Goal: Transaction & Acquisition: Purchase product/service

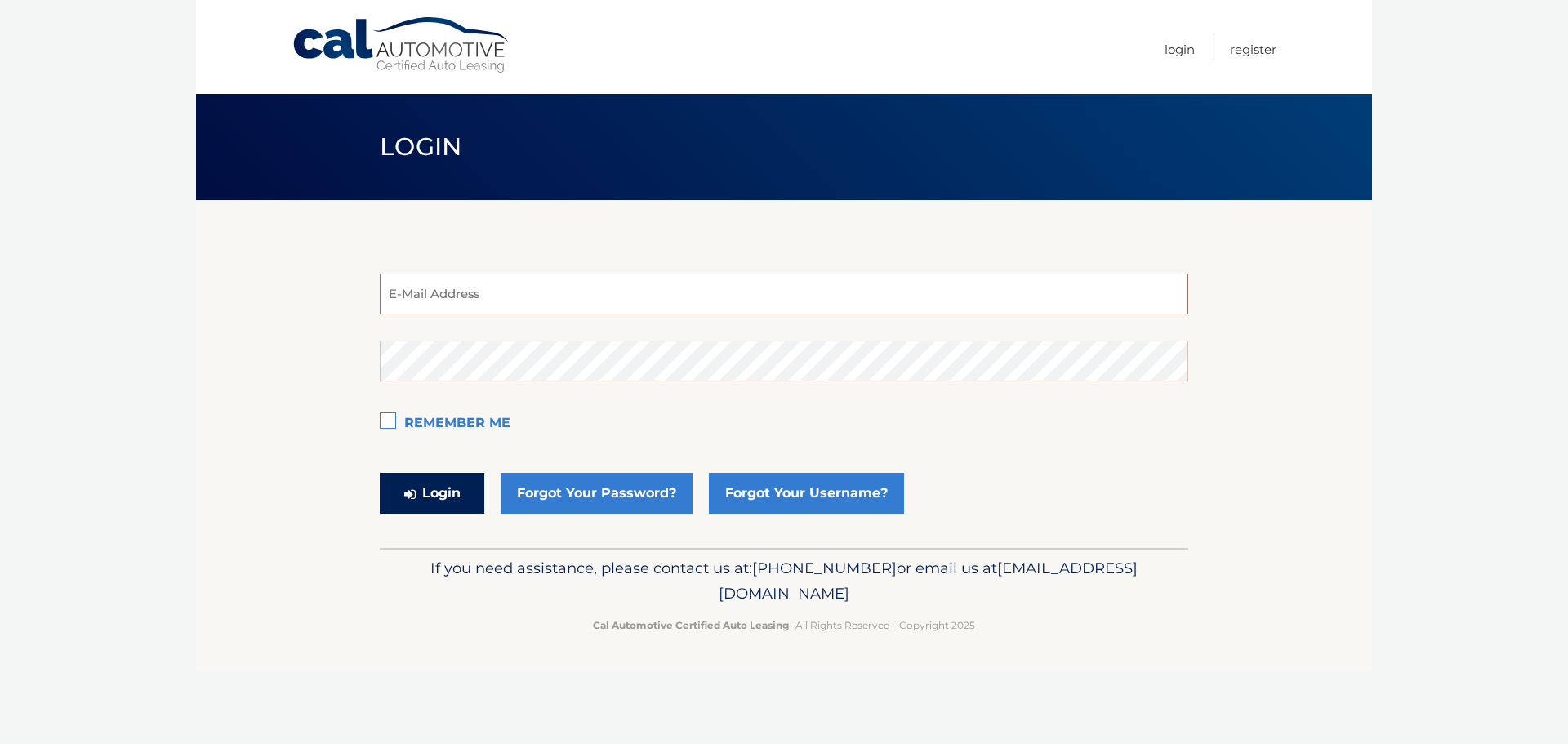
type input "estest@easternstandard.com"
click at [453, 492] on button "Login" at bounding box center [432, 494] width 105 height 41
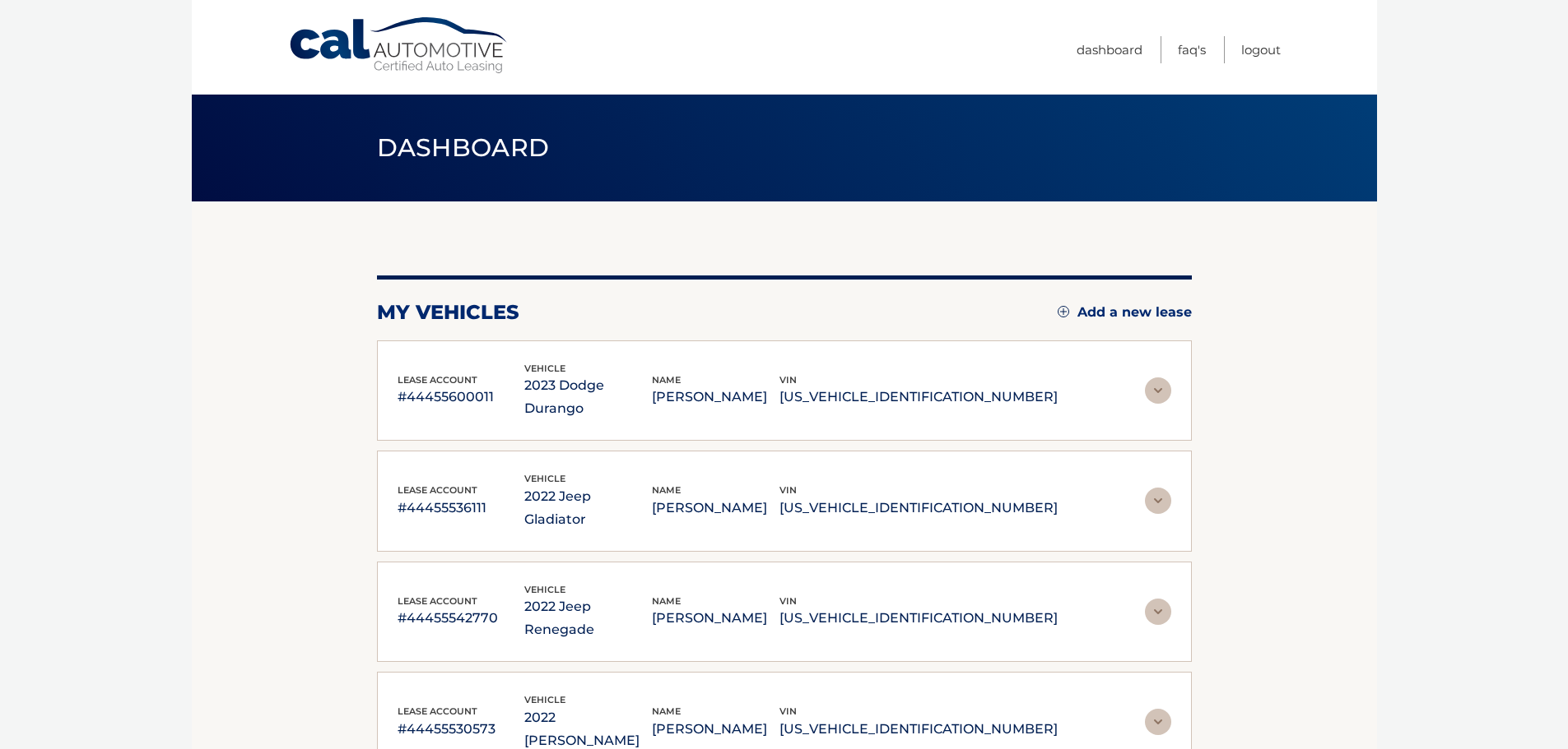
click at [1009, 388] on p "[US_VEHICLE_IDENTIFICATION_NUMBER]" at bounding box center [918, 397] width 278 height 23
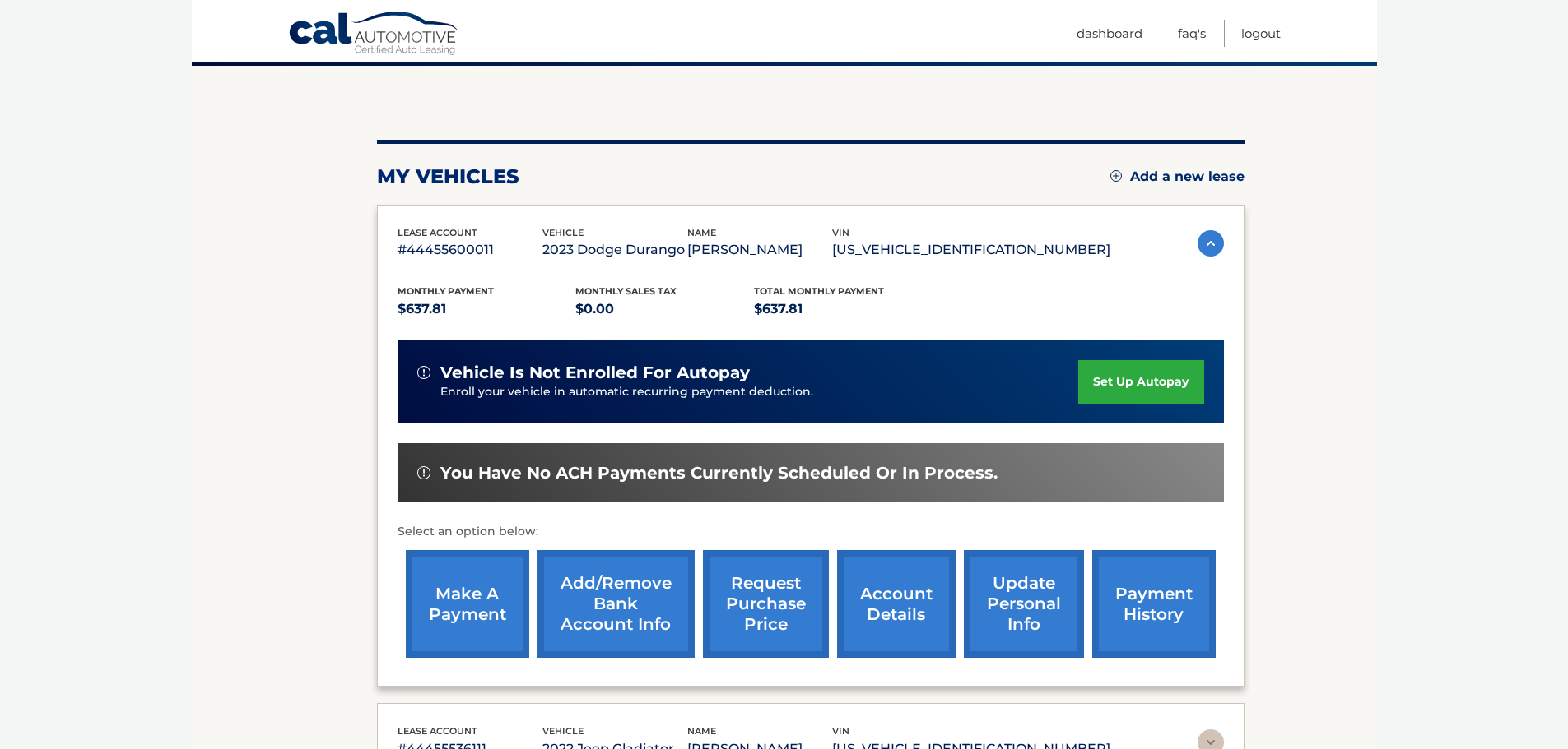
scroll to position [164, 0]
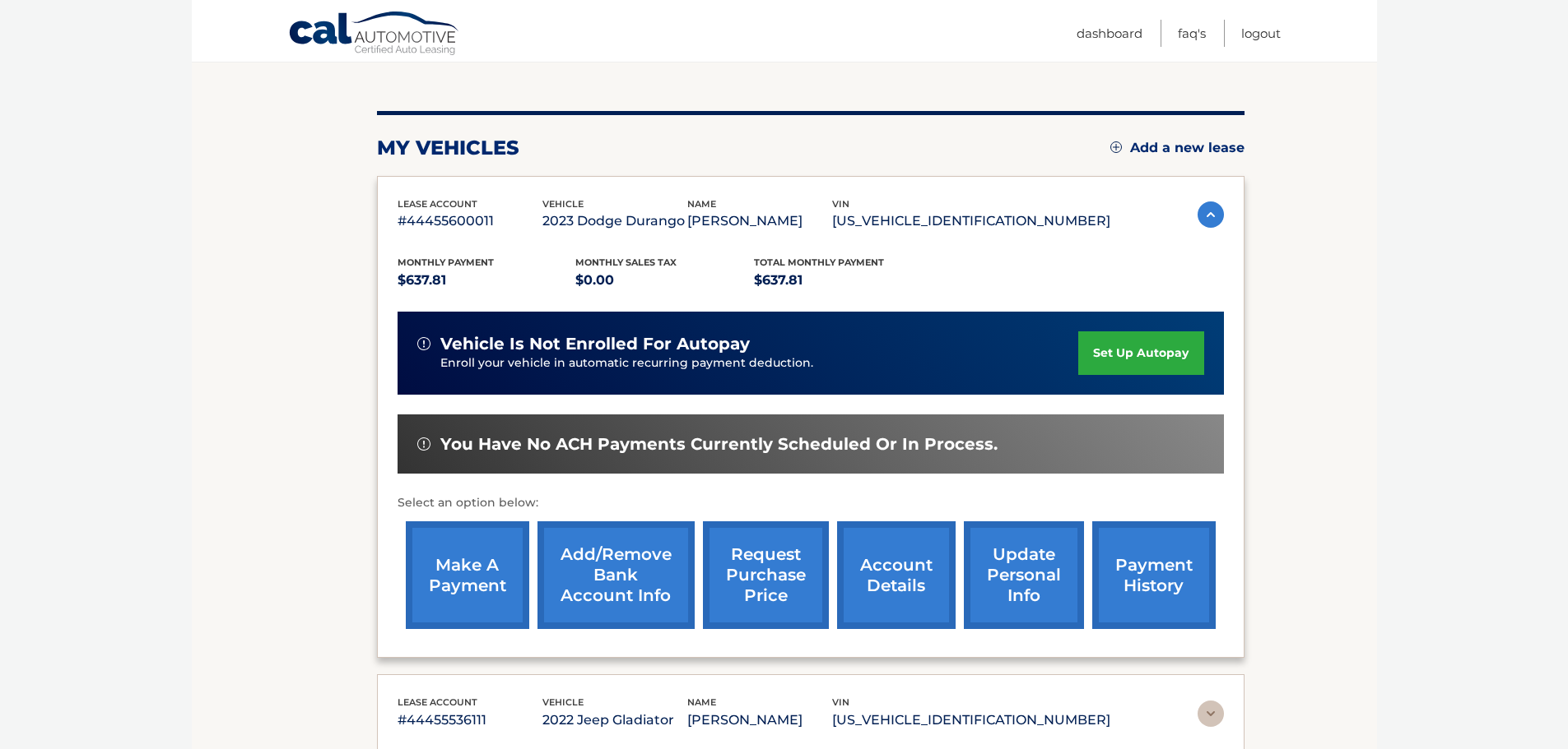
click at [448, 578] on link "make a payment" at bounding box center [468, 576] width 123 height 108
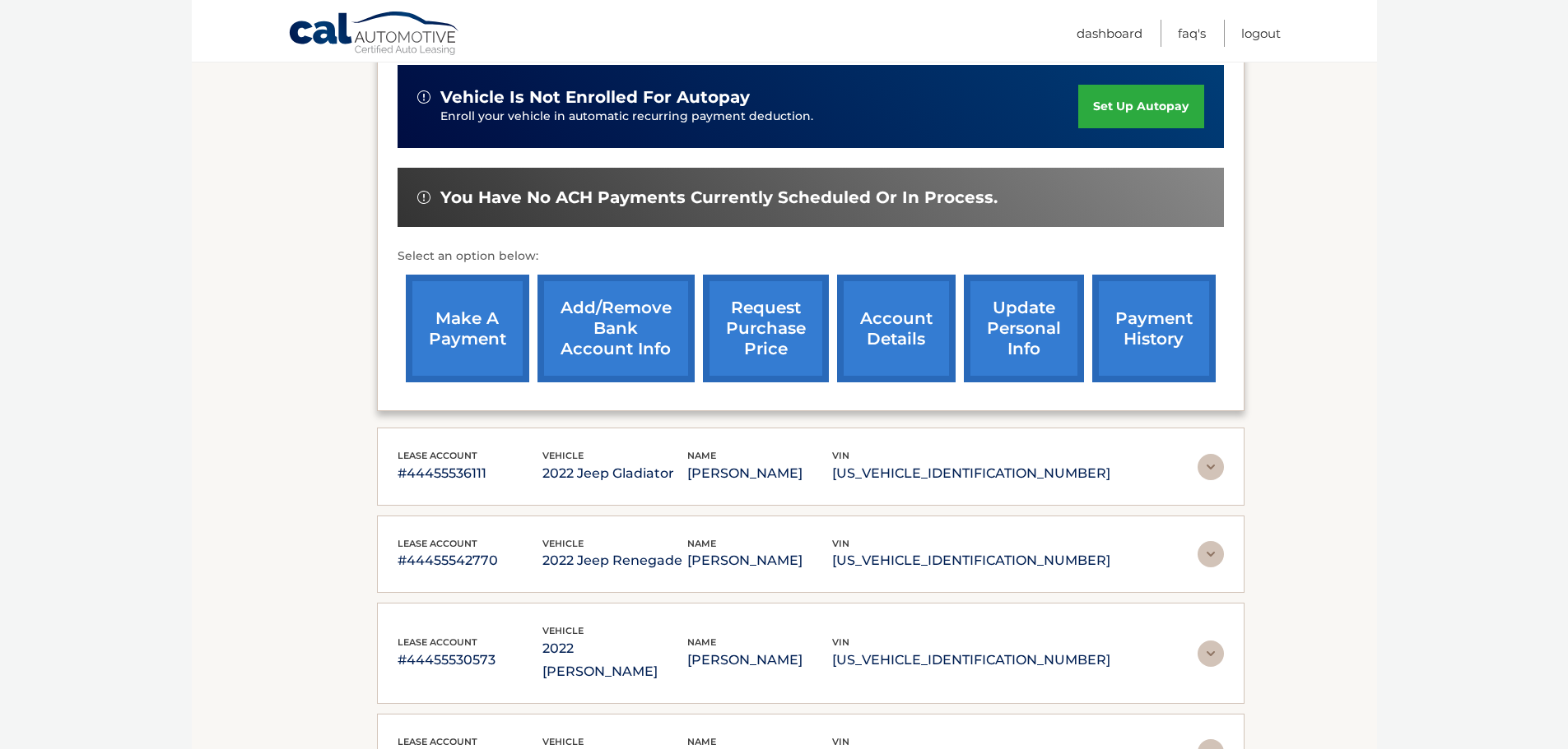
click at [1210, 468] on img at bounding box center [1211, 467] width 26 height 26
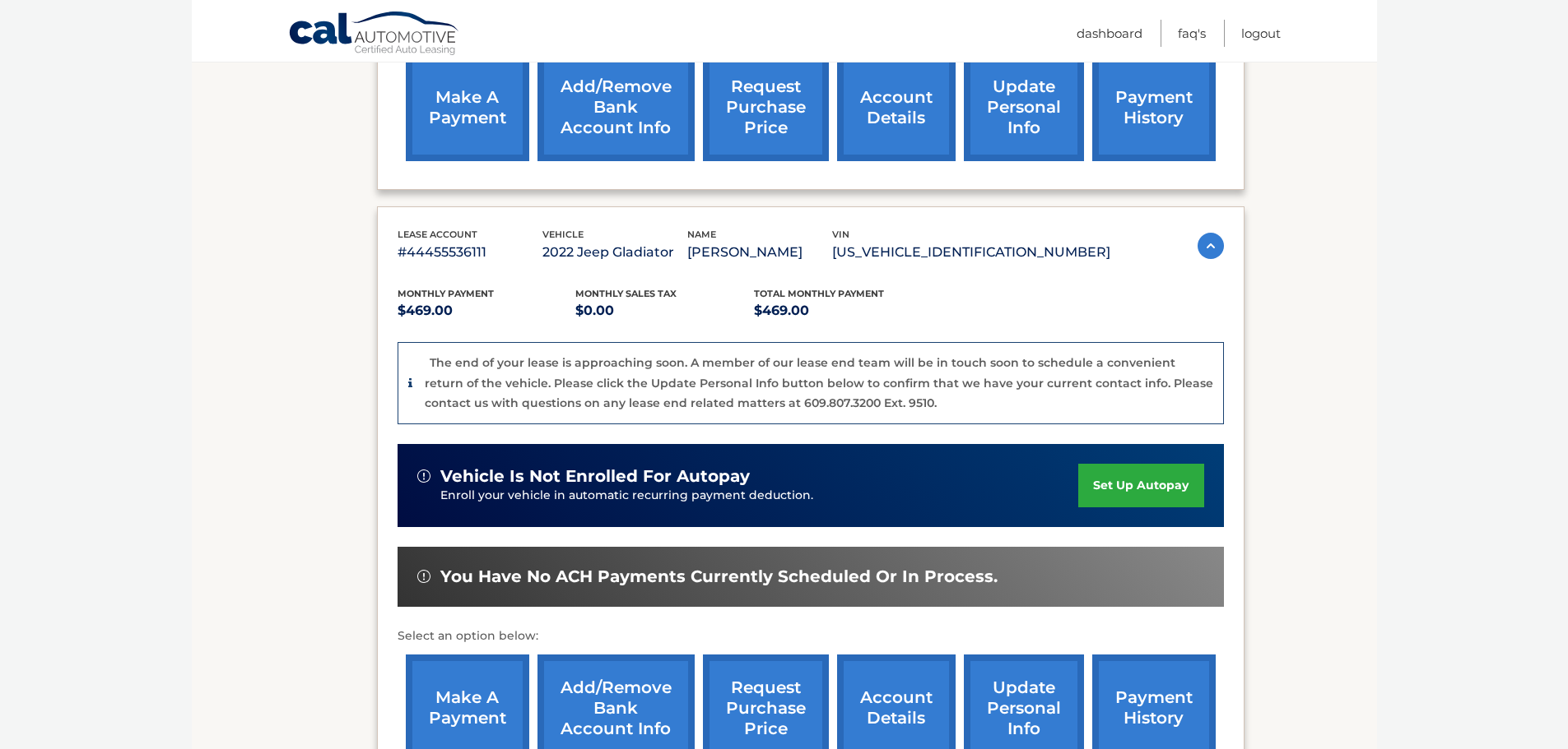
scroll to position [659, 0]
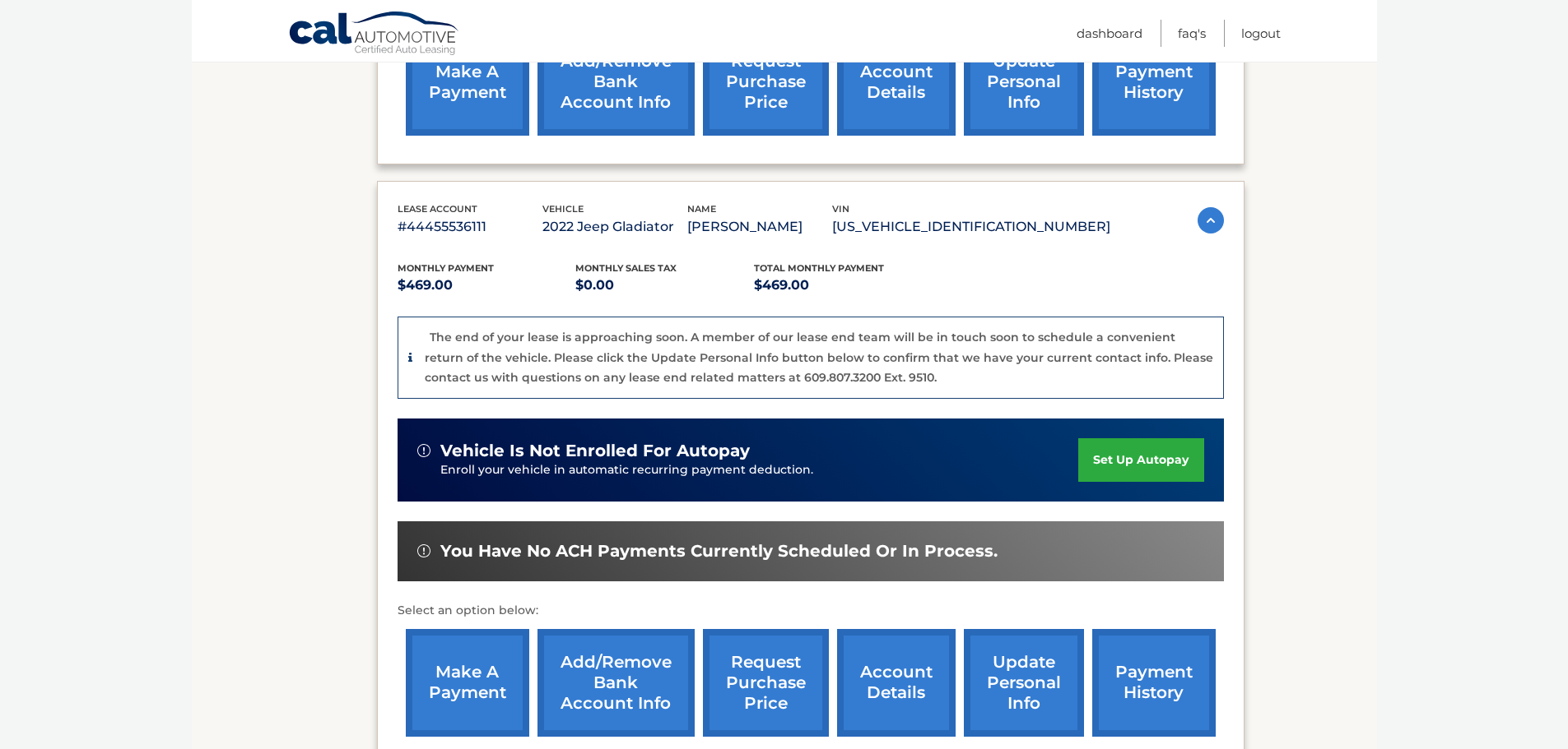
click at [484, 672] on link "make a payment" at bounding box center [468, 684] width 123 height 108
click at [460, 220] on p "#44455536111" at bounding box center [469, 227] width 145 height 23
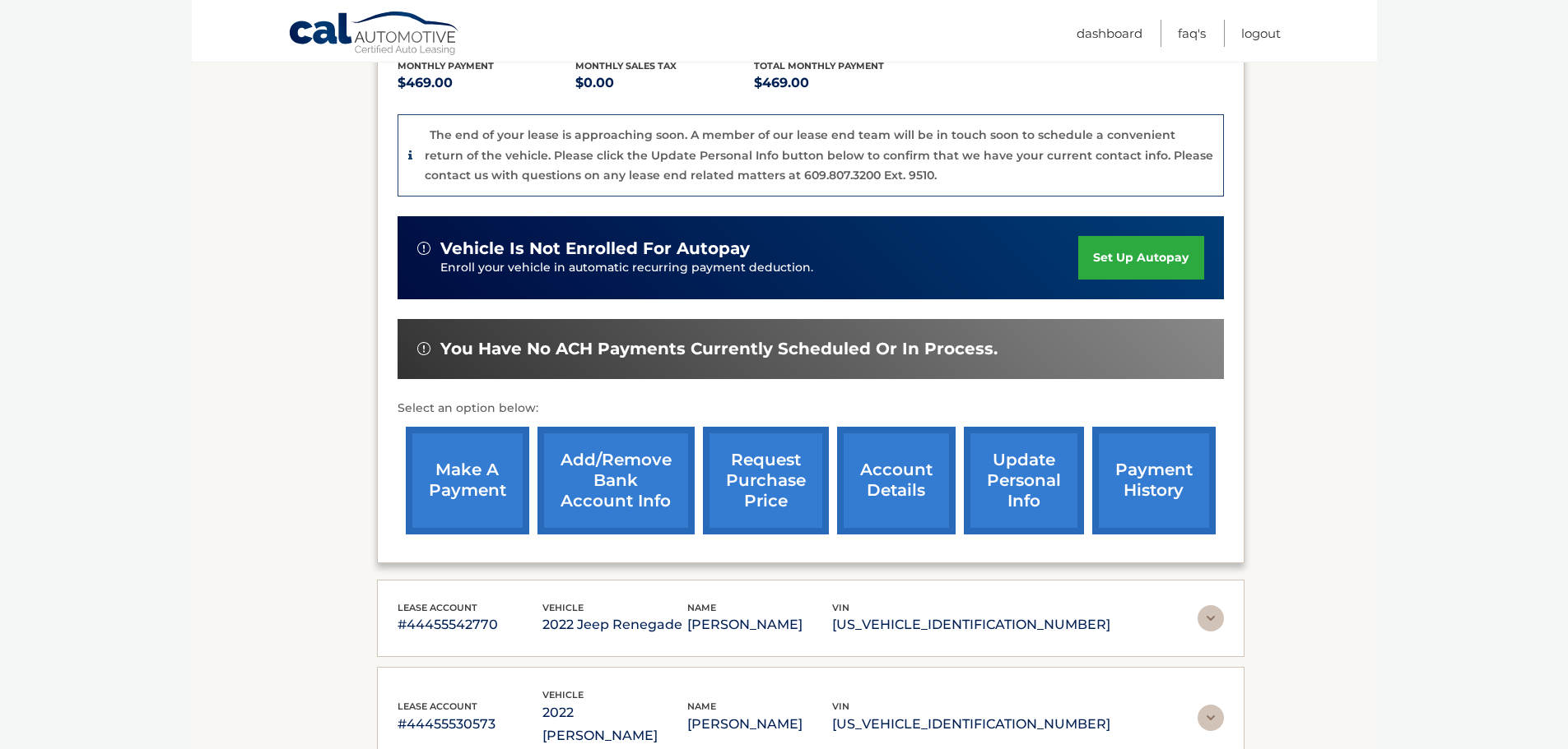
scroll to position [823, 0]
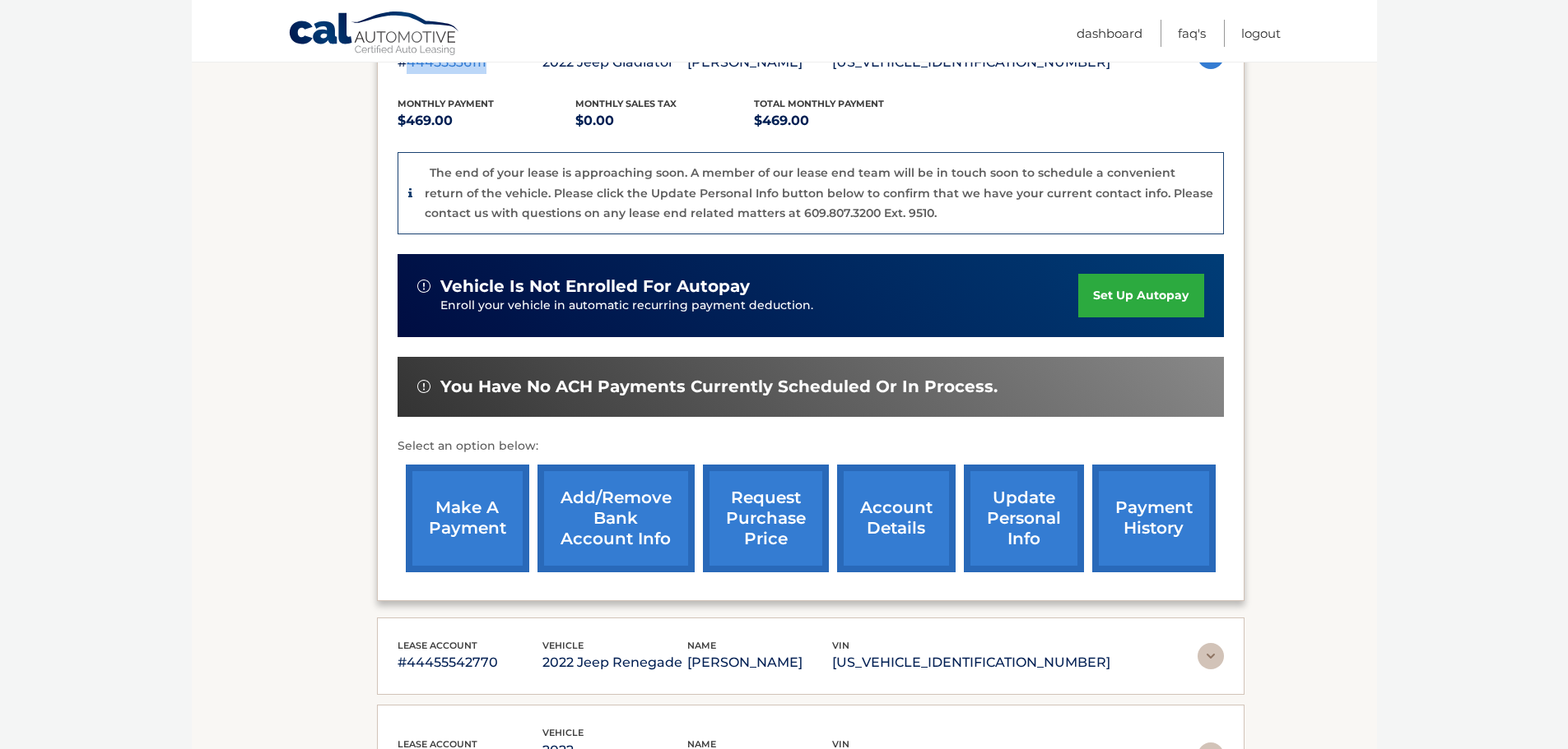
click at [492, 530] on link "make a payment" at bounding box center [468, 519] width 123 height 108
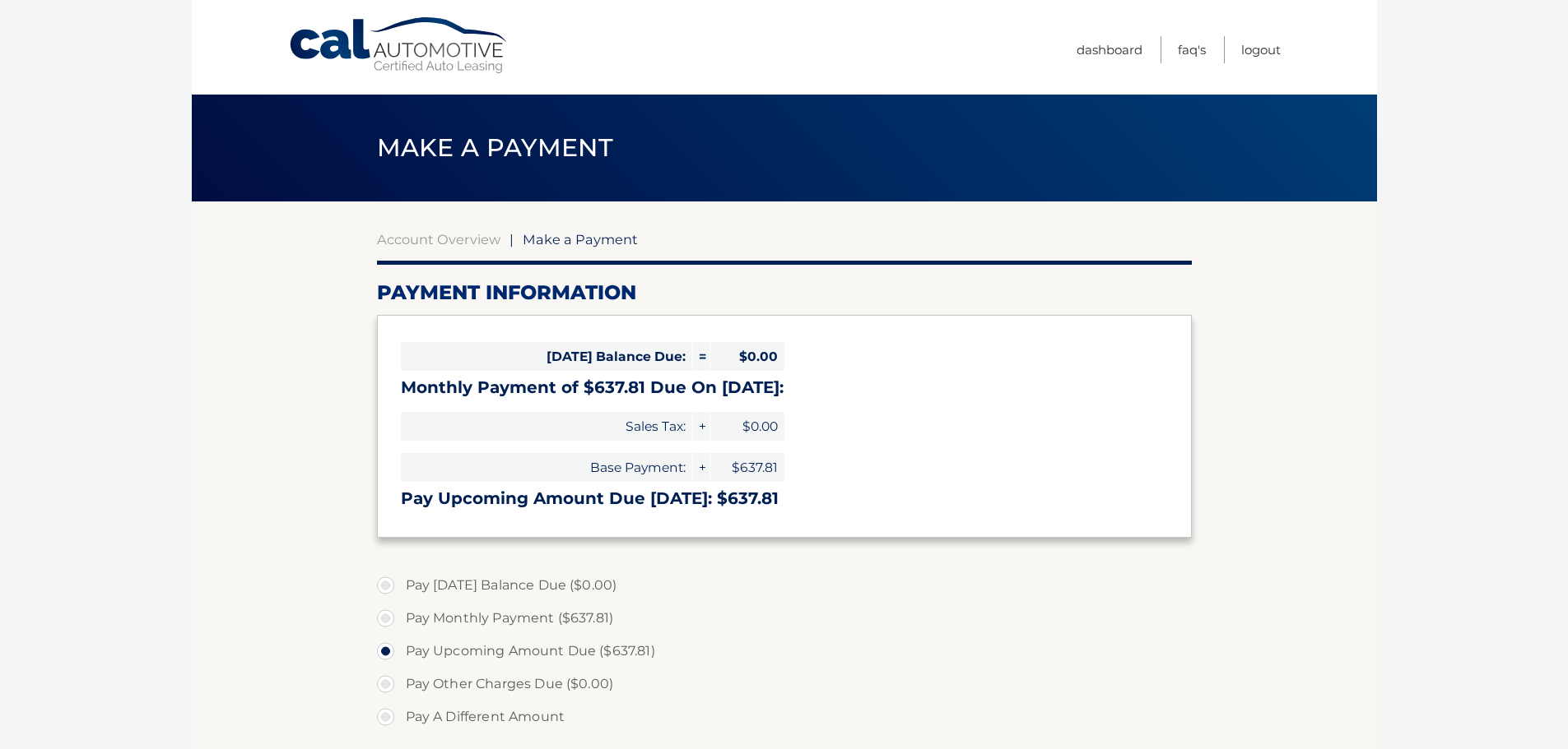
select select "MGYwODc4NTMtN2M1ZS00ODdlLThjZTItYTU3NGQyZDMxM2U4"
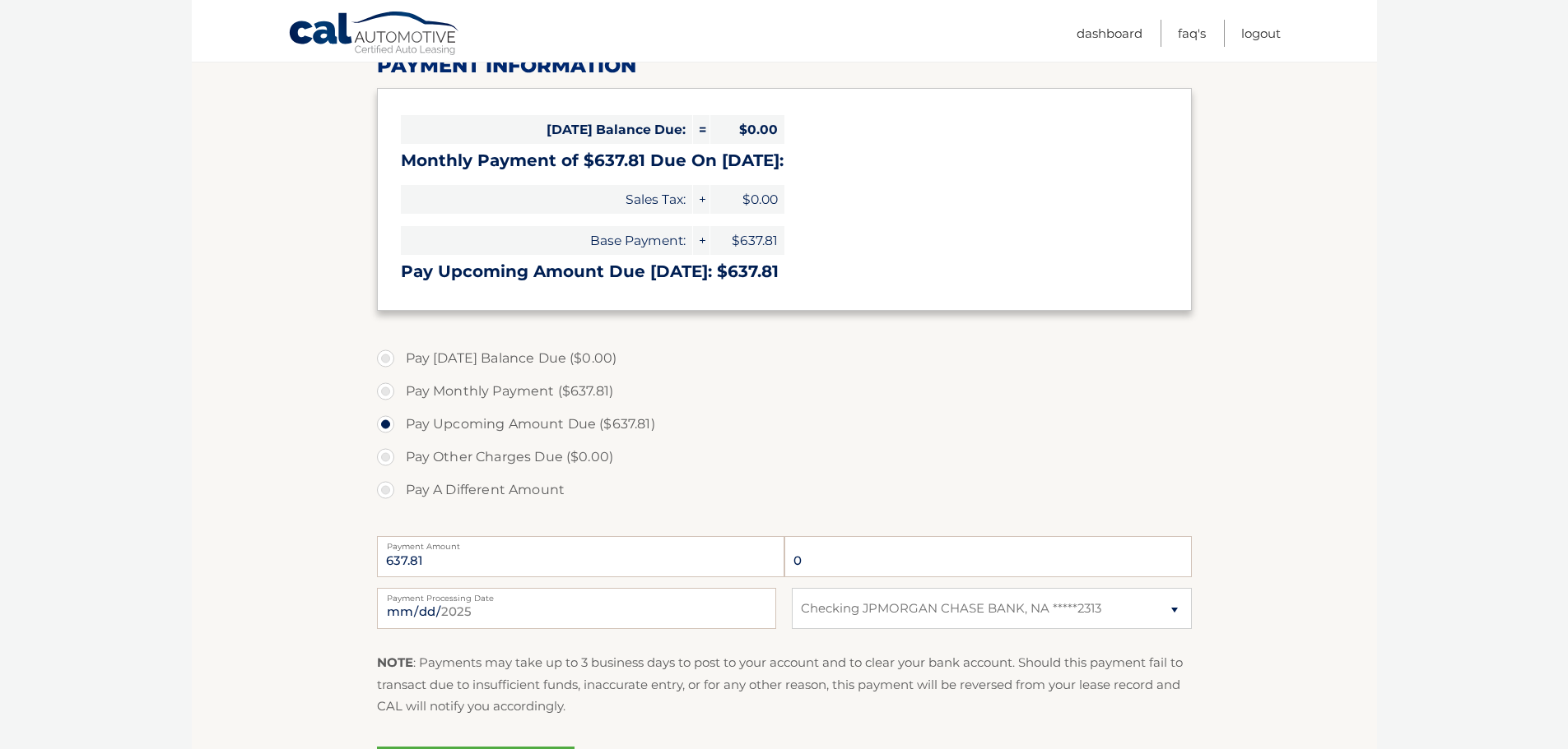
scroll to position [82, 0]
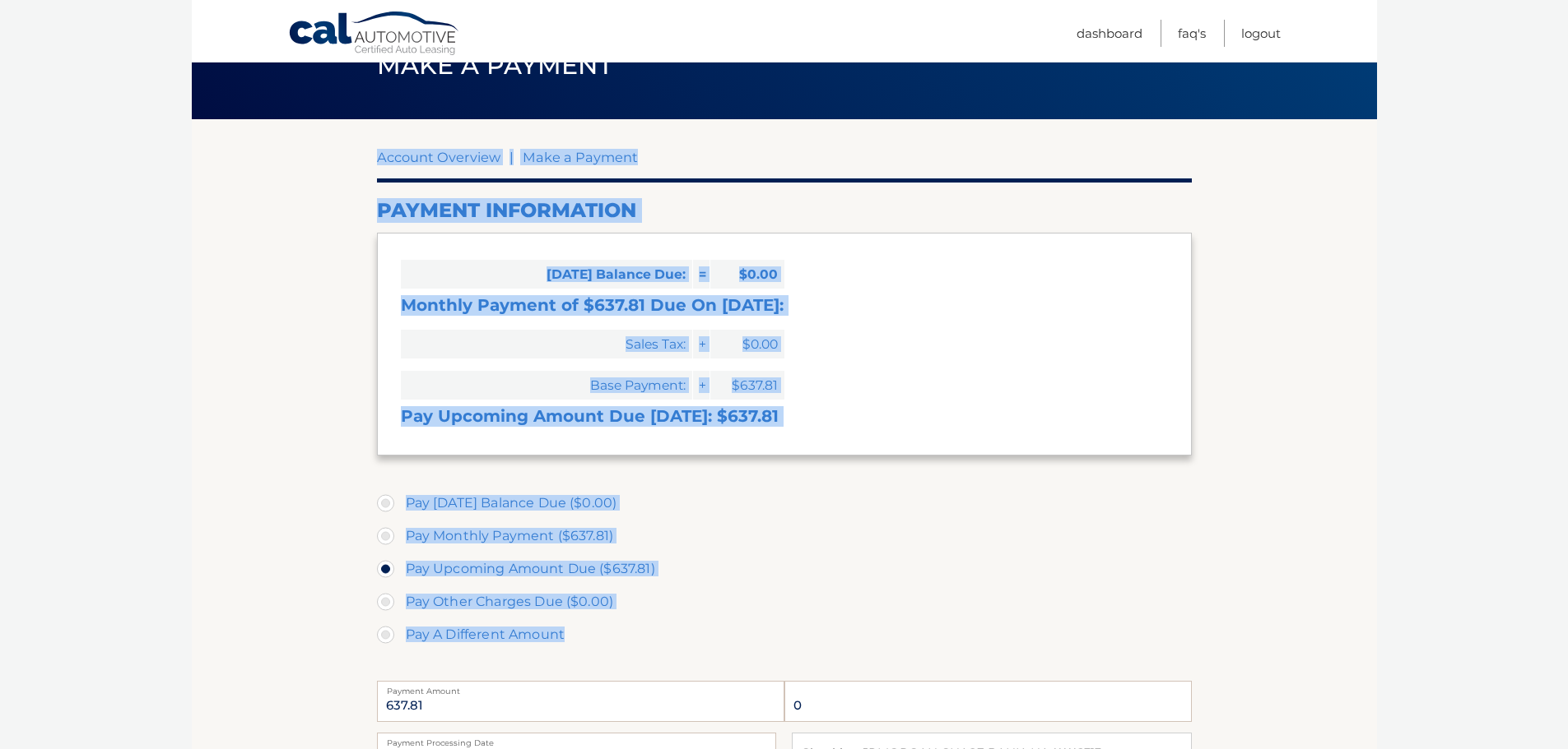
drag, startPoint x: 269, startPoint y: 143, endPoint x: 1019, endPoint y: 646, distance: 903.1
click at [1007, 643] on section "Account Overview | Make a Payment Payment Information Today's Balance Due: = $0…" at bounding box center [785, 544] width 1185 height 849
click at [1110, 646] on label "Pay A Different Amount" at bounding box center [784, 634] width 815 height 33
click at [400, 645] on input "Pay A Different Amount" at bounding box center [392, 631] width 17 height 26
radio input "true"
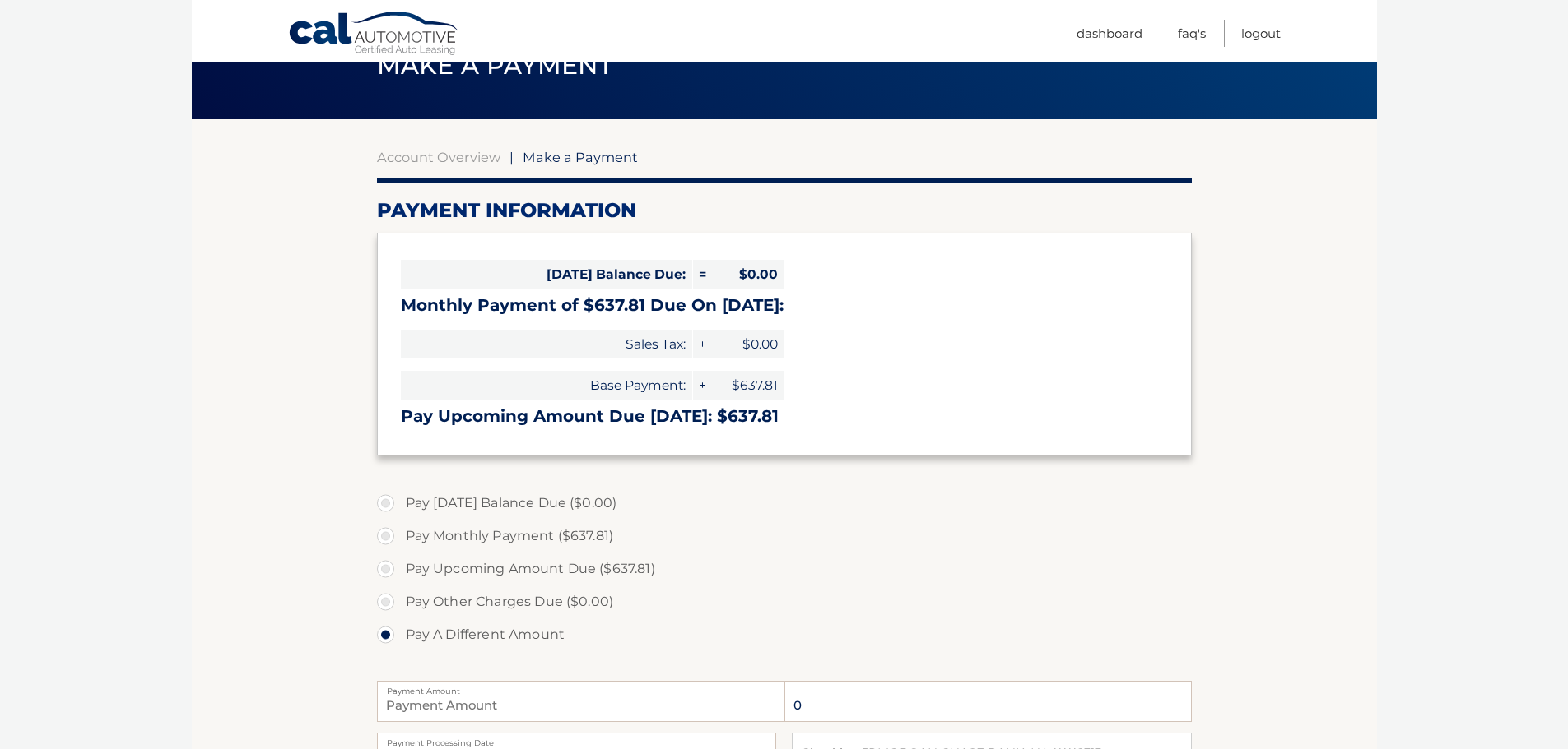
click at [1083, 617] on label "Pay Other Charges Due ($0.00)" at bounding box center [784, 602] width 815 height 33
drag, startPoint x: 303, startPoint y: 319, endPoint x: 296, endPoint y: 320, distance: 7.1
click at [303, 319] on section "Account Overview | Make a Payment Payment Information Today's Balance Due: = $0…" at bounding box center [785, 544] width 1185 height 849
click at [214, 372] on section "Account Overview | Make a Payment Payment Information Today's Balance Due: = $0…" at bounding box center [785, 544] width 1185 height 849
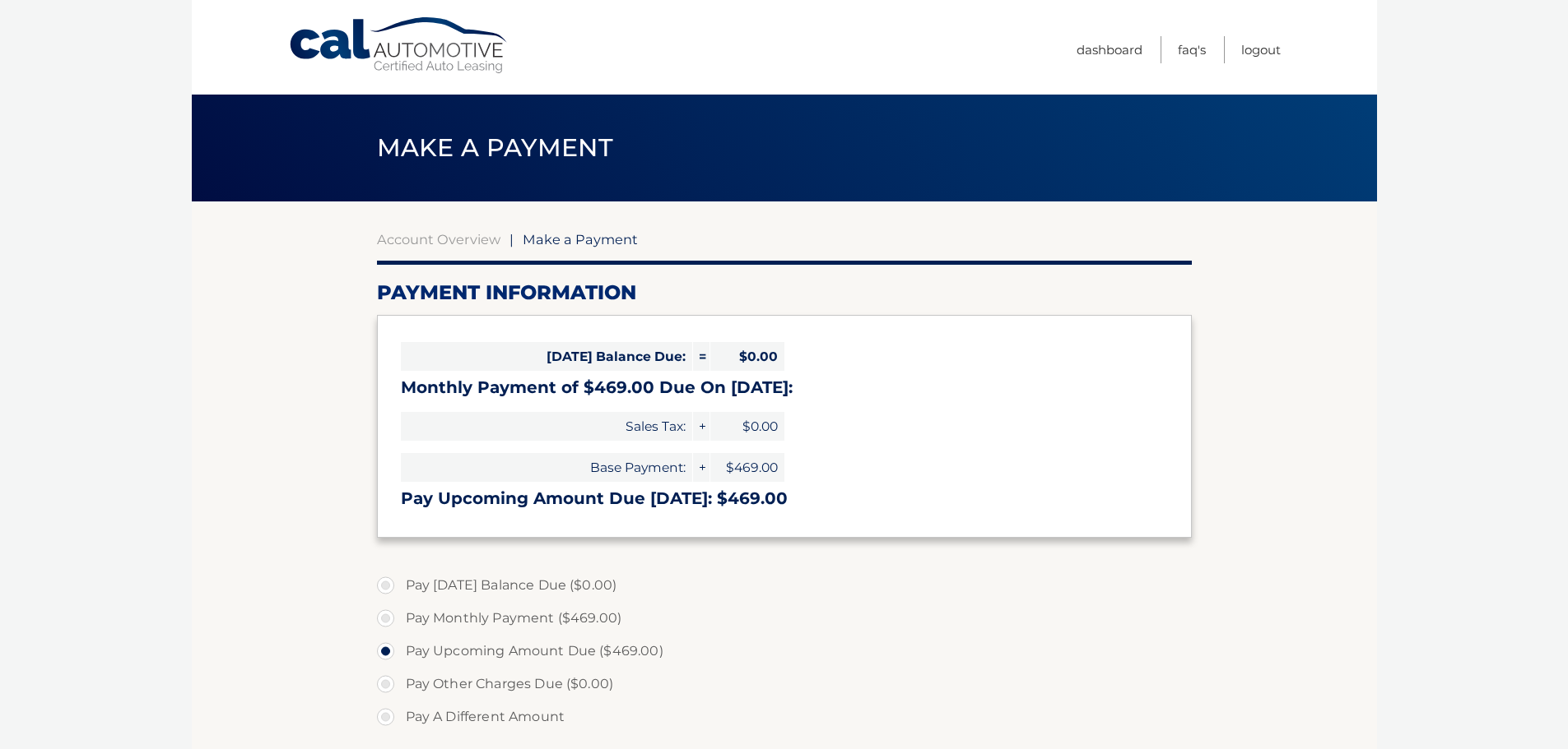
select select "YjIwN2M1YjQtOWNmMC00ZmFiLTk3ZTItZjUwYTg5MDVkMmVh"
drag, startPoint x: 237, startPoint y: 368, endPoint x: 250, endPoint y: 358, distance: 16.4
click at [237, 366] on section "Account Overview | Make a Payment Payment Information Today's Balance Due: = $0…" at bounding box center [785, 626] width 1185 height 849
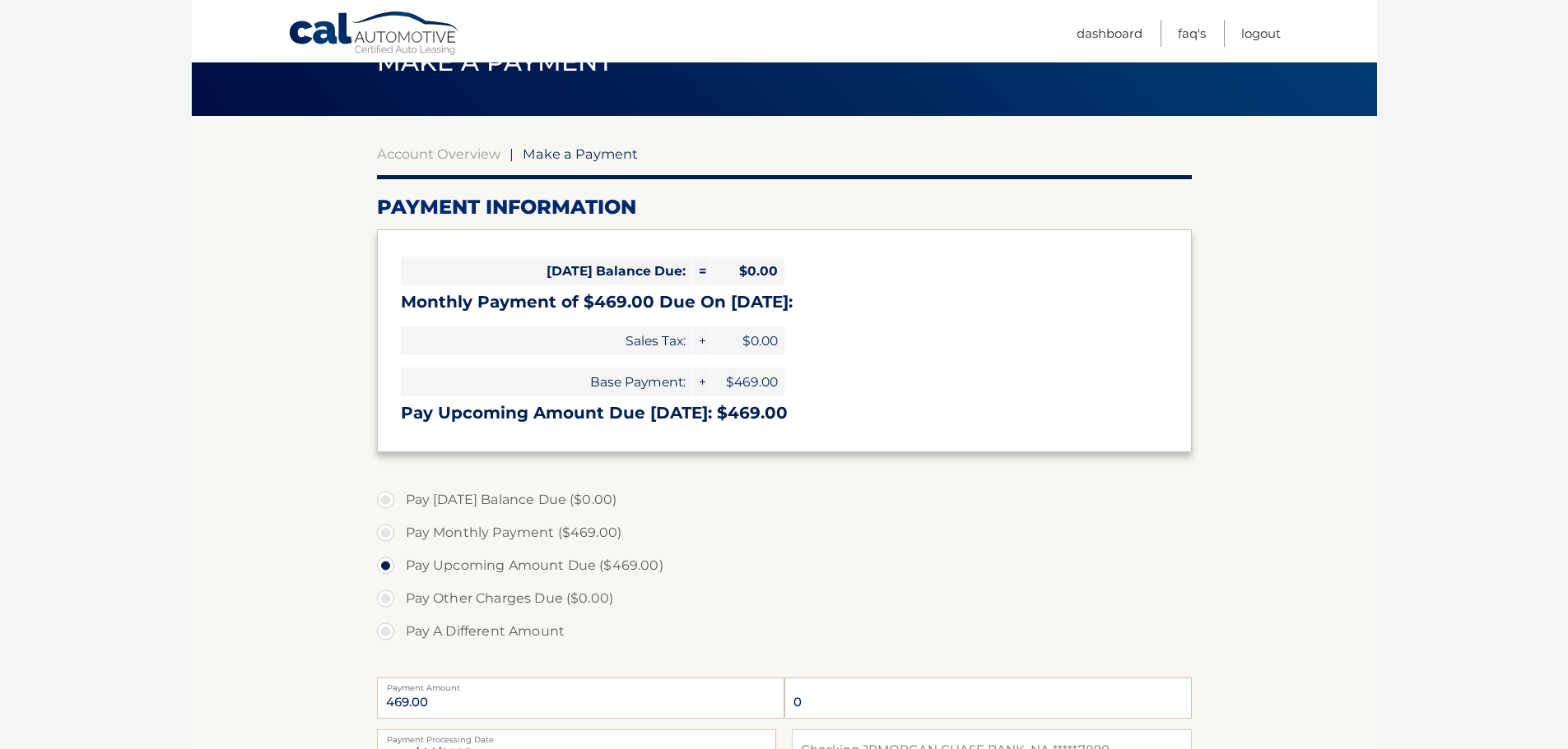
scroll to position [329, 0]
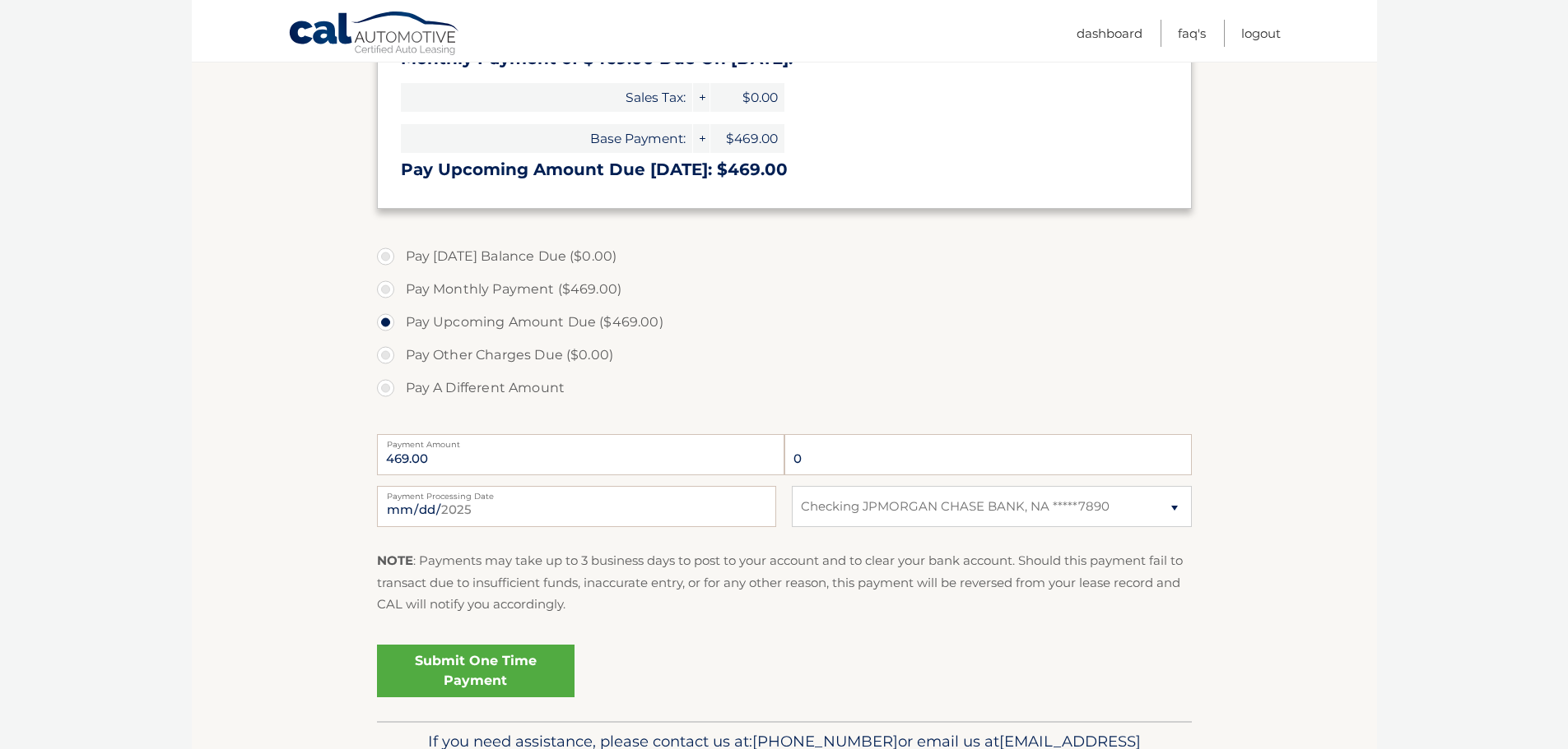
drag, startPoint x: 327, startPoint y: 289, endPoint x: 330, endPoint y: 298, distance: 9.5
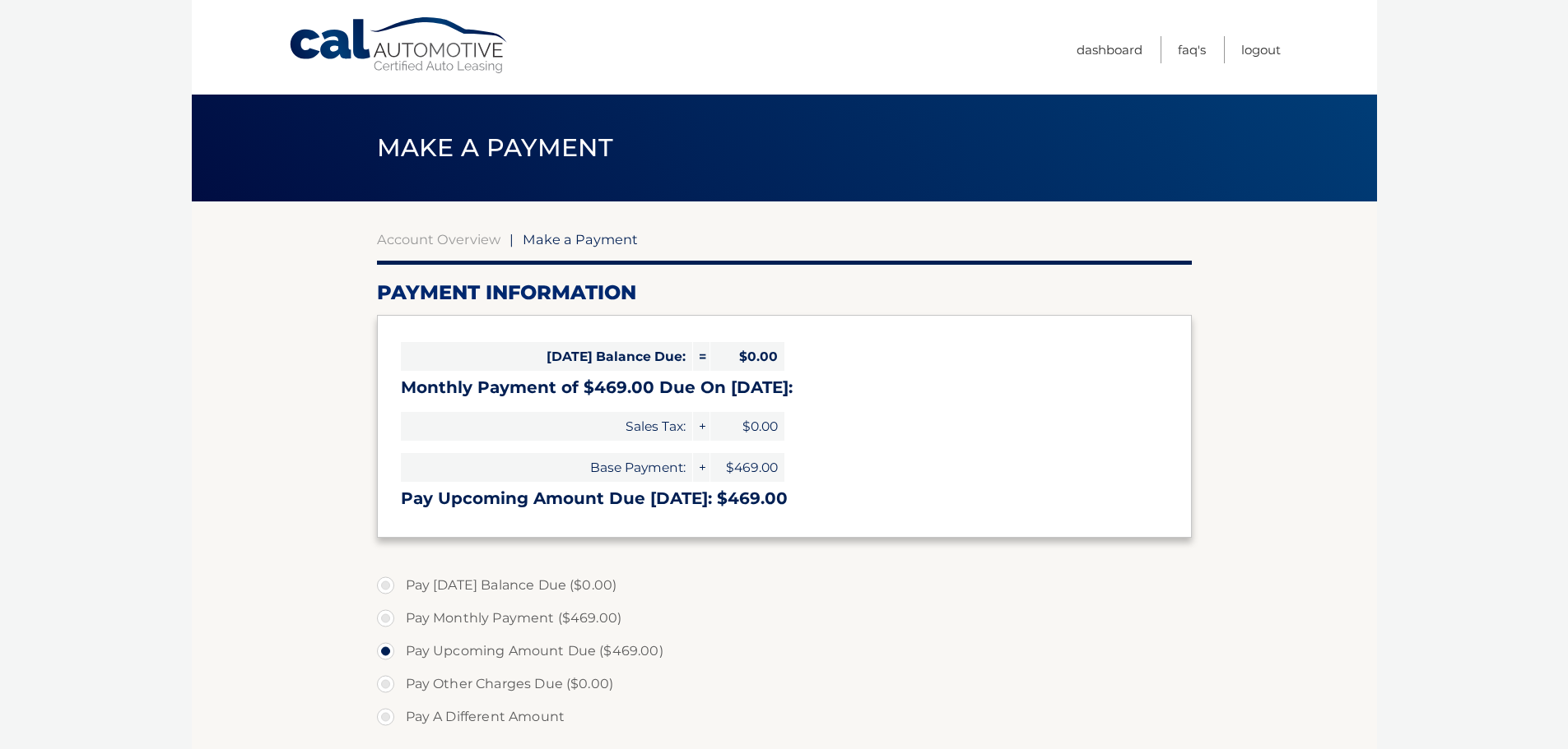
select select "YjIwN2M1YjQtOWNmMC00ZmFiLTk3ZTItZjUwYTg5MDVkMmVh"
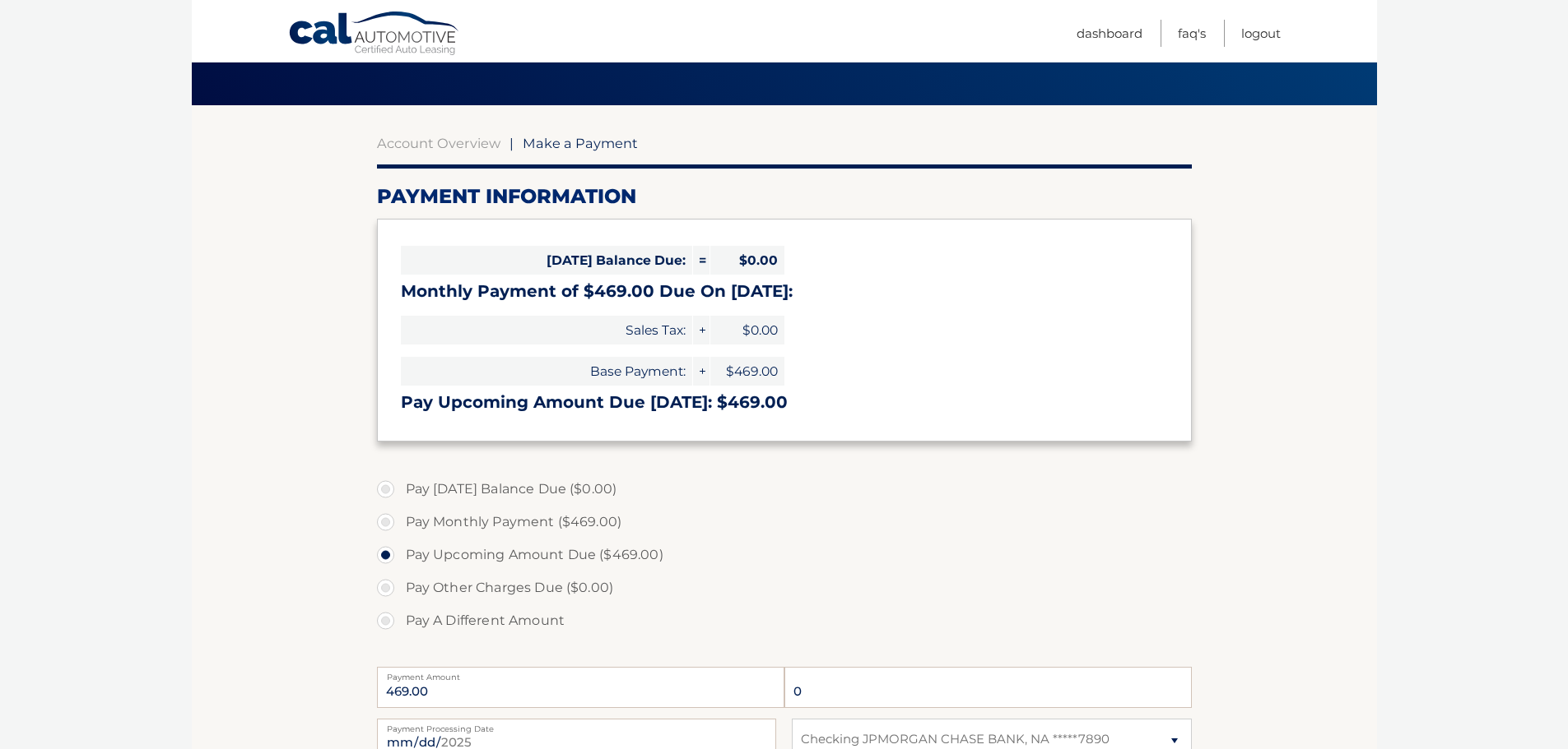
scroll to position [247, 0]
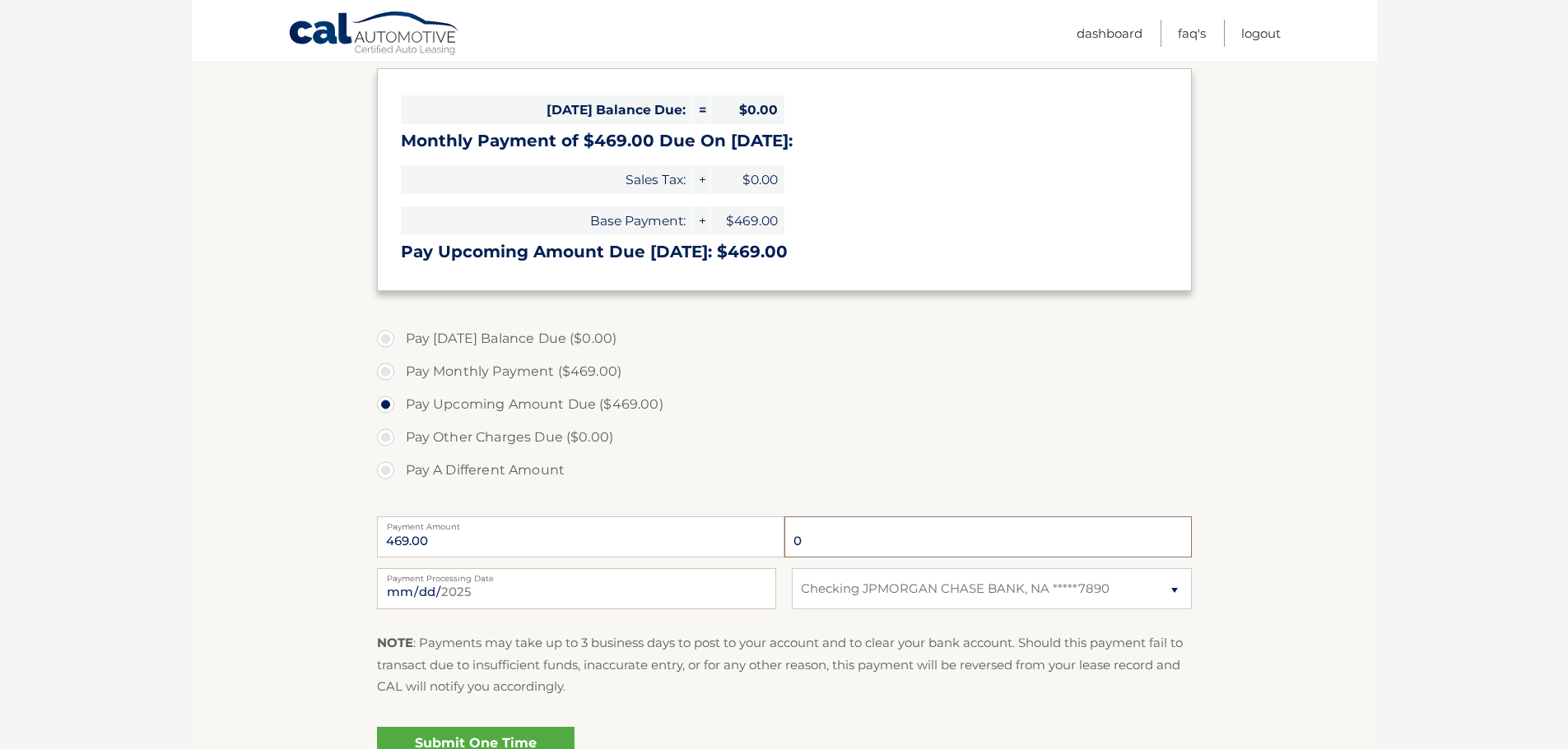
click at [831, 544] on input "0" at bounding box center [988, 537] width 408 height 41
drag, startPoint x: 819, startPoint y: 544, endPoint x: 544, endPoint y: 549, distance: 275.0
click at [587, 551] on div "469.00 0 Payment Amount" at bounding box center [784, 537] width 815 height 41
drag, startPoint x: 516, startPoint y: 548, endPoint x: 339, endPoint y: 542, distance: 177.1
click at [358, 549] on section "Account Overview | Make a Payment Payment Information Today's Balance Due: = $0…" at bounding box center [785, 379] width 1185 height 849
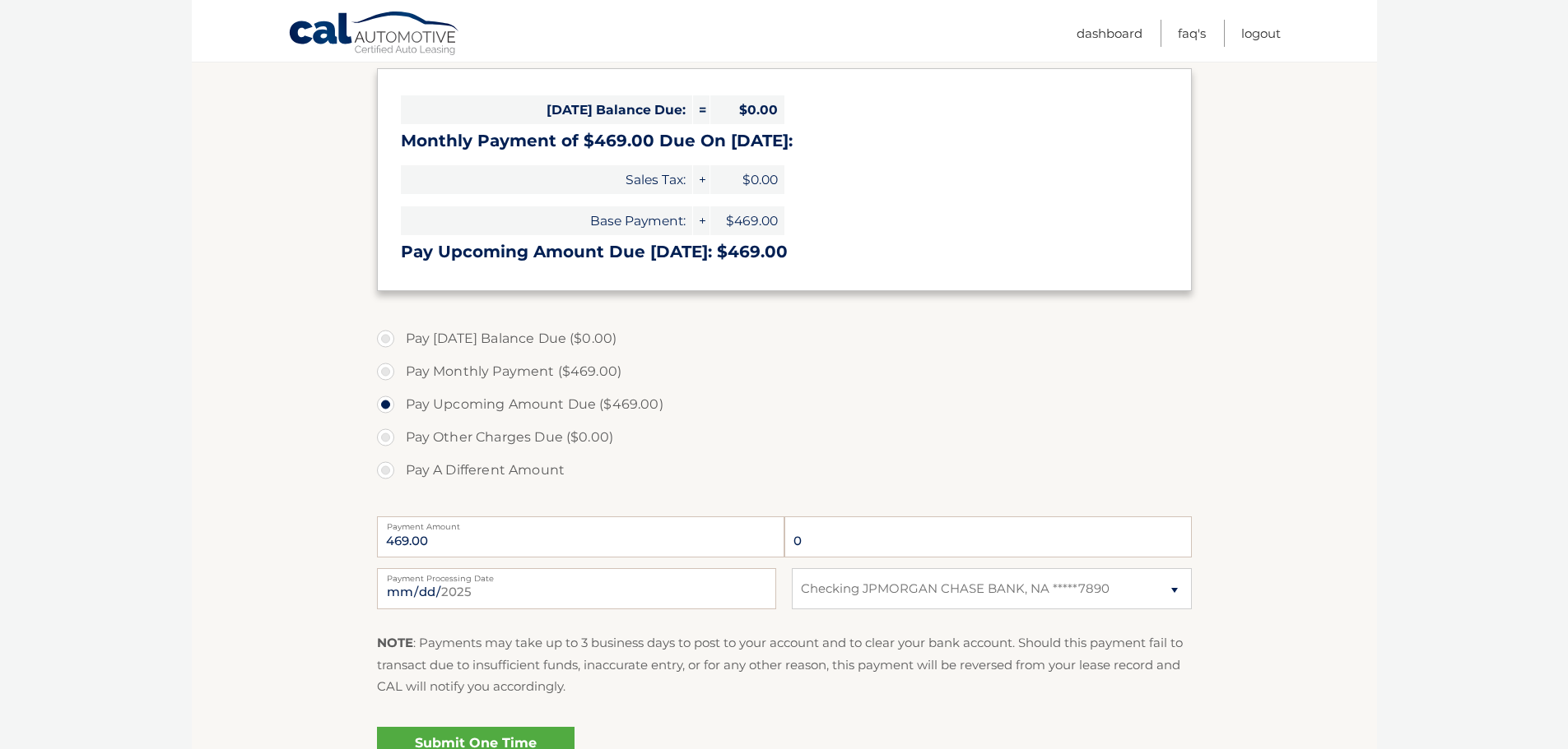
click at [297, 500] on section "Account Overview | Make a Payment Payment Information Today's Balance Due: = $0…" at bounding box center [785, 379] width 1185 height 849
drag, startPoint x: 820, startPoint y: 520, endPoint x: 814, endPoint y: 537, distance: 18.0
click at [814, 534] on div "469.00 0 Payment Amount" at bounding box center [784, 537] width 815 height 41
click at [811, 542] on input "0" at bounding box center [988, 537] width 408 height 41
drag, startPoint x: 805, startPoint y: 542, endPoint x: 769, endPoint y: 547, distance: 36.3
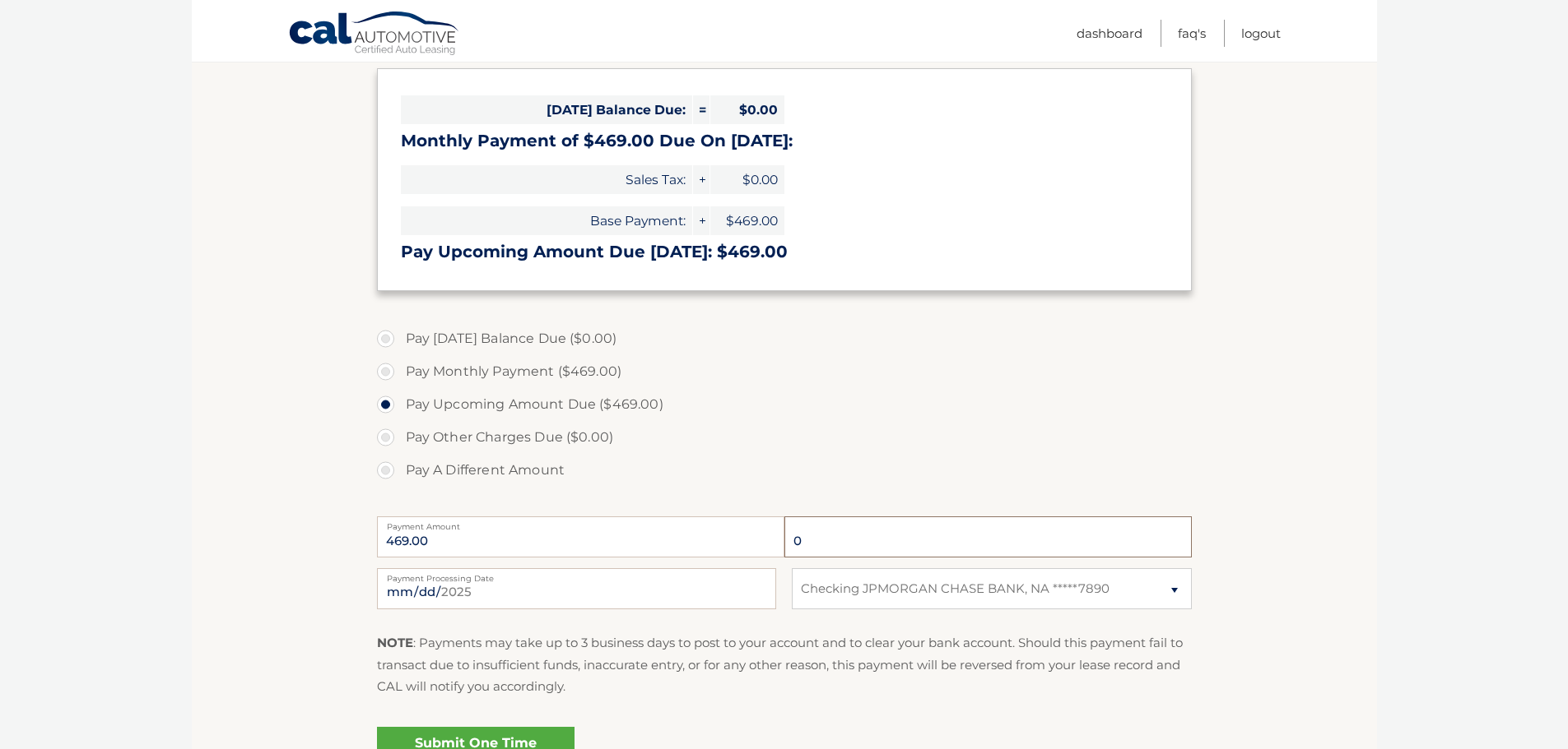
click at [769, 547] on div "469.00 0 Payment Amount" at bounding box center [784, 537] width 815 height 41
type input "1"
drag, startPoint x: 542, startPoint y: 544, endPoint x: 275, endPoint y: 551, distance: 267.1
click at [275, 551] on section "Account Overview | Make a Payment Payment Information Today's Balance Due: = $0…" at bounding box center [785, 379] width 1185 height 849
drag, startPoint x: 255, startPoint y: 528, endPoint x: 373, endPoint y: 507, distance: 119.9
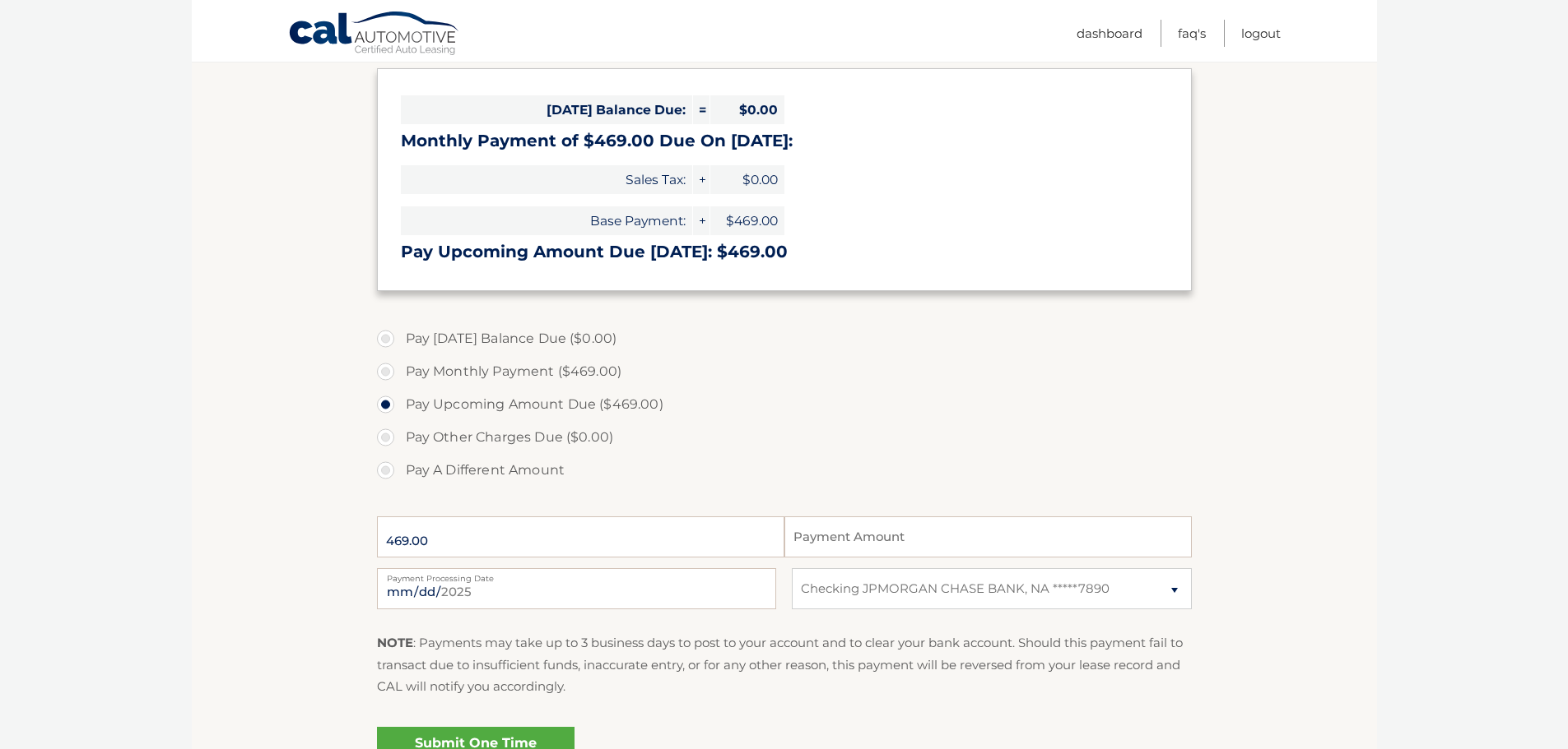
click at [255, 526] on section "Account Overview | Make a Payment Payment Information Today's Balance Due: = $0…" at bounding box center [785, 379] width 1185 height 849
click at [665, 556] on div "469.00 Payment Amount Payment Amount entry cannot exceed amount of 2 monthly pa…" at bounding box center [784, 537] width 815 height 52
click at [661, 554] on input "469.00" at bounding box center [581, 537] width 408 height 41
click at [654, 551] on input "469.00" at bounding box center [581, 537] width 408 height 41
drag, startPoint x: 652, startPoint y: 549, endPoint x: 639, endPoint y: 542, distance: 14.8
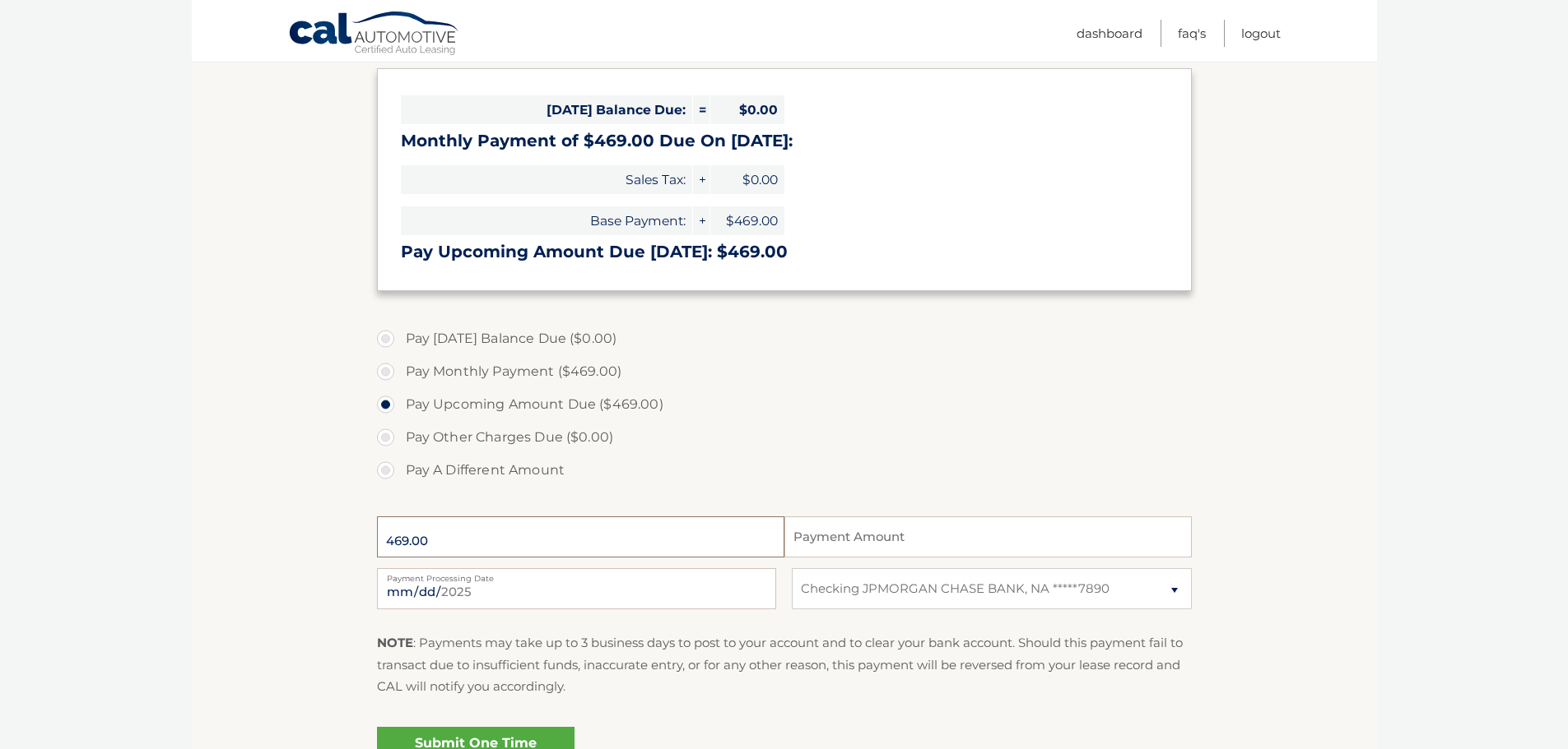
click at [645, 543] on input "469.00" at bounding box center [581, 537] width 408 height 41
click at [639, 542] on input "469.00" at bounding box center [581, 537] width 408 height 41
click at [638, 542] on input "469.00" at bounding box center [581, 537] width 408 height 41
drag, startPoint x: 638, startPoint y: 542, endPoint x: 708, endPoint y: 539, distance: 70.1
click at [657, 539] on input "469.00" at bounding box center [581, 537] width 408 height 41
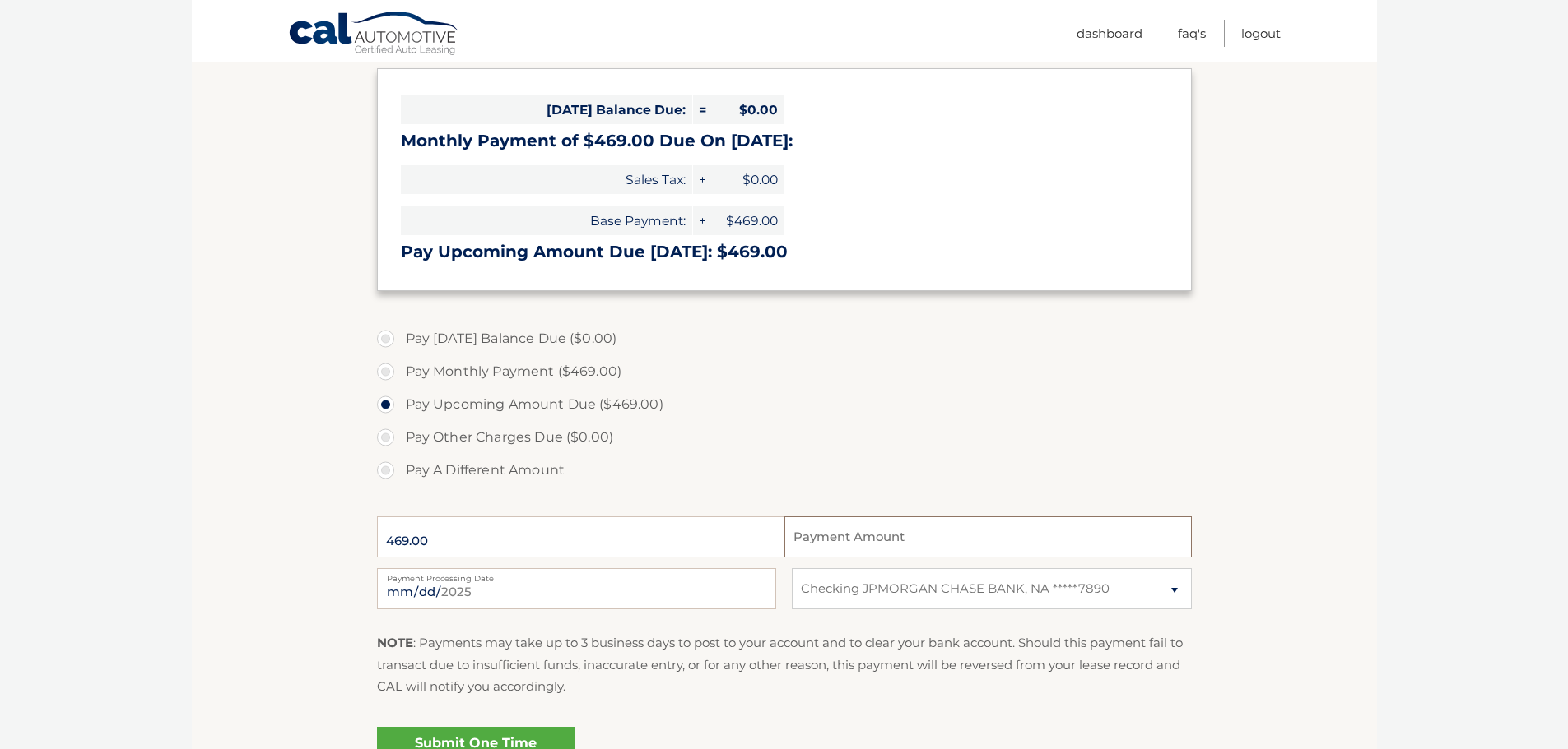
click at [834, 533] on input "Payment Amount" at bounding box center [988, 537] width 408 height 41
click at [526, 347] on label "Pay [DATE] Balance Due ($0.00)" at bounding box center [784, 339] width 815 height 33
drag, startPoint x: 491, startPoint y: 378, endPoint x: 433, endPoint y: 356, distance: 62.0
click at [490, 378] on label "Pay Monthly Payment ($469.00)" at bounding box center [784, 371] width 815 height 33
click at [400, 378] on input "Pay Monthly Payment ($469.00)" at bounding box center [392, 368] width 17 height 26
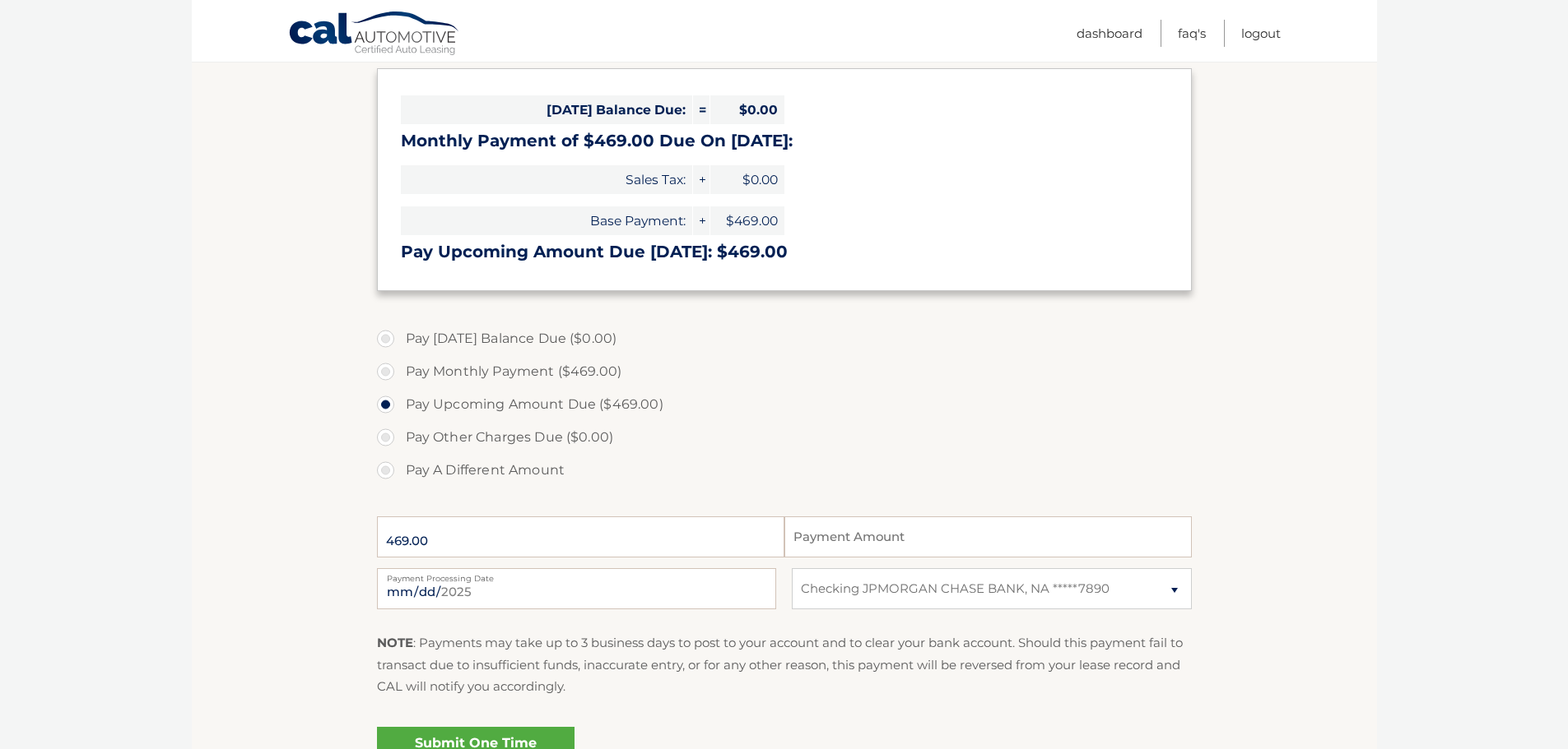
radio input "true"
click at [405, 337] on label "Pay [DATE] Balance Due ($0.00)" at bounding box center [784, 339] width 815 height 33
click at [387, 427] on label "Pay Other Charges Due ($0.00)" at bounding box center [784, 437] width 815 height 33
drag, startPoint x: 381, startPoint y: 460, endPoint x: 387, endPoint y: 487, distance: 27.7
click at [381, 475] on label "Pay A Different Amount" at bounding box center [784, 470] width 815 height 33
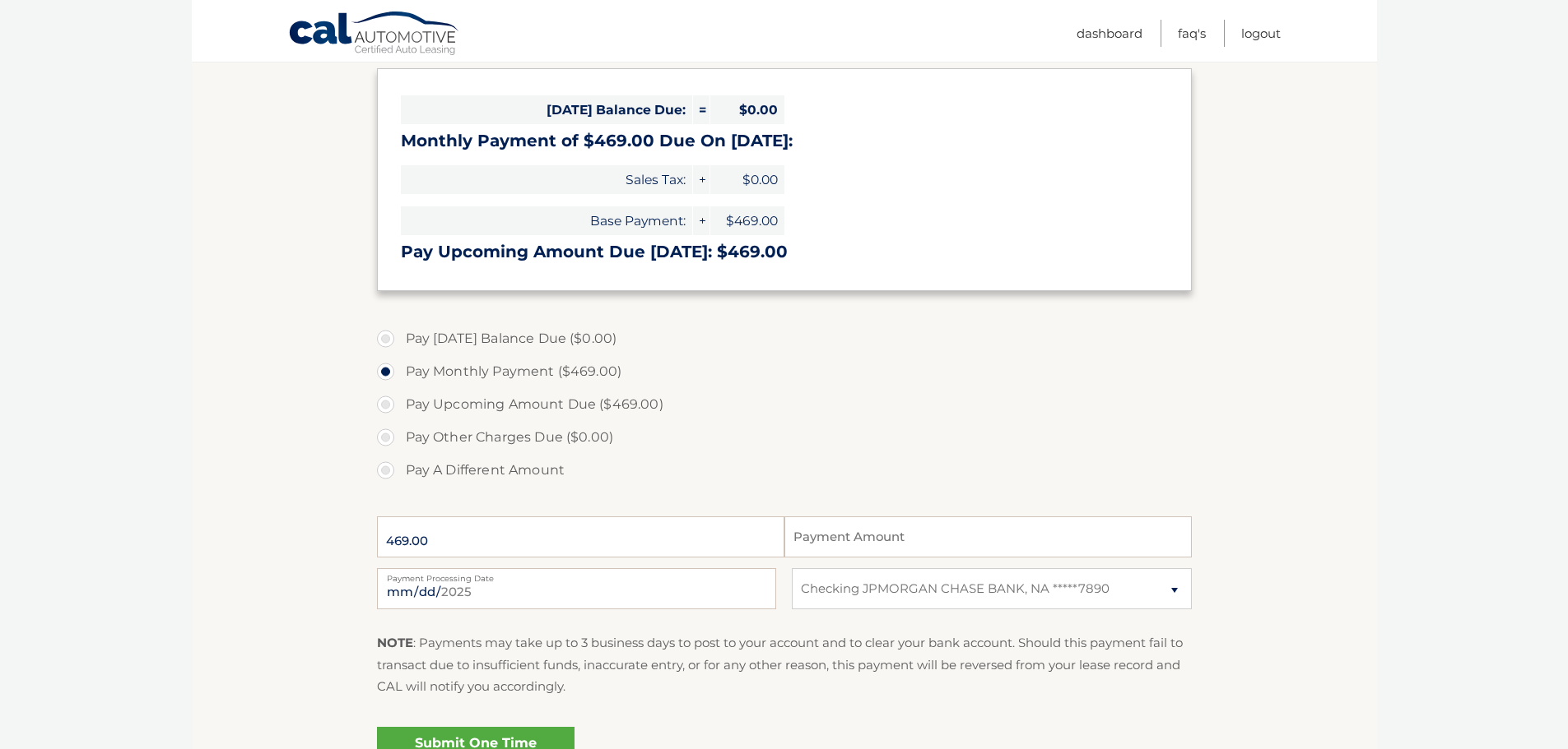
click at [384, 475] on input "Pay A Different Amount" at bounding box center [392, 467] width 17 height 26
radio input "true"
click at [387, 489] on div "Pay Today's Balance Due ($0.00) Pay Monthly Payment ($469.00) Pay Upcoming Amou…" at bounding box center [784, 414] width 815 height 183
click at [388, 437] on label "Pay Other Charges Due ($0.00)" at bounding box center [784, 437] width 815 height 33
drag, startPoint x: 395, startPoint y: 368, endPoint x: 398, endPoint y: 350, distance: 18.2
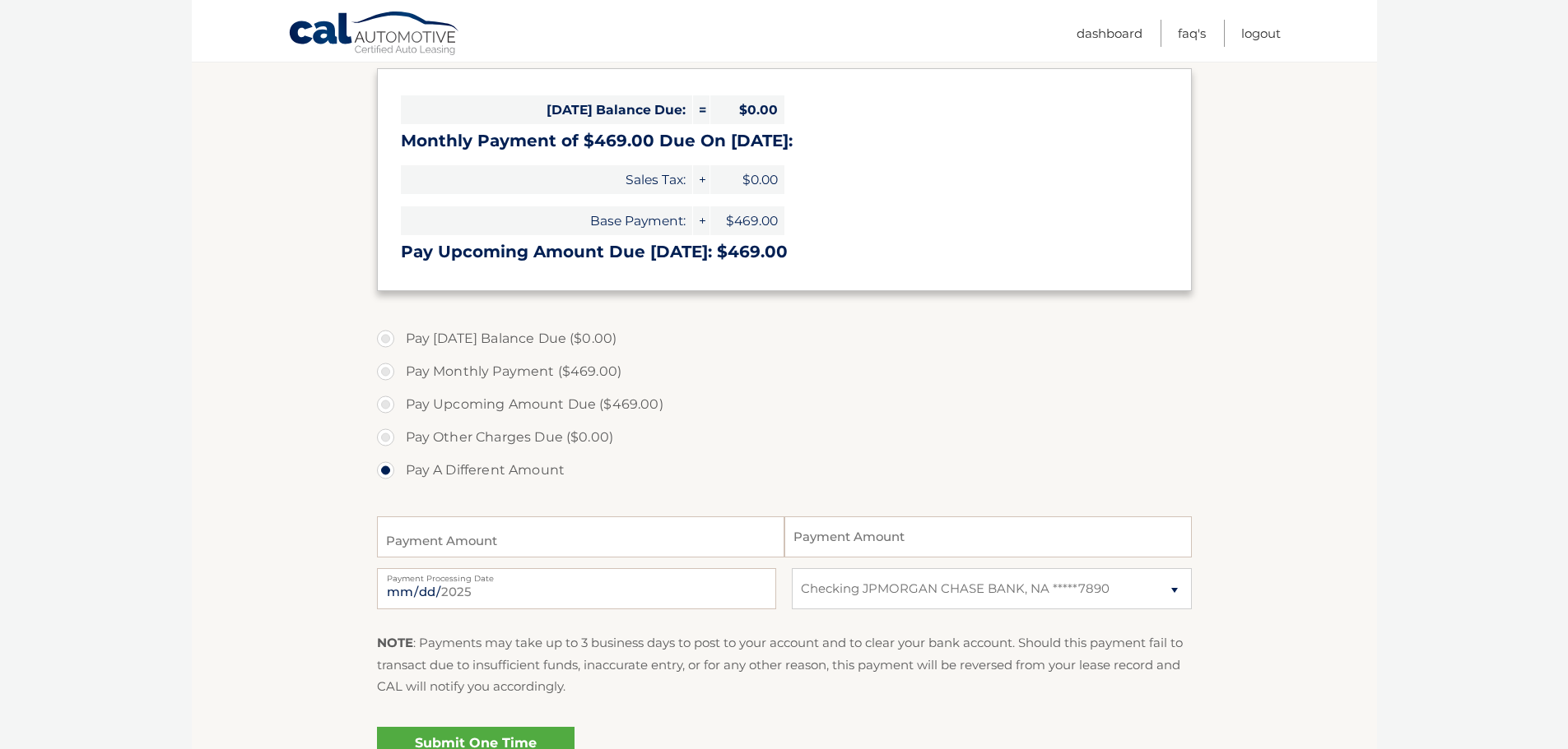
click at [398, 360] on label "Pay Monthly Payment ($469.00)" at bounding box center [784, 371] width 815 height 33
click at [398, 360] on input "Pay Monthly Payment ($469.00)" at bounding box center [392, 368] width 17 height 26
radio input "true"
type input "469.00"
click at [390, 344] on label "Pay [DATE] Balance Due ($0.00)" at bounding box center [784, 339] width 815 height 33
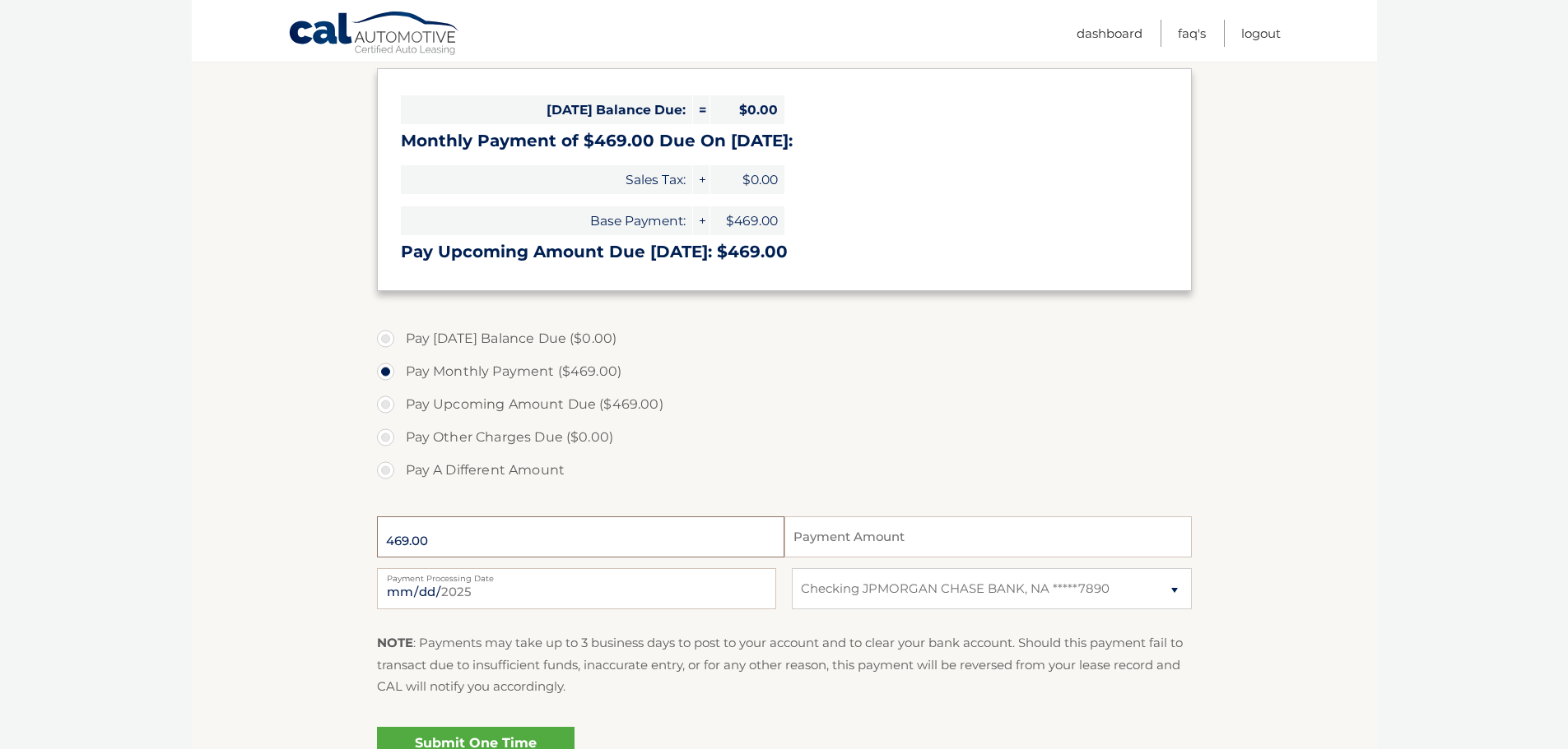
click at [465, 520] on input "469.00" at bounding box center [581, 537] width 408 height 41
click at [465, 527] on input "469.00" at bounding box center [581, 537] width 408 height 41
click at [466, 527] on input "469.00" at bounding box center [581, 537] width 408 height 41
click at [323, 526] on section "Account Overview | Make a Payment Payment Information Today's Balance Due: = $0…" at bounding box center [785, 379] width 1185 height 849
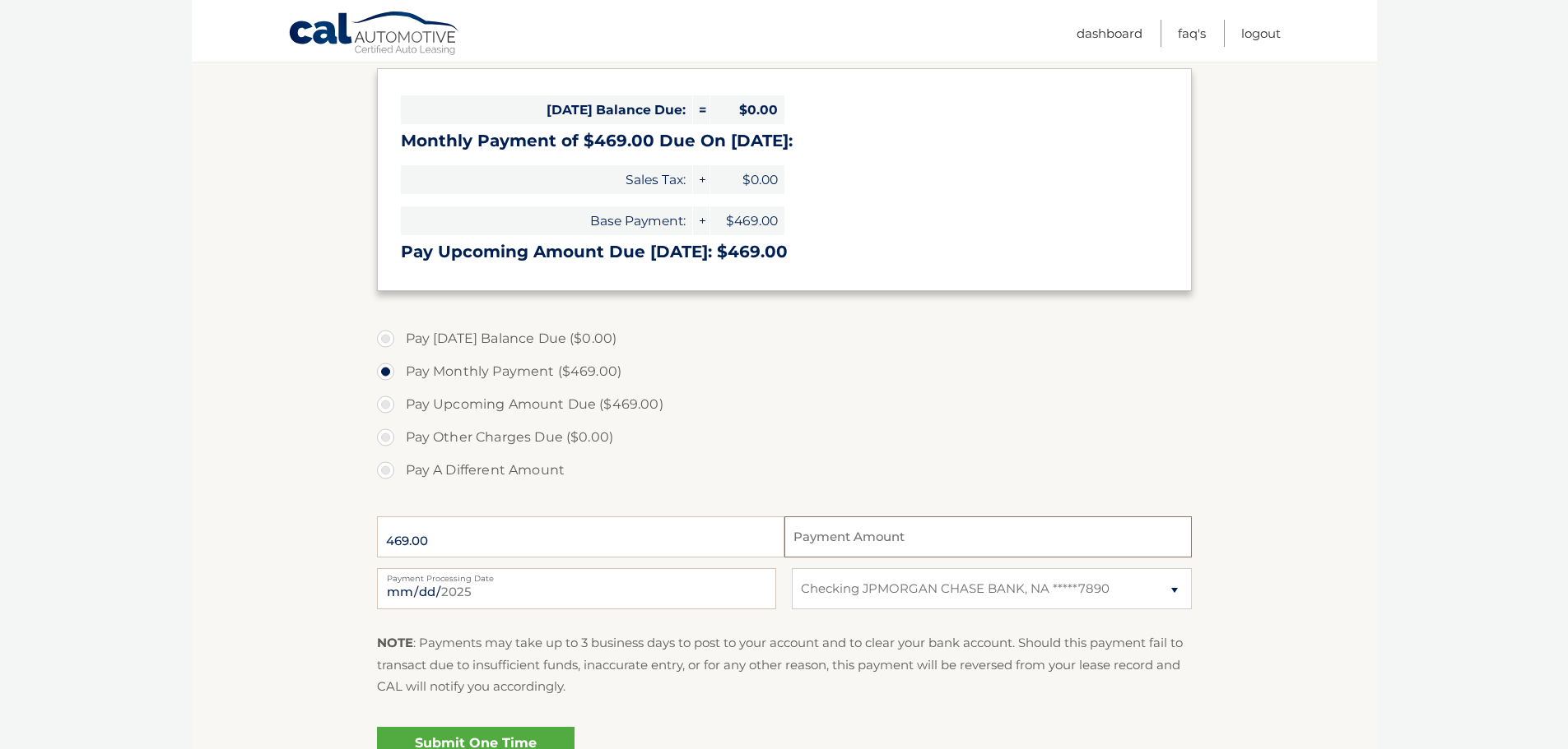
drag, startPoint x: 809, startPoint y: 519, endPoint x: 903, endPoint y: 529, distance: 94.5
click at [903, 529] on input "Payment Amount" at bounding box center [988, 537] width 408 height 41
click at [905, 530] on input "Payment Amount" at bounding box center [988, 537] width 408 height 41
click at [943, 520] on div "469.00 Payment Amount Payment Amount entry cannot exceed amount of 2 monthly pa…" at bounding box center [784, 537] width 815 height 52
click at [926, 547] on input "Payment Amount" at bounding box center [988, 537] width 408 height 41
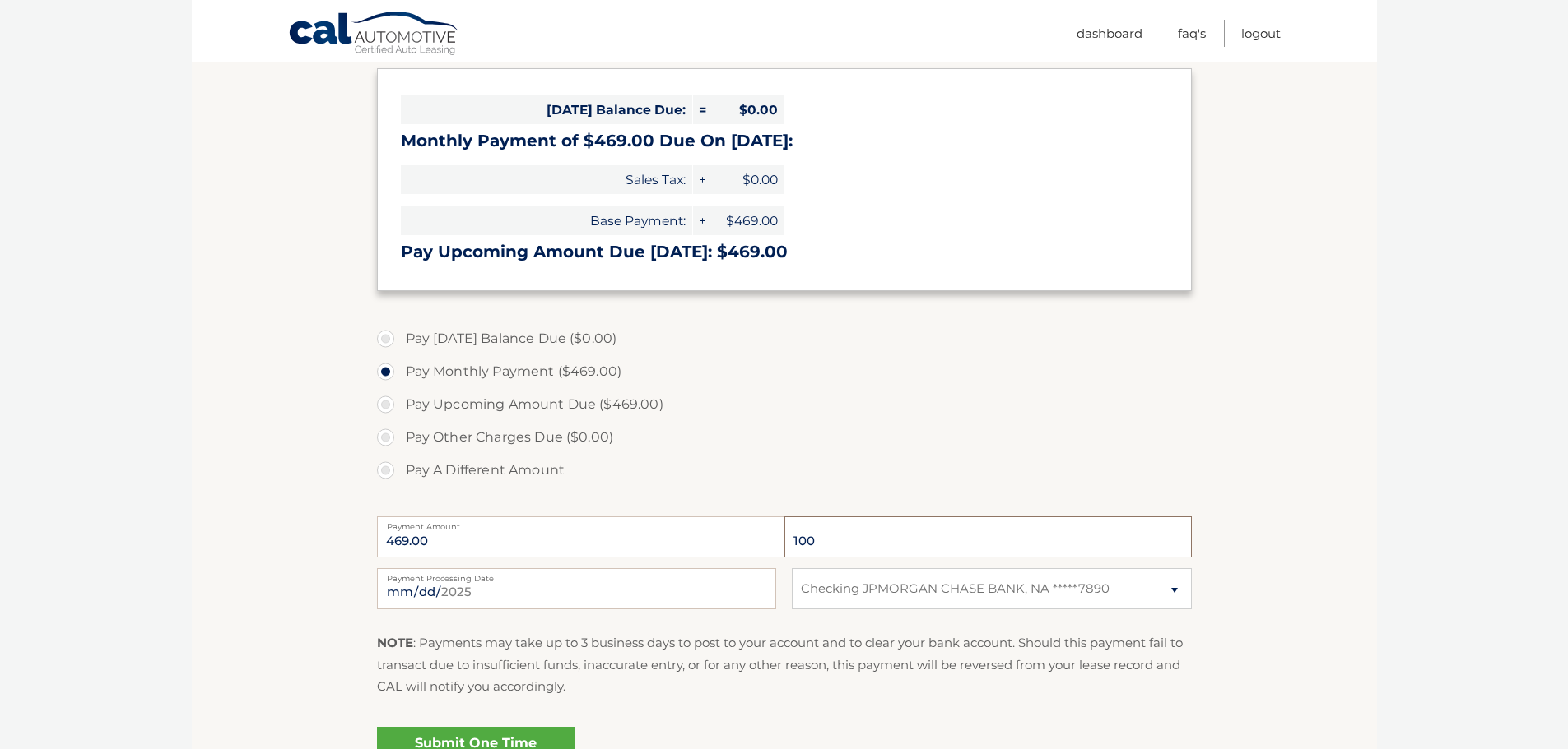
type input "100"
click at [536, 526] on label "Payment Amount" at bounding box center [784, 523] width 815 height 13
click at [536, 526] on input "469.00" at bounding box center [581, 537] width 408 height 41
drag, startPoint x: 536, startPoint y: 526, endPoint x: 498, endPoint y: 550, distance: 44.9
click at [535, 527] on label "Payment Amount" at bounding box center [784, 523] width 815 height 13
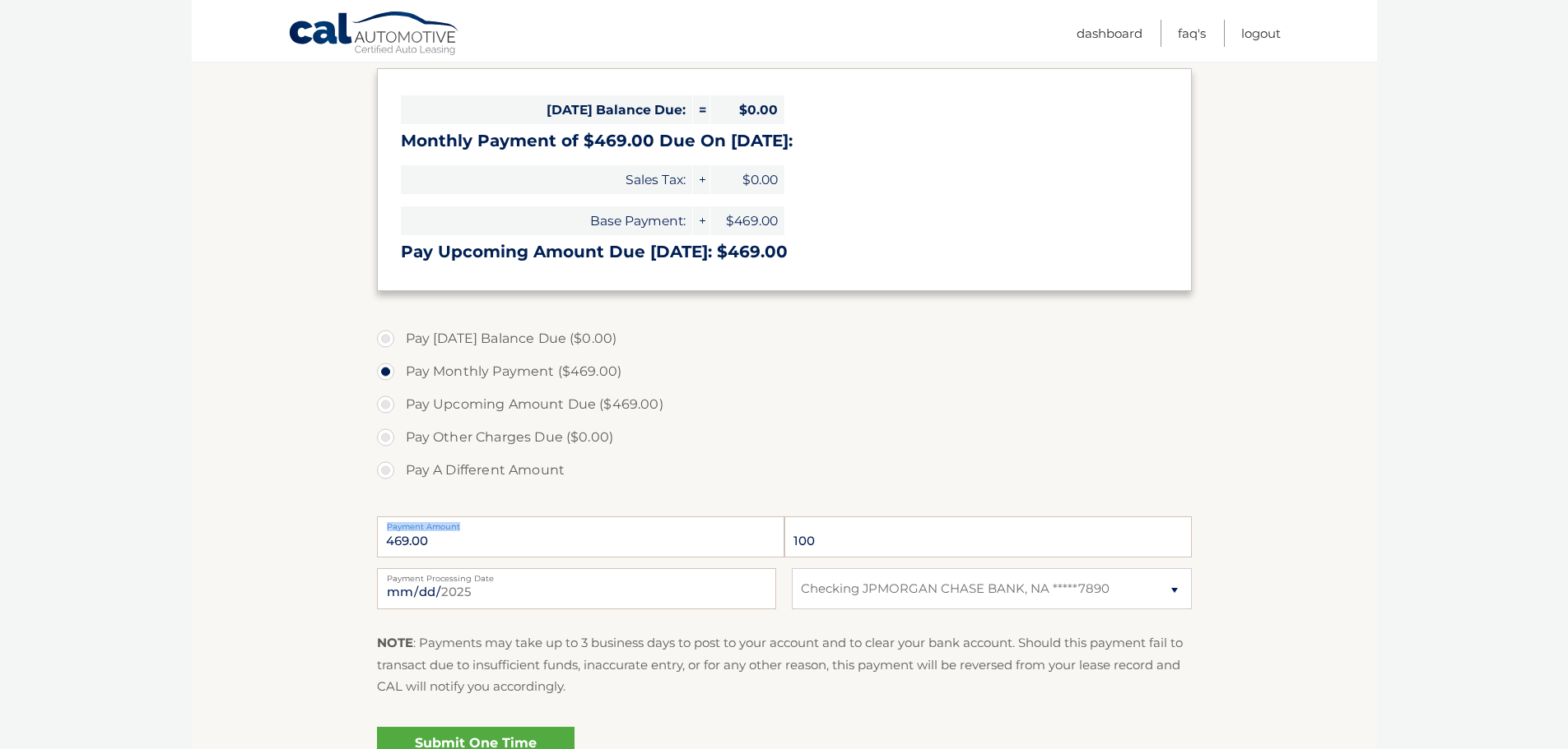
click at [535, 527] on input "469.00" at bounding box center [581, 537] width 408 height 41
click at [498, 550] on input "469.00" at bounding box center [581, 537] width 408 height 41
drag, startPoint x: 498, startPoint y: 550, endPoint x: 404, endPoint y: 543, distance: 94.3
click at [486, 548] on input "469.00" at bounding box center [581, 537] width 408 height 41
drag, startPoint x: 404, startPoint y: 543, endPoint x: 397, endPoint y: 537, distance: 9.2
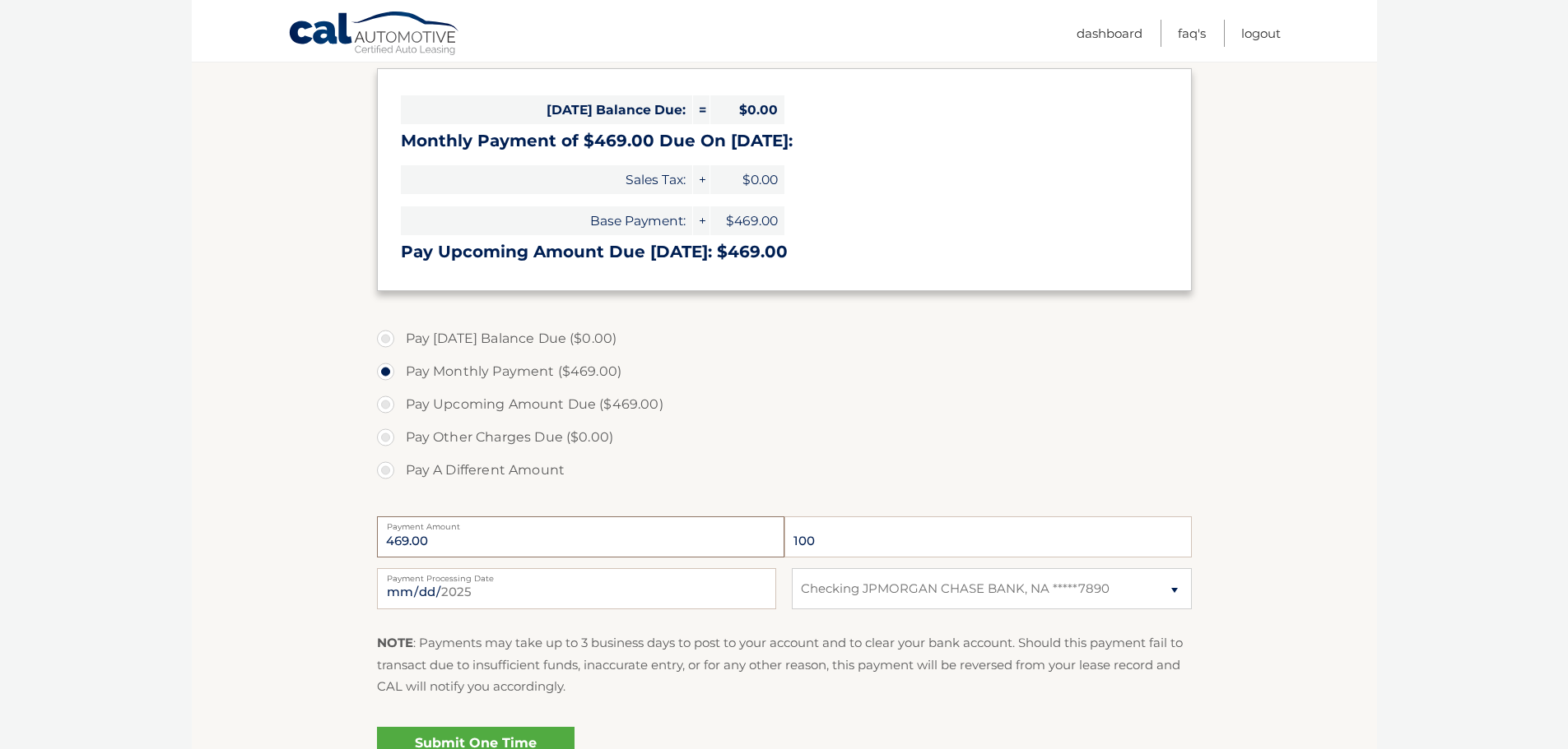
click at [365, 538] on section "Account Overview | Make a Payment Payment Information Today's Balance Due: = $0…" at bounding box center [785, 379] width 1185 height 849
drag, startPoint x: 404, startPoint y: 451, endPoint x: 401, endPoint y: 469, distance: 18.2
click at [403, 451] on label "Pay Other Charges Due ($0.00)" at bounding box center [784, 437] width 815 height 33
click at [400, 478] on label "Pay A Different Amount" at bounding box center [784, 470] width 815 height 33
click at [400, 478] on input "Pay A Different Amount" at bounding box center [392, 467] width 17 height 26
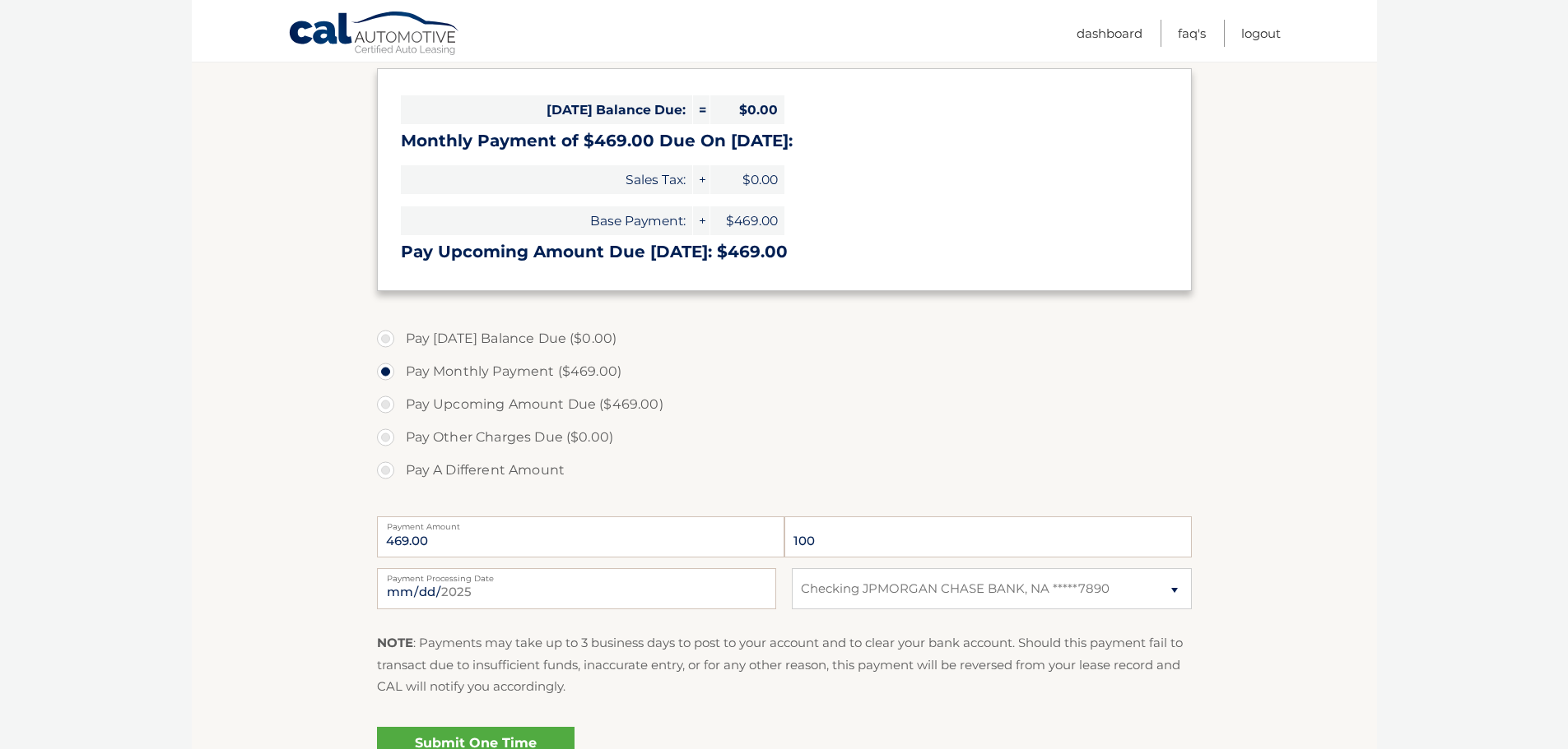
radio input "true"
click at [442, 534] on input "Payment Amount" at bounding box center [581, 537] width 408 height 41
type input "10"
click at [763, 640] on p "NOTE : Payments may take up to 3 business days to post to your account and to c…" at bounding box center [784, 665] width 815 height 65
drag, startPoint x: 539, startPoint y: 714, endPoint x: 528, endPoint y: 724, distance: 14.9
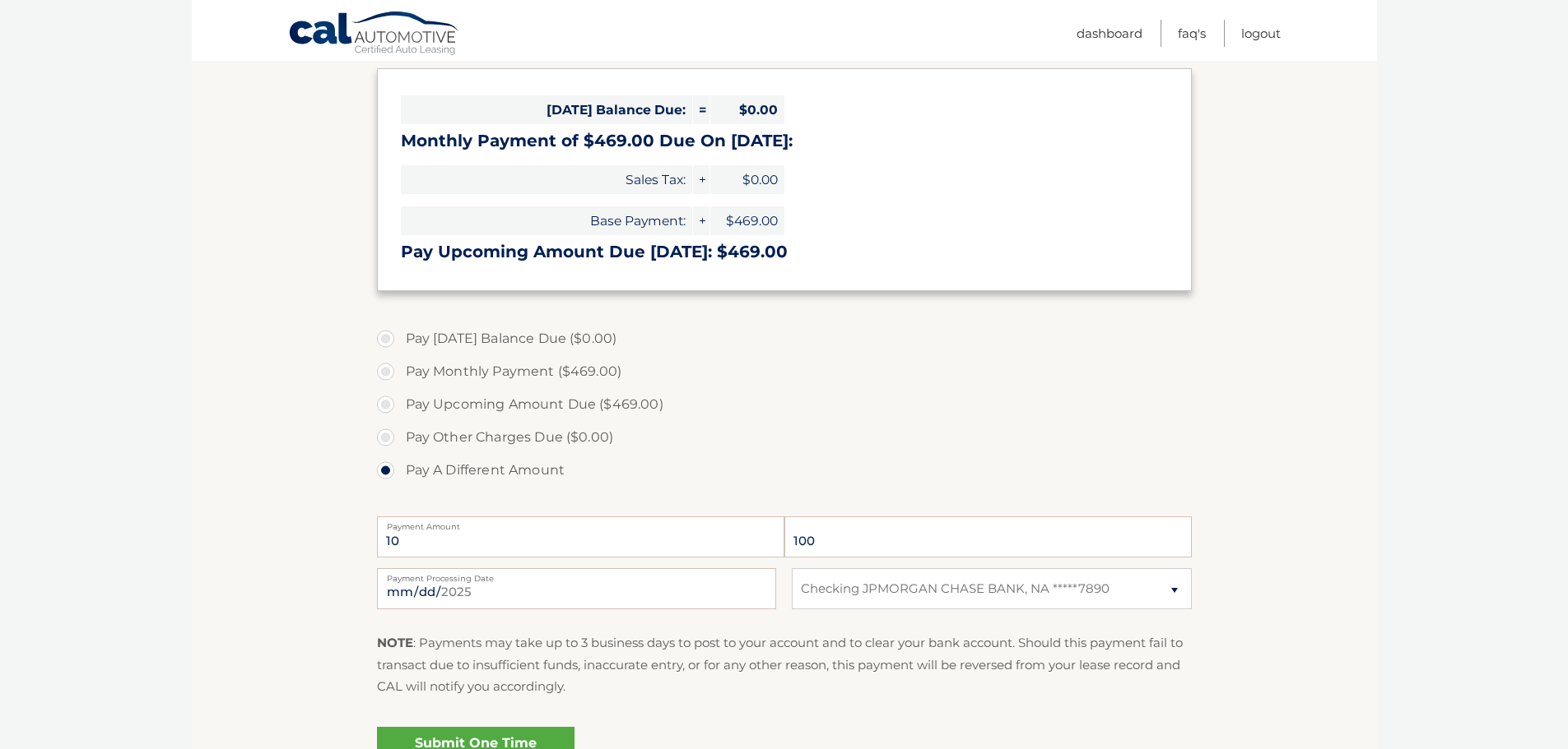
click at [528, 724] on fieldset "Pay Today's Balance Due ($0.00) Pay Monthly Payment ($469.00) Pay Upcoming Amou…" at bounding box center [784, 560] width 815 height 486
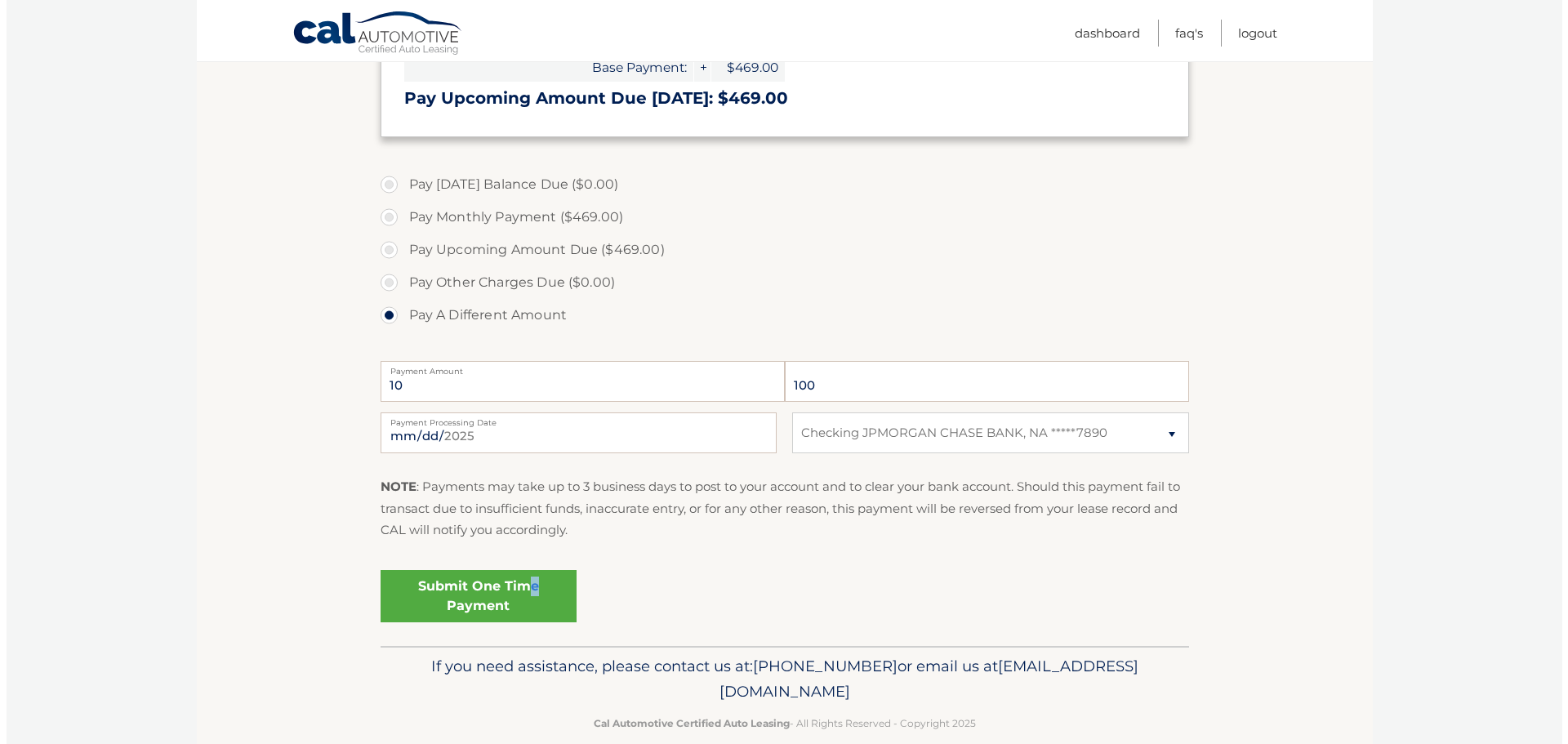
scroll to position [409, 0]
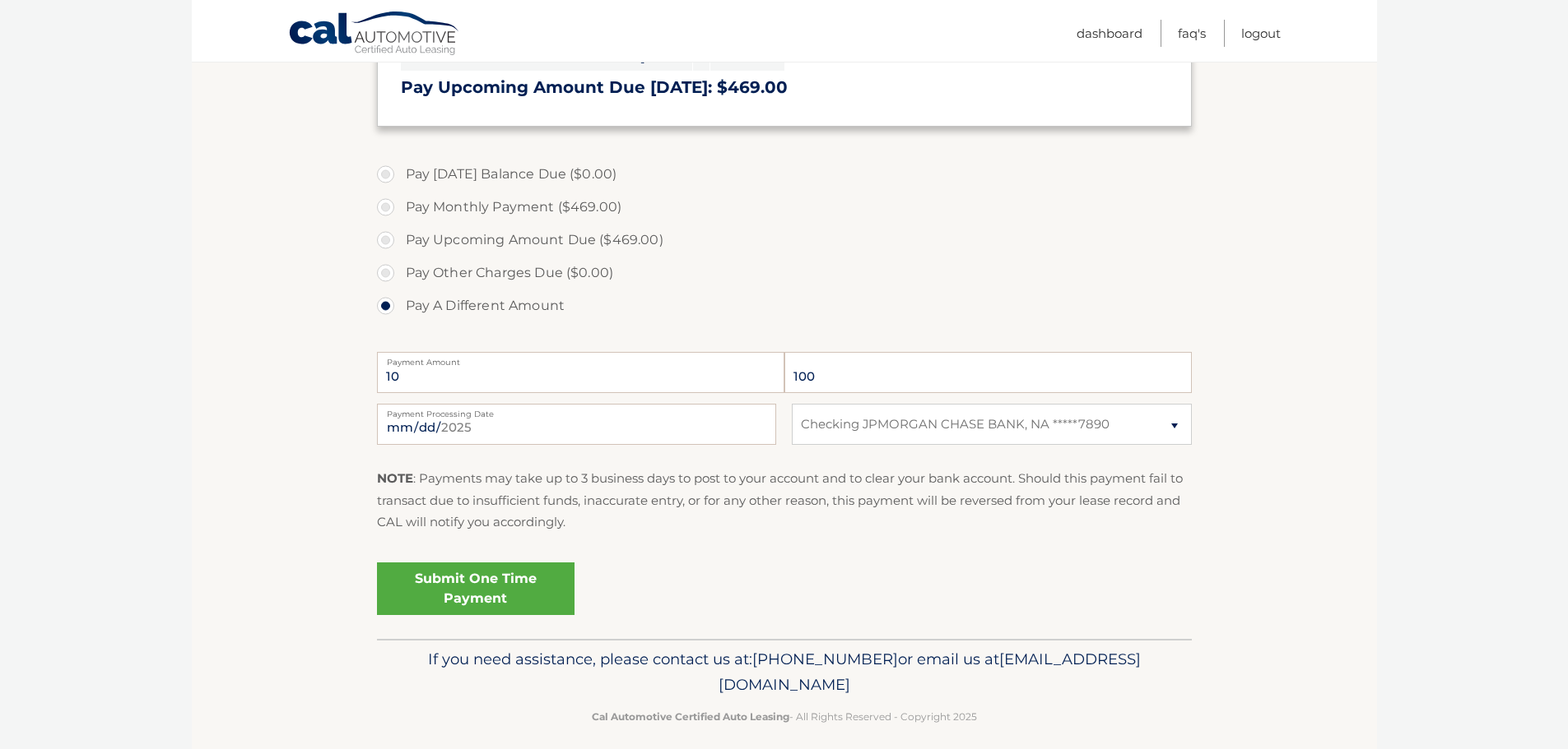
click at [479, 601] on link "Submit One Time Payment" at bounding box center [476, 589] width 198 height 52
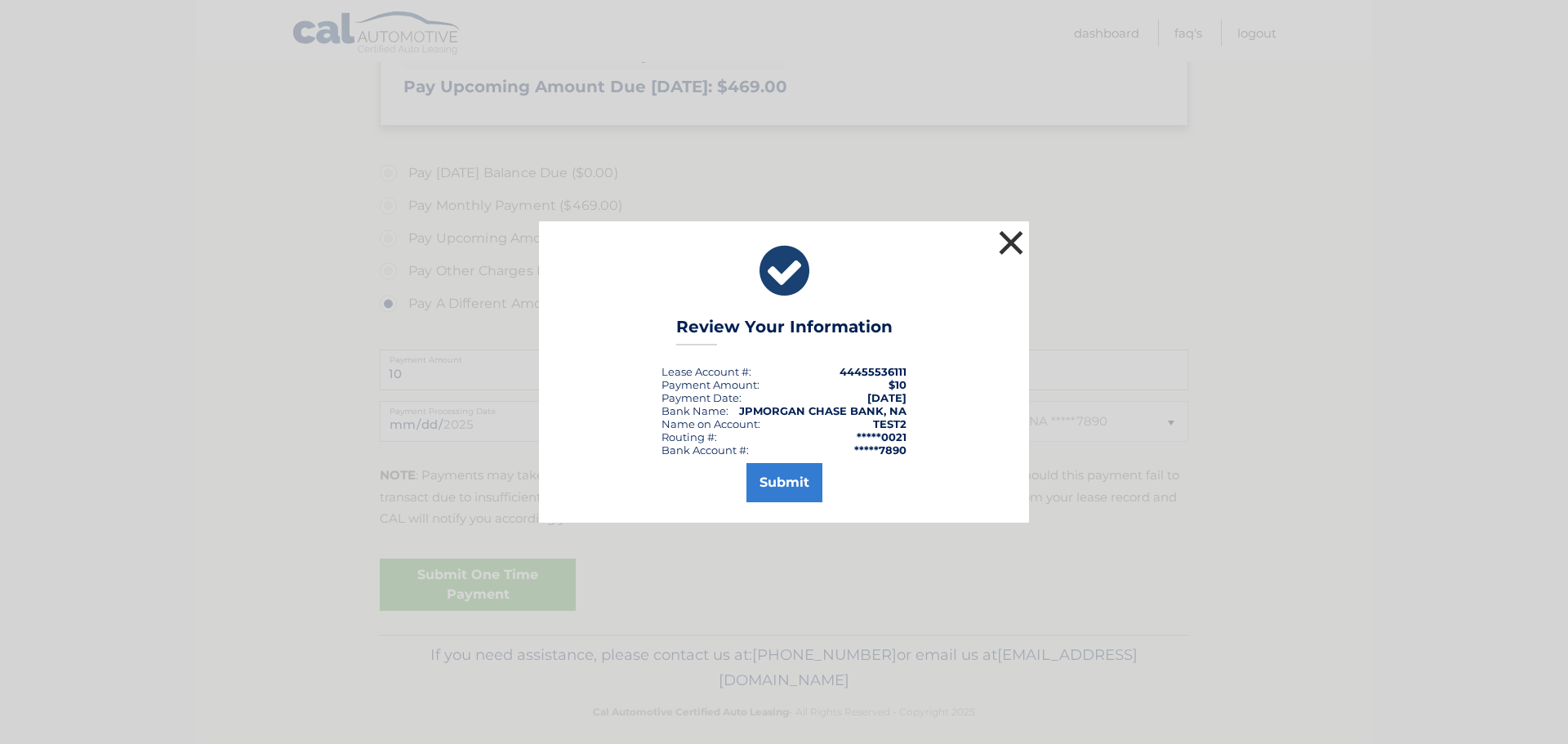
click at [1018, 247] on button "×" at bounding box center [1010, 242] width 32 height 32
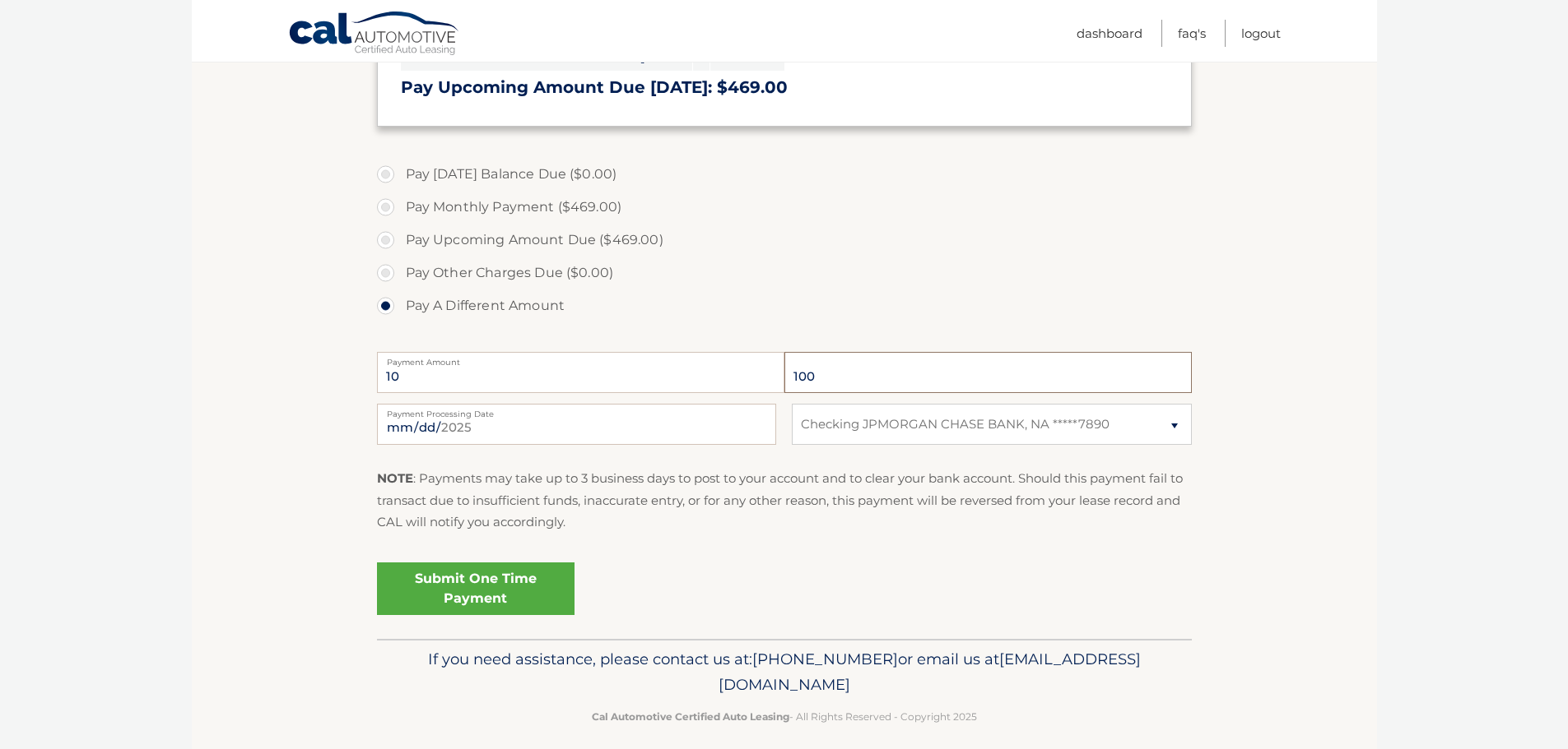
click at [882, 377] on input "100" at bounding box center [988, 372] width 408 height 41
click at [882, 378] on input "100" at bounding box center [988, 372] width 408 height 41
drag, startPoint x: 866, startPoint y: 381, endPoint x: 649, endPoint y: 400, distance: 217.8
click at [647, 401] on fieldset "Pay Today's Balance Due ($0.00) Pay Monthly Payment ($469.00) Pay Upcoming Amou…" at bounding box center [784, 395] width 815 height 486
drag, startPoint x: 589, startPoint y: 362, endPoint x: 303, endPoint y: 381, distance: 286.6
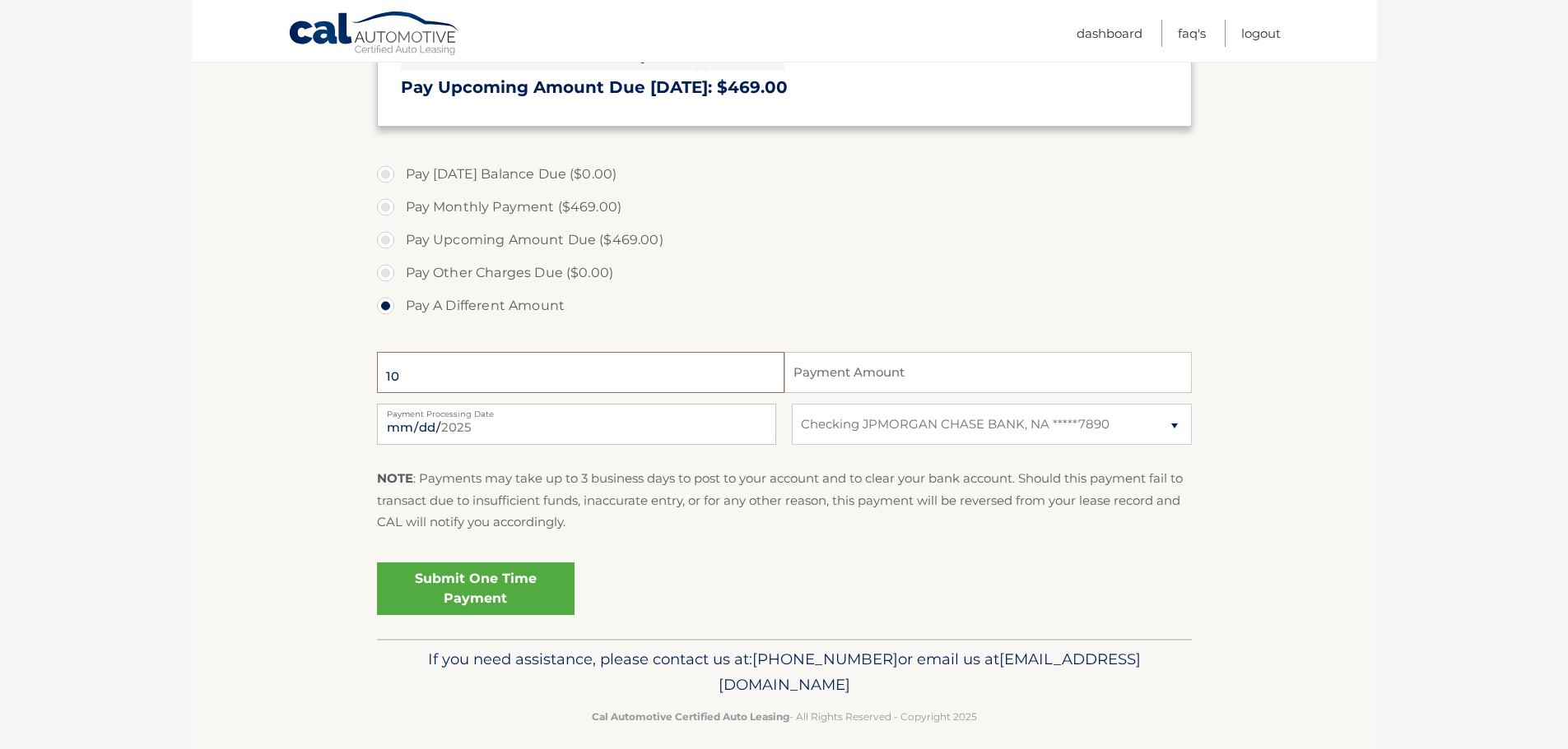
click at [305, 381] on section "Account Overview | Make a Payment Payment Information Today's Balance Due: = $0…" at bounding box center [785, 215] width 1185 height 849
click at [308, 380] on section "Account Overview | Make a Payment Payment Information Today's Balance Due: = $0…" at bounding box center [785, 215] width 1185 height 849
click at [396, 280] on label "Pay Other Charges Due ($0.00)" at bounding box center [784, 272] width 815 height 33
drag, startPoint x: 399, startPoint y: 205, endPoint x: 399, endPoint y: 195, distance: 10.0
click at [399, 202] on label "Pay Monthly Payment ($469.00)" at bounding box center [784, 207] width 815 height 33
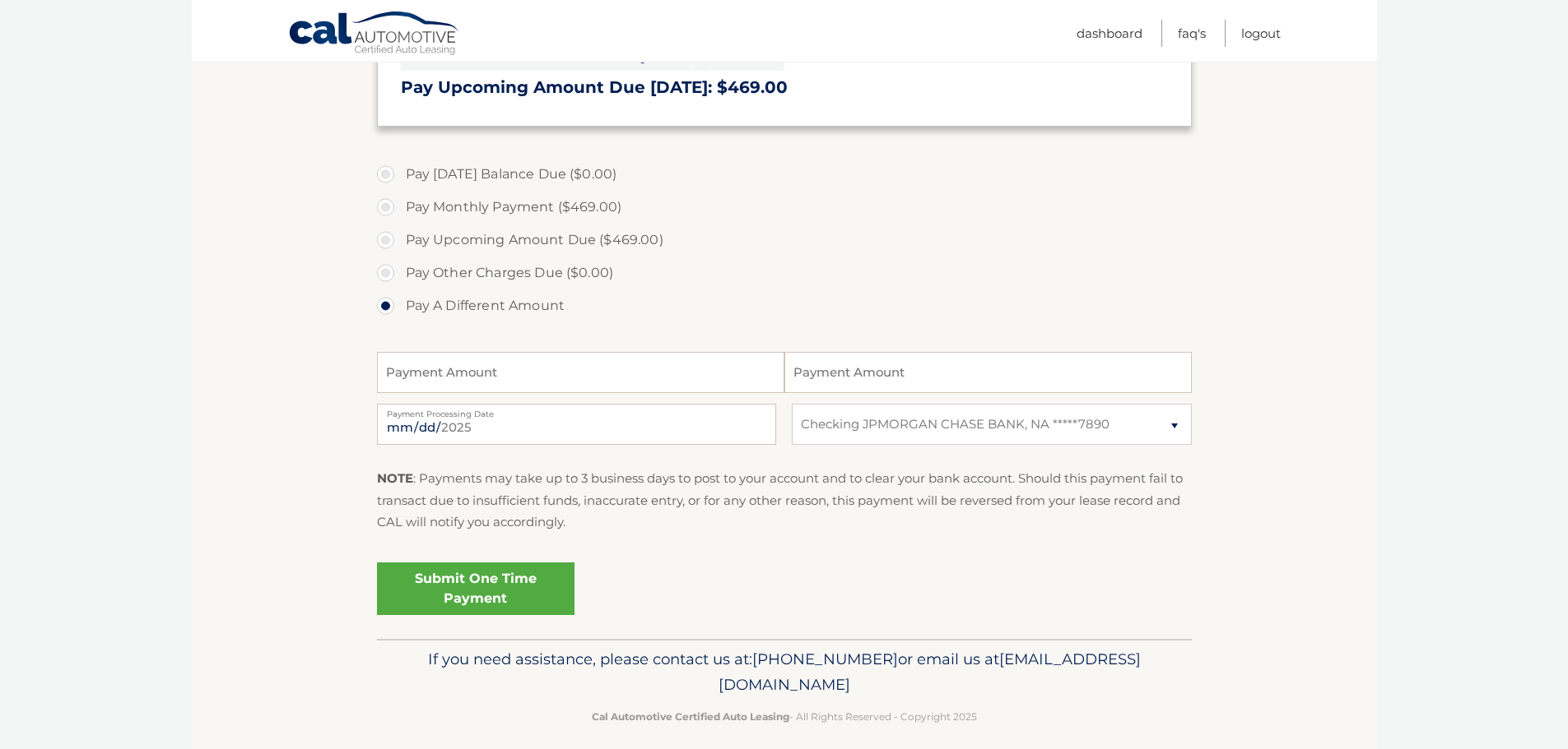
click at [399, 202] on input "Pay Monthly Payment ($469.00)" at bounding box center [392, 204] width 17 height 26
radio input "true"
type input "469.00"
click at [399, 174] on label "Pay Today's Balance Due ($0.00)" at bounding box center [784, 173] width 815 height 33
click at [565, 178] on label "Pay Today's Balance Due ($0.00)" at bounding box center [784, 173] width 815 height 33
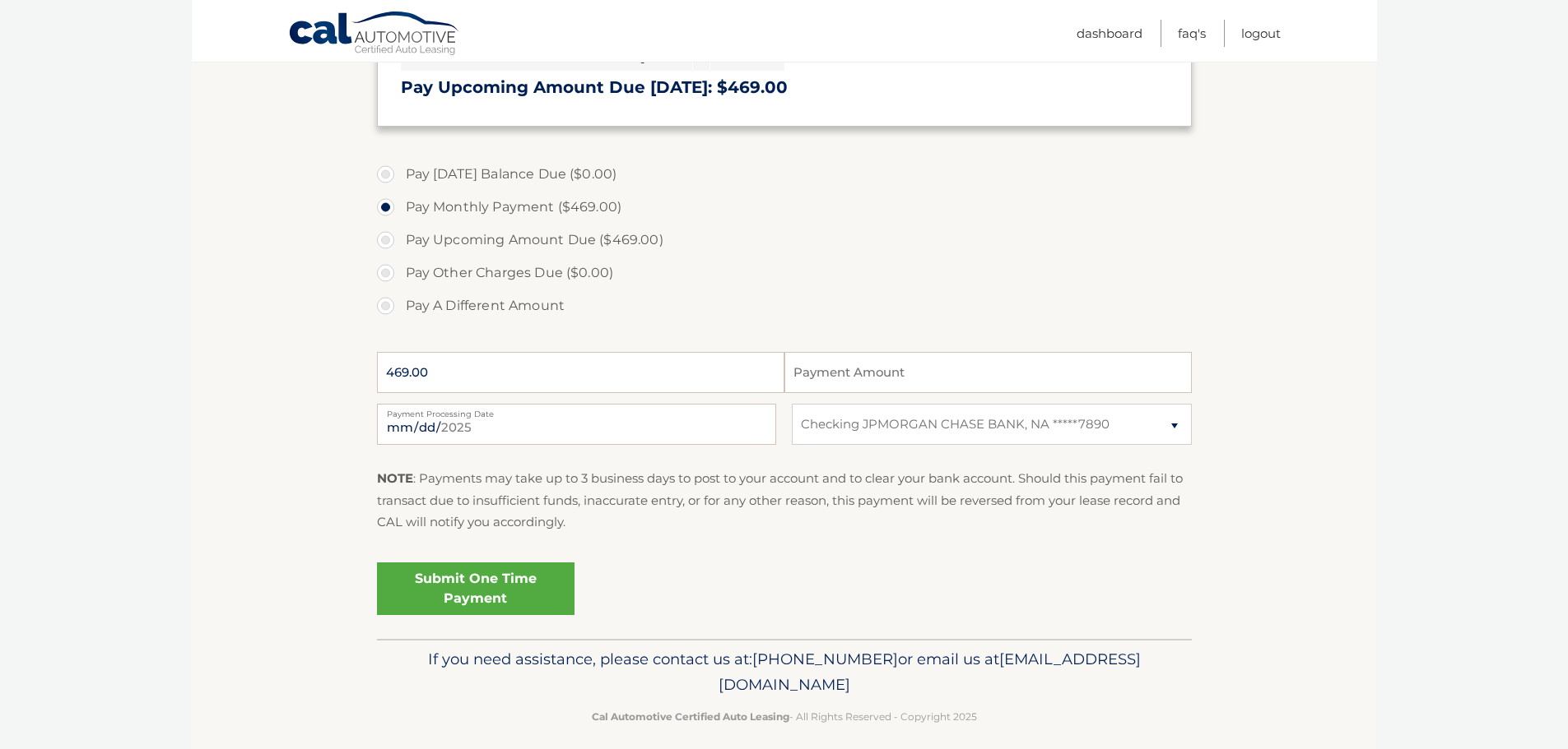
drag, startPoint x: 533, startPoint y: 236, endPoint x: 623, endPoint y: 267, distance: 95.2
click at [534, 236] on label "Pay Upcoming Amount Due ($469.00)" at bounding box center [784, 240] width 815 height 33
click at [400, 236] on input "Pay Upcoming Amount Due ($469.00)" at bounding box center [392, 237] width 17 height 26
radio input "true"
click at [914, 362] on input "Payment Amount" at bounding box center [988, 372] width 408 height 41
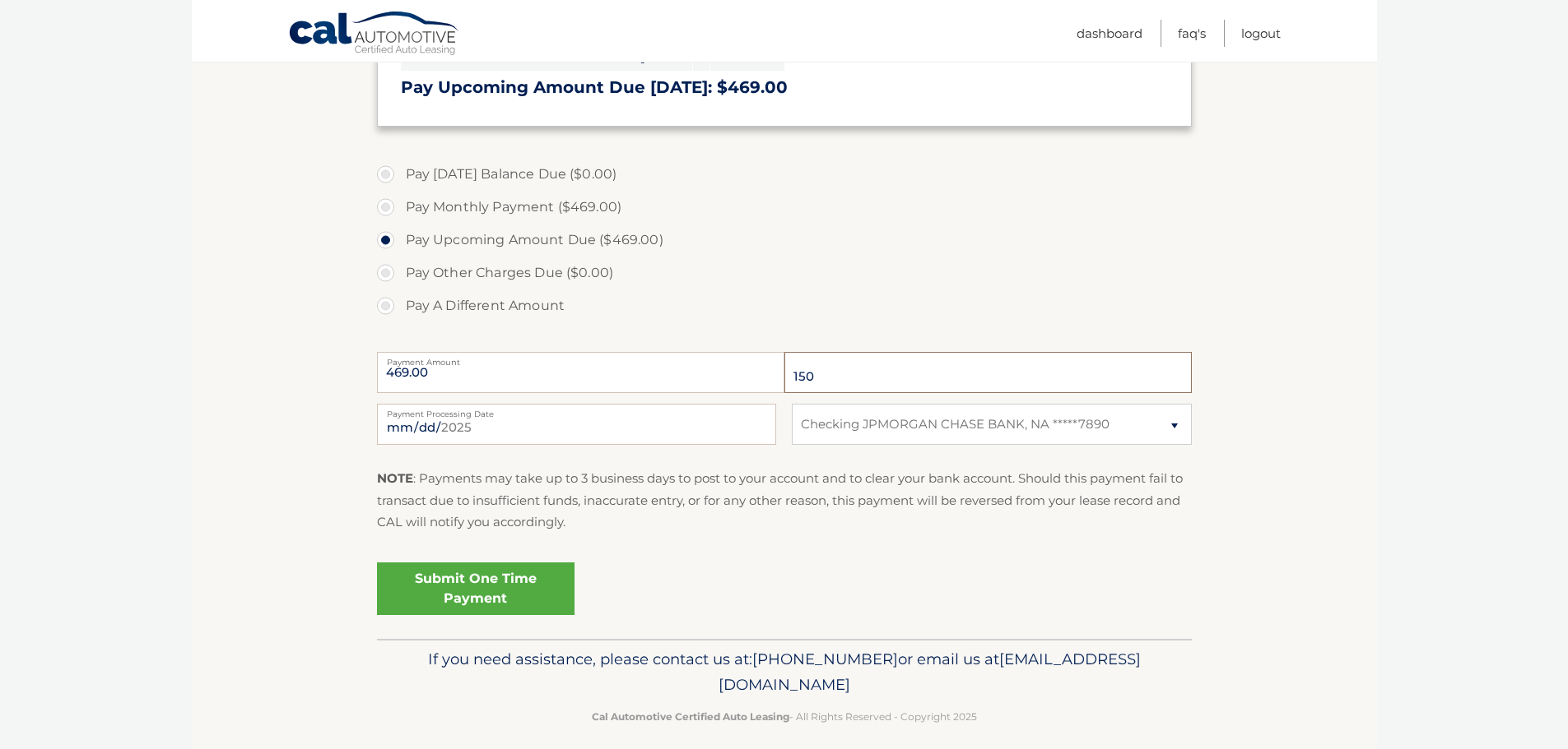
type input "150"
click at [511, 576] on link "Submit One Time Payment" at bounding box center [476, 589] width 198 height 52
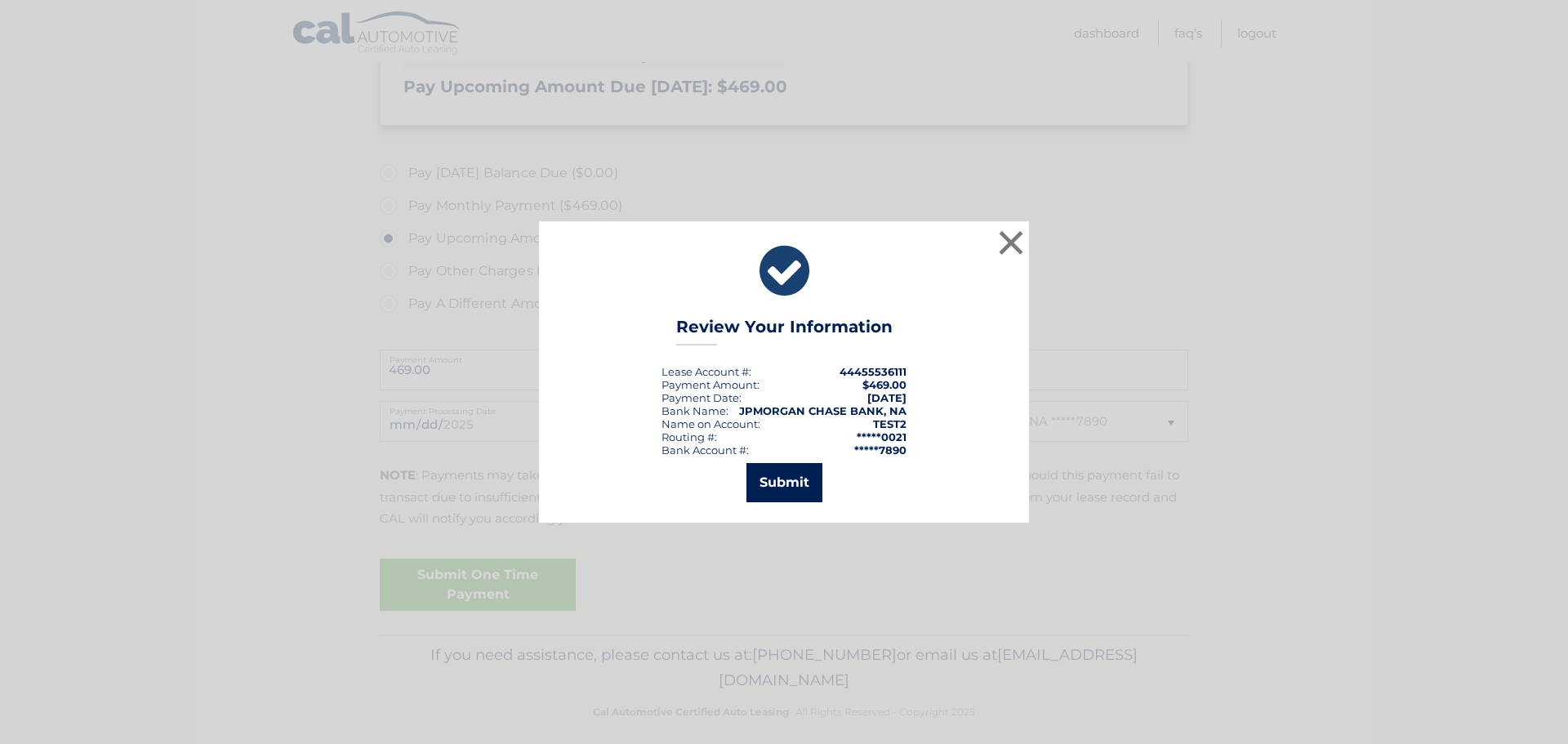
click at [767, 483] on button "Submit" at bounding box center [784, 483] width 76 height 39
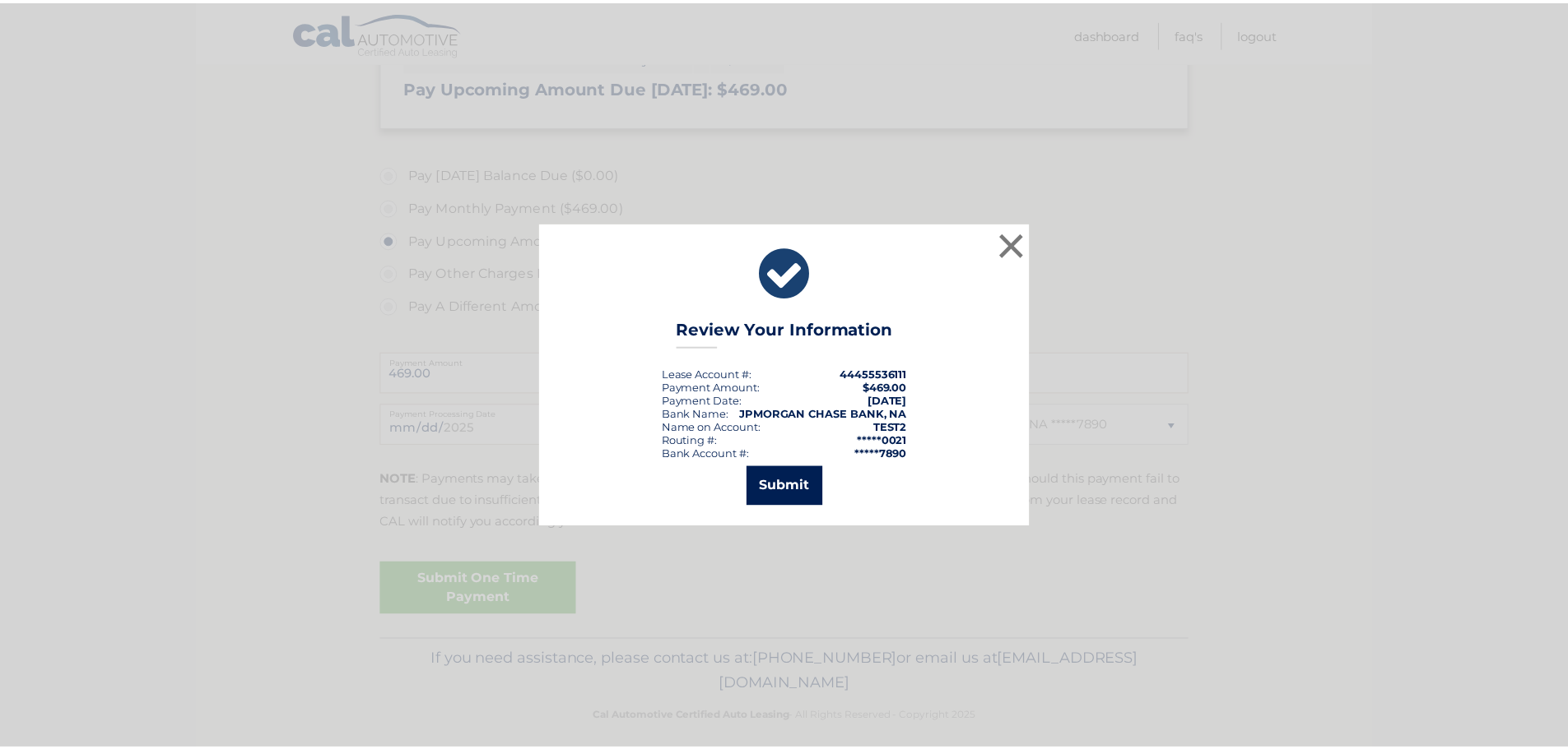
scroll to position [367, 0]
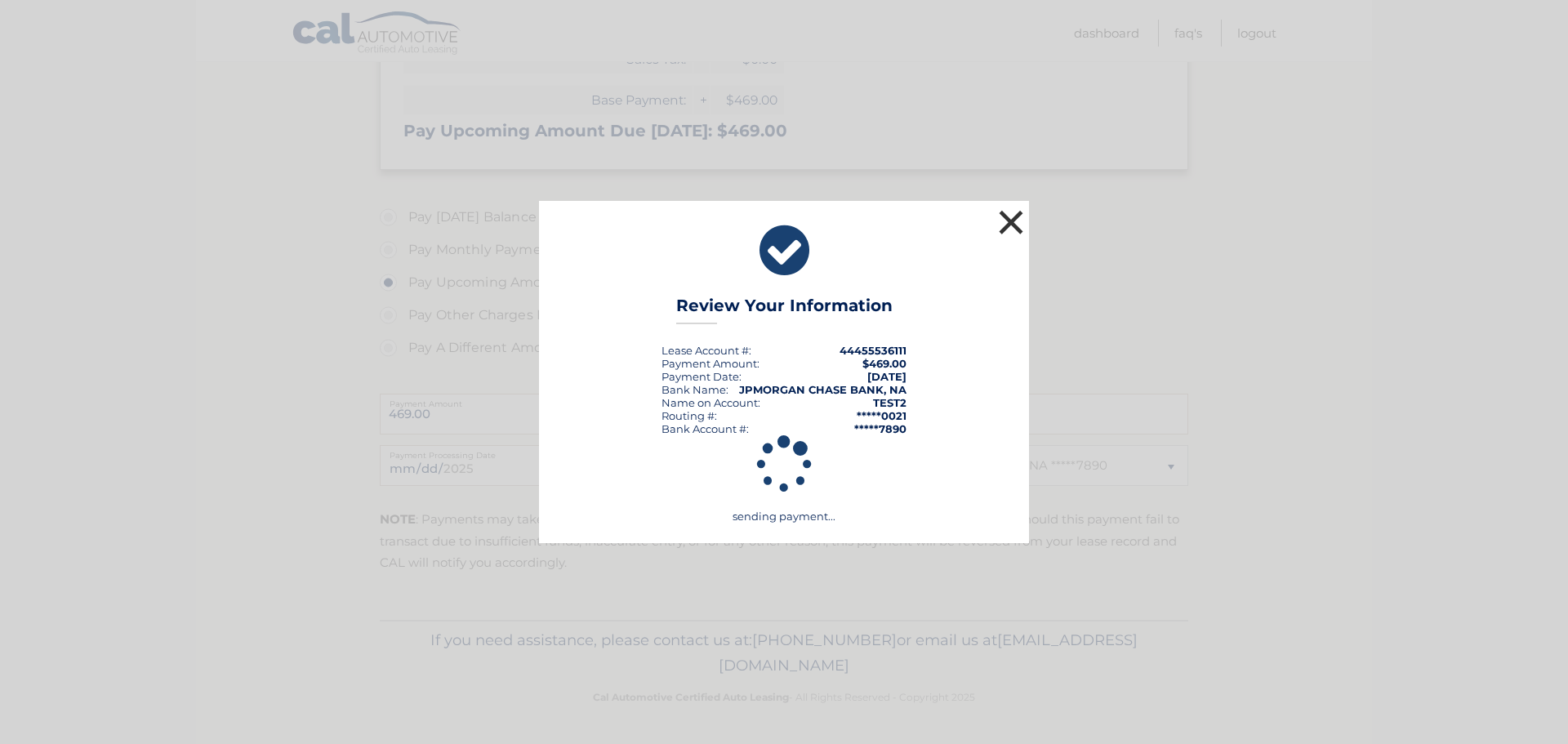
click at [1014, 219] on button "×" at bounding box center [1010, 221] width 32 height 32
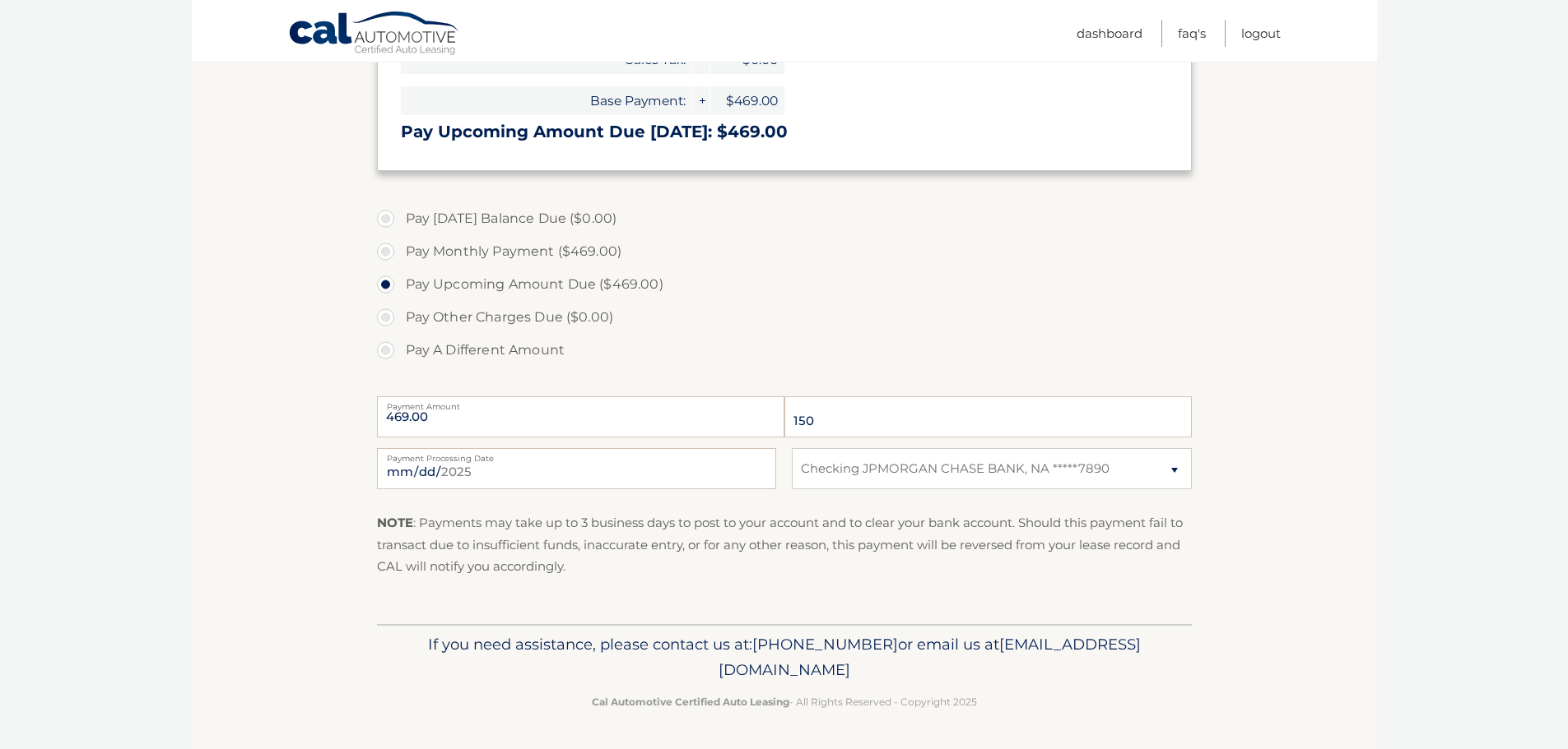
click at [986, 321] on label "Pay Other Charges Due ($0.00)" at bounding box center [784, 317] width 815 height 33
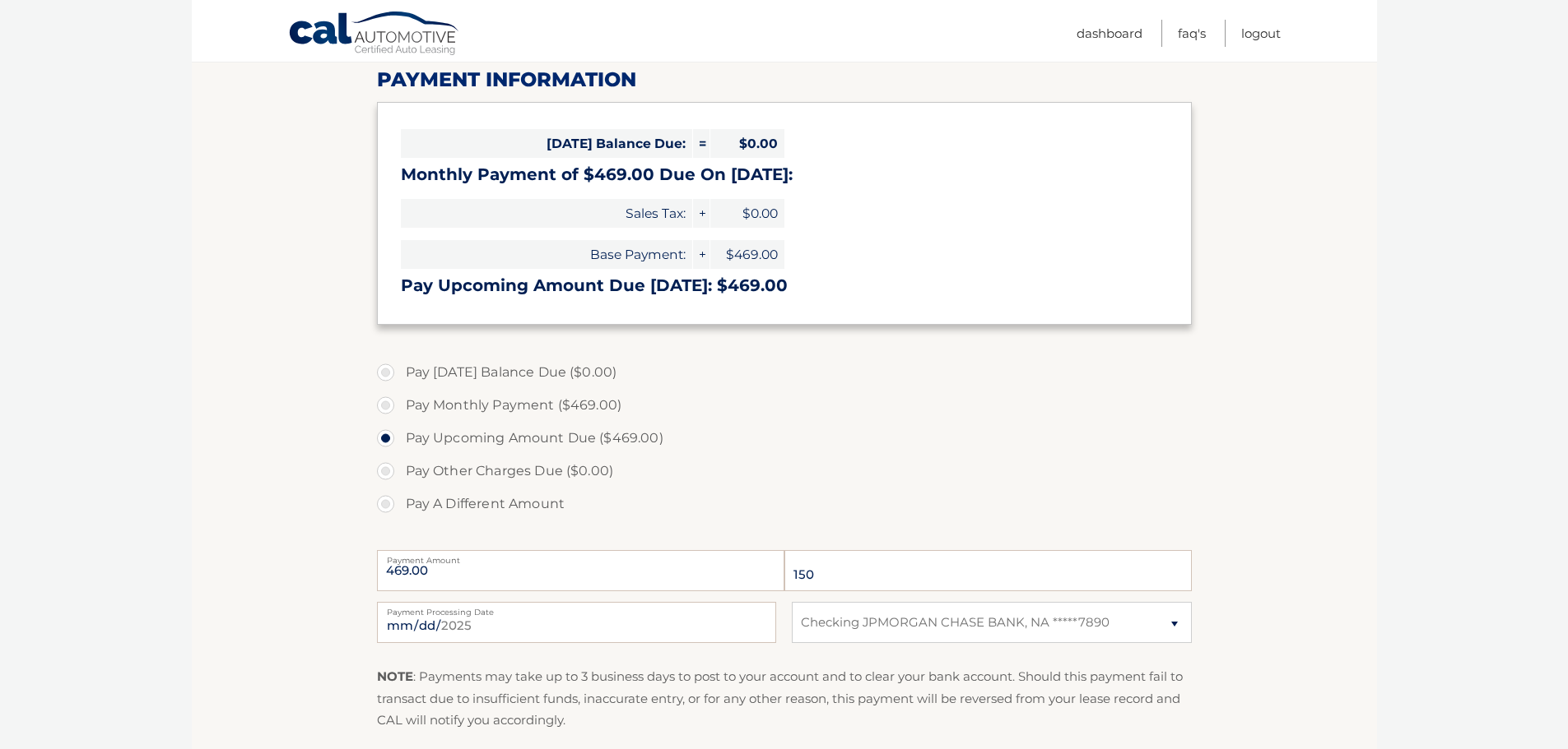
scroll to position [0, 0]
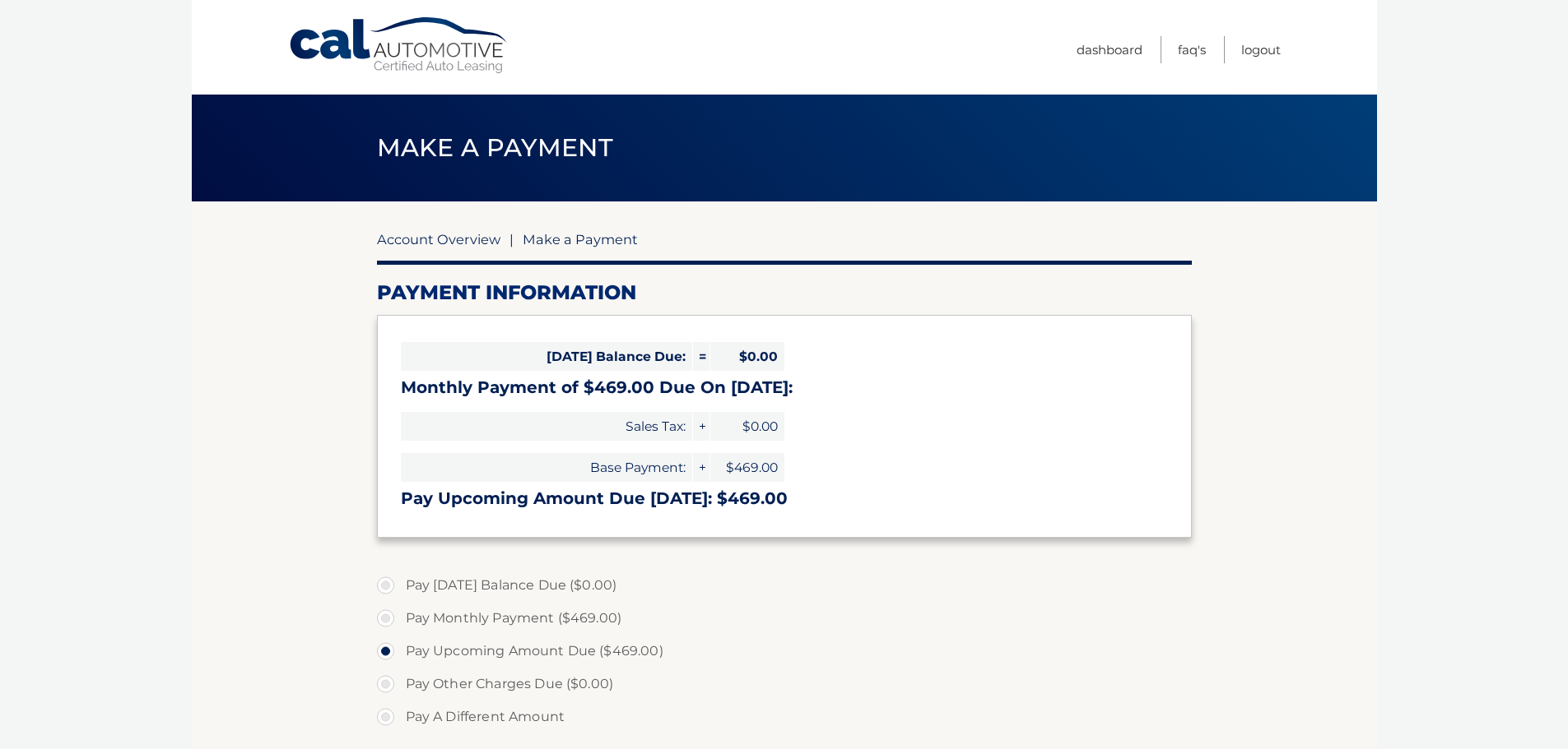
click at [427, 233] on link "Account Overview" at bounding box center [439, 240] width 123 height 17
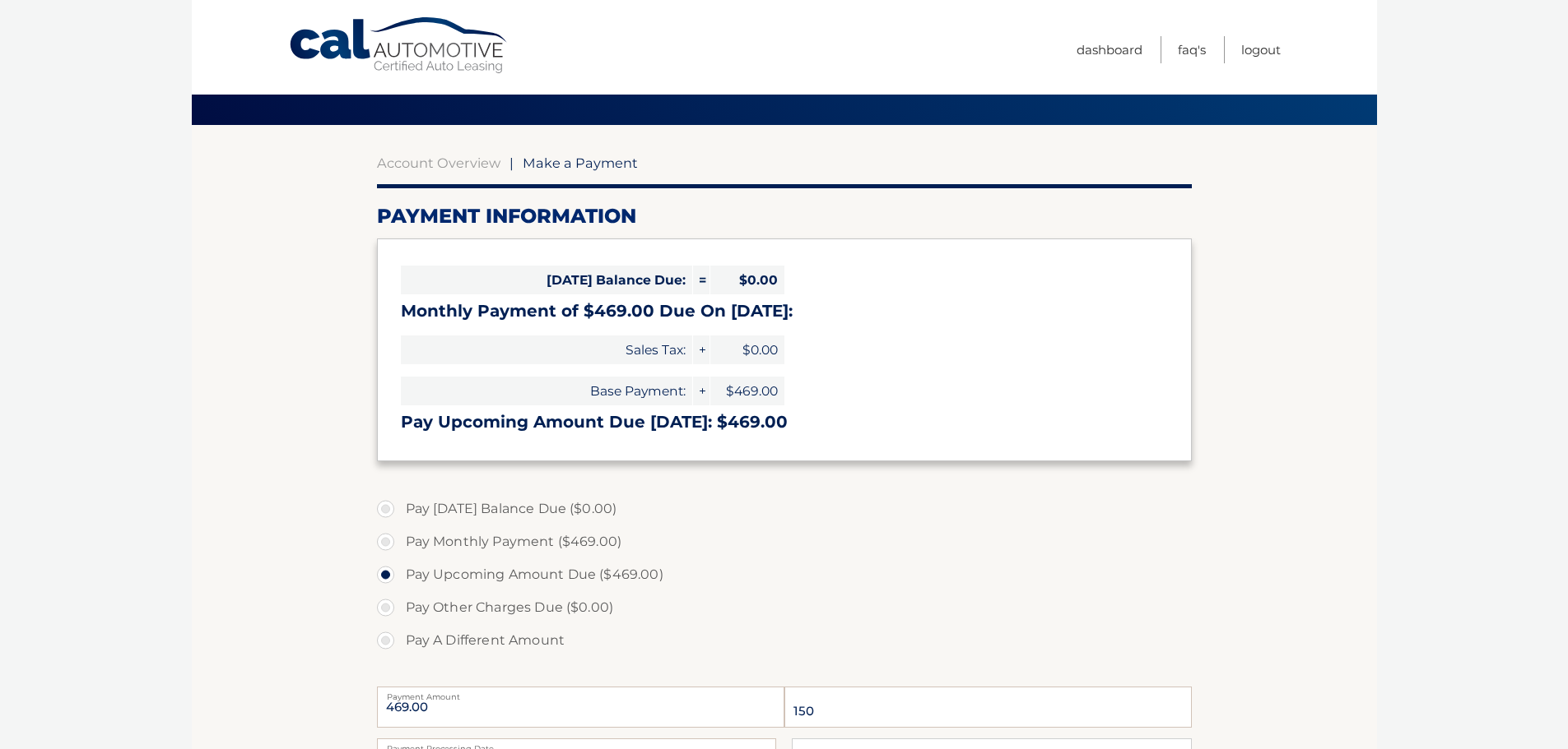
scroll to position [247, 0]
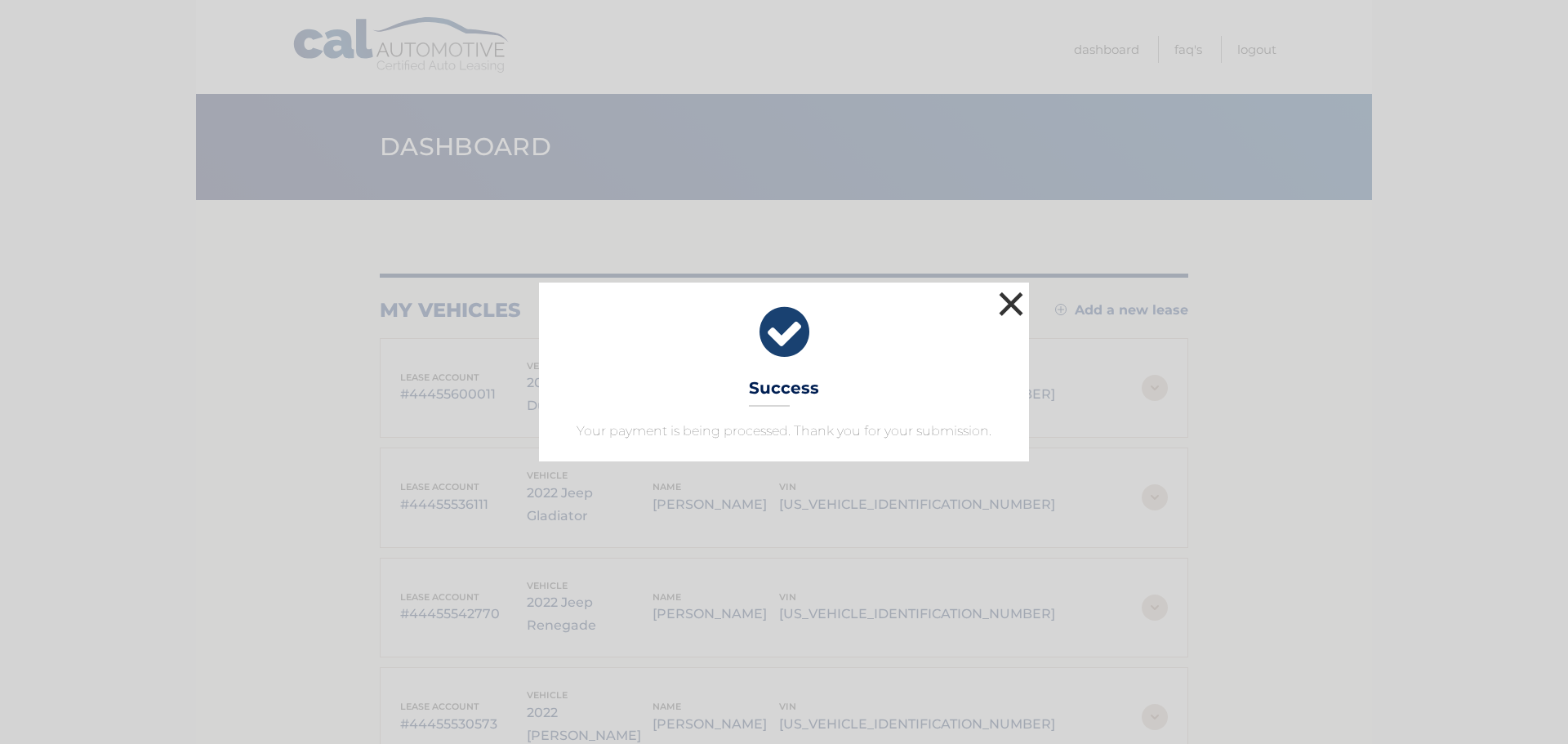
drag, startPoint x: 1010, startPoint y: 288, endPoint x: 1003, endPoint y: 309, distance: 22.1
click at [1010, 288] on button "×" at bounding box center [1010, 303] width 32 height 32
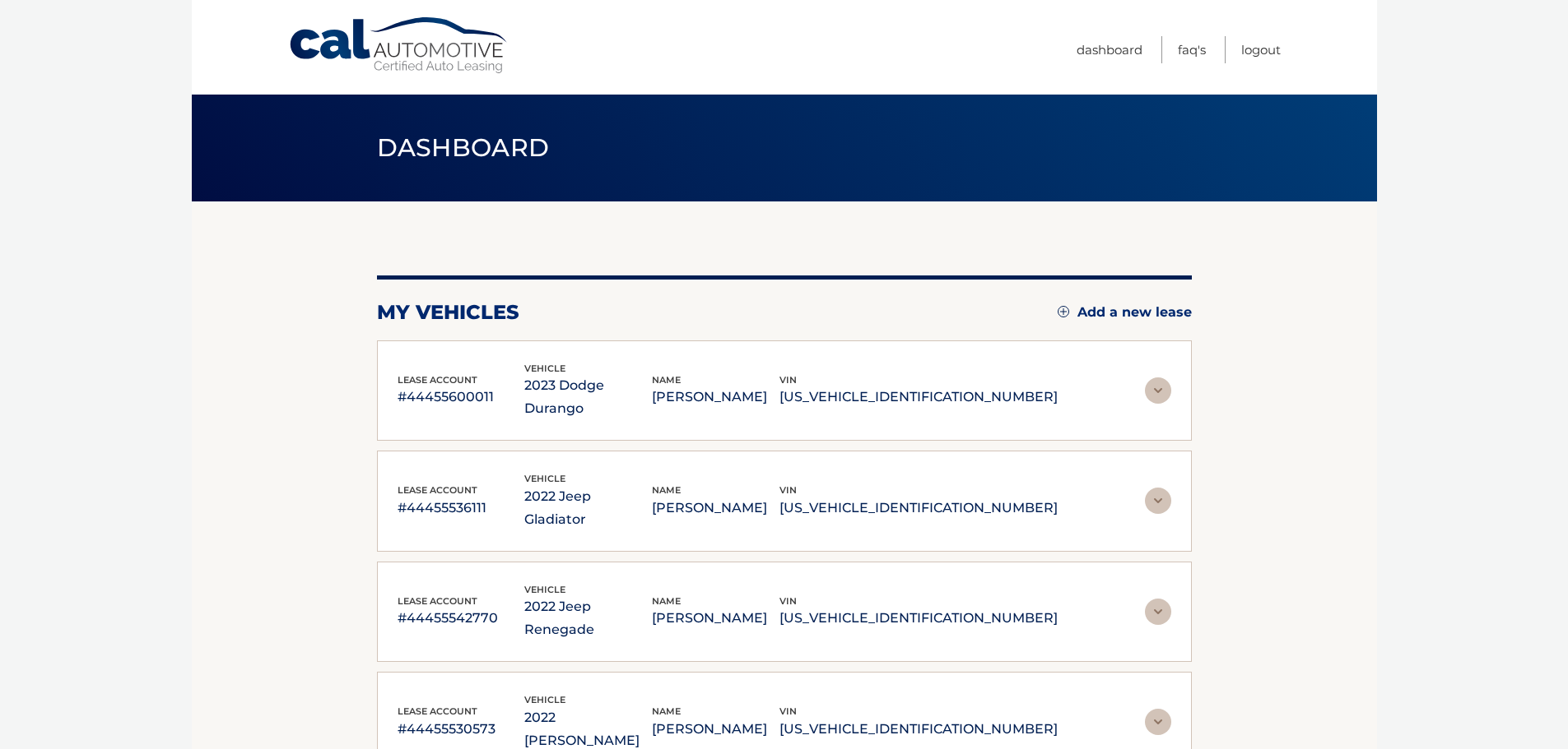
click at [817, 492] on div "lease account #44455536111 vehicle 2022 Jeep Gladiator name RICHARD BIAGI vin 1…" at bounding box center [784, 501] width 815 height 101
click at [1155, 488] on img at bounding box center [1158, 501] width 26 height 26
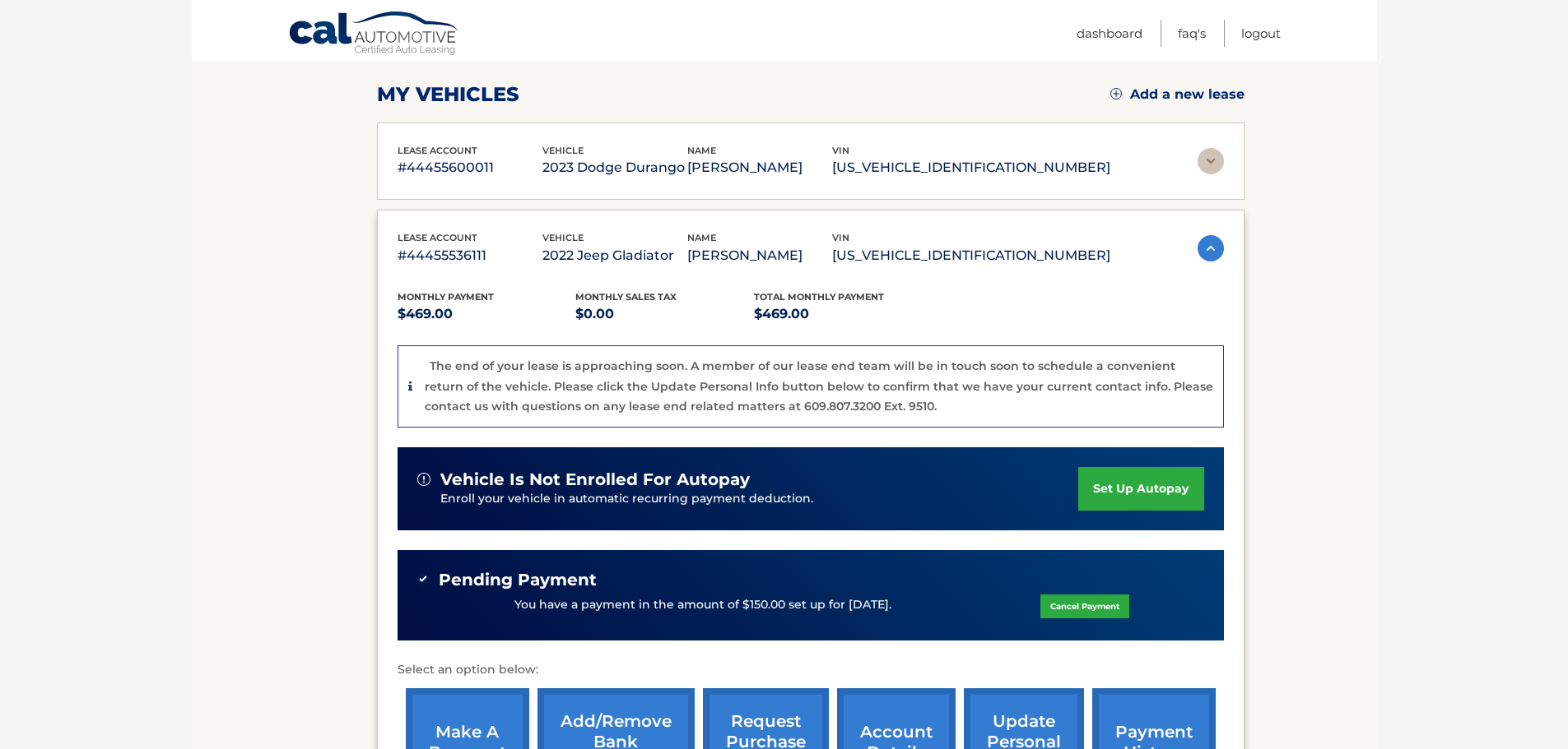
scroll to position [247, 0]
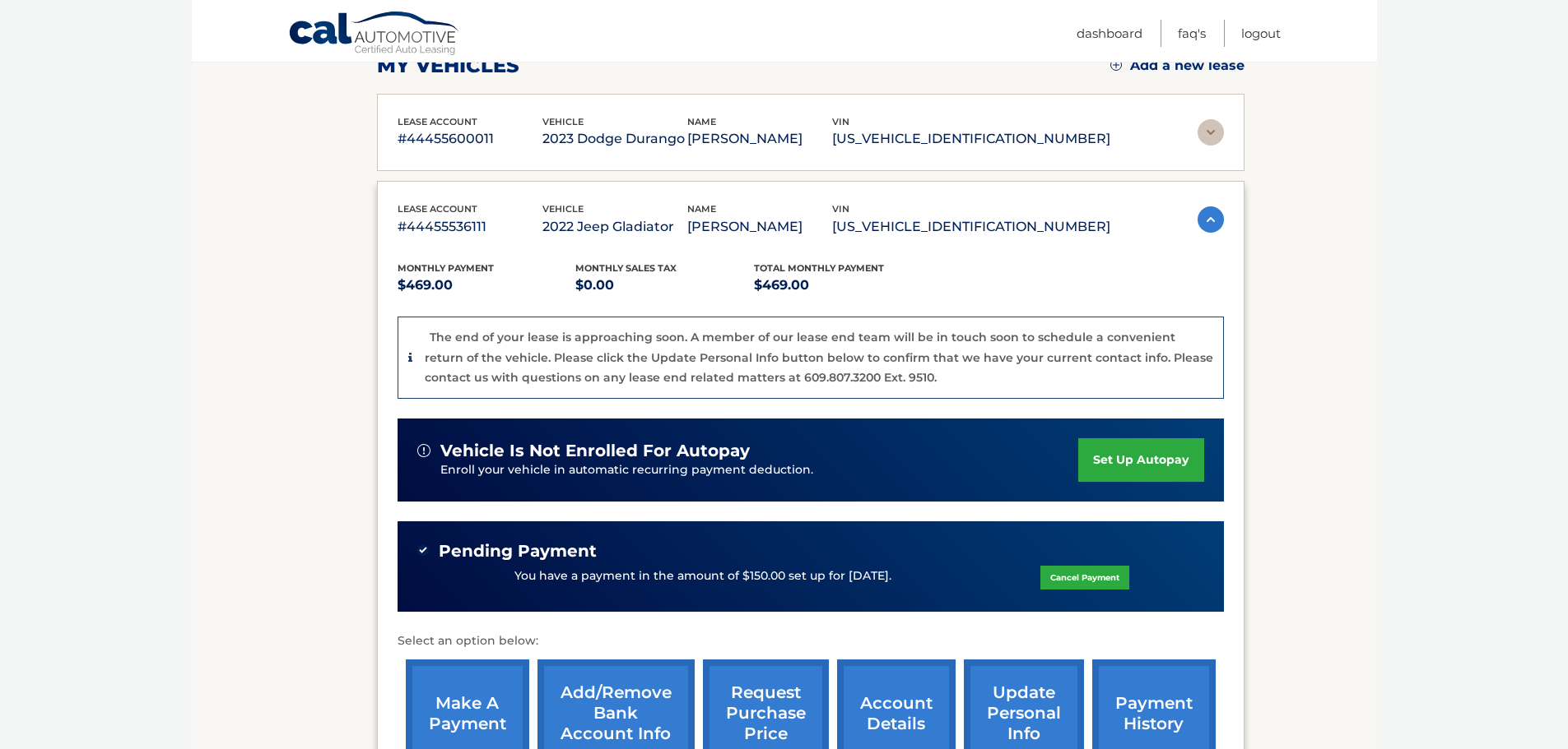
click at [1100, 582] on link "Cancel Payment" at bounding box center [1085, 578] width 89 height 24
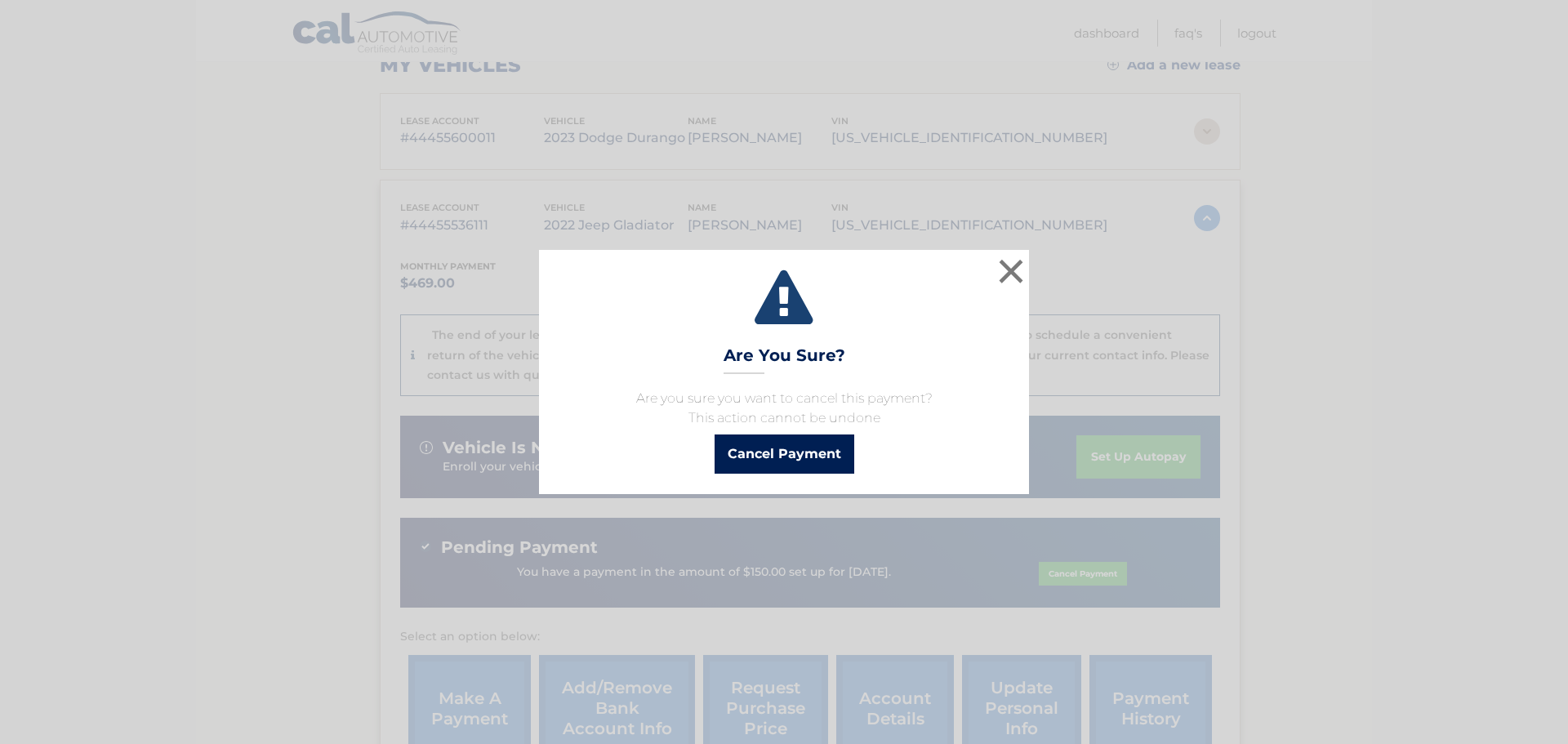
drag, startPoint x: 802, startPoint y: 459, endPoint x: 1313, endPoint y: 483, distance: 511.6
click at [1313, 483] on div "× Are You Sure? Are you sure you want to cancel this payment? This action canno…" at bounding box center [784, 372] width 1555 height 244
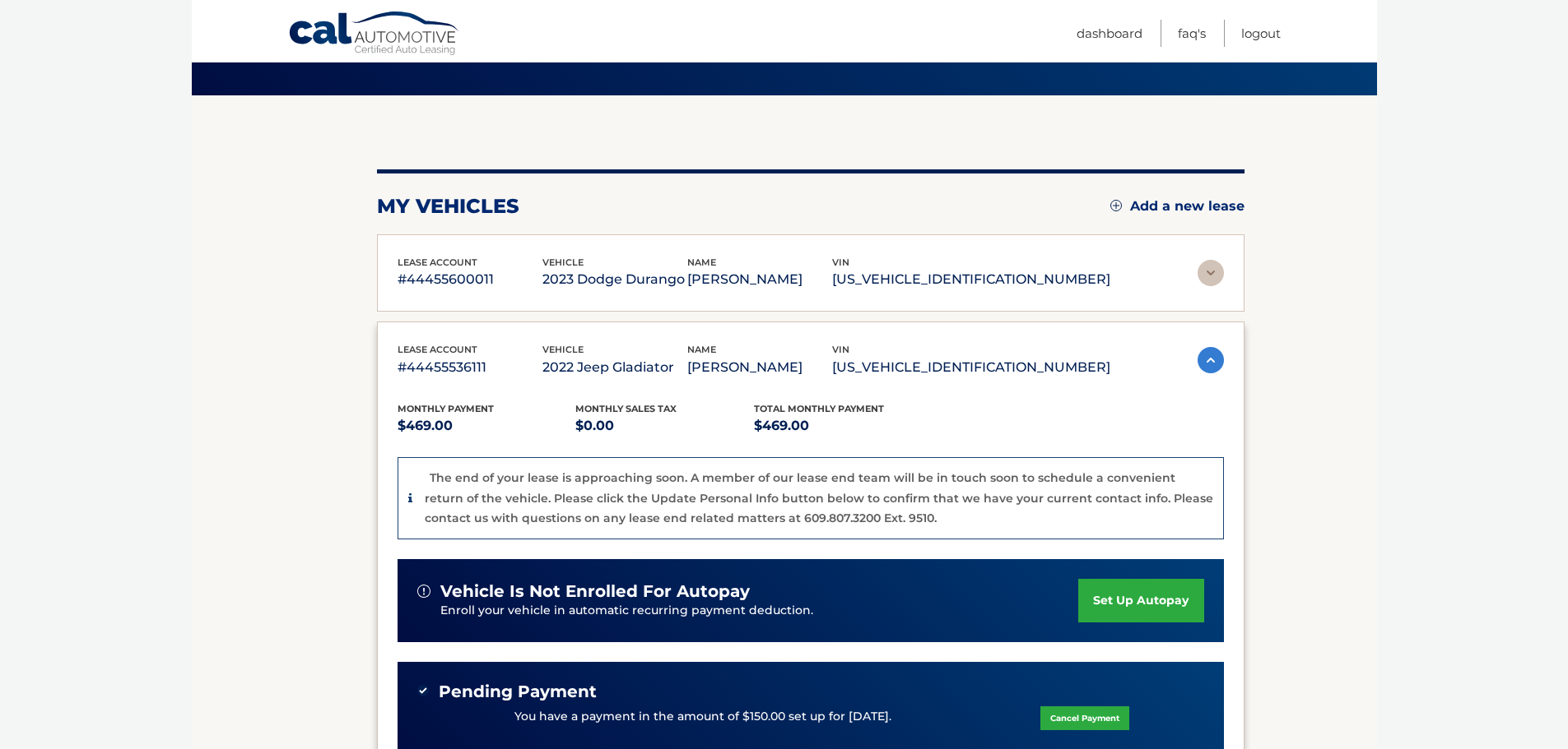
scroll to position [82, 0]
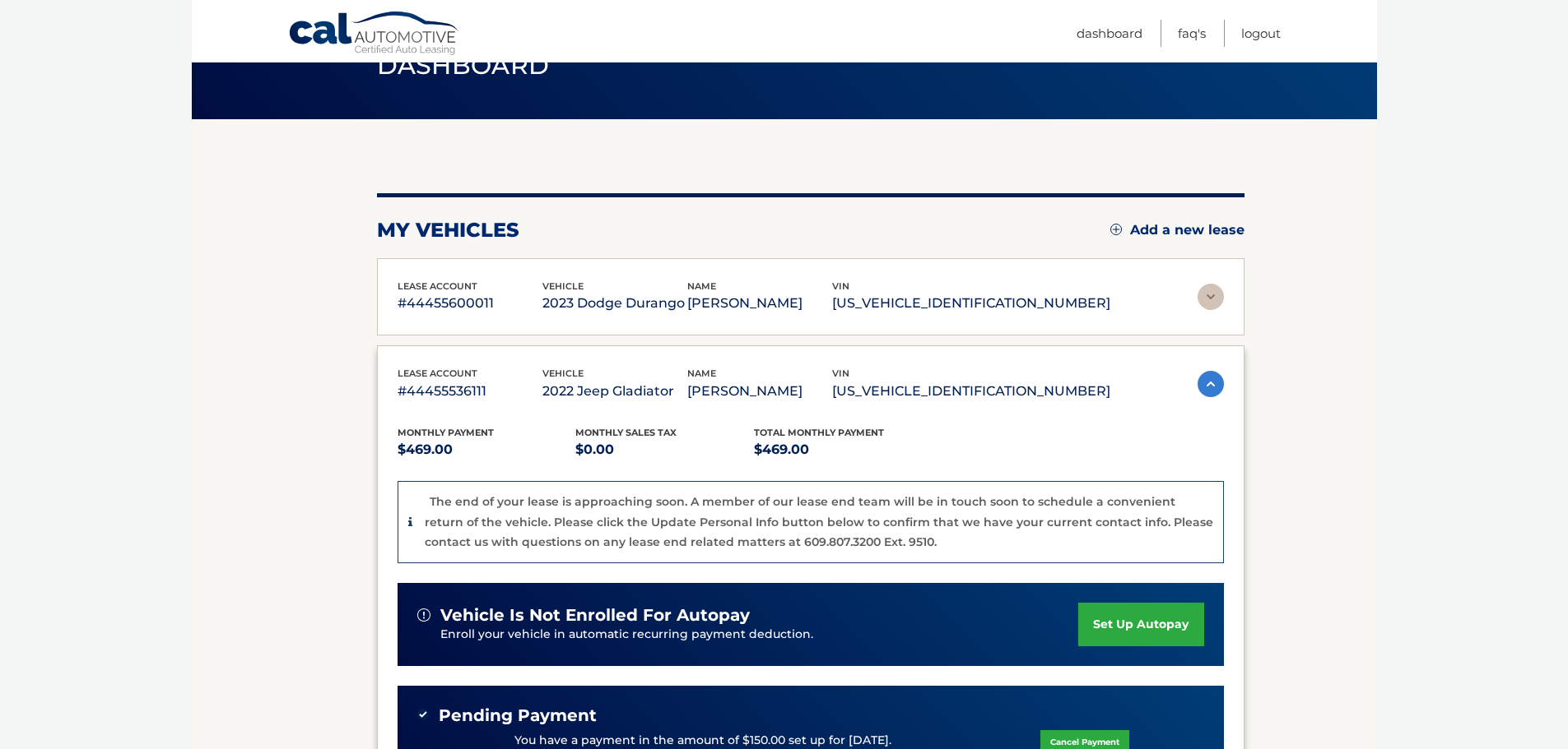
click at [1198, 378] on img at bounding box center [1211, 384] width 26 height 26
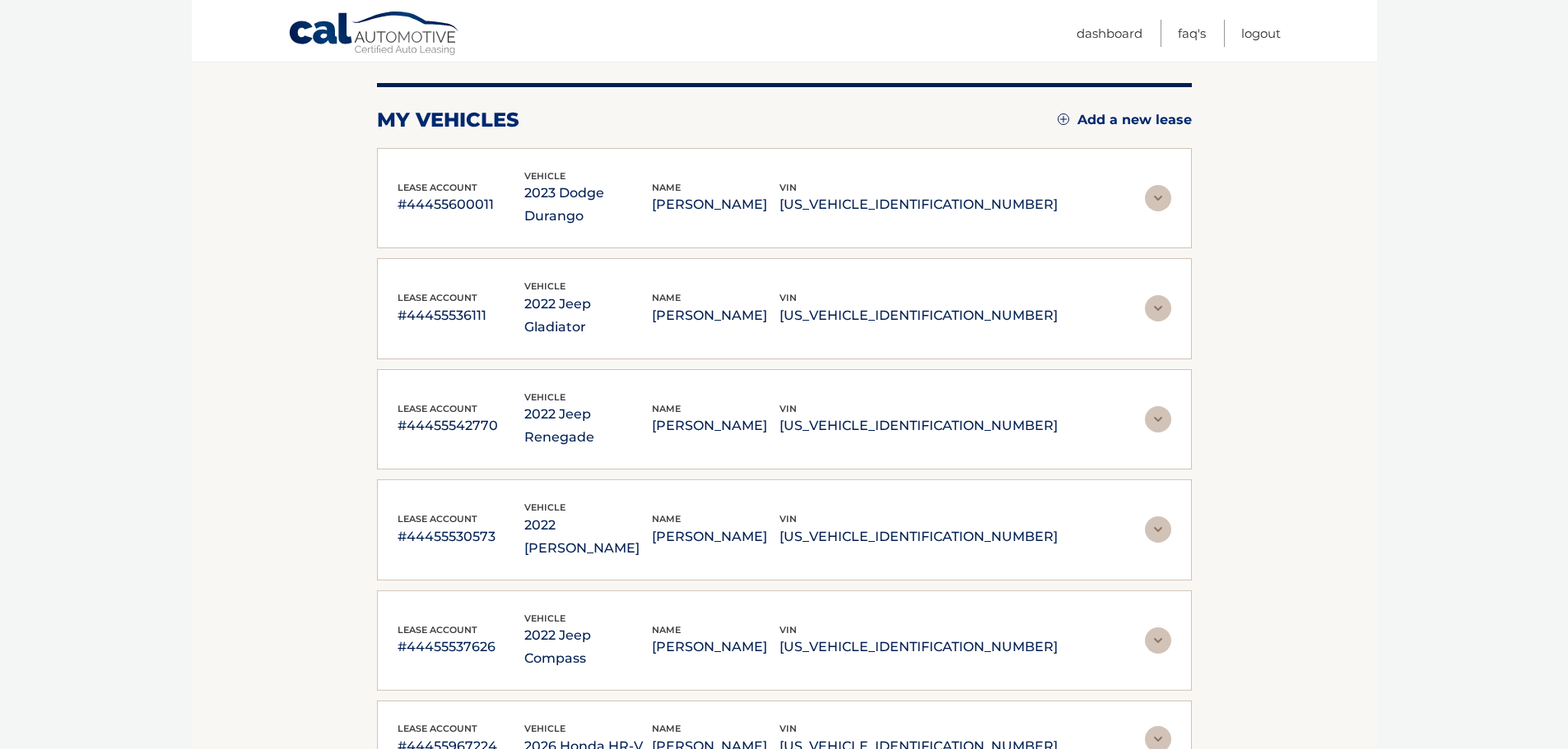
scroll to position [329, 0]
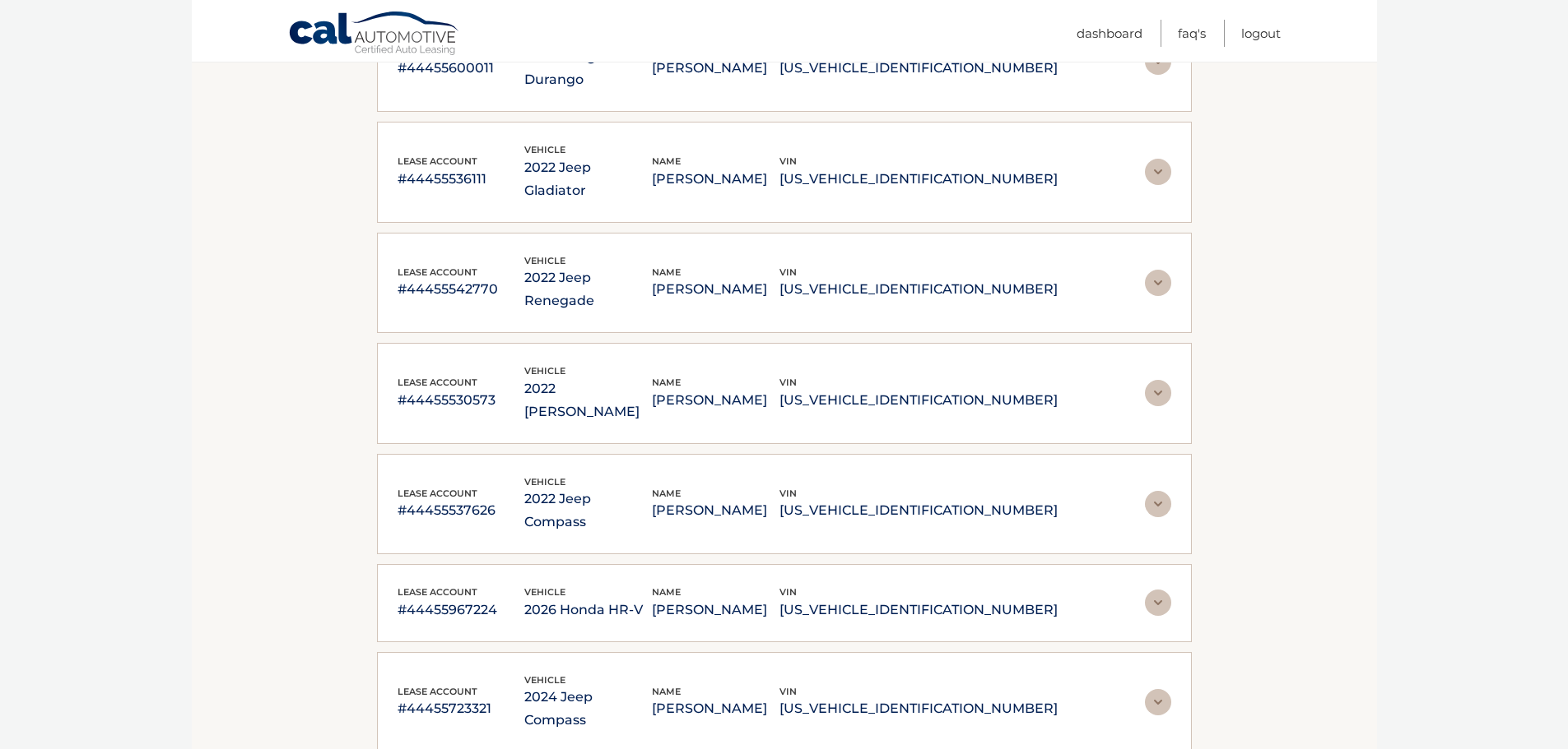
click at [921, 389] on p "[US_VEHICLE_IDENTIFICATION_NUMBER]" at bounding box center [918, 400] width 278 height 23
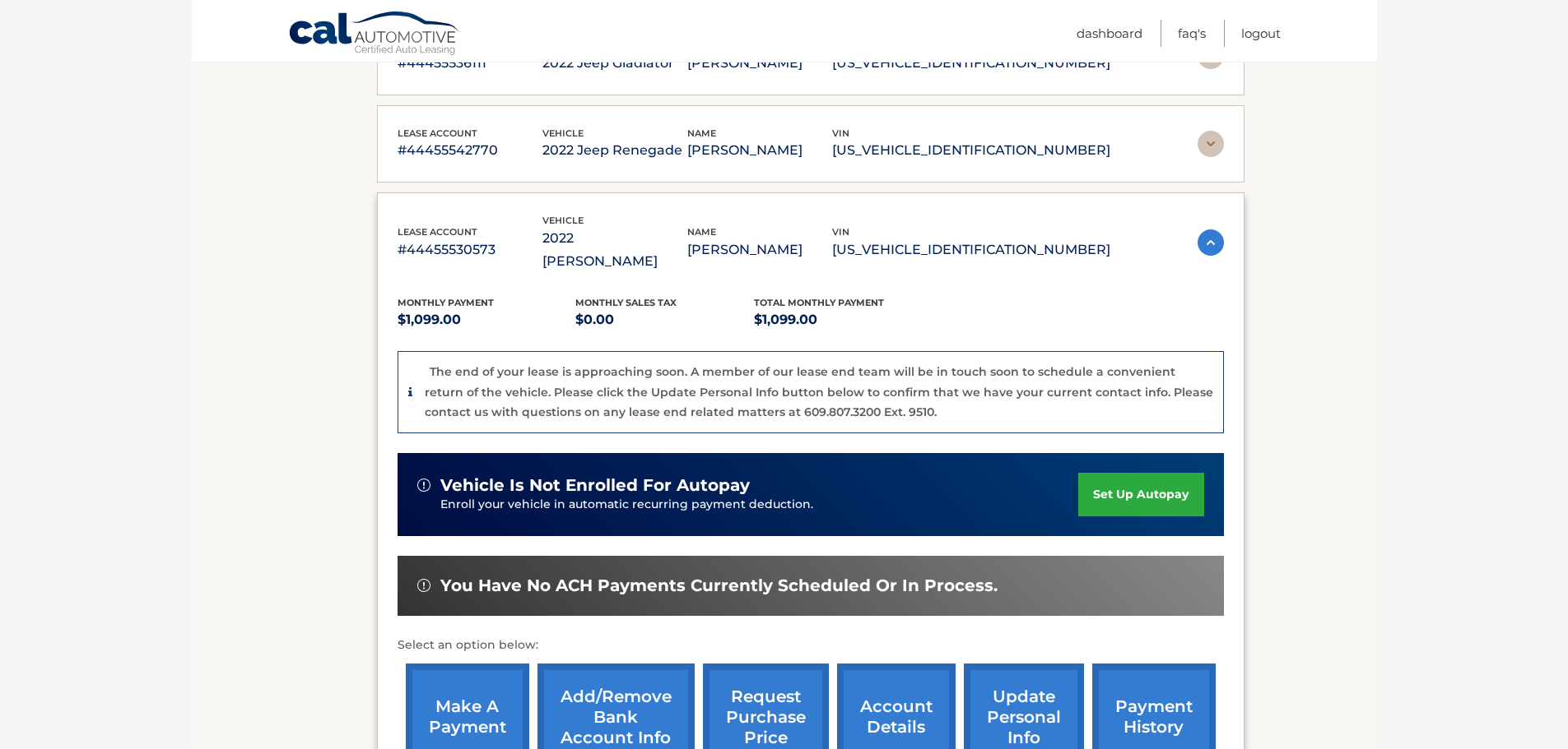
scroll to position [411, 0]
click at [500, 699] on link "make a payment" at bounding box center [468, 717] width 123 height 108
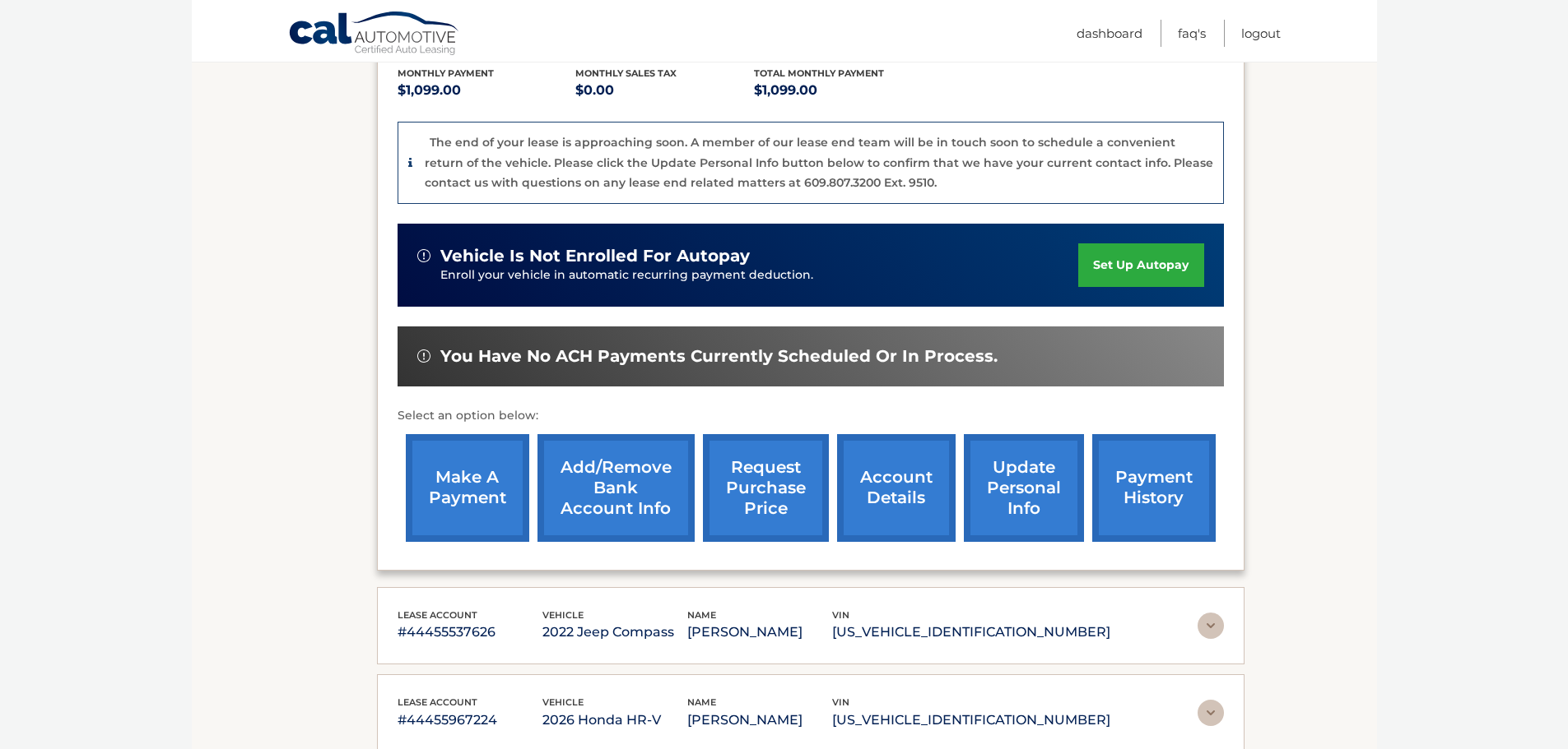
scroll to position [823, 0]
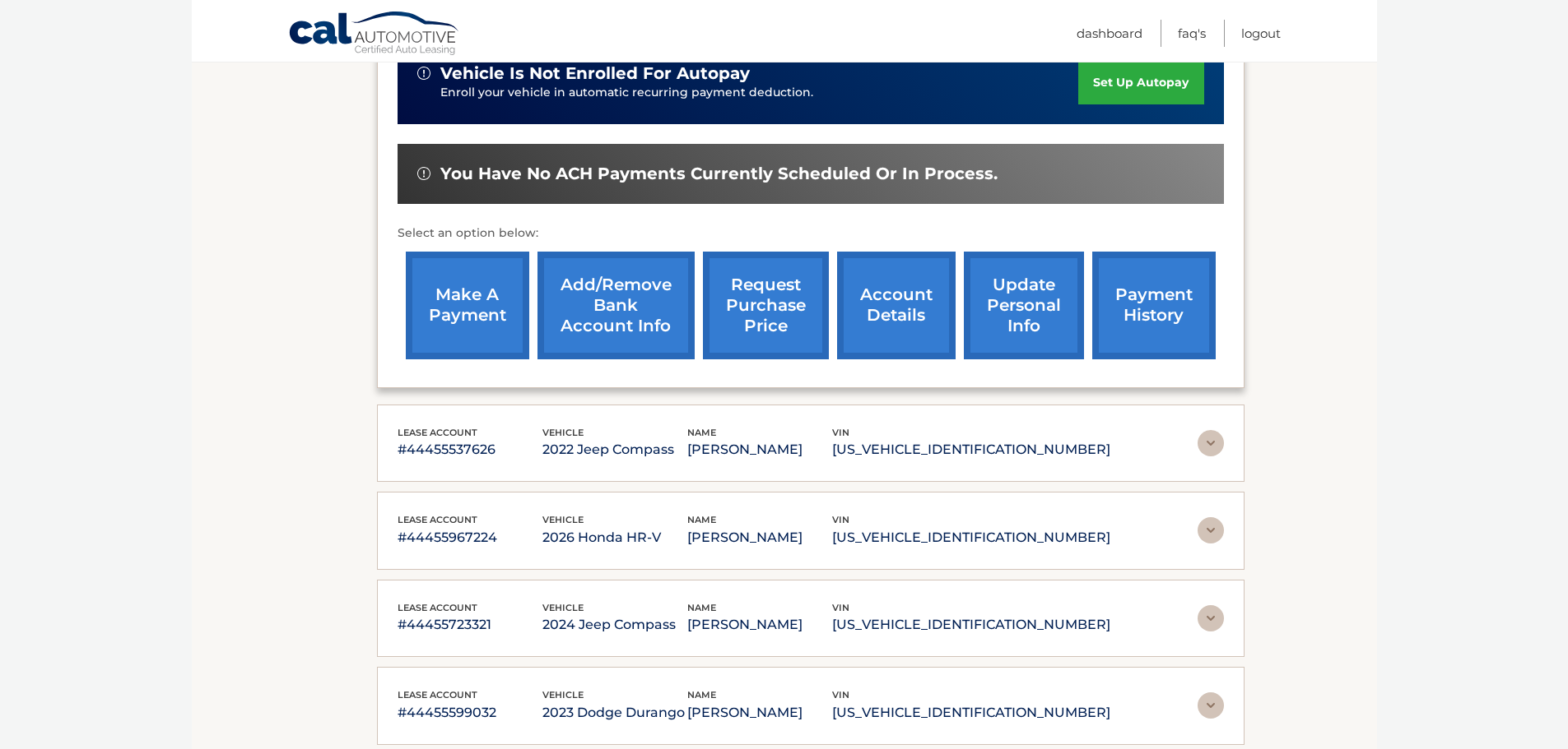
click at [645, 438] on p "2022 Jeep Compass" at bounding box center [614, 450] width 145 height 23
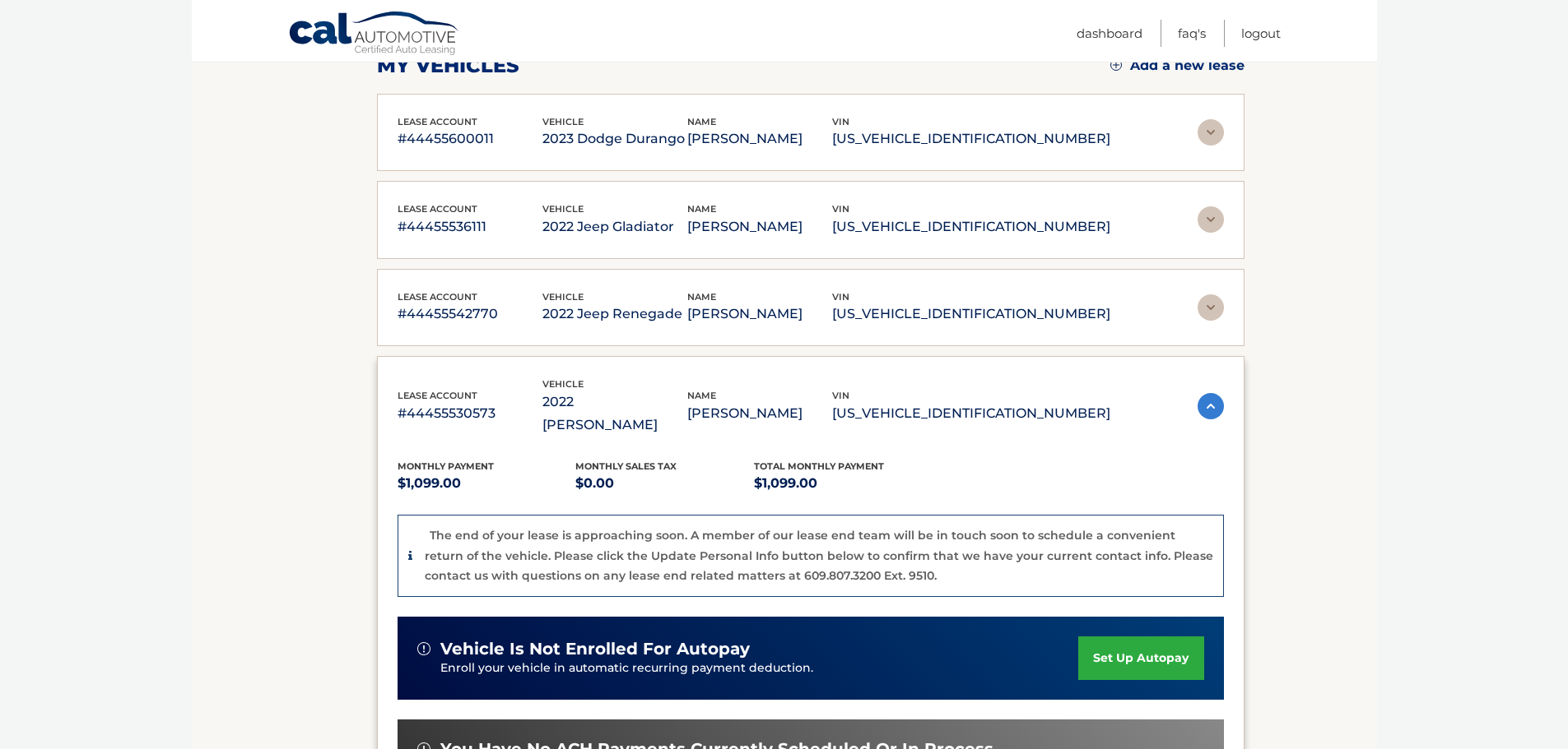
scroll to position [0, 0]
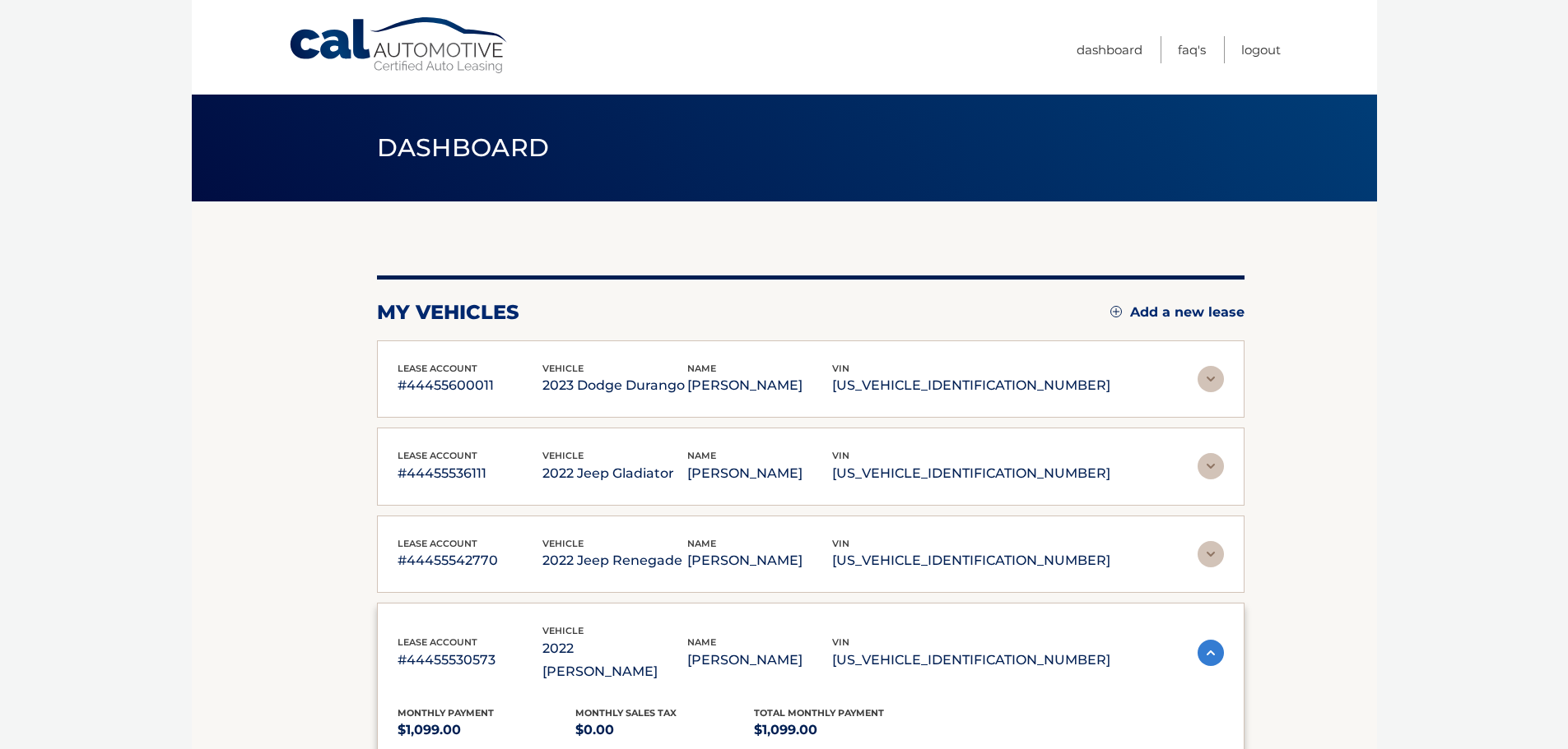
click at [797, 447] on div "lease account #44455536111 vehicle 2022 Jeep Gladiator name RICHARD BIAGI vin 1…" at bounding box center [811, 467] width 868 height 78
click at [816, 472] on p "[PERSON_NAME]" at bounding box center [759, 474] width 145 height 23
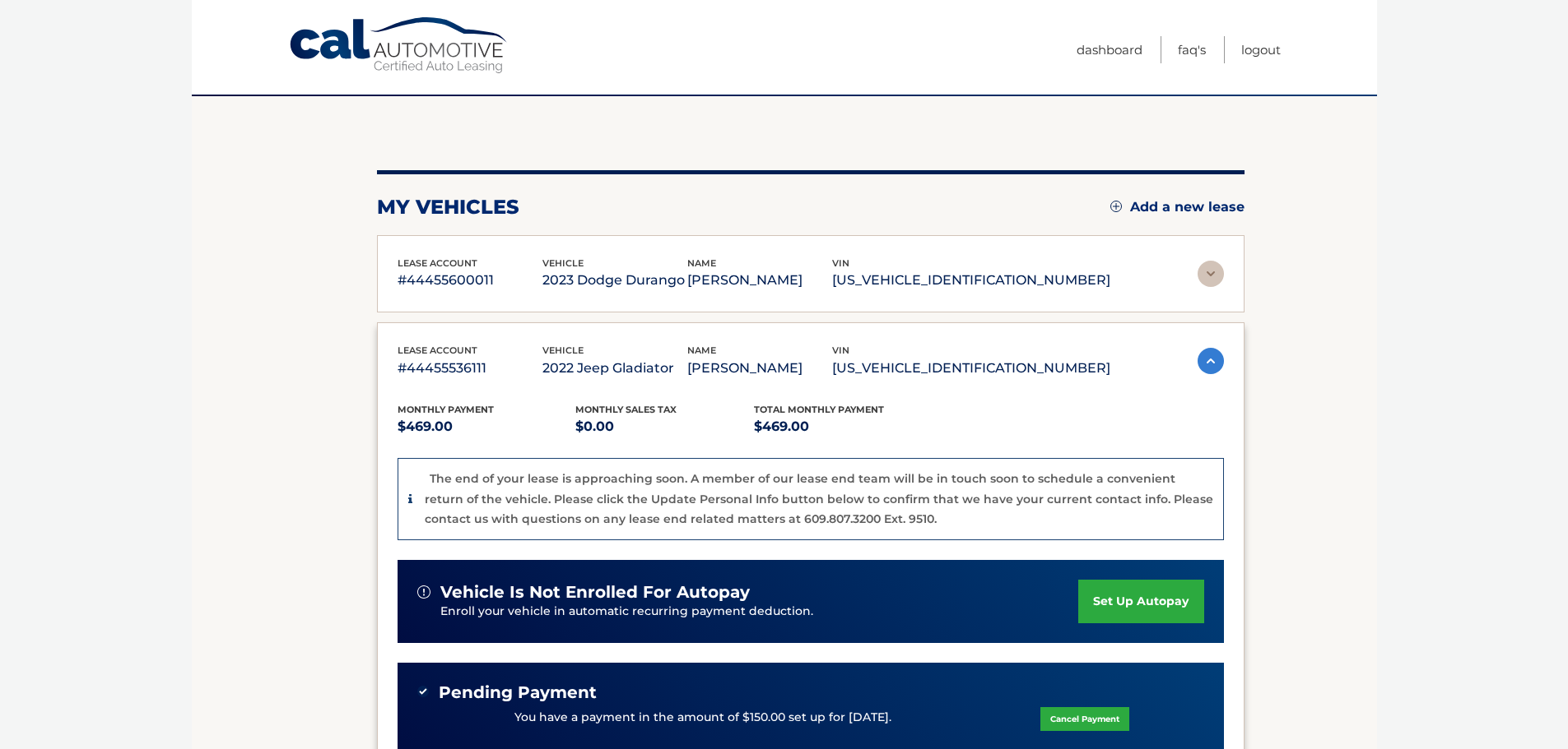
scroll to position [329, 0]
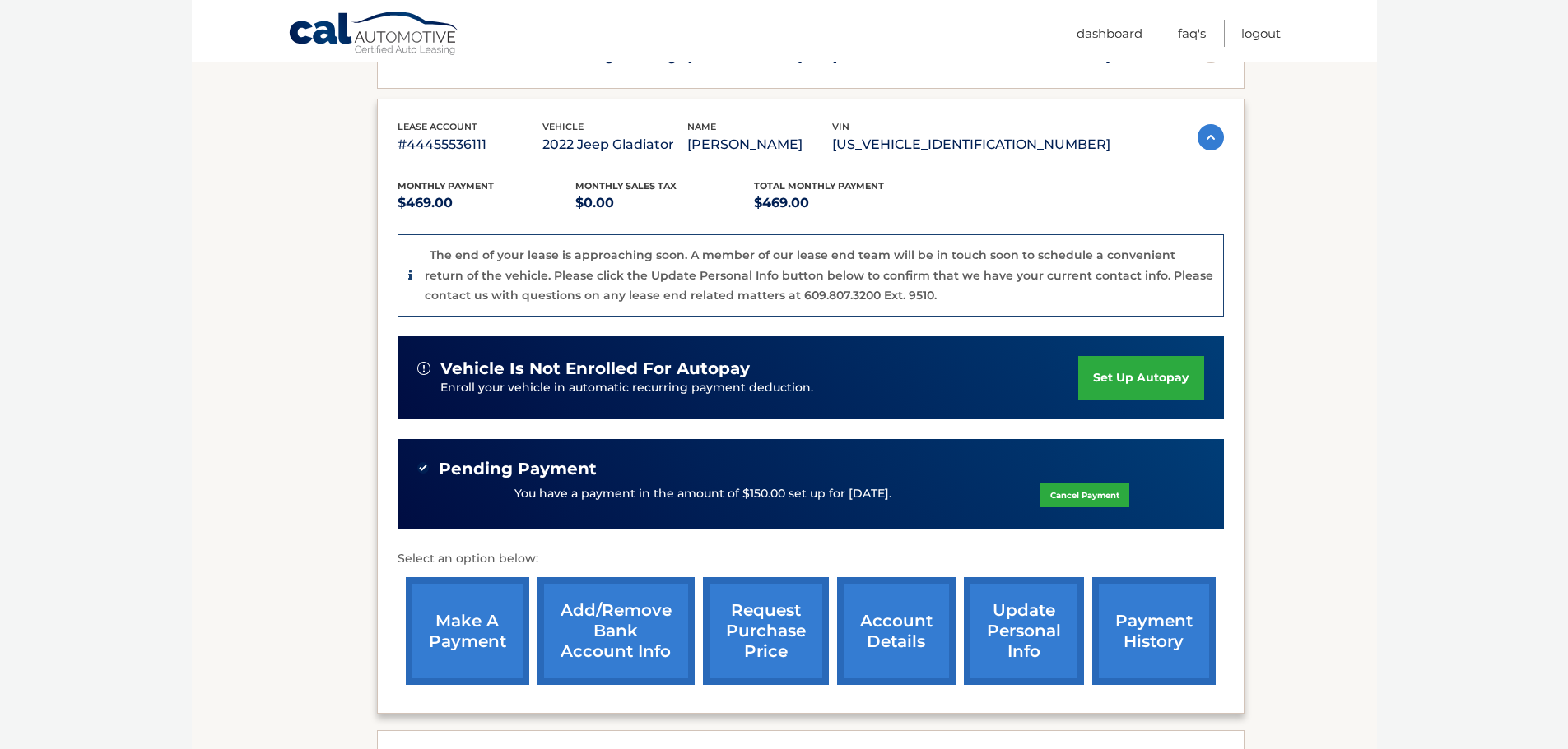
click at [484, 661] on link "make a payment" at bounding box center [468, 631] width 123 height 108
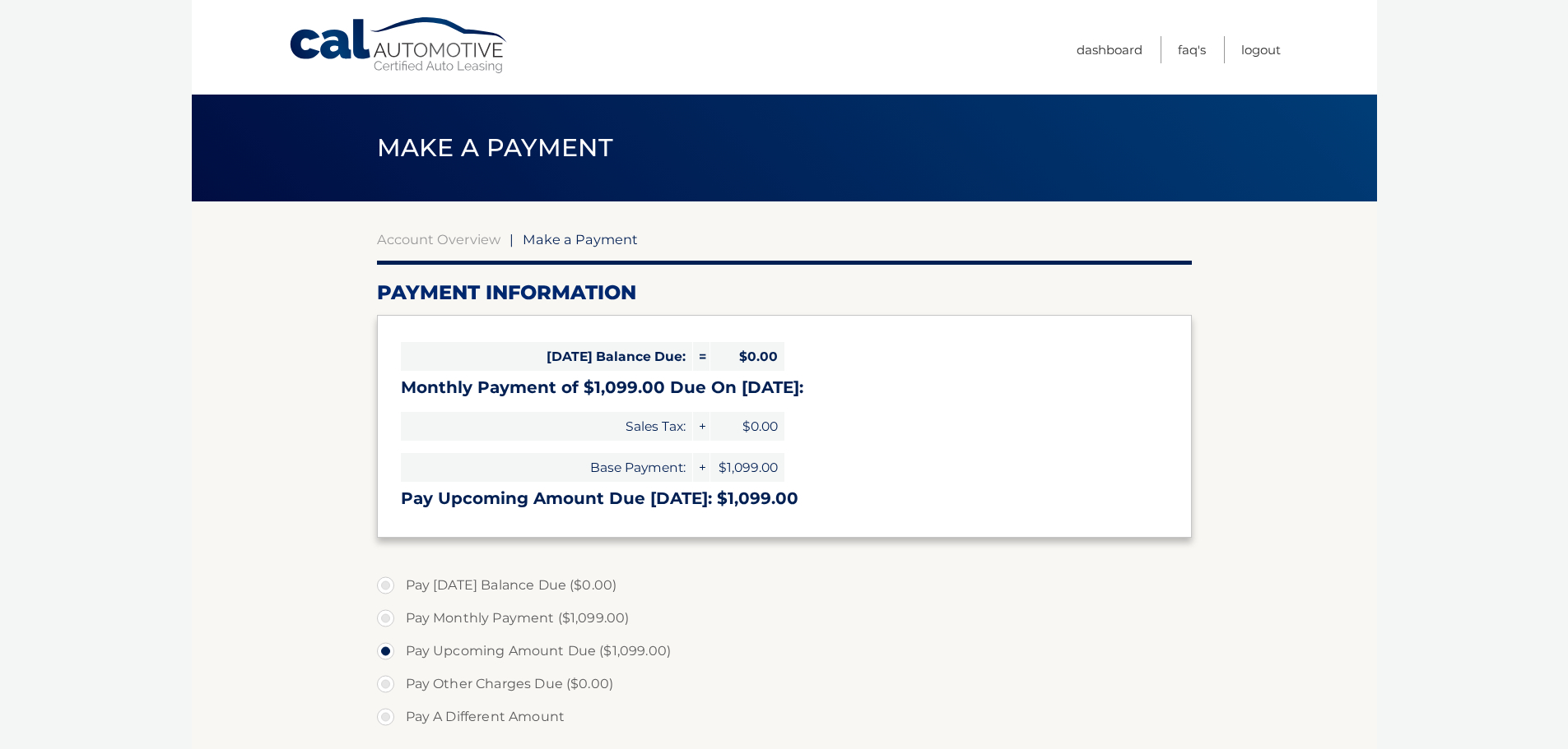
select select "NmRmNzZmMjAtOTJmOS00ZDdmLTllZWYtYjk5MzM3Nzc5ODc2"
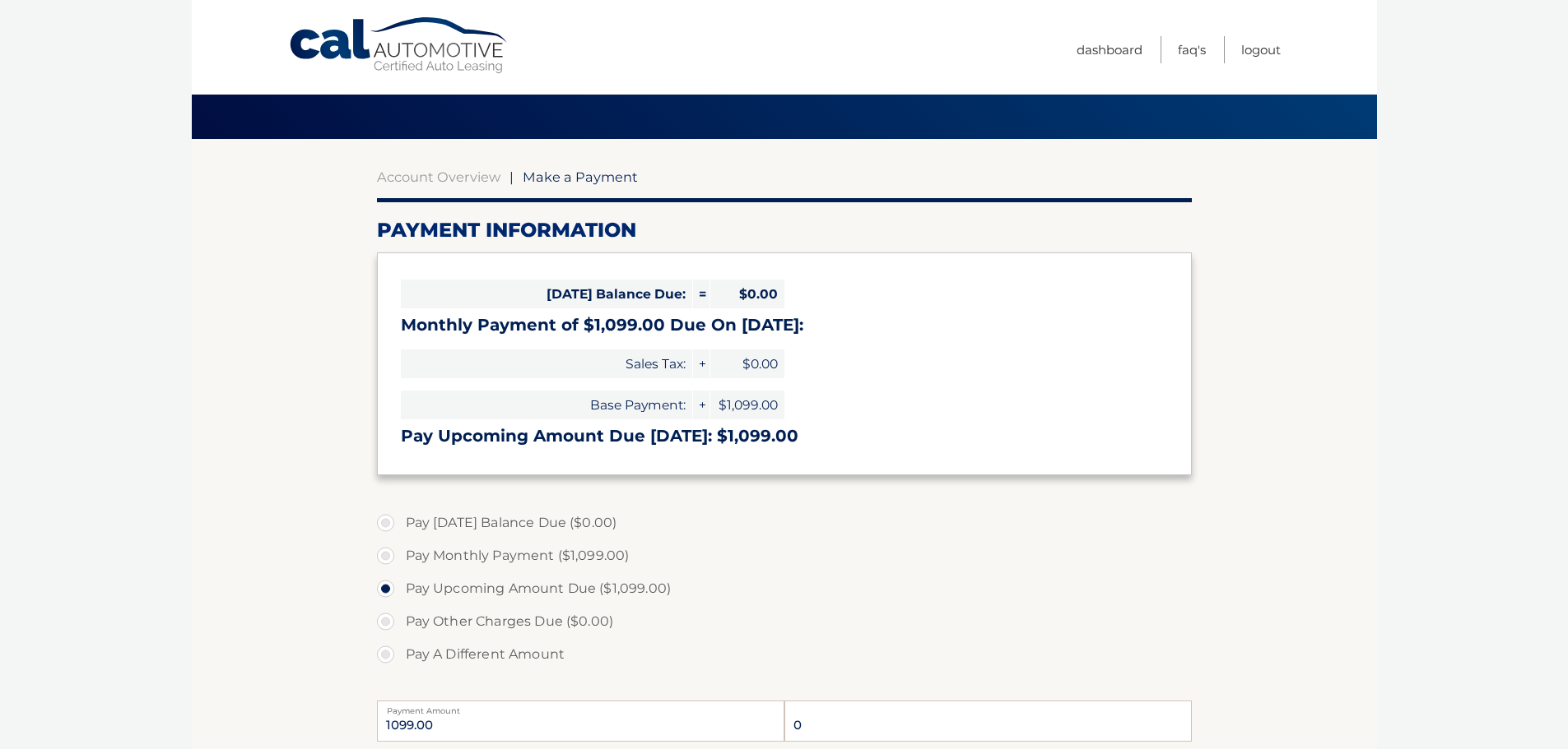
scroll to position [329, 0]
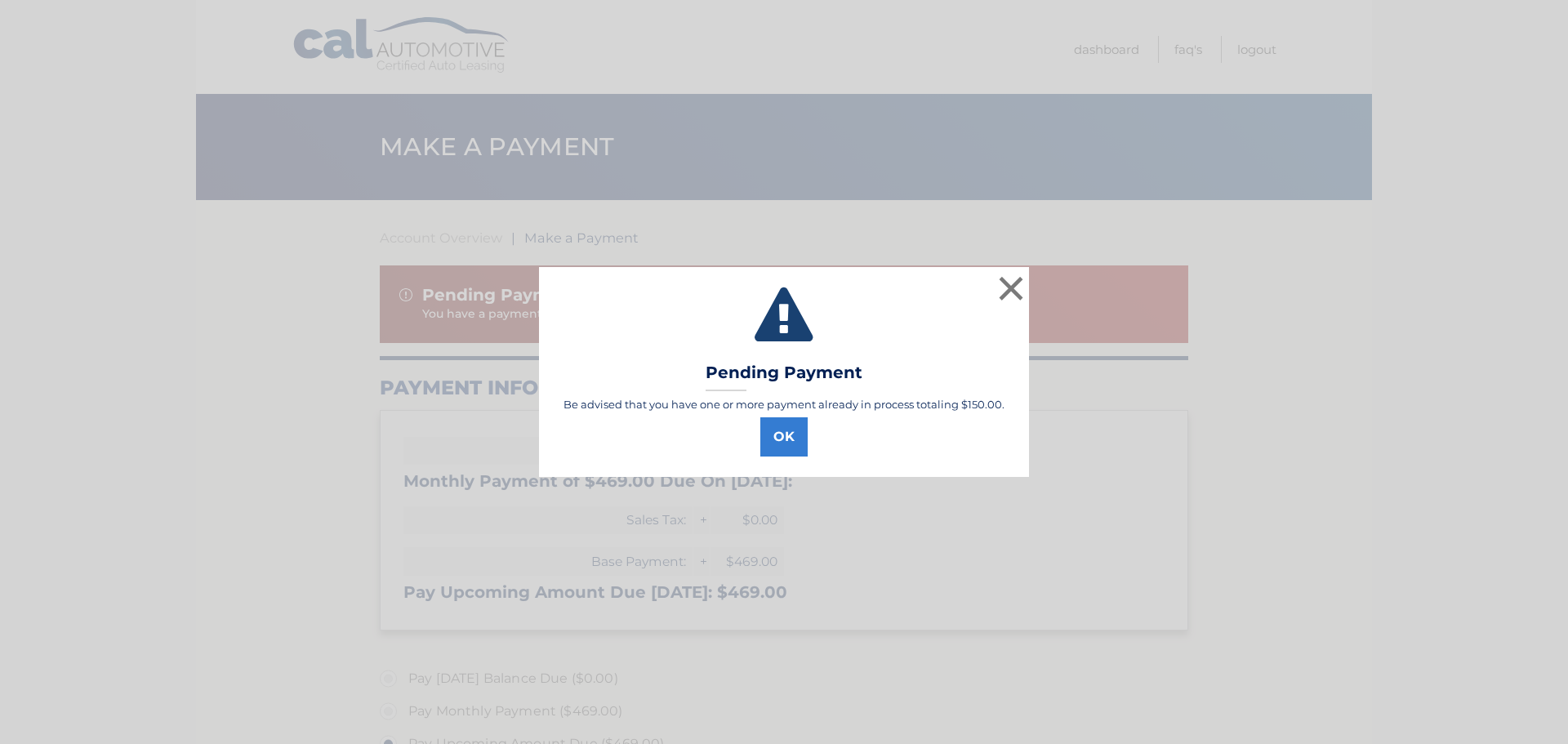
select select "YjIwN2M1YjQtOWNmMC00ZmFiLTk3ZTItZjUwYTg5MDVkMmVh"
click at [806, 440] on button "OK" at bounding box center [784, 437] width 47 height 39
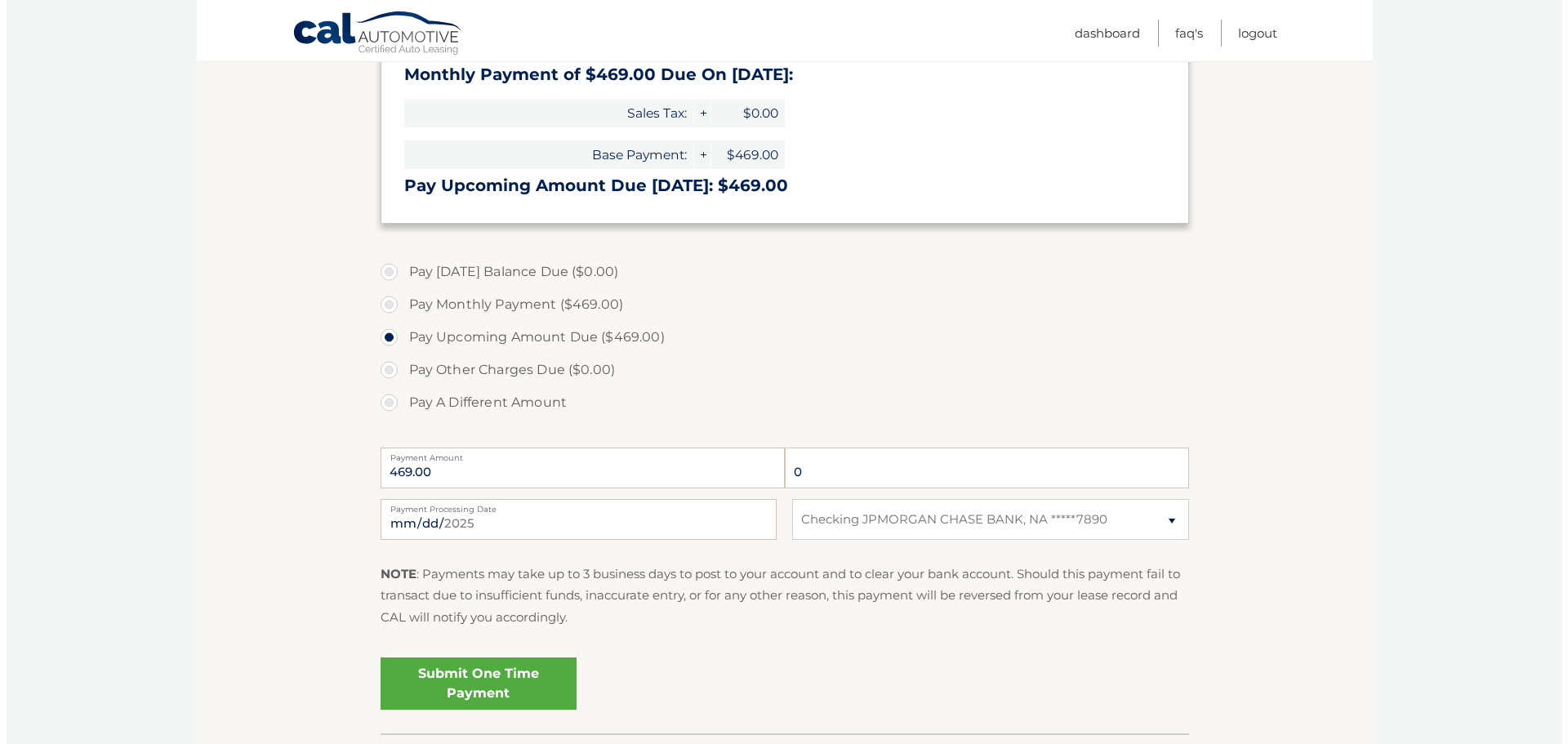
scroll to position [409, 0]
drag, startPoint x: 617, startPoint y: 472, endPoint x: 828, endPoint y: 480, distance: 211.2
click at [623, 471] on input "469.00" at bounding box center [576, 467] width 405 height 41
drag, startPoint x: 813, startPoint y: 475, endPoint x: 699, endPoint y: 474, distance: 114.0
click at [699, 474] on div "469.00 0 Payment Amount" at bounding box center [778, 467] width 809 height 41
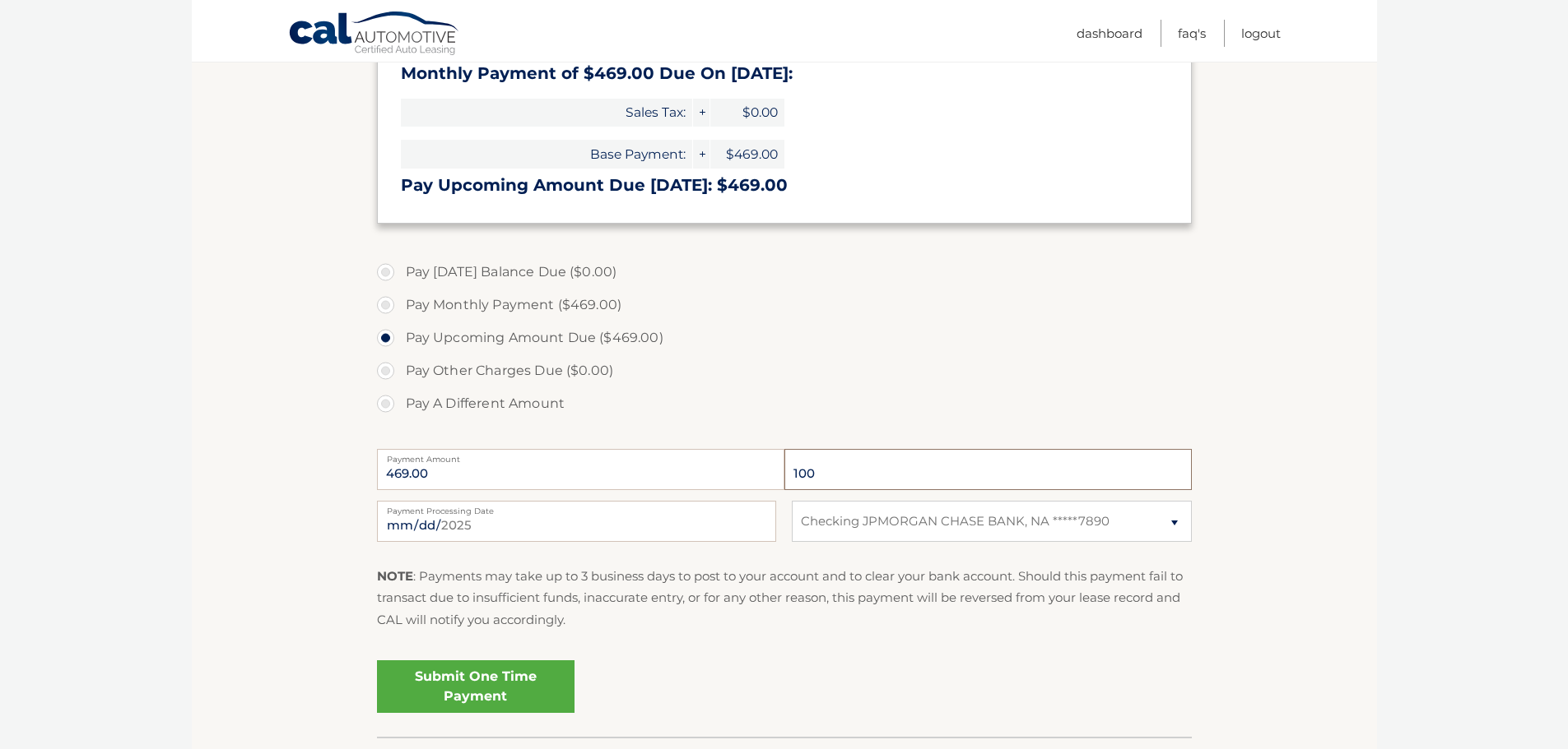
type input "100"
drag, startPoint x: 260, startPoint y: 402, endPoint x: 419, endPoint y: 554, distance: 220.0
click at [270, 402] on section "Account Overview | Make a Payment Pending Payment You have a payment in the amo…" at bounding box center [785, 263] width 1185 height 947
click at [467, 687] on link "Submit One Time Payment" at bounding box center [476, 687] width 198 height 52
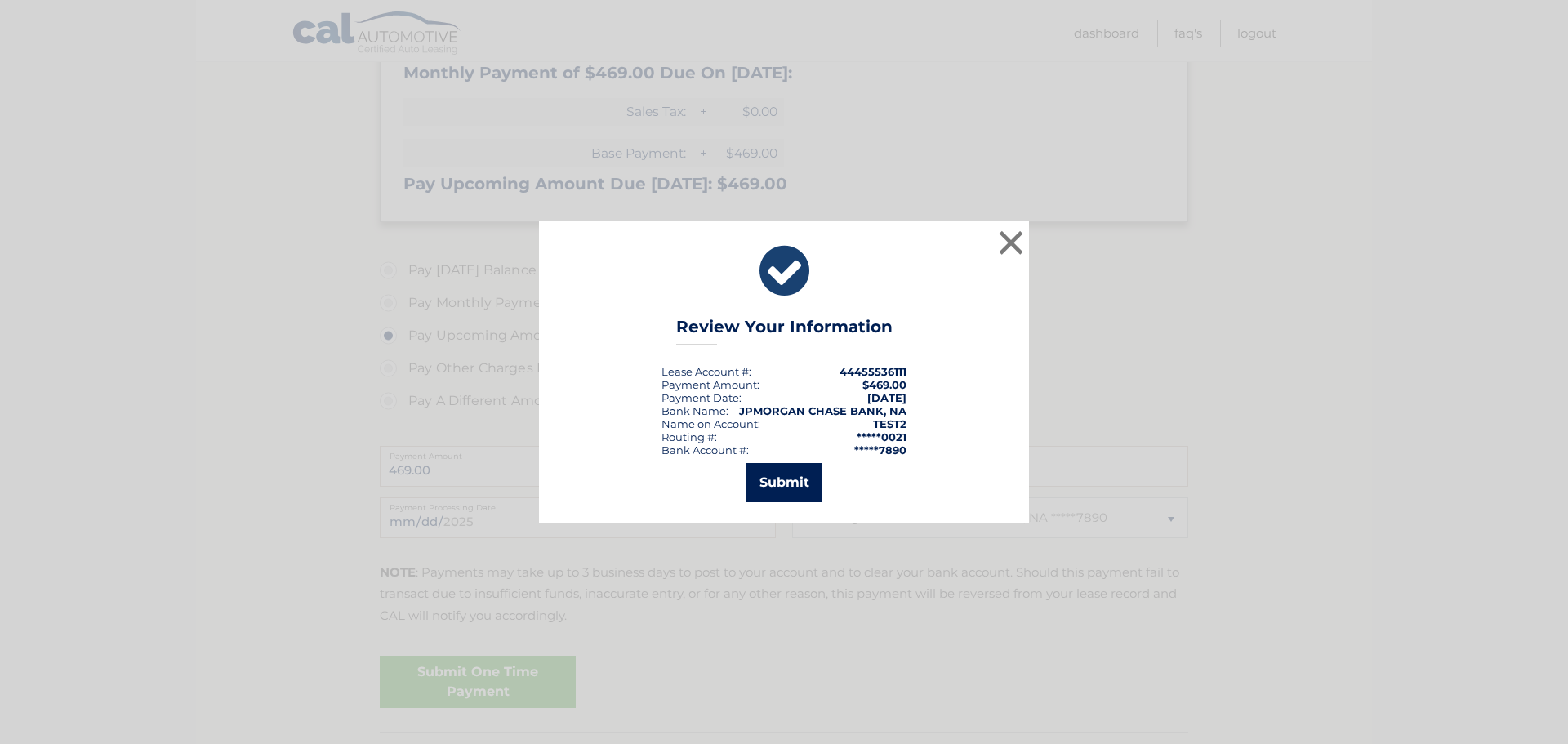
click at [776, 478] on button "Submit" at bounding box center [784, 483] width 76 height 39
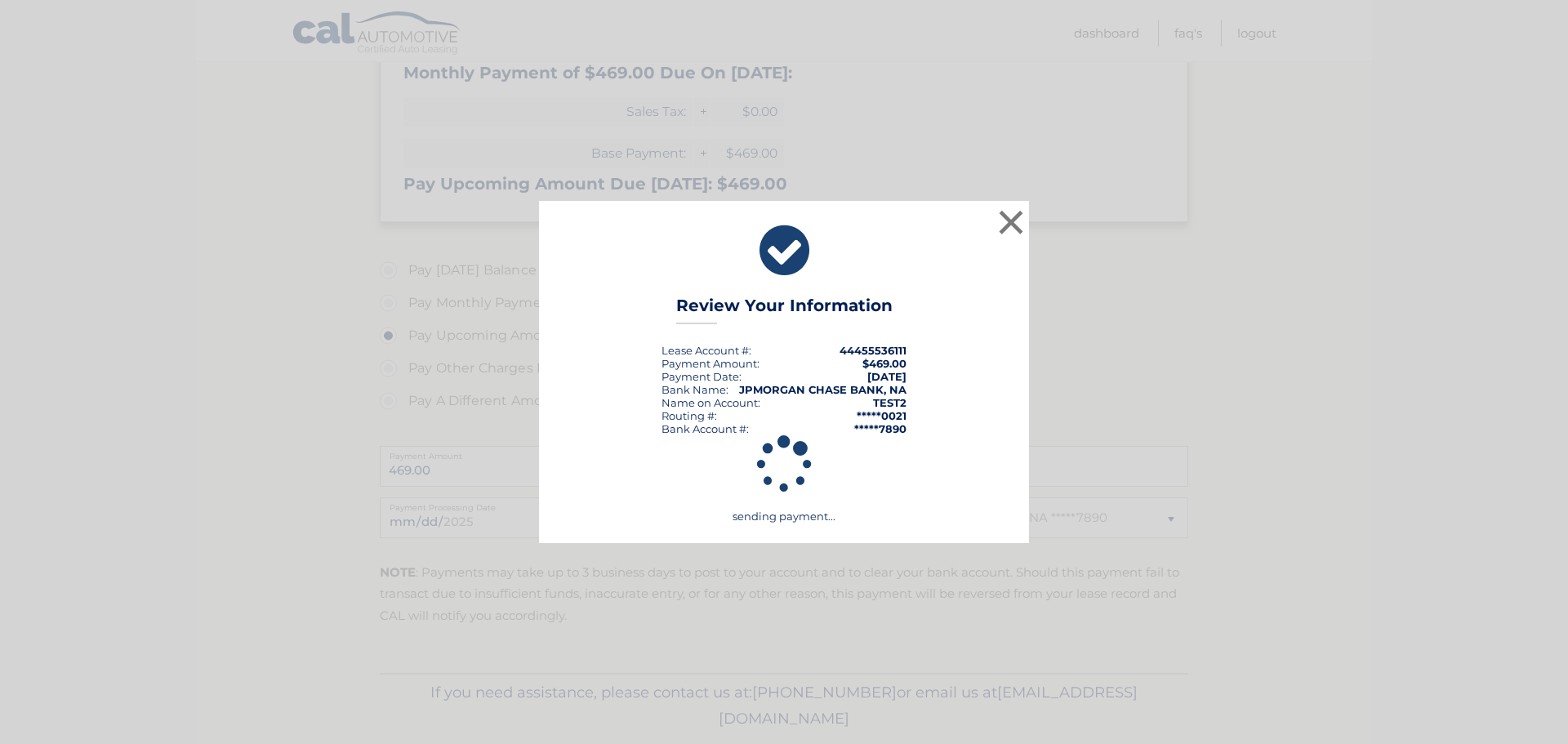
click at [878, 352] on strong "44455536111" at bounding box center [873, 350] width 67 height 13
copy strong "44455536111"
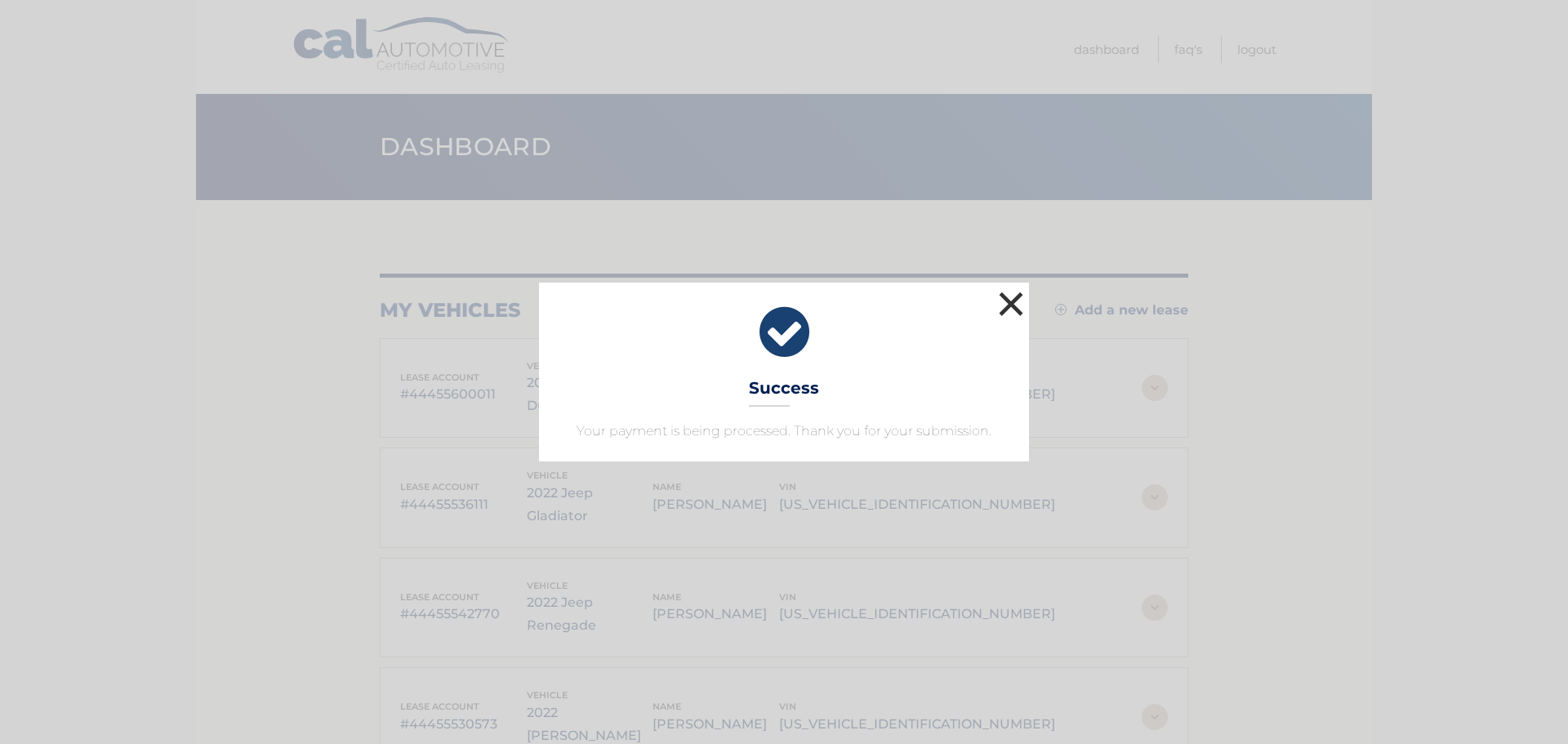
click at [1010, 299] on button "×" at bounding box center [1010, 303] width 32 height 32
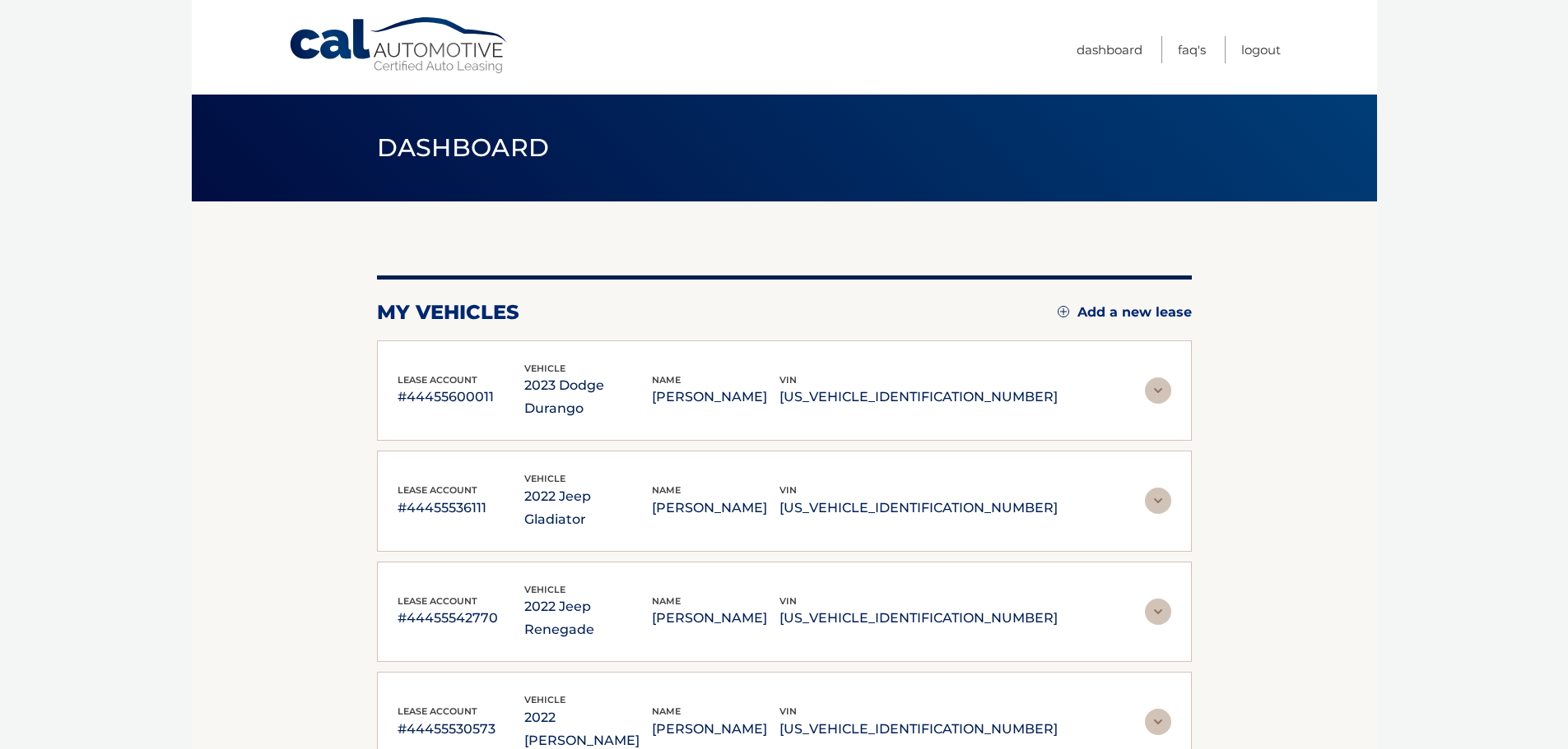
click at [1102, 478] on div "lease account #44455536111 vehicle 2022 Jeep Gladiator name [PERSON_NAME] vin […" at bounding box center [784, 501] width 774 height 60
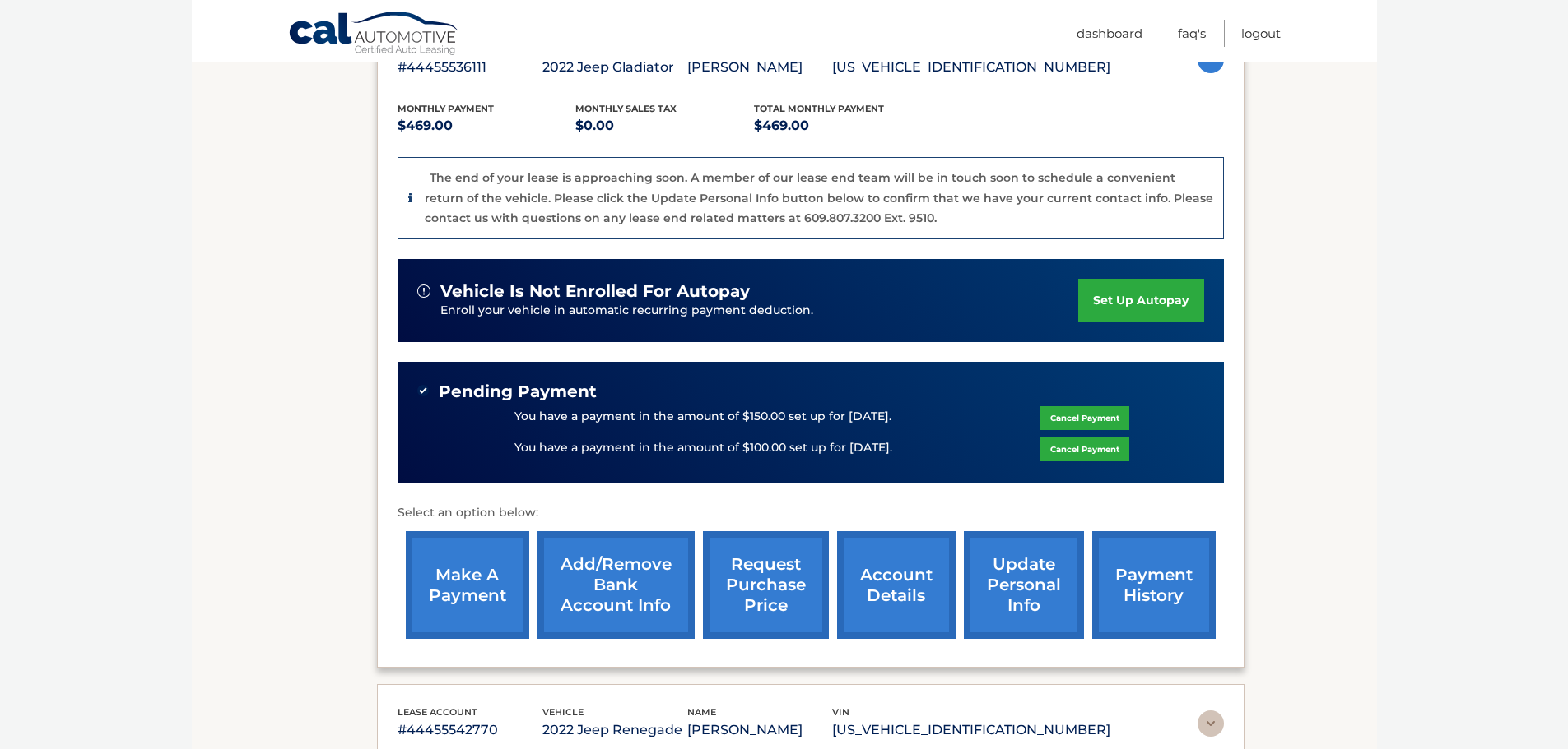
scroll to position [411, 0]
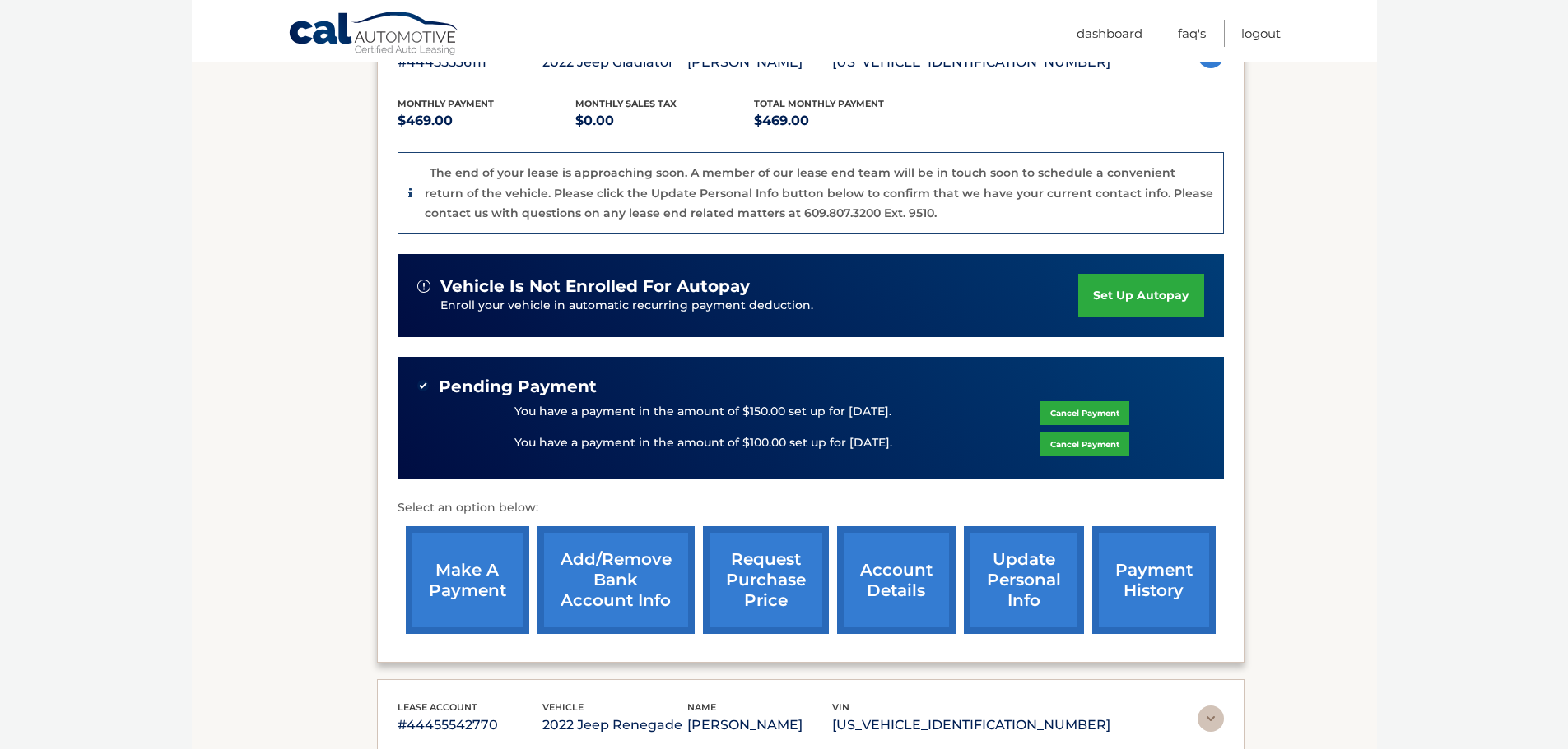
click at [1071, 404] on link "Cancel Payment" at bounding box center [1085, 413] width 89 height 24
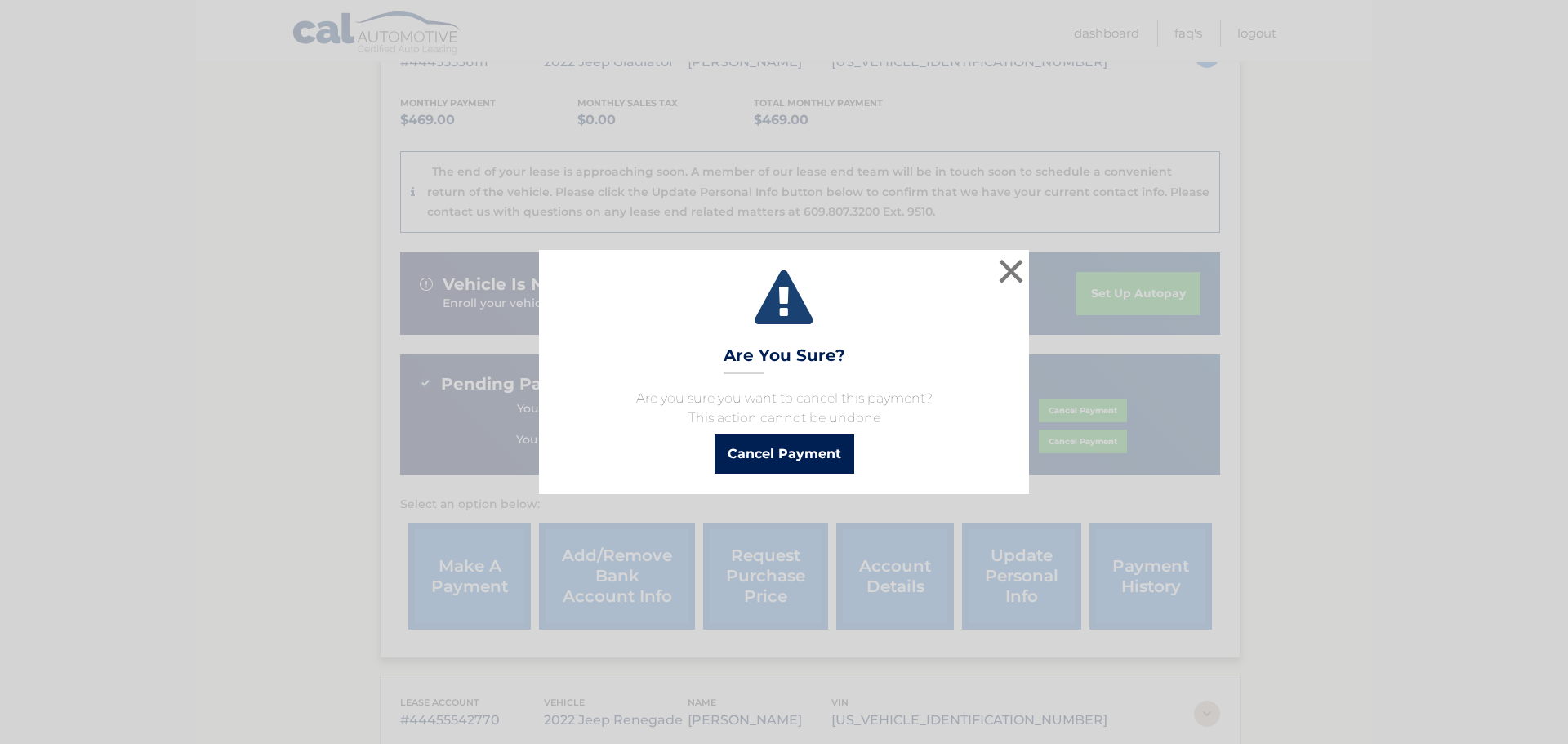
drag, startPoint x: 776, startPoint y: 461, endPoint x: 783, endPoint y: 448, distance: 14.8
click at [781, 448] on button "Cancel Payment" at bounding box center [784, 454] width 140 height 39
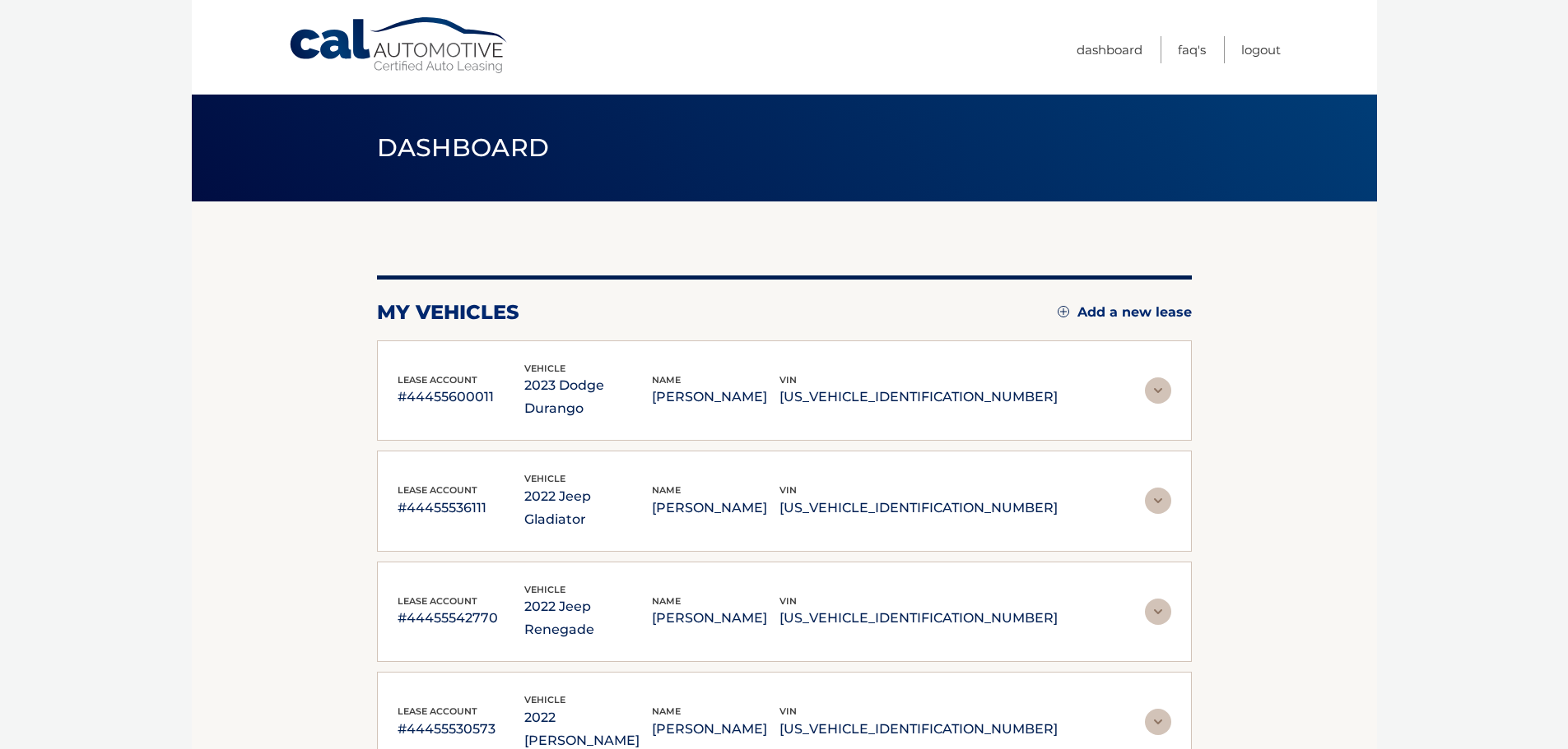
click at [779, 497] on p "[PERSON_NAME]" at bounding box center [716, 508] width 128 height 23
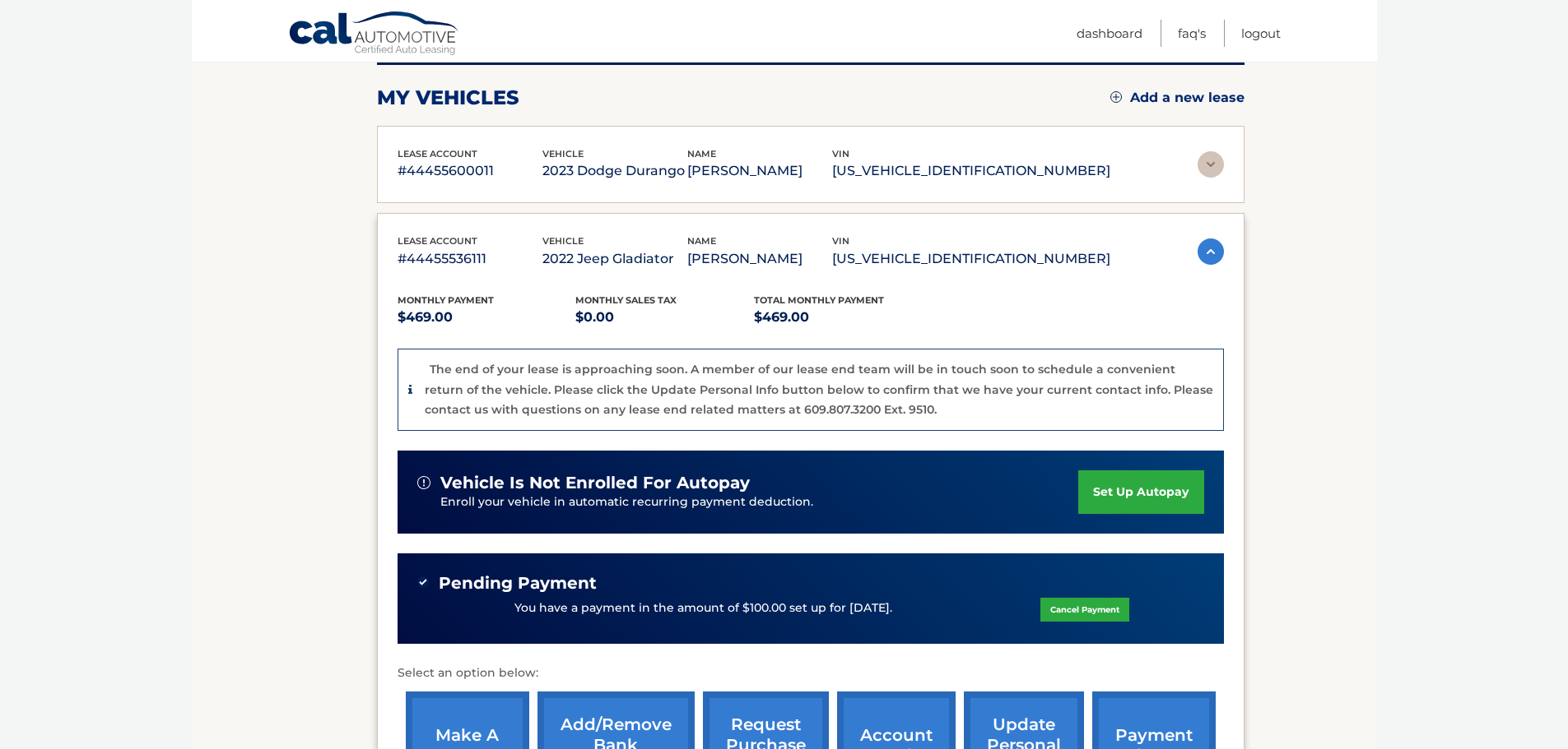
scroll to position [247, 0]
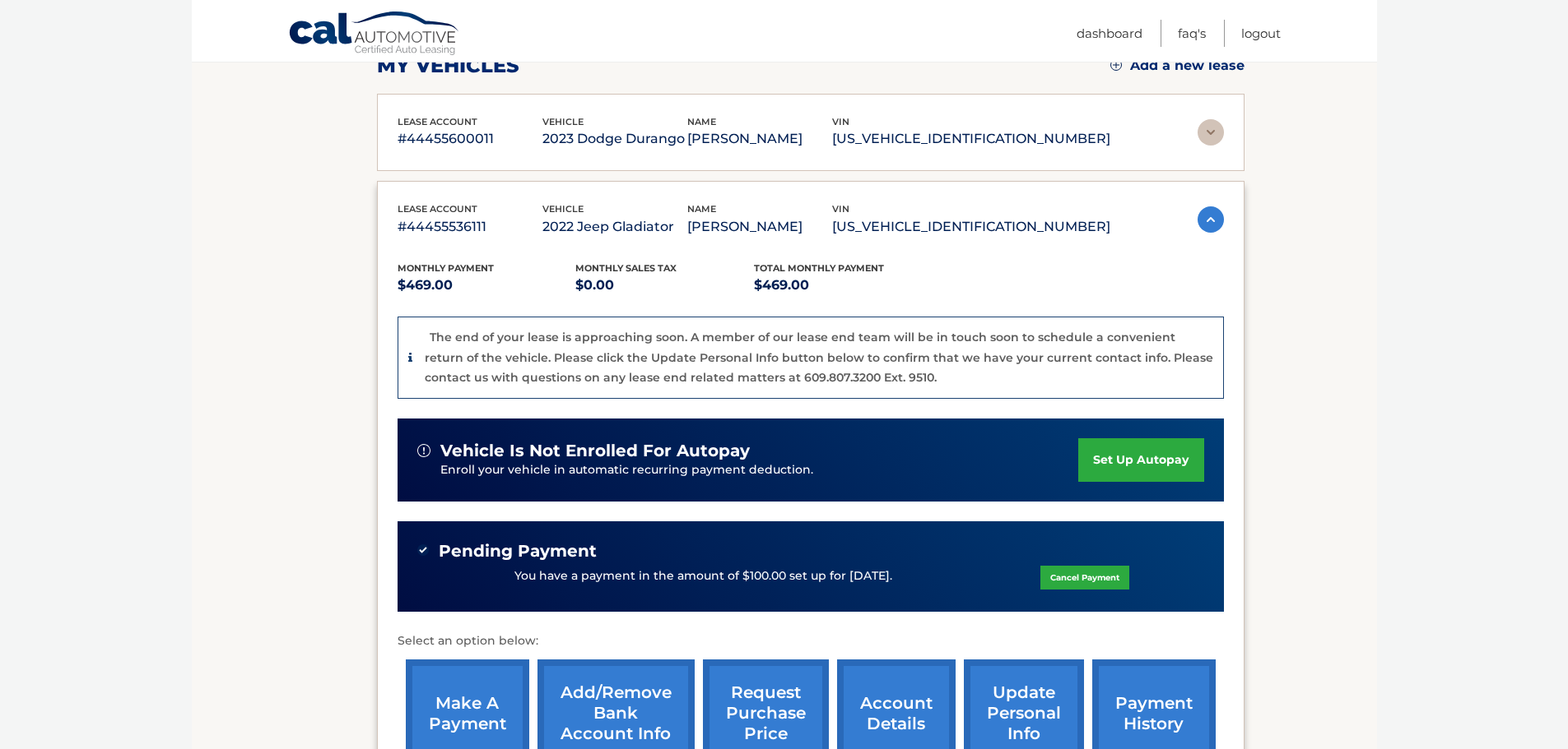
click at [1071, 581] on link "Cancel Payment" at bounding box center [1085, 578] width 89 height 24
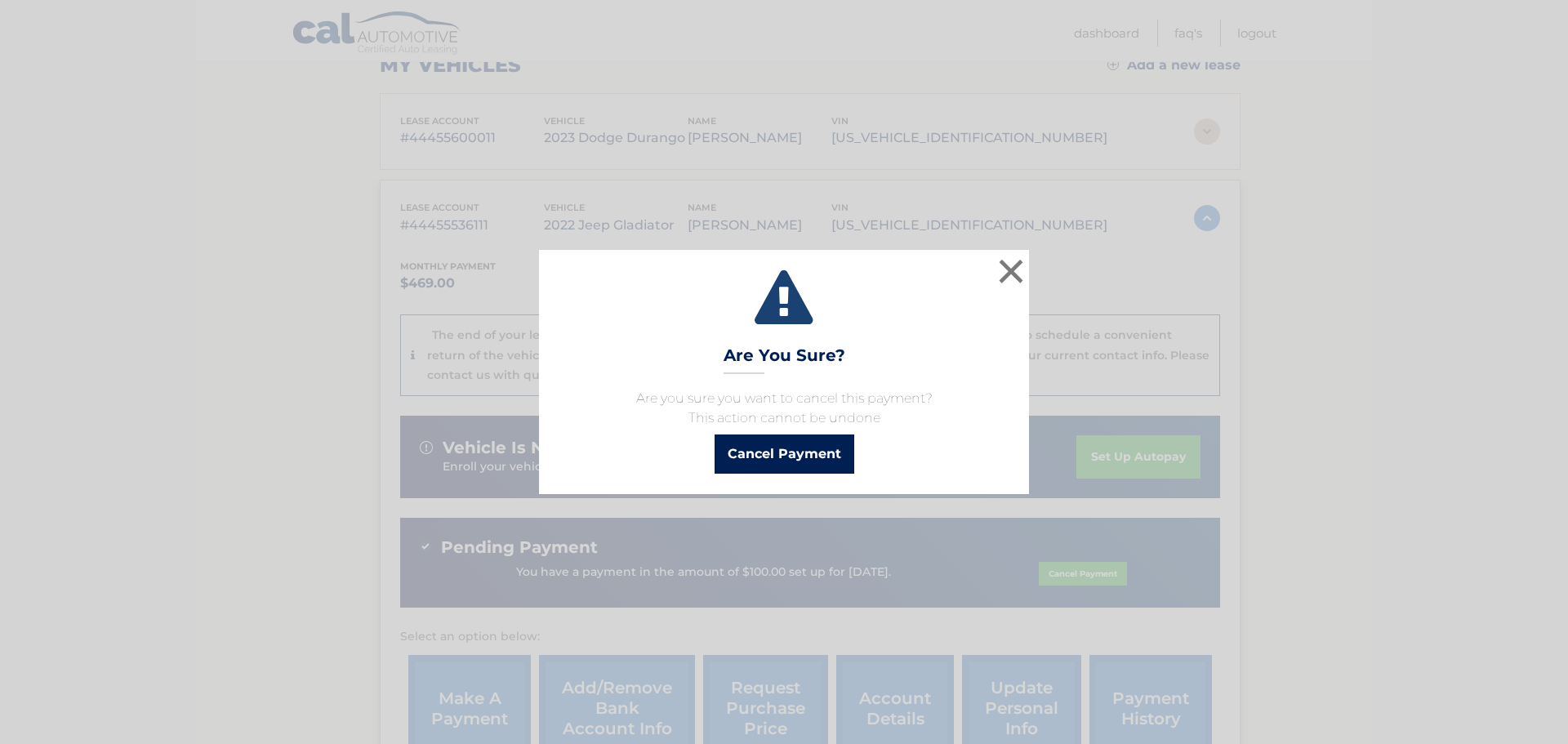
click at [816, 453] on button "Cancel Payment" at bounding box center [784, 454] width 140 height 39
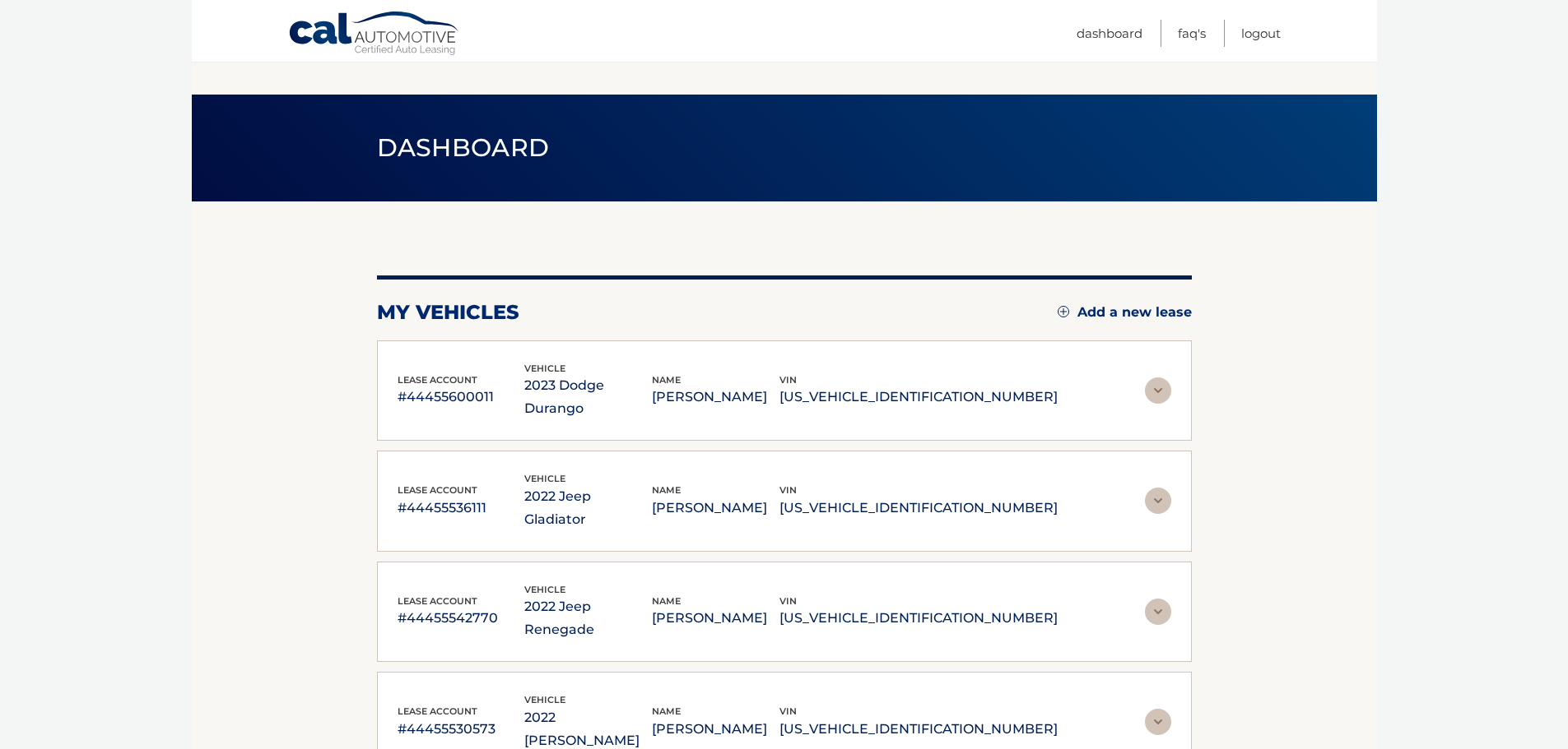
scroll to position [247, 0]
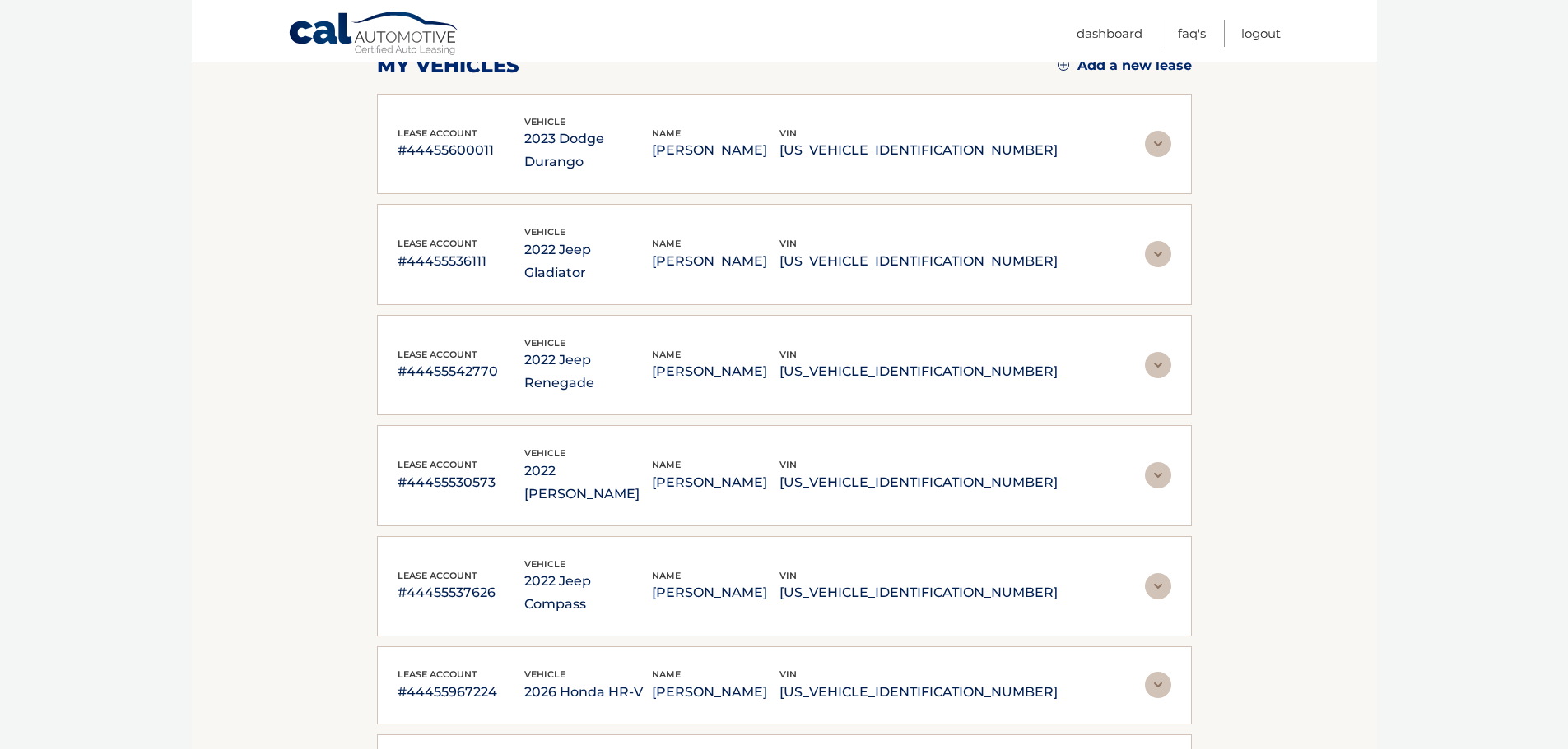
click at [1009, 236] on div "vin 1C6HJTAG7NL182743" at bounding box center [918, 255] width 278 height 37
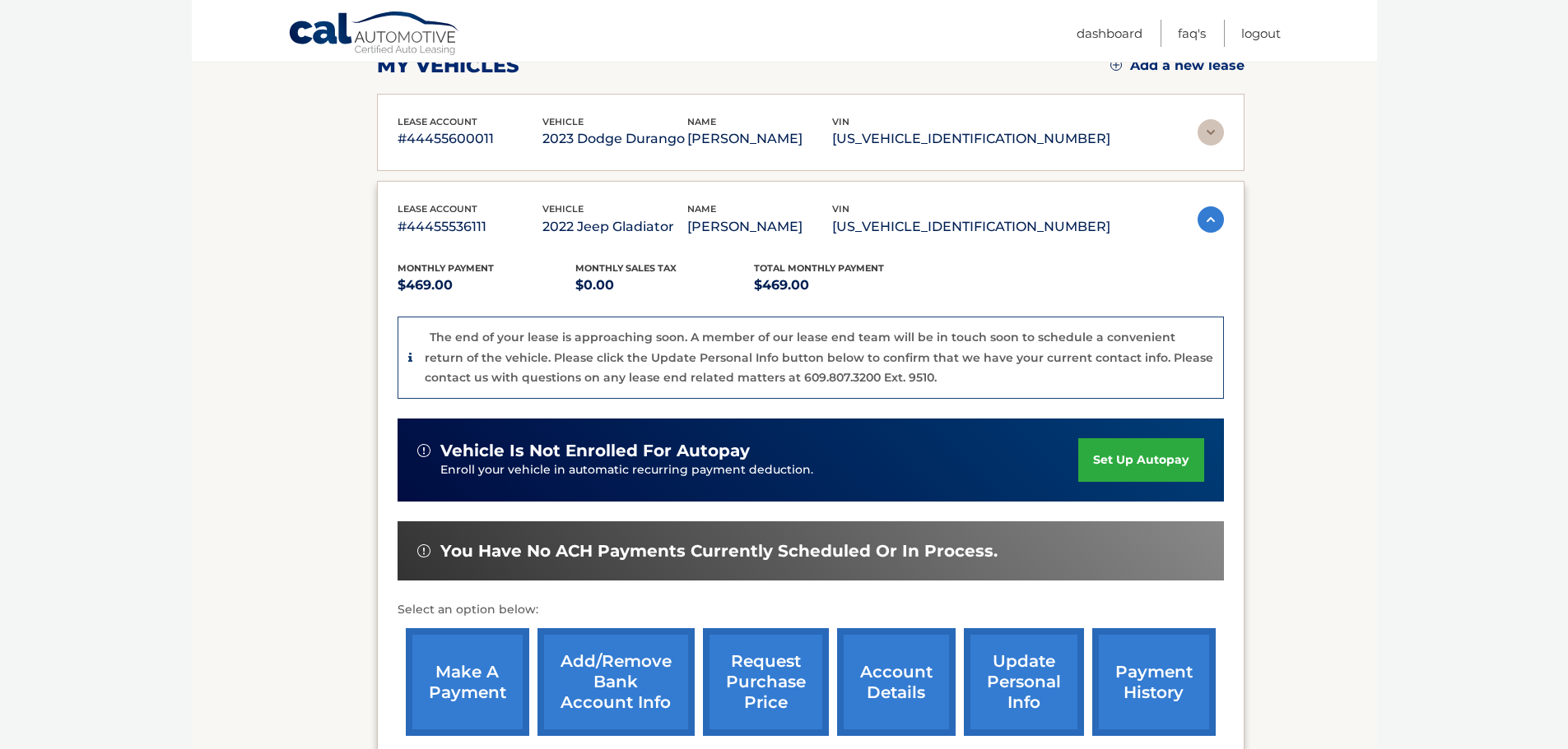
click at [466, 663] on link "make a payment" at bounding box center [468, 683] width 123 height 108
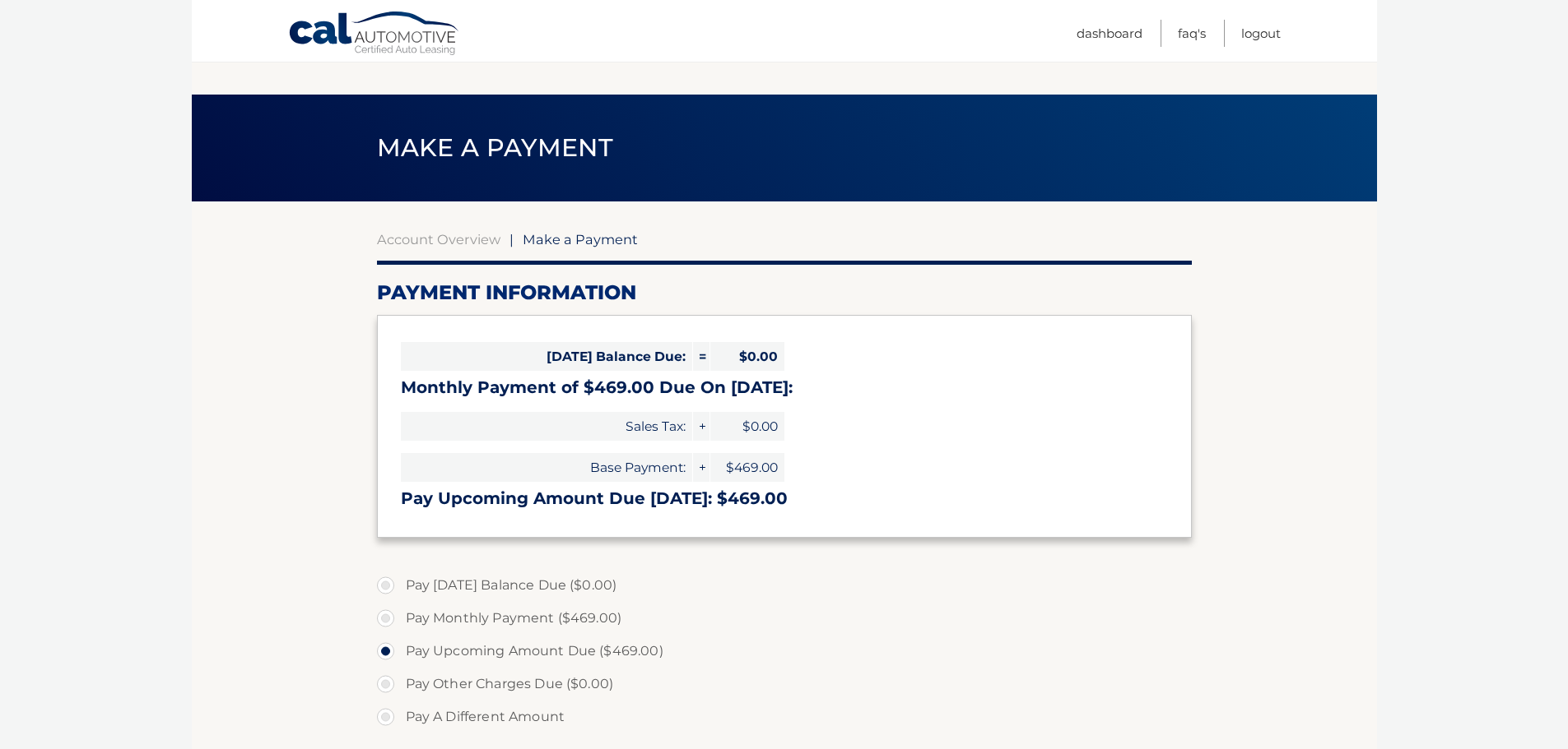
select select "YjIwN2M1YjQtOWNmMC00ZmFiLTk3ZTItZjUwYTg5MDVkMmVh"
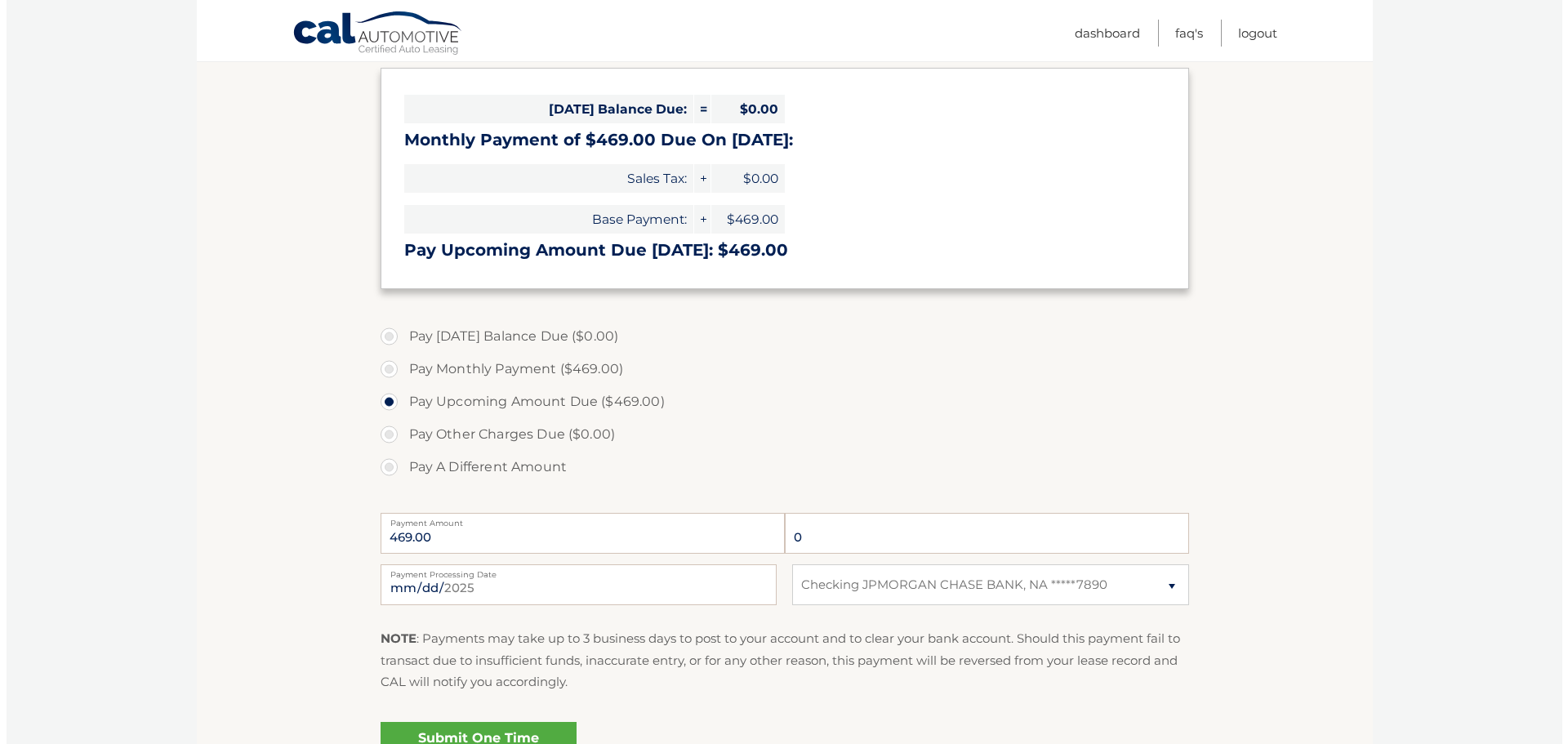
scroll to position [246, 0]
click at [930, 530] on input "0" at bounding box center [981, 534] width 405 height 41
drag, startPoint x: 931, startPoint y: 530, endPoint x: 675, endPoint y: 561, distance: 257.9
click at [675, 558] on div "469.00 0 Payment Amount Payment Amount entry cannot exceed amount of 2 monthly …" at bounding box center [778, 534] width 809 height 52
type input "100"
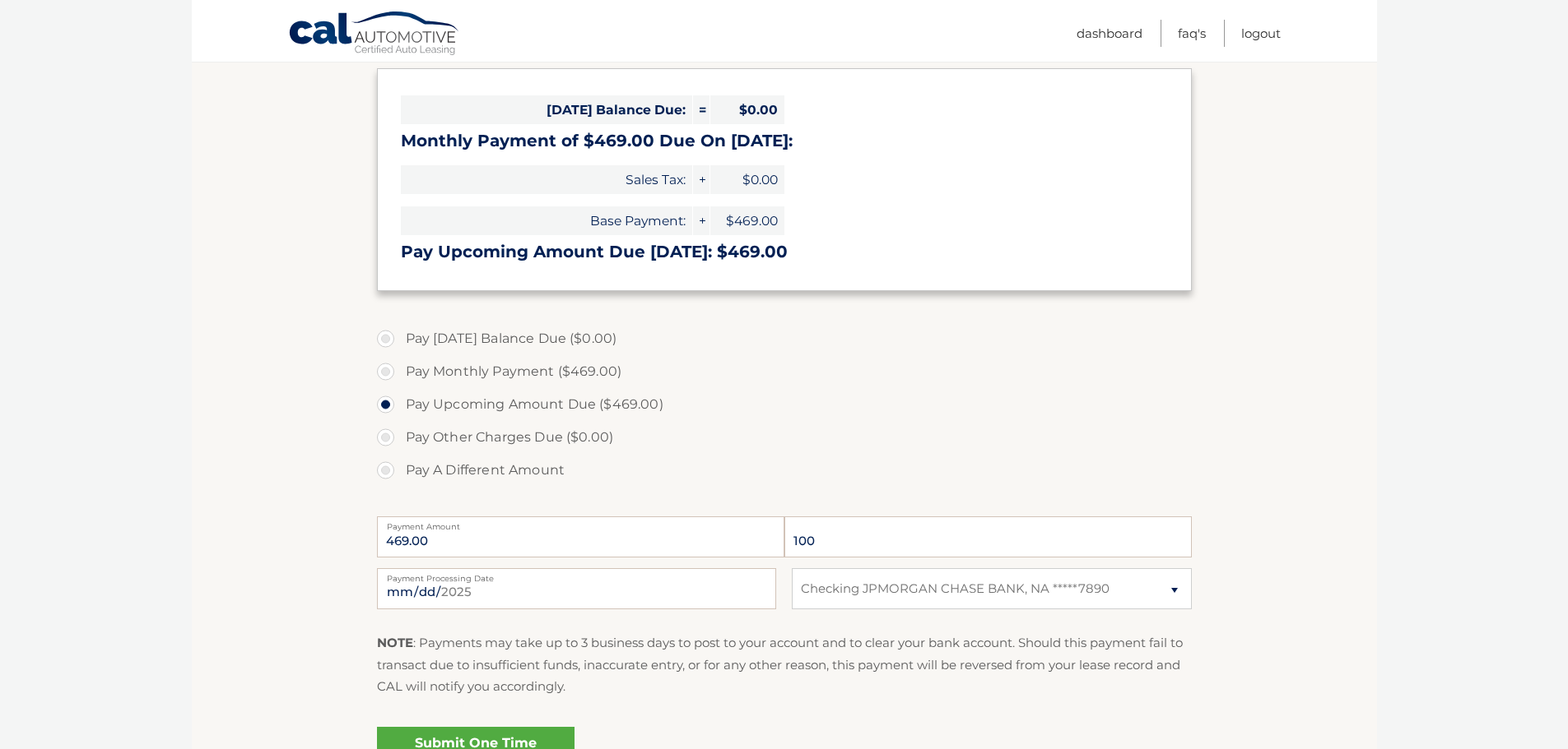
click at [493, 739] on link "Submit One Time Payment" at bounding box center [476, 754] width 198 height 52
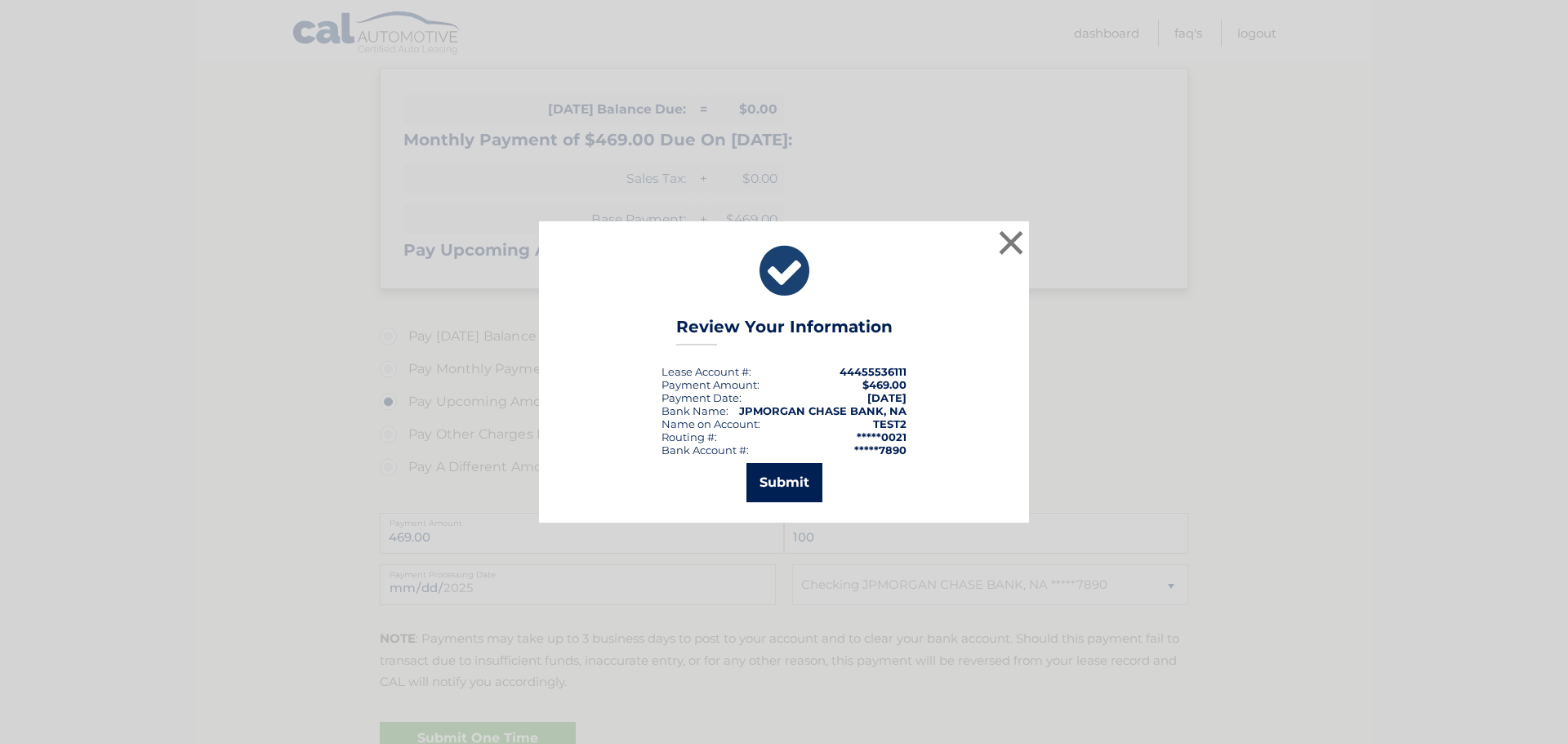
click at [796, 483] on button "Submit" at bounding box center [784, 483] width 76 height 39
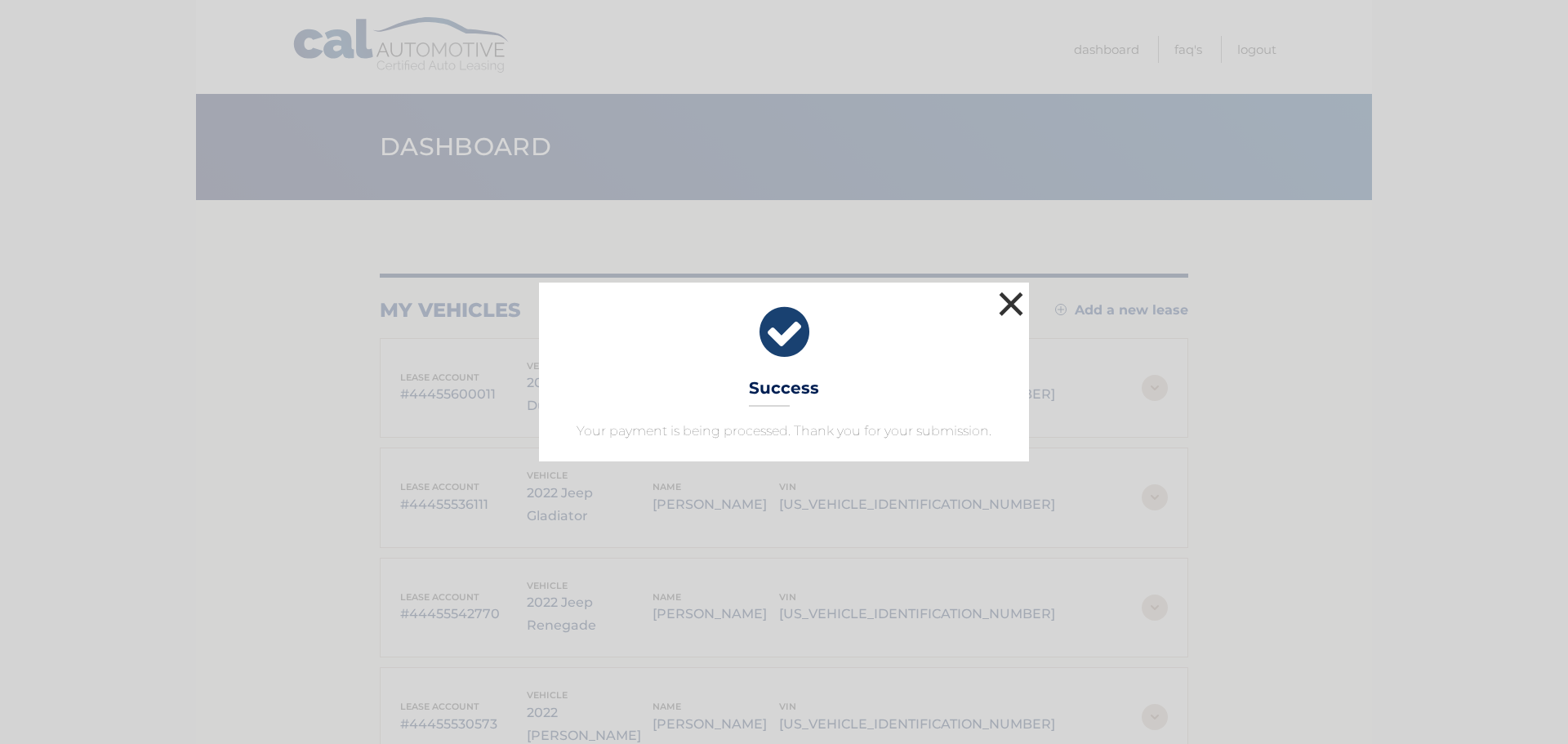
click at [1006, 301] on button "×" at bounding box center [1010, 303] width 32 height 32
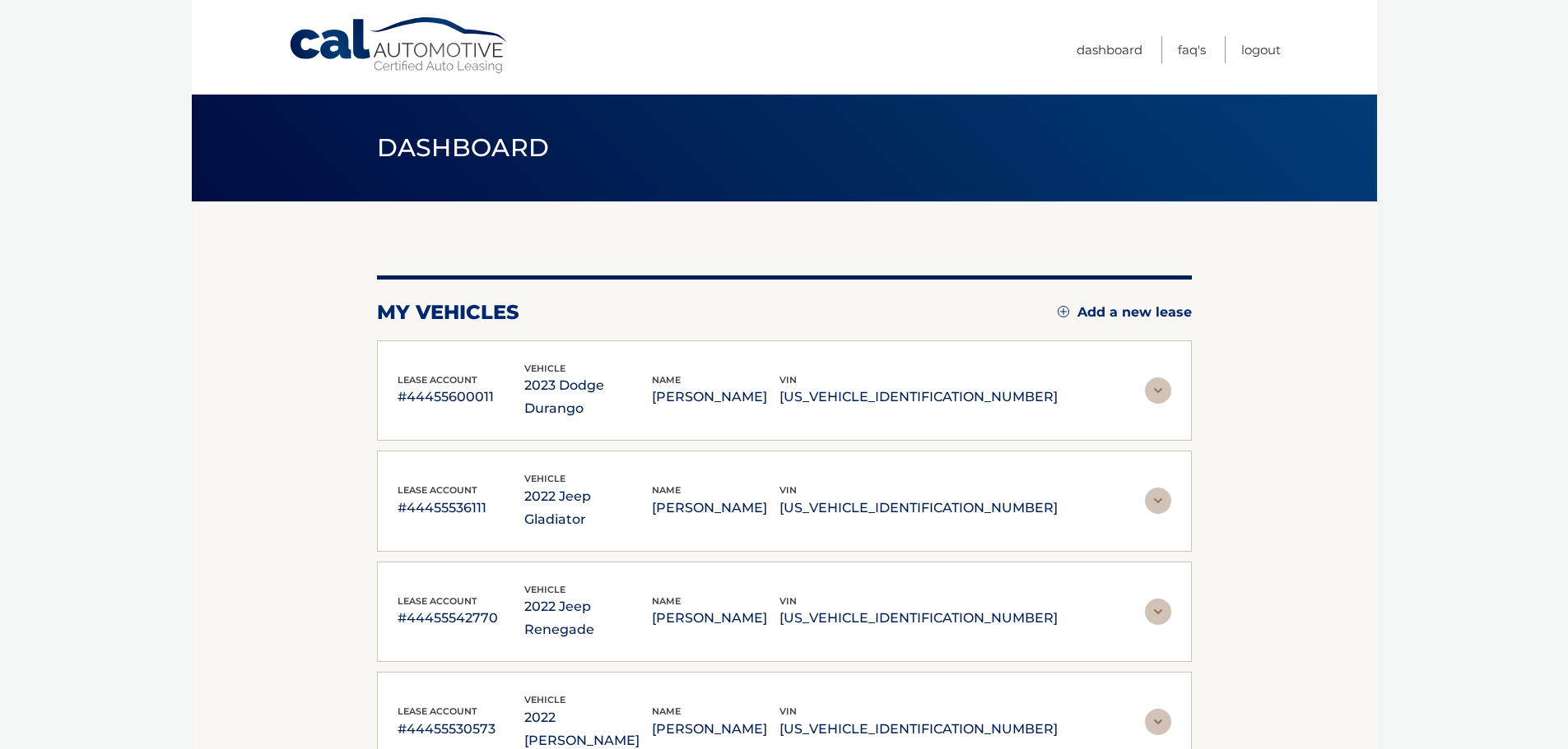
click at [525, 497] on p "#44455536111" at bounding box center [461, 508] width 128 height 23
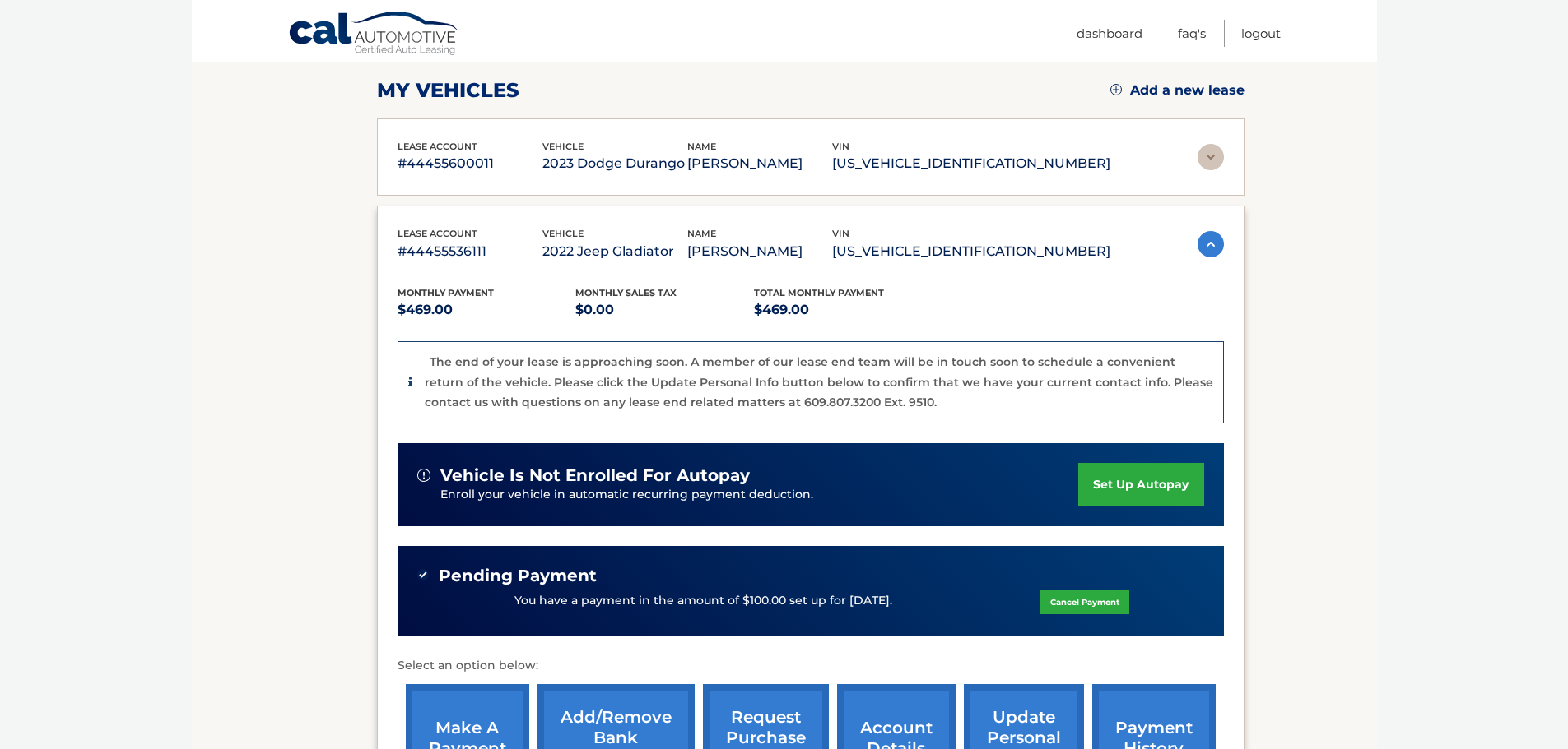
scroll to position [329, 0]
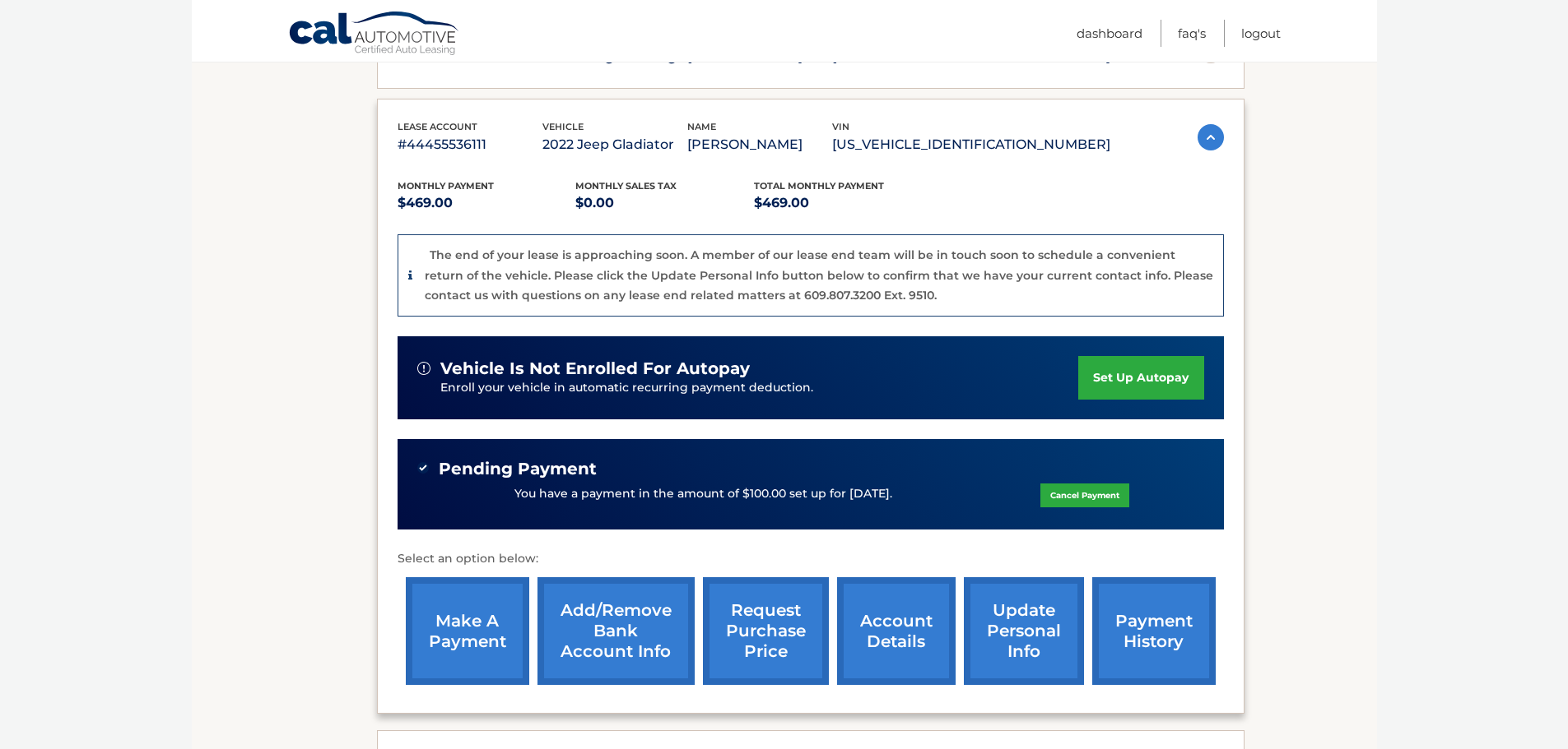
click at [1209, 138] on img at bounding box center [1211, 137] width 26 height 26
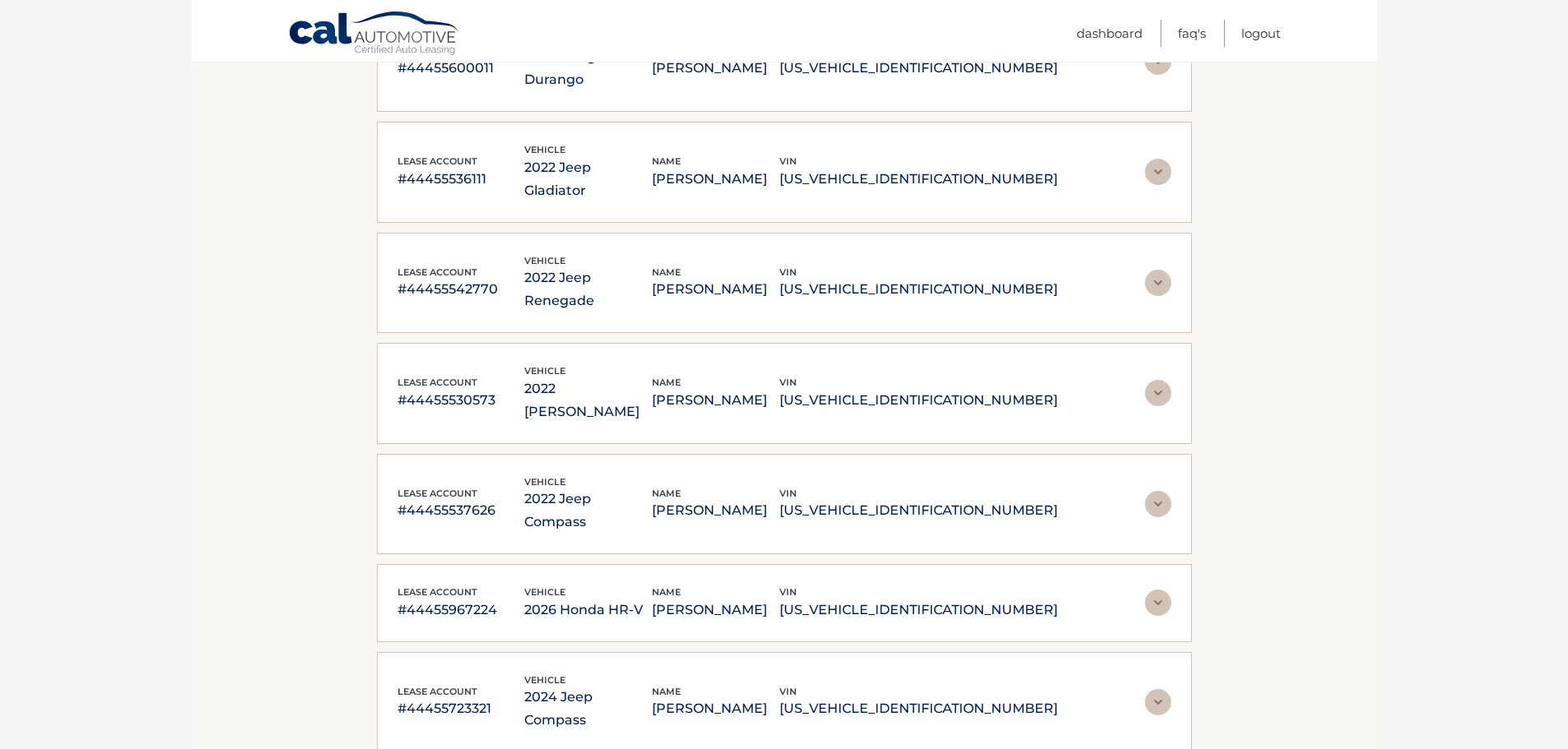
click at [1157, 159] on img at bounding box center [1158, 172] width 26 height 26
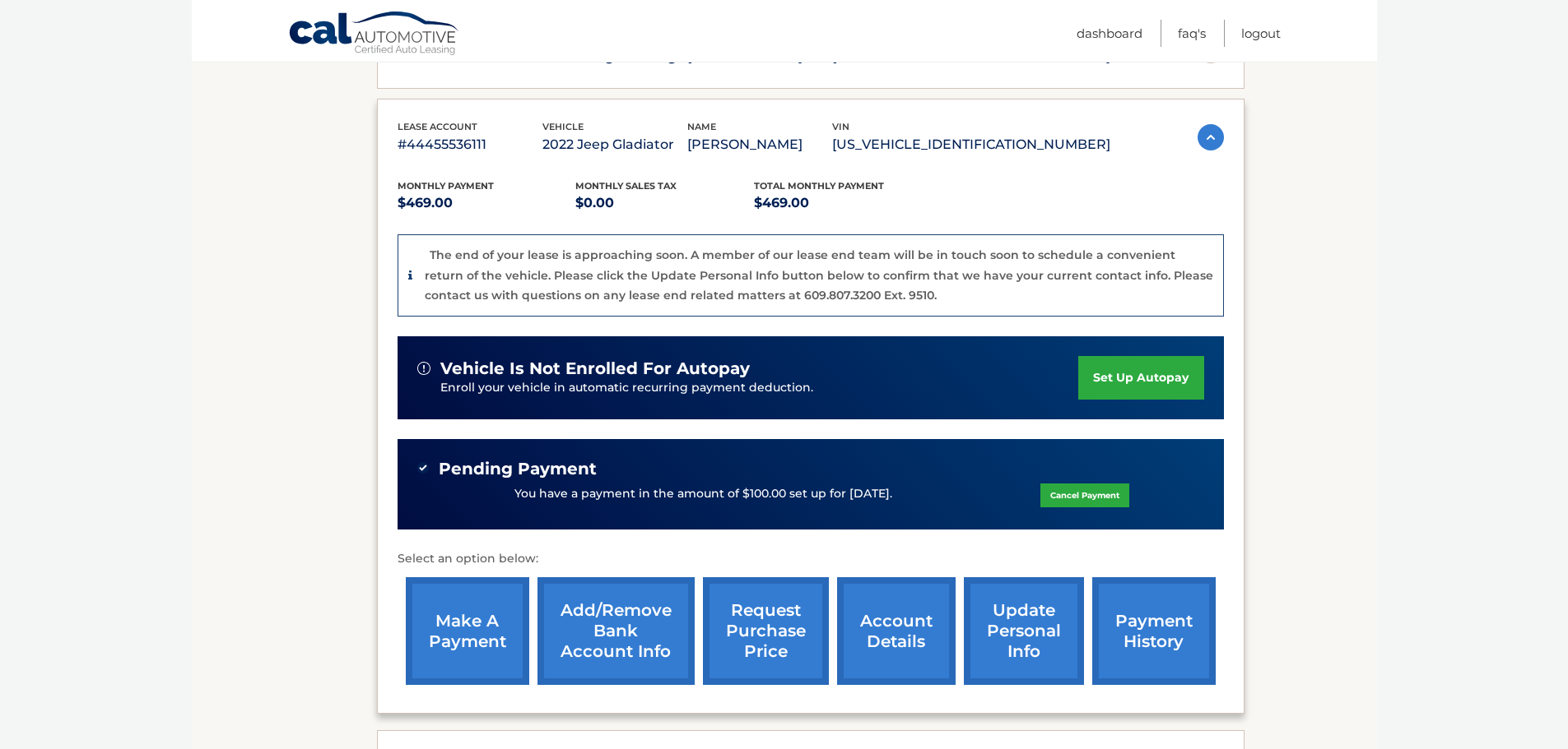
click at [1085, 494] on link "Cancel Payment" at bounding box center [1085, 496] width 89 height 24
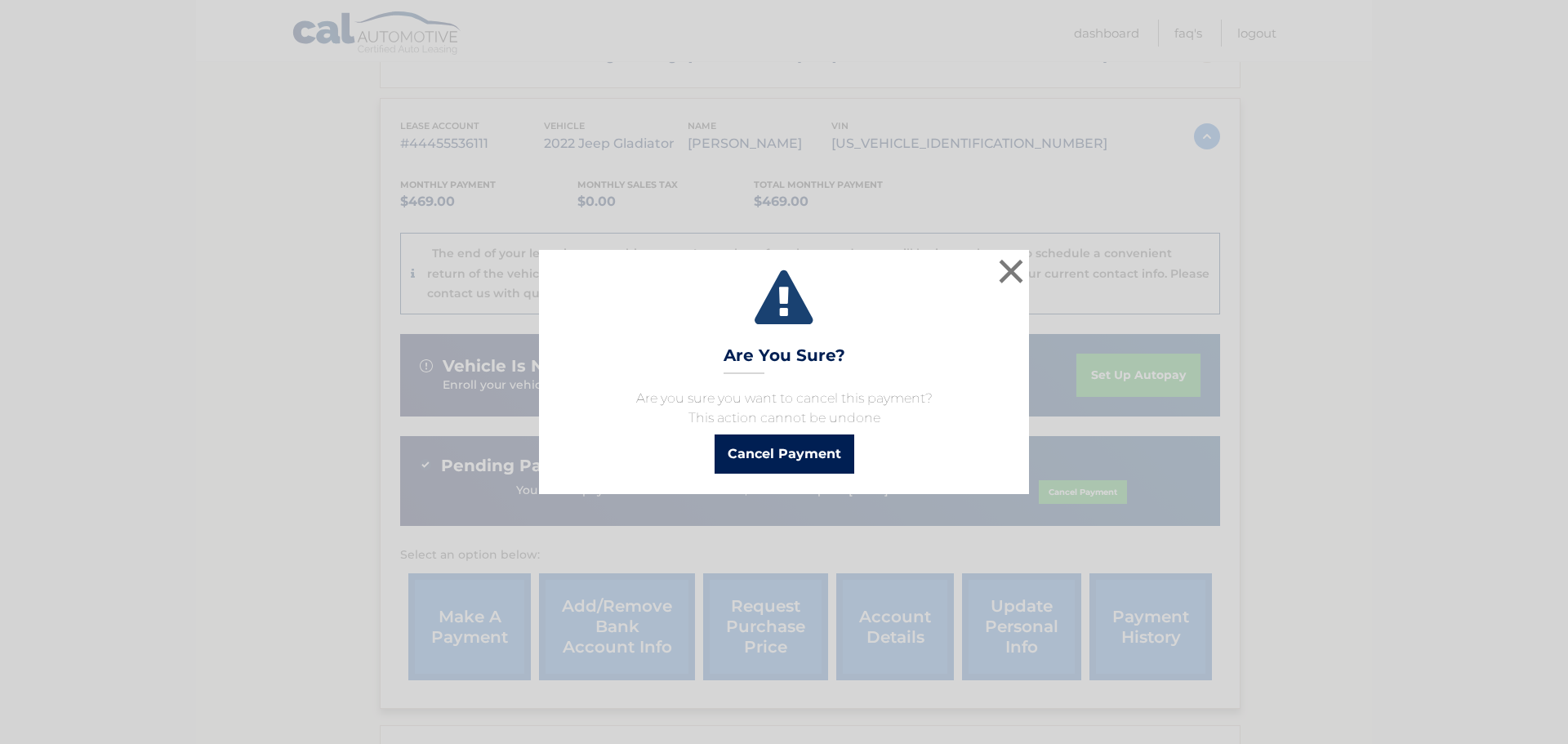
click at [784, 457] on button "Cancel Payment" at bounding box center [784, 454] width 140 height 39
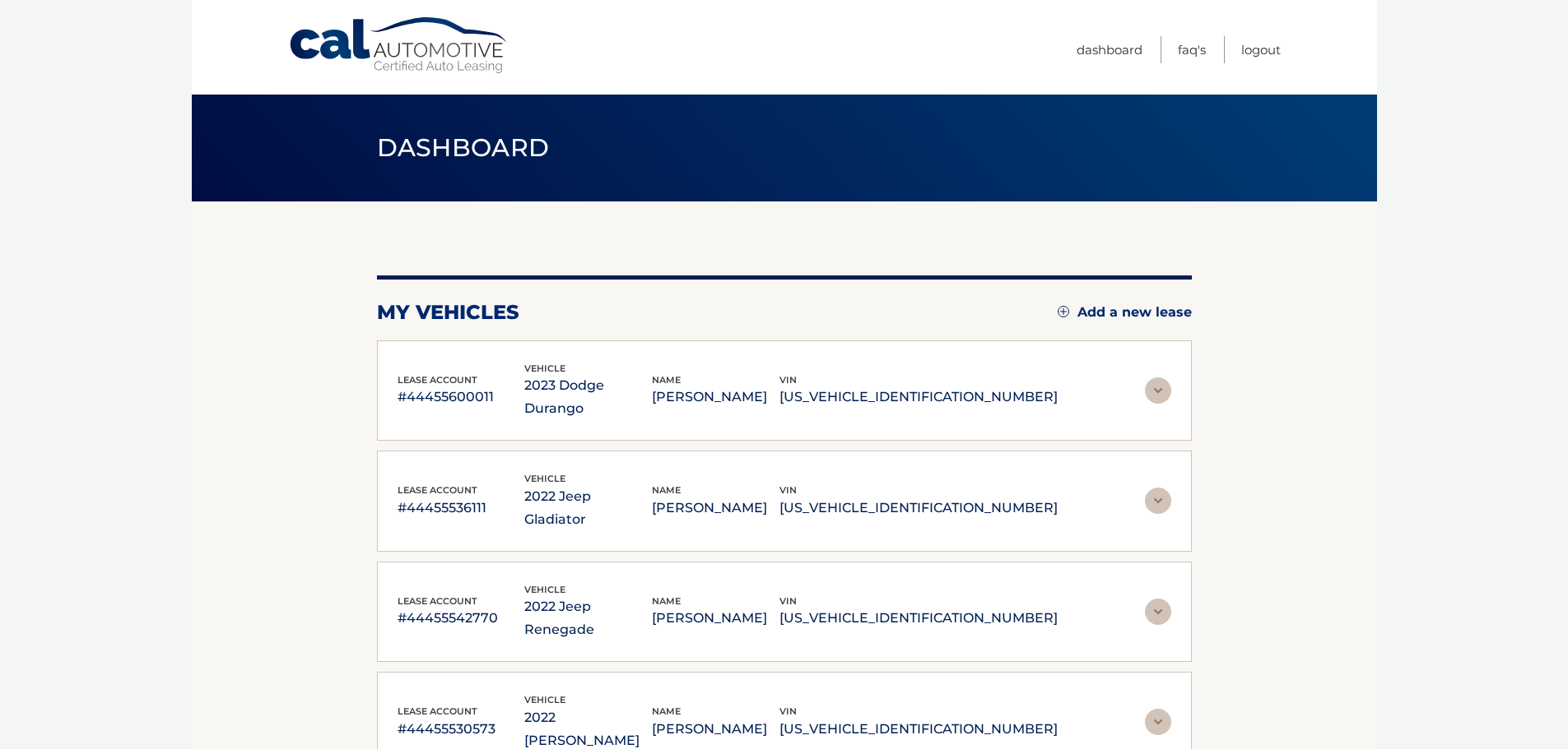
click at [1157, 488] on img at bounding box center [1158, 501] width 26 height 26
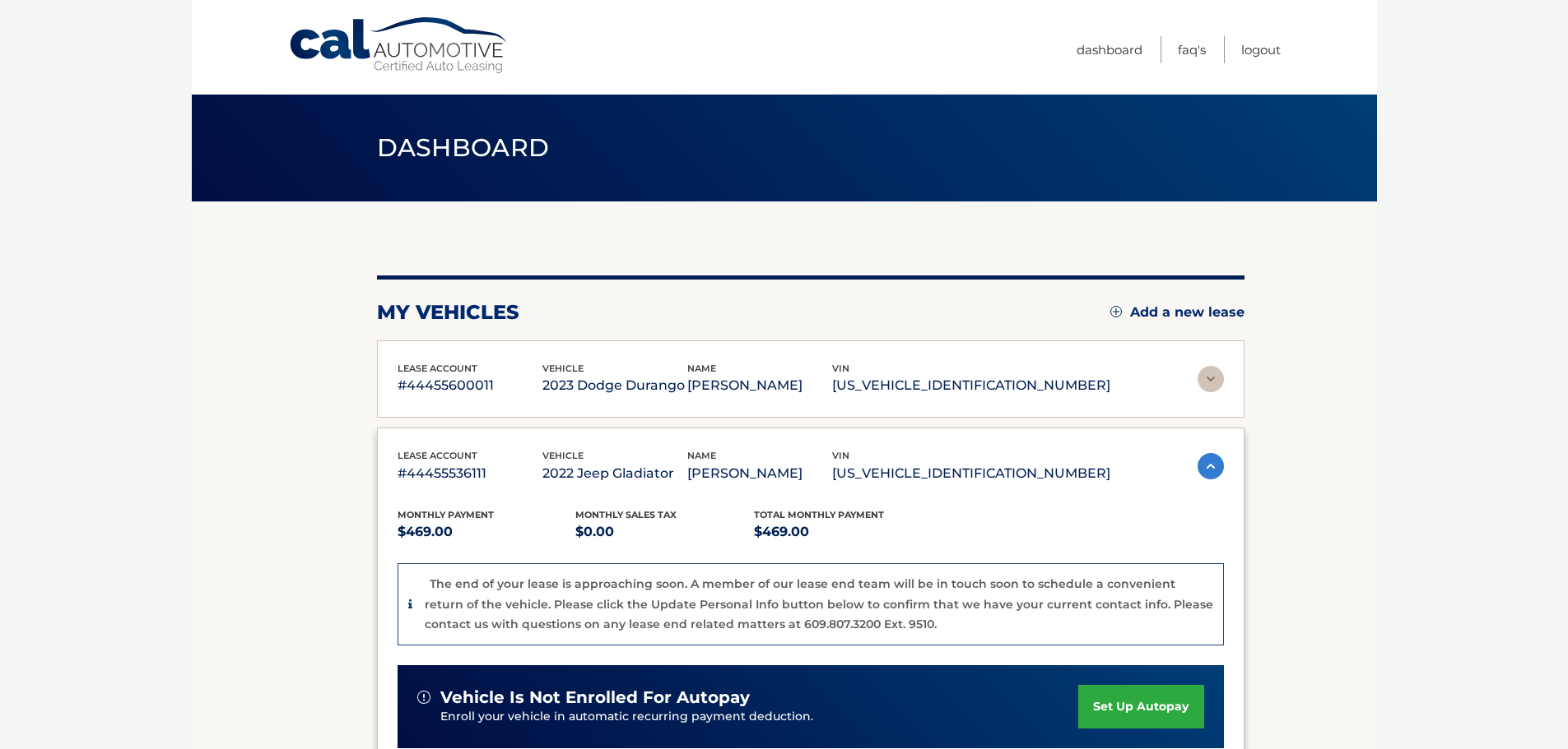
scroll to position [329, 0]
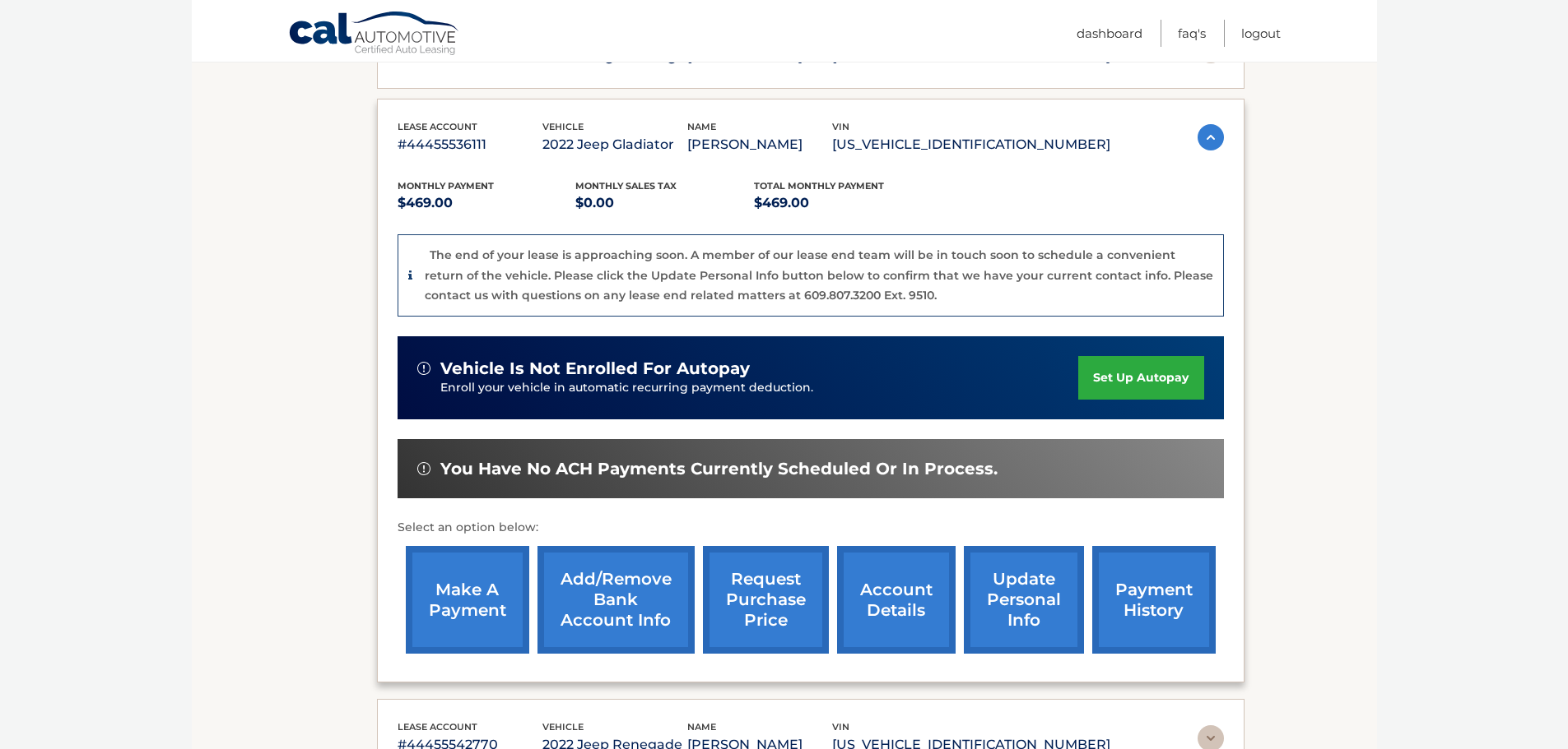
click at [1211, 137] on img at bounding box center [1211, 137] width 26 height 26
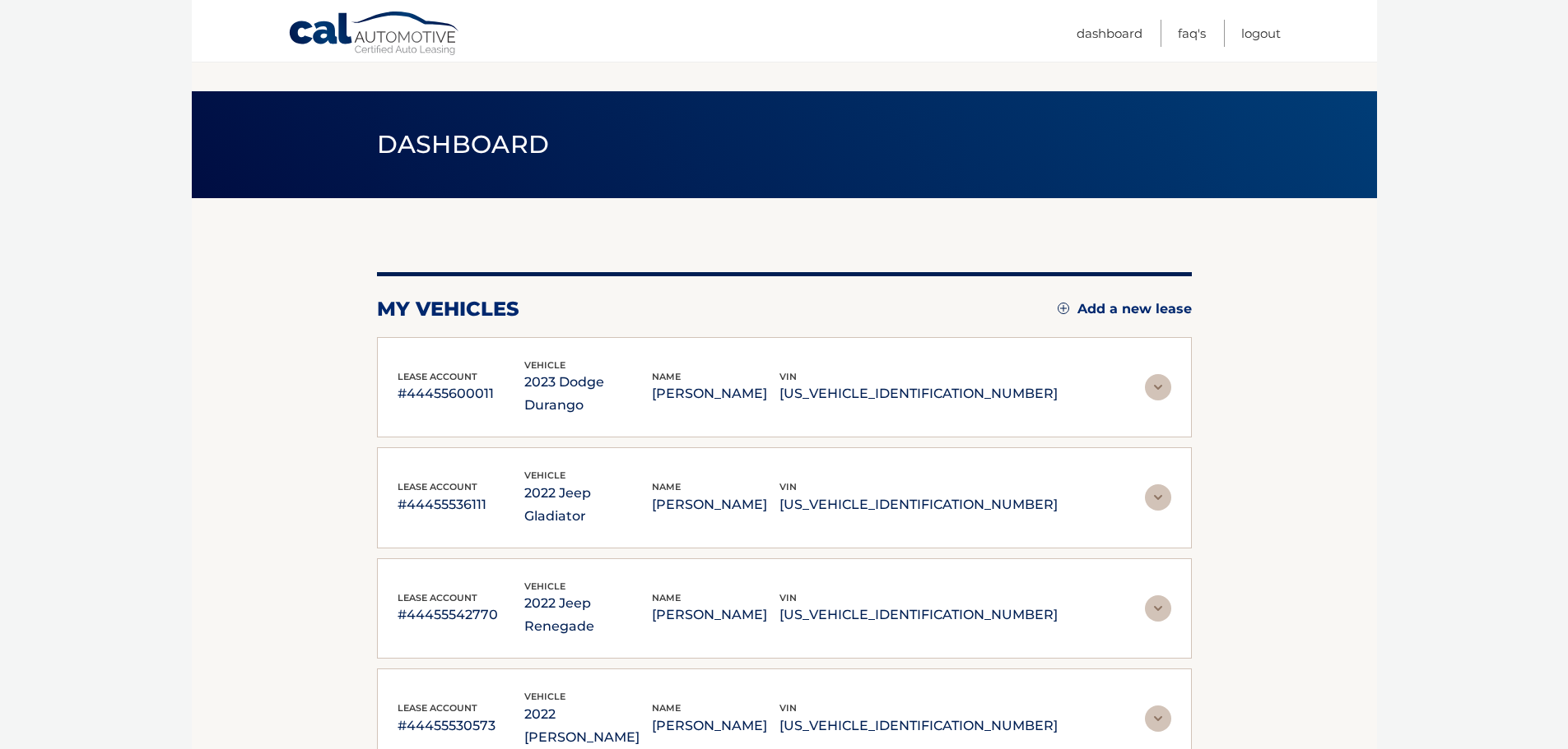
scroll to position [0, 0]
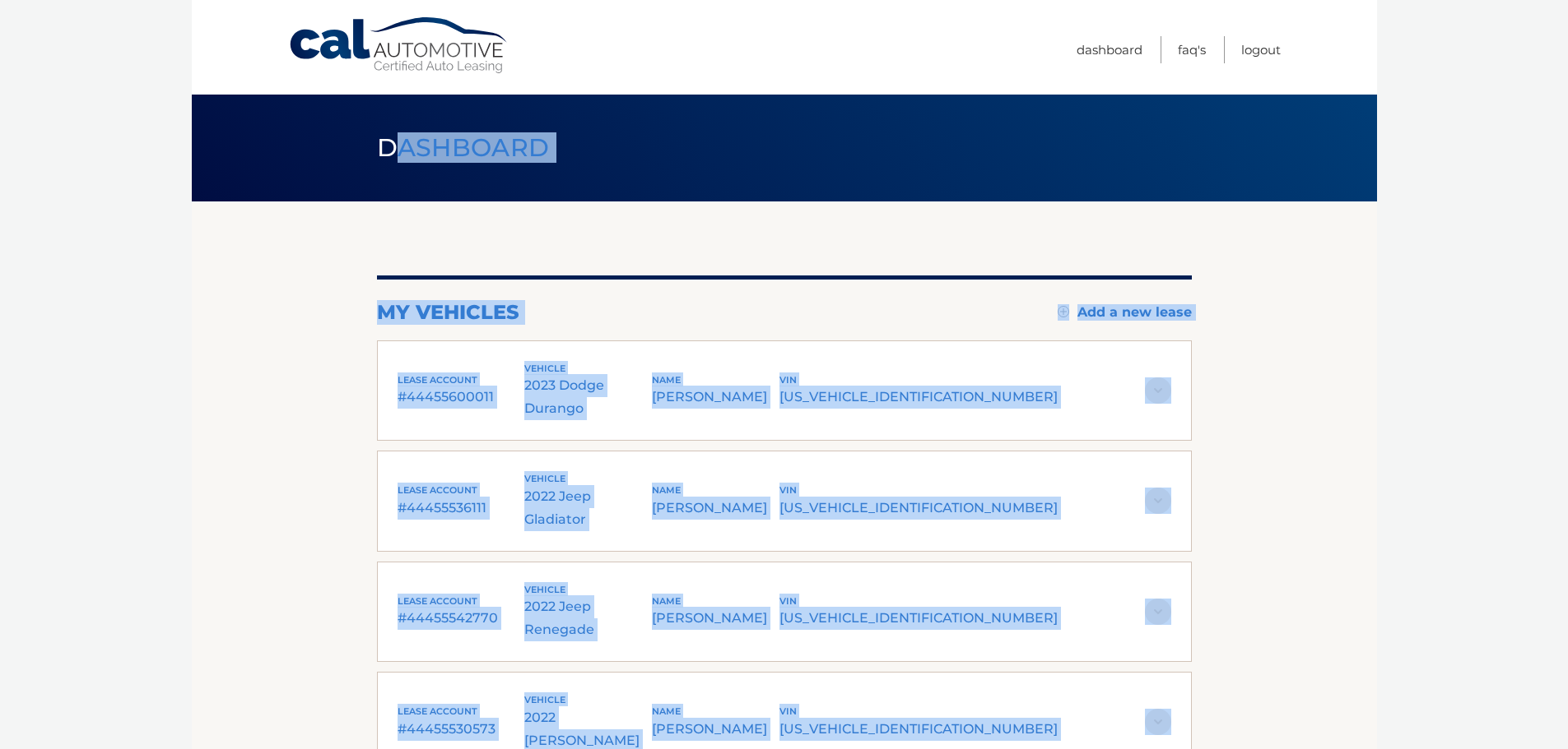
drag, startPoint x: 394, startPoint y: 135, endPoint x: 1349, endPoint y: 581, distance: 1054.0
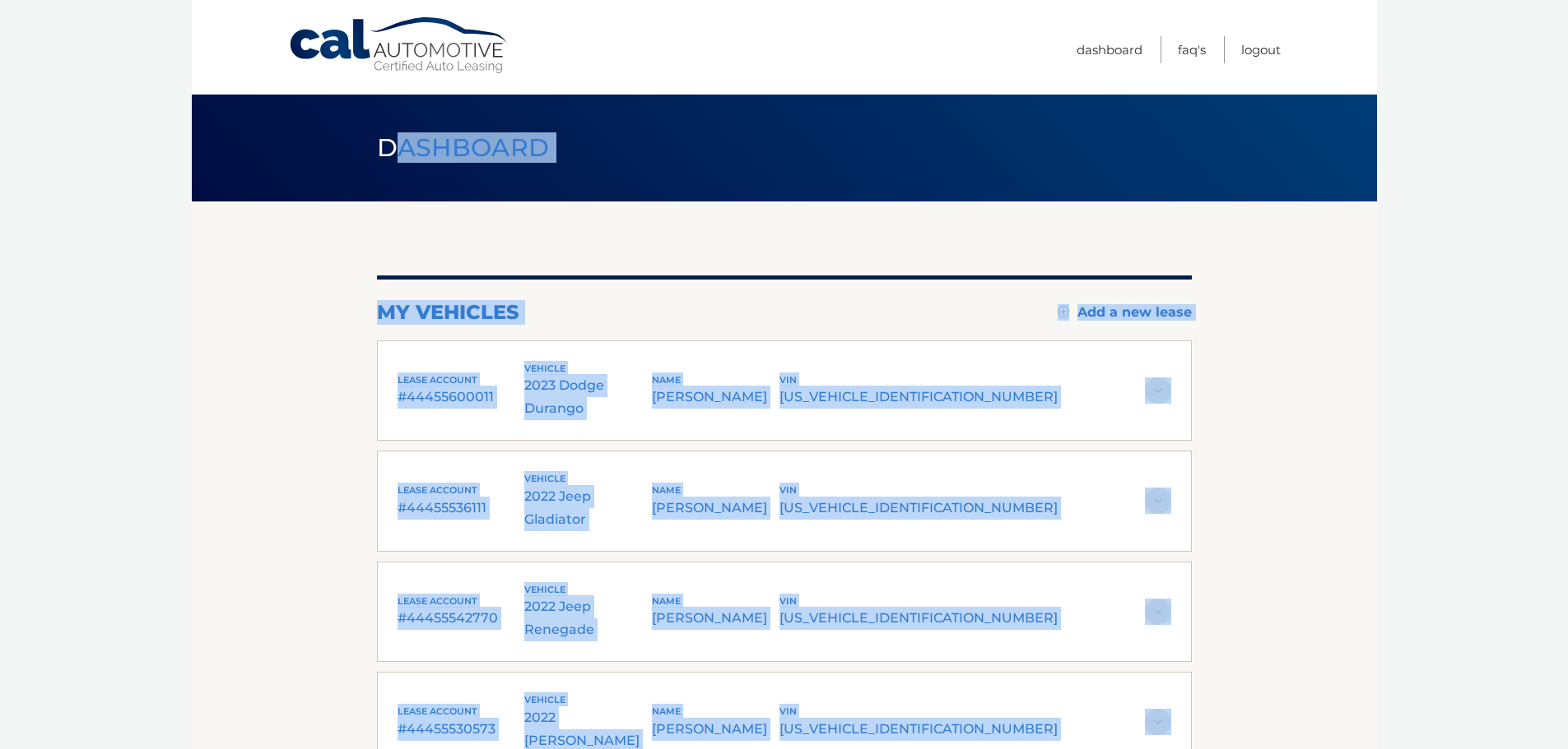
drag, startPoint x: 388, startPoint y: 132, endPoint x: 1361, endPoint y: 562, distance: 1063.8
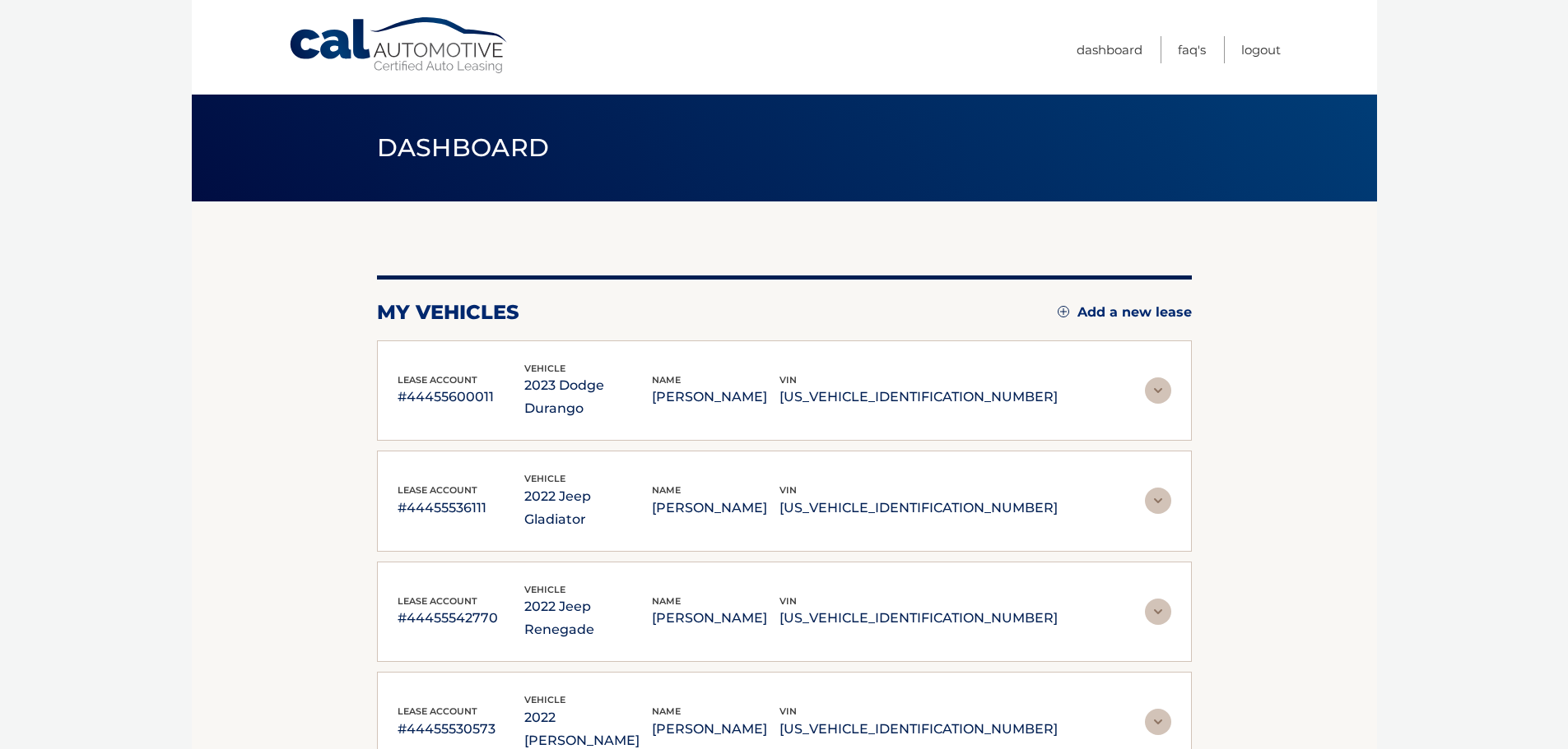
drag, startPoint x: 1361, startPoint y: 562, endPoint x: 912, endPoint y: 326, distance: 507.2
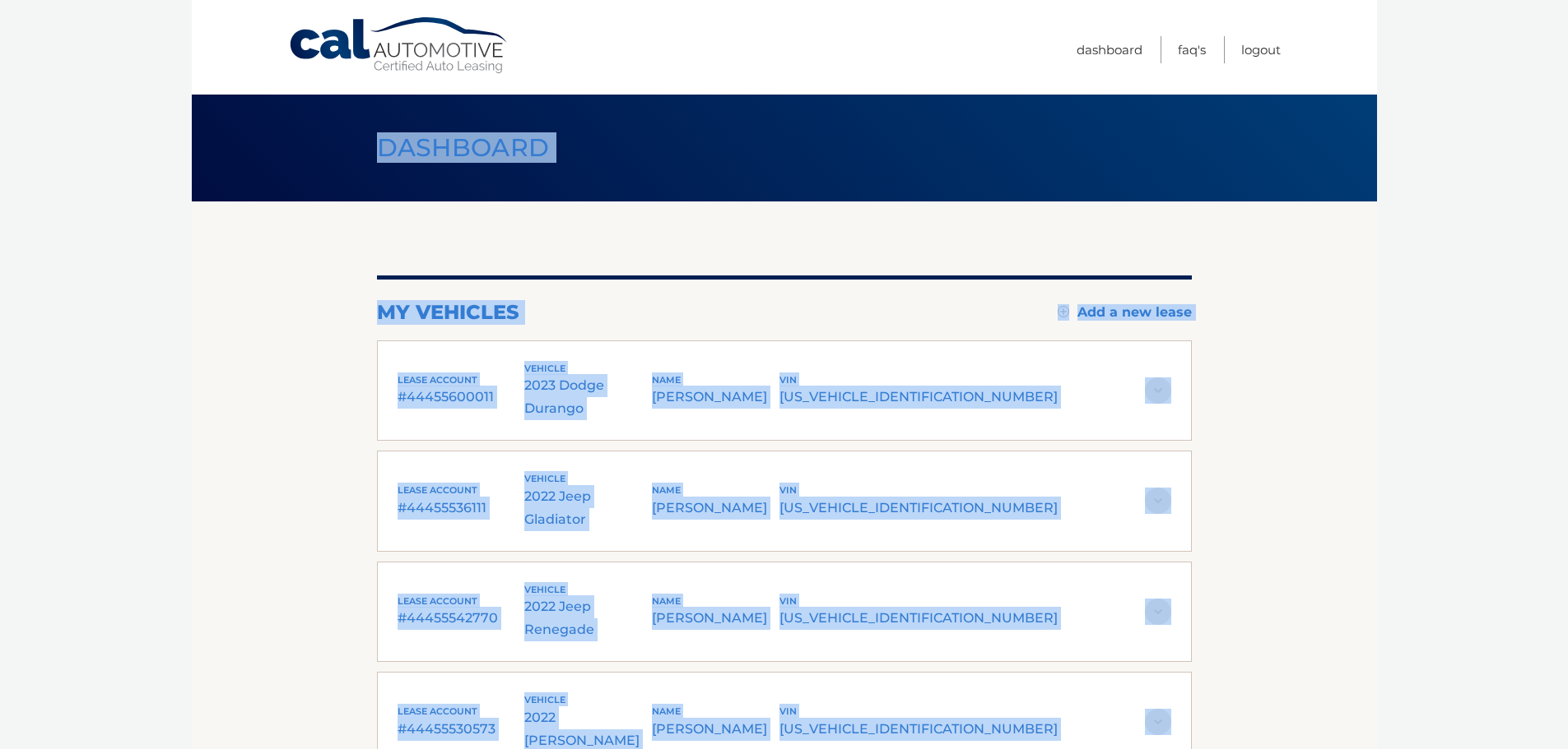
drag, startPoint x: 380, startPoint y: 141, endPoint x: 1395, endPoint y: 694, distance: 1155.9
click at [1409, 719] on body "Cal Automotive Menu Dashboard FAQ's Logout" at bounding box center [784, 374] width 1568 height 749
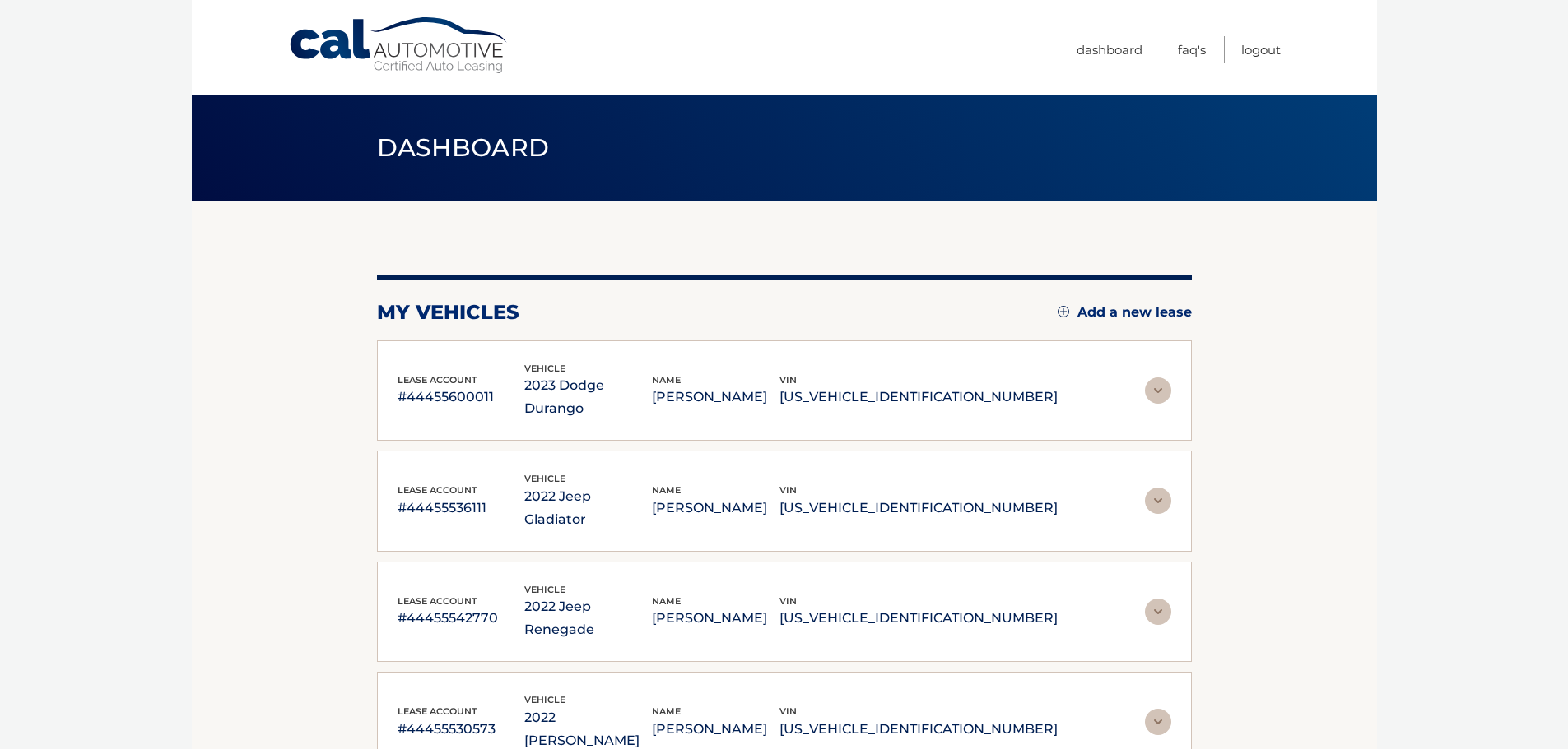
click at [1393, 691] on body "Cal Automotive Menu Dashboard FAQ's Logout" at bounding box center [784, 374] width 1568 height 749
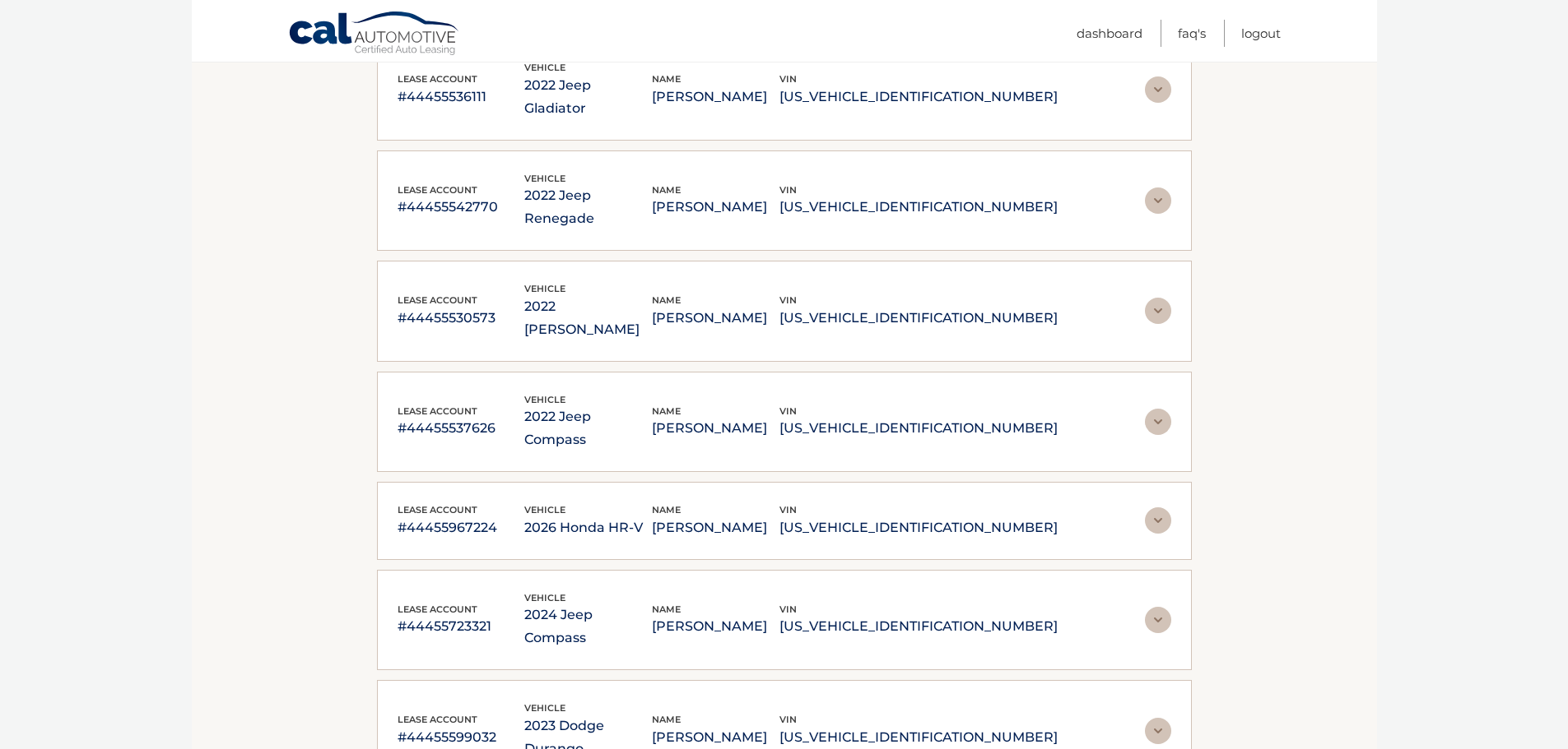
scroll to position [905, 0]
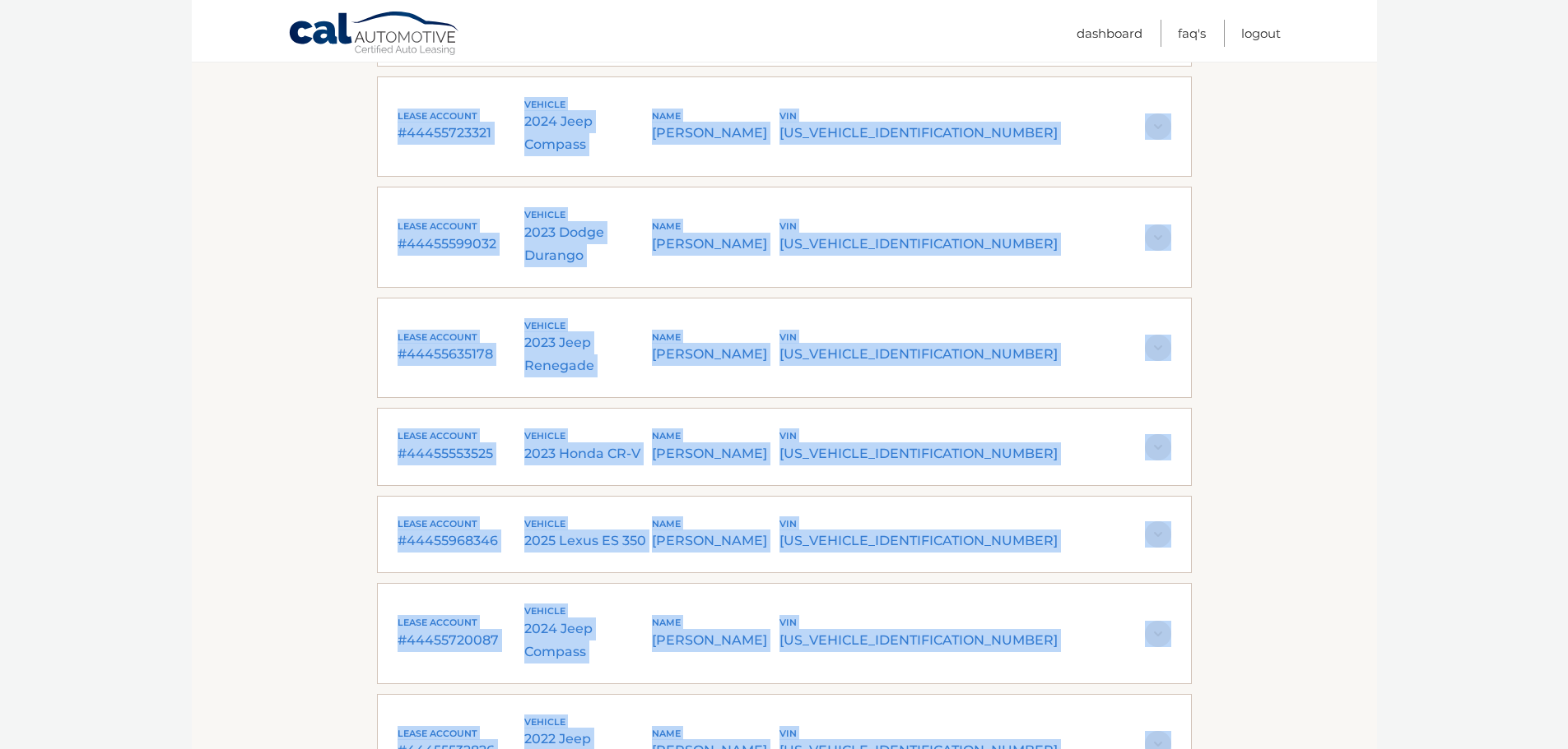
drag, startPoint x: 1229, startPoint y: 650, endPoint x: 320, endPoint y: 154, distance: 1035.5
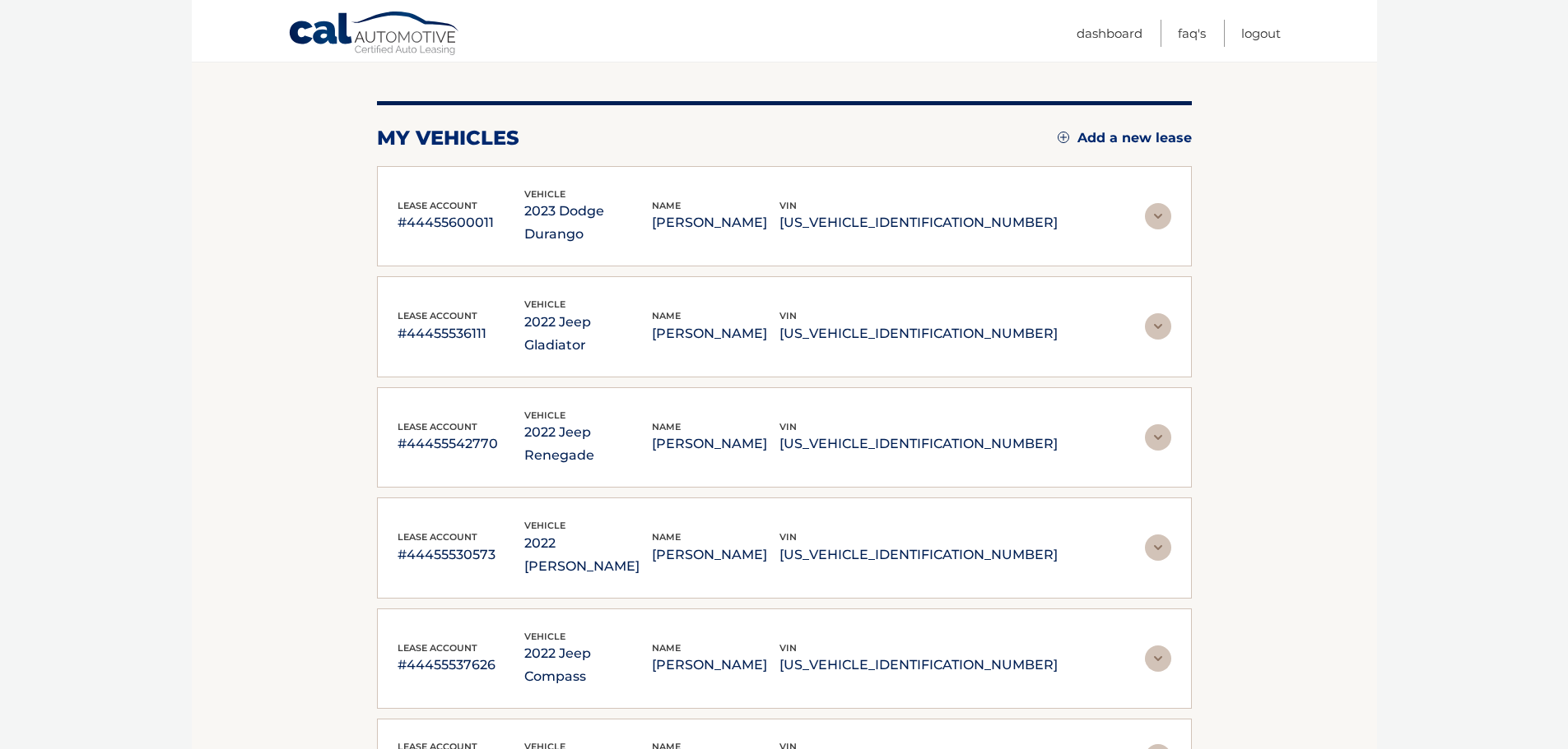
scroll to position [0, 0]
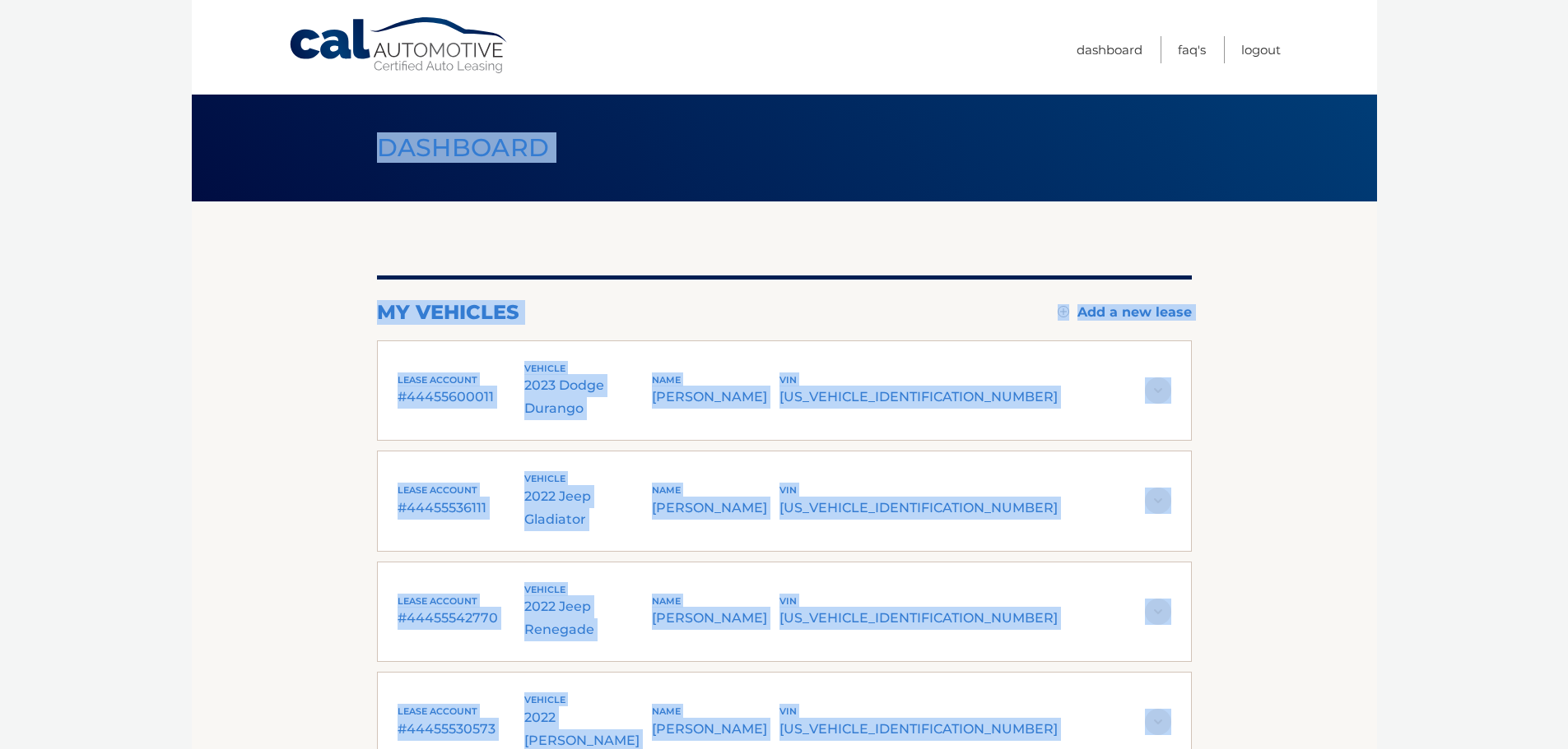
drag, startPoint x: 575, startPoint y: 208, endPoint x: 1289, endPoint y: 457, distance: 756.2
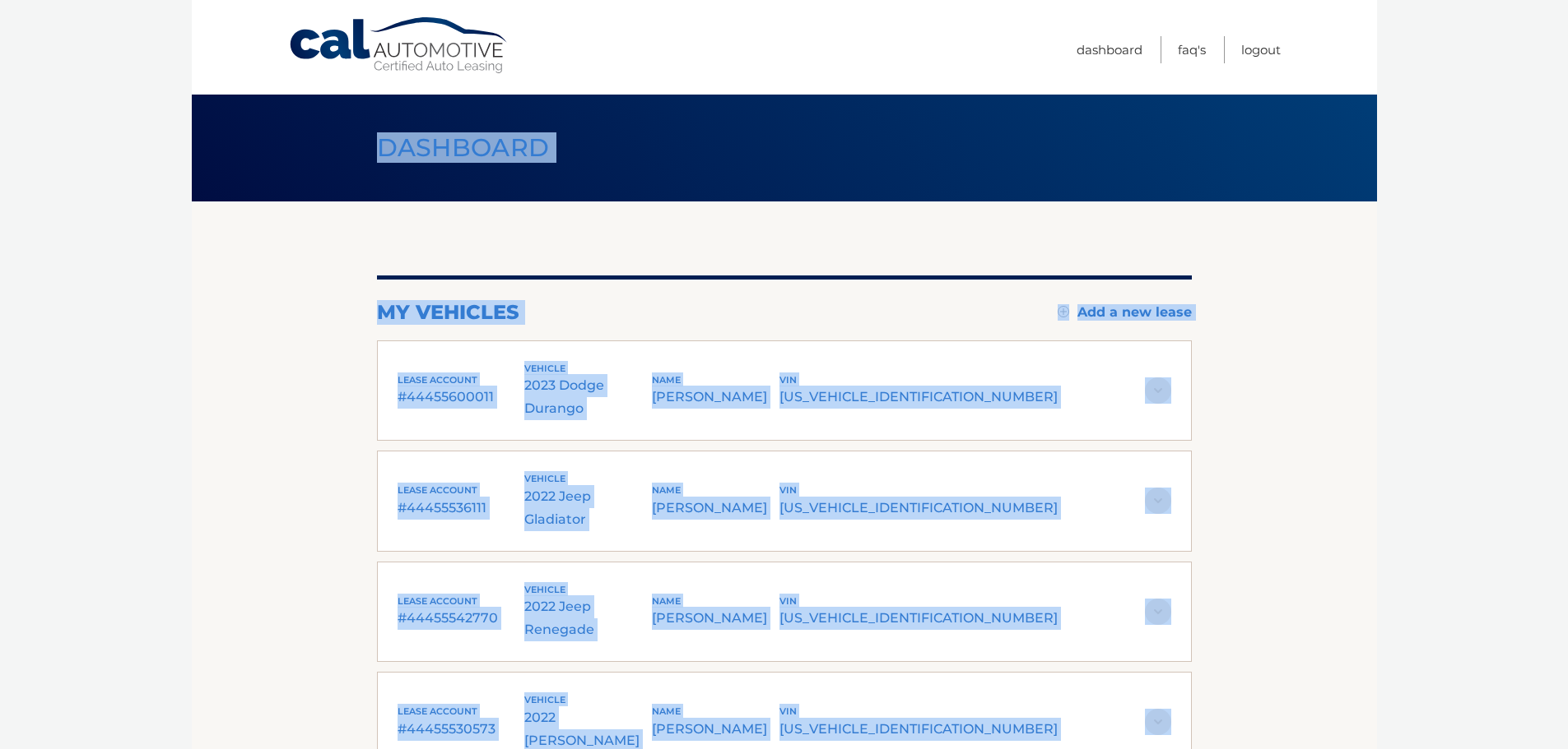
drag, startPoint x: 383, startPoint y: 136, endPoint x: 1339, endPoint y: 663, distance: 1091.6
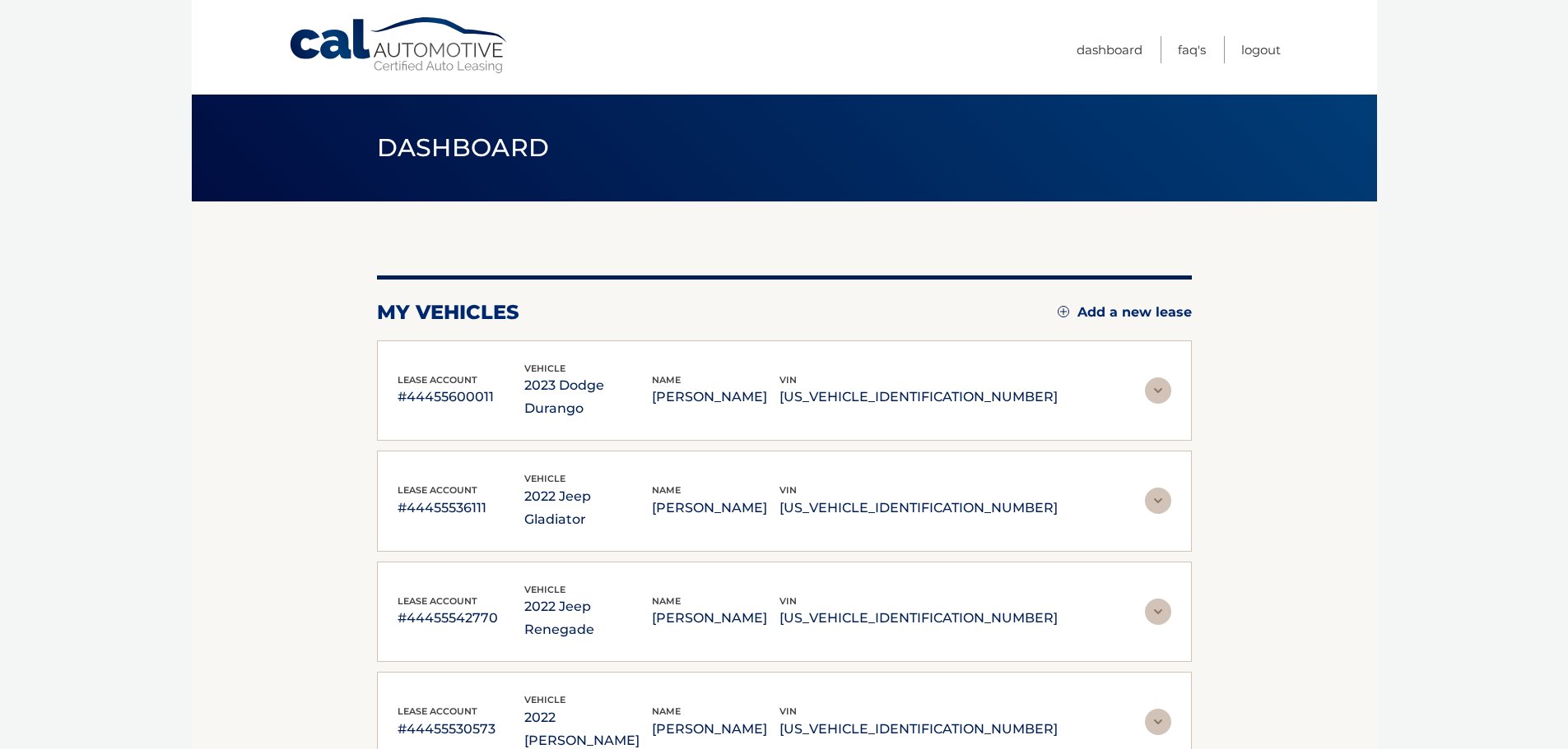
click at [1519, 138] on body "Cal Automotive Menu Dashboard FAQ's Logout" at bounding box center [784, 374] width 1568 height 749
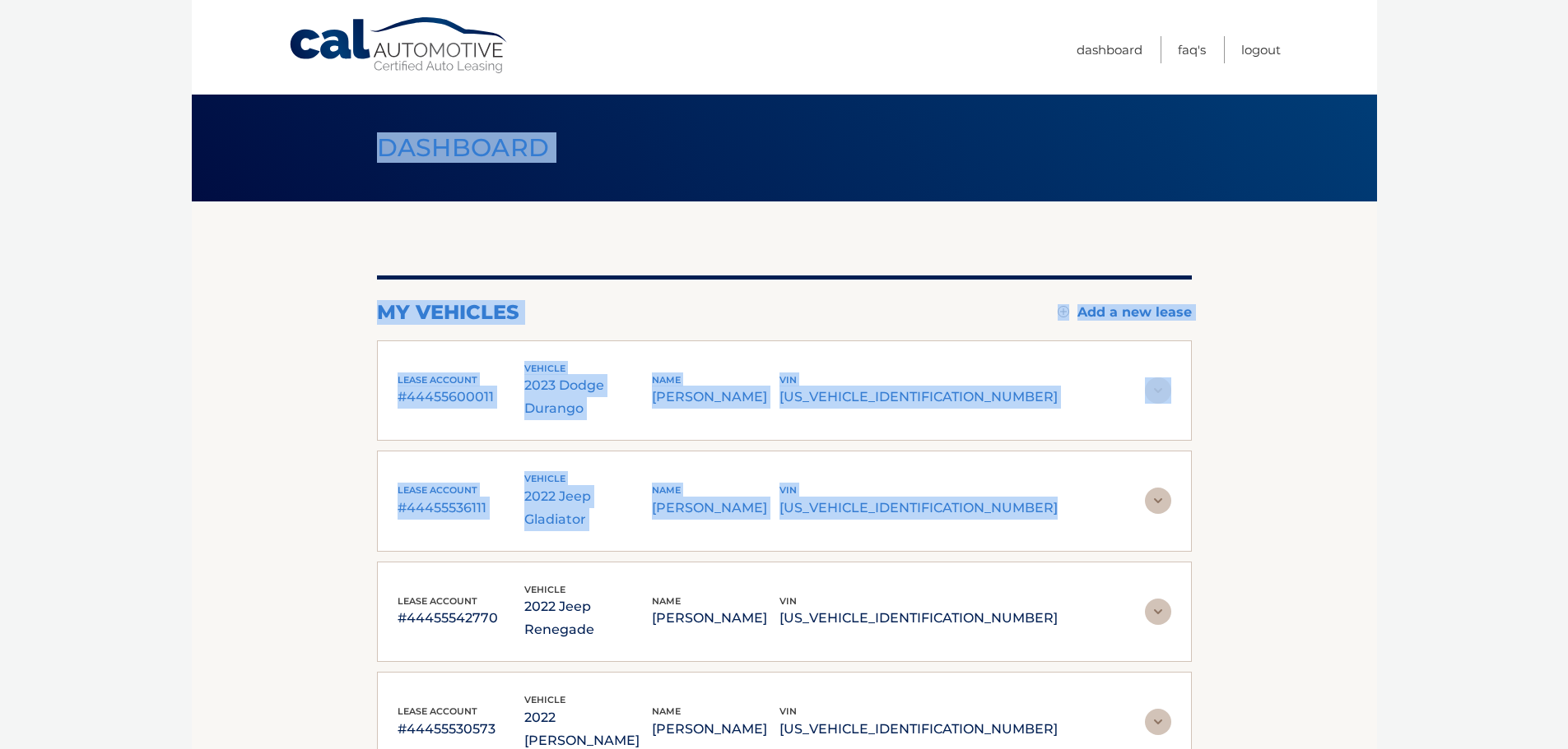
drag, startPoint x: 373, startPoint y: 140, endPoint x: 1236, endPoint y: 489, distance: 930.9
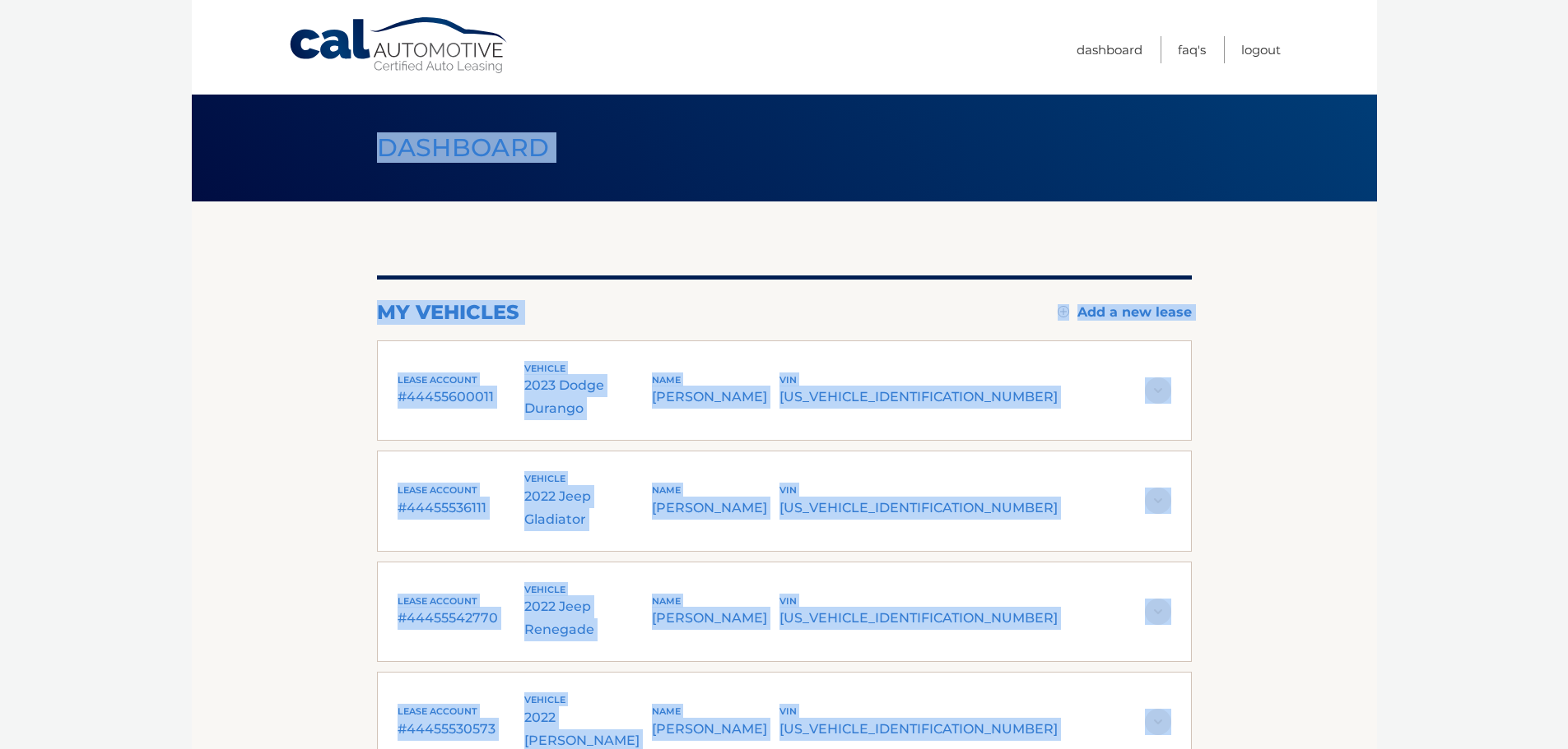
drag, startPoint x: 1328, startPoint y: 487, endPoint x: 359, endPoint y: 142, distance: 1028.6
click at [360, 140] on h1 "Dashboard" at bounding box center [463, 148] width 210 height 44
drag, startPoint x: 358, startPoint y: 143, endPoint x: 1407, endPoint y: 596, distance: 1142.6
click at [1406, 599] on body "Cal Automotive Menu Dashboard FAQ's Logout" at bounding box center [784, 374] width 1568 height 749
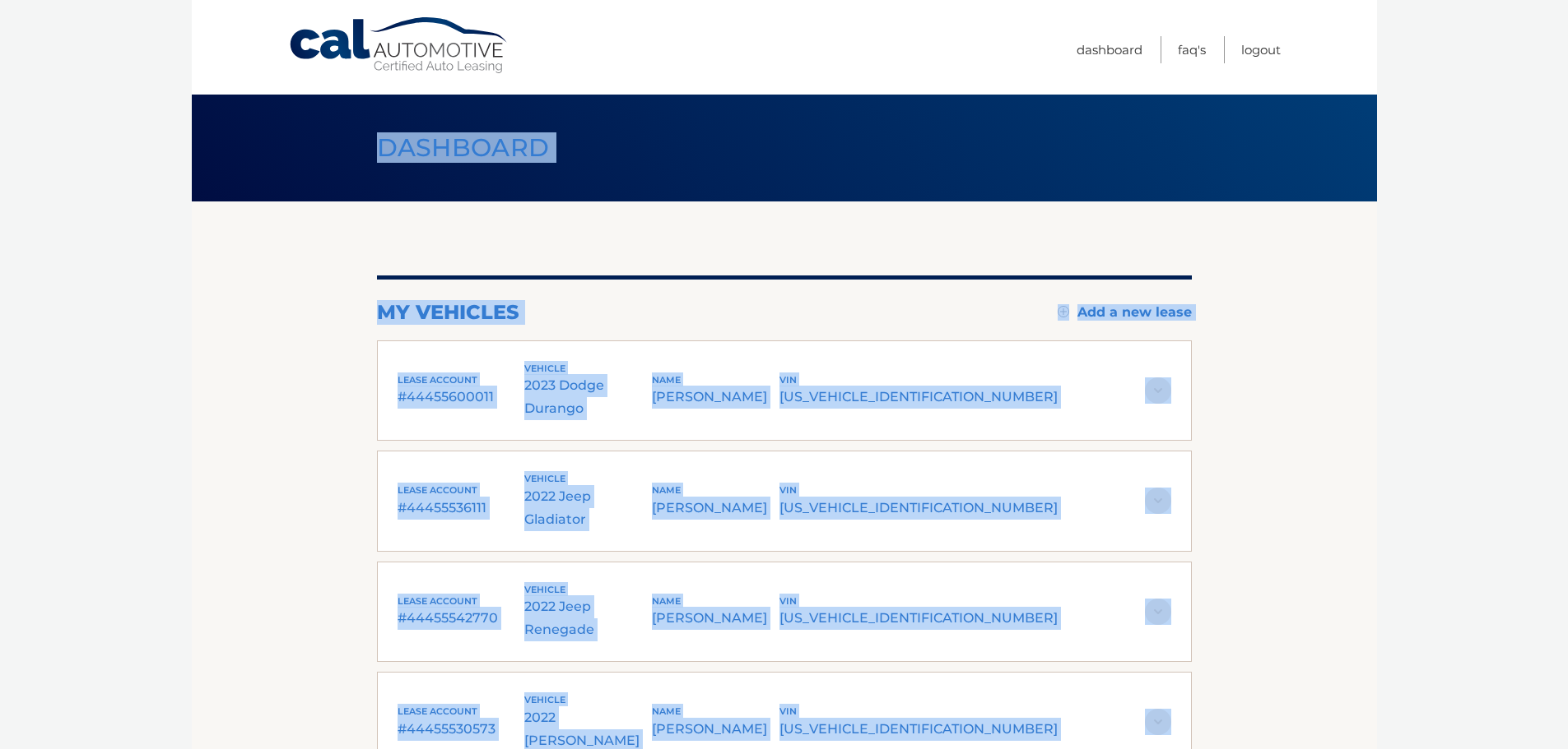
scroll to position [2854, 0]
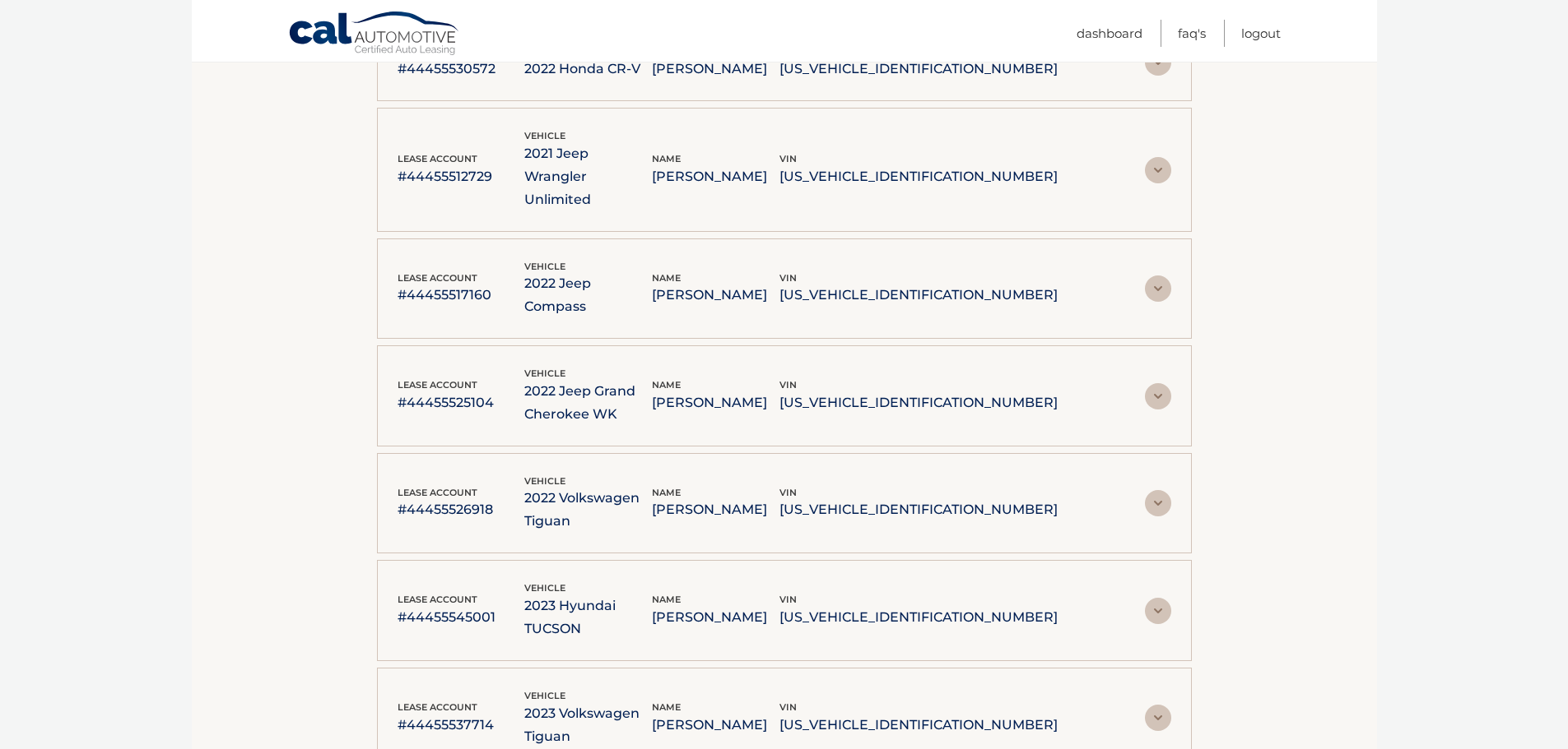
drag, startPoint x: 1091, startPoint y: 721, endPoint x: 448, endPoint y: 648, distance: 647.1
drag, startPoint x: 518, startPoint y: 641, endPoint x: 1013, endPoint y: 728, distance: 502.6
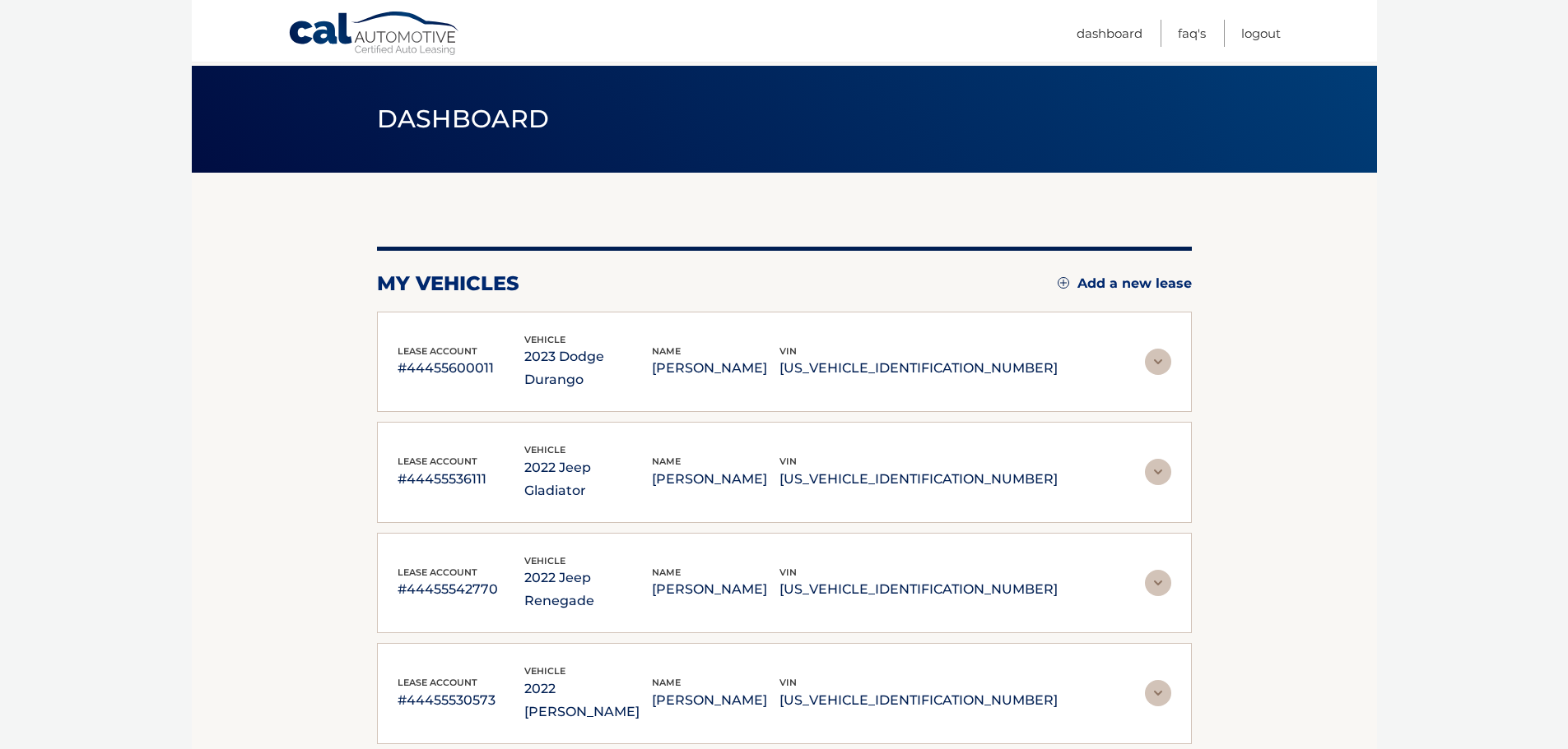
scroll to position [0, 0]
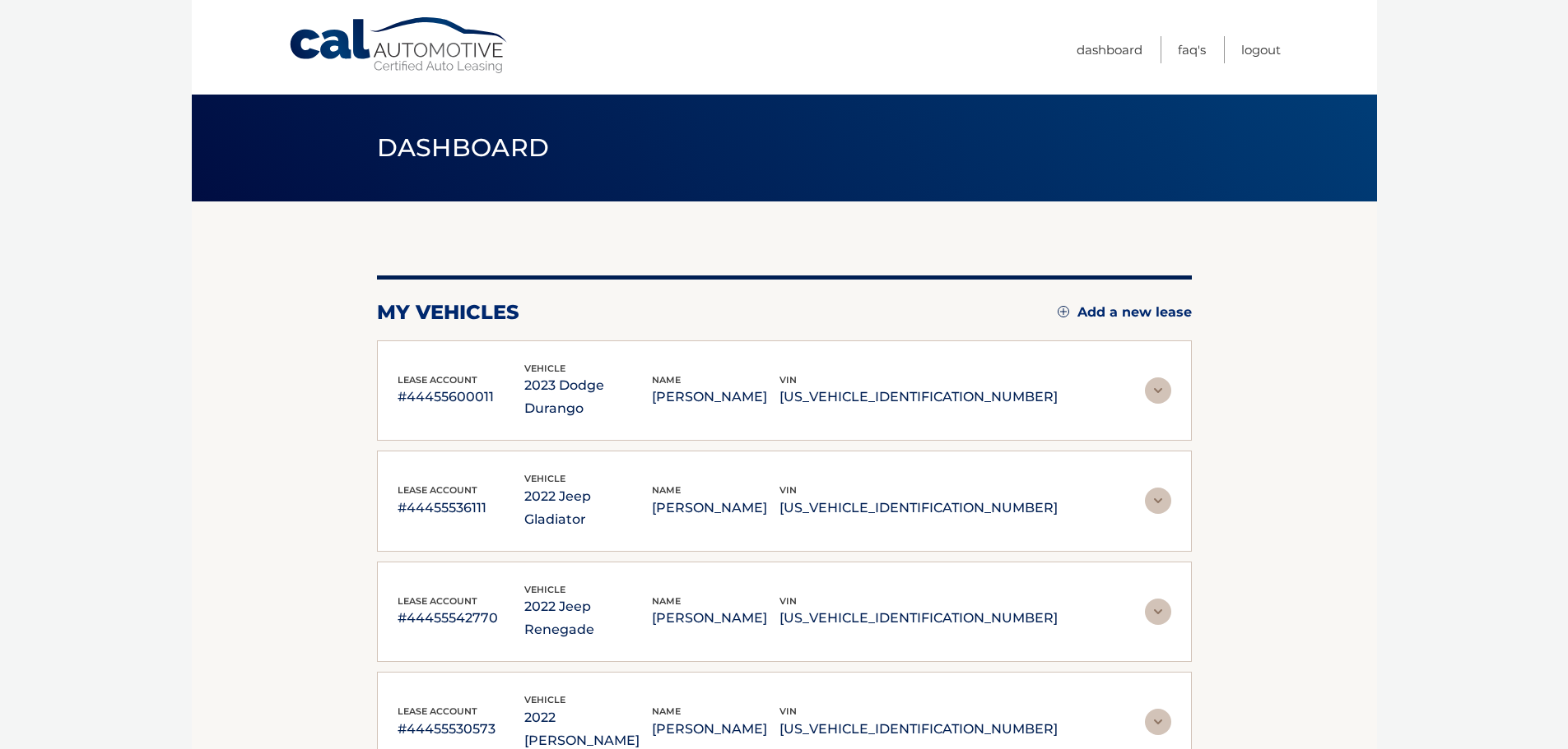
drag, startPoint x: 1363, startPoint y: 306, endPoint x: 1099, endPoint y: 299, distance: 264.1
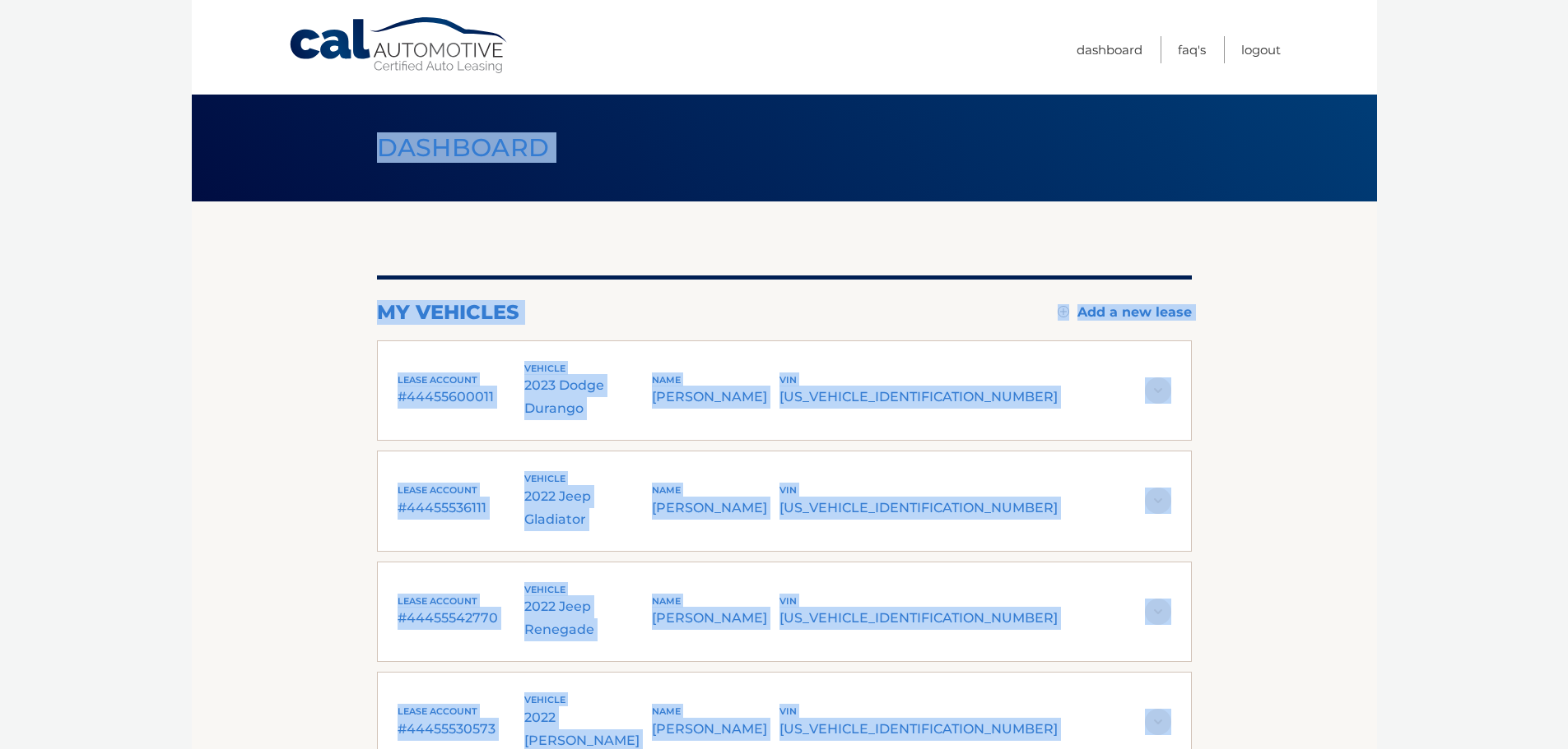
drag, startPoint x: 358, startPoint y: 158, endPoint x: 1461, endPoint y: 654, distance: 1209.4
click at [1468, 669] on body "Cal Automotive Menu Dashboard FAQ's Logout" at bounding box center [784, 374] width 1568 height 749
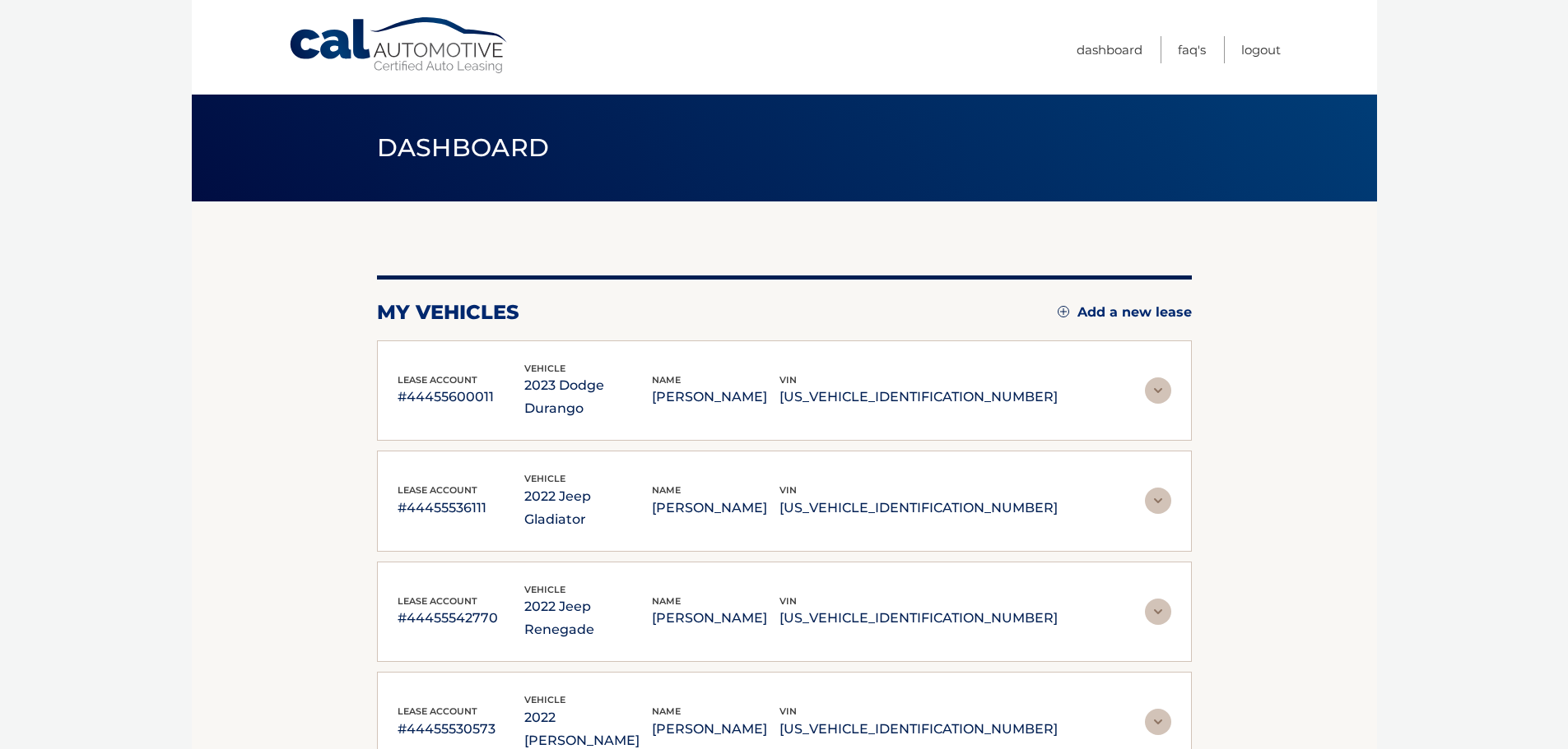
click at [1457, 650] on body "Cal Automotive Menu Dashboard FAQ's Logout" at bounding box center [784, 374] width 1568 height 749
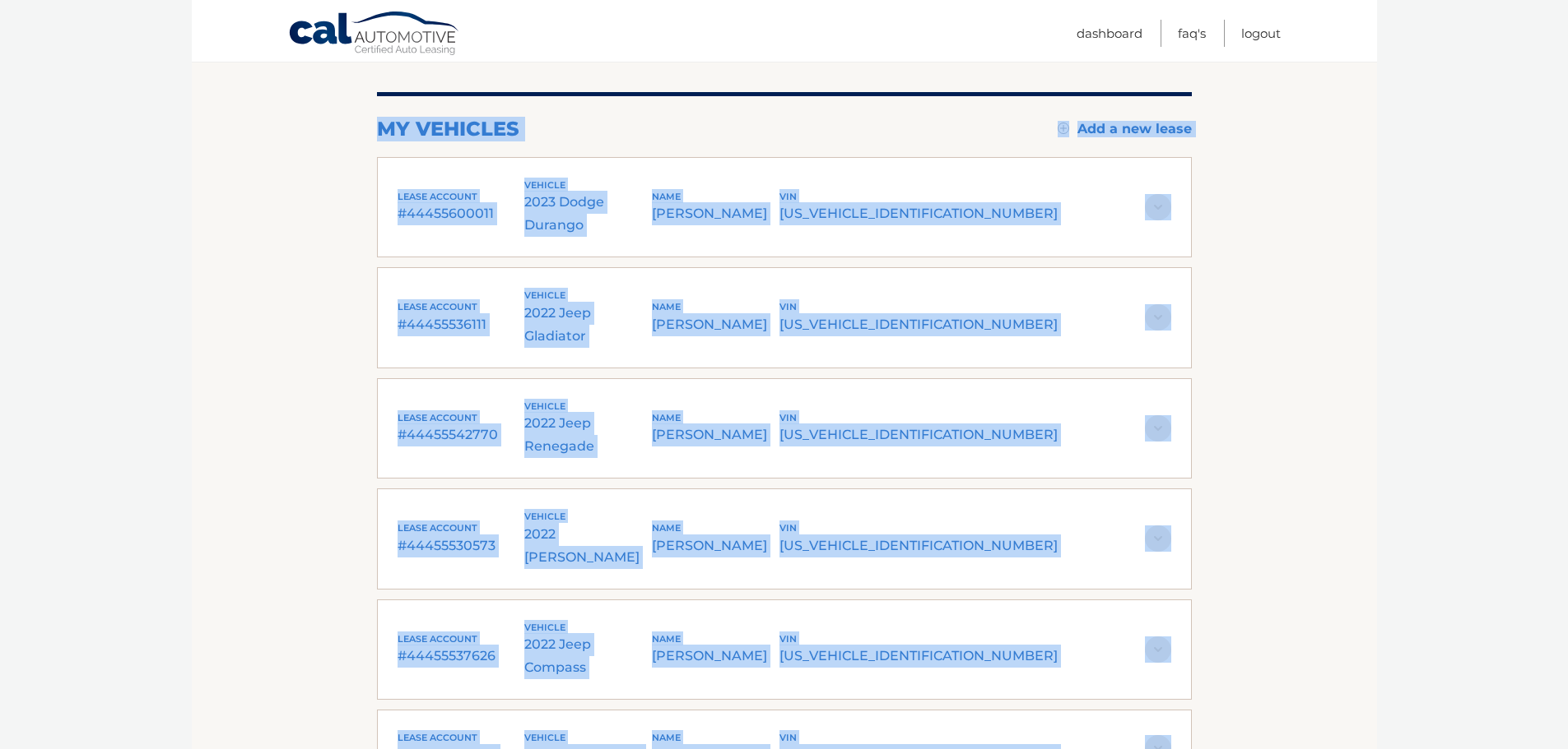
drag, startPoint x: 352, startPoint y: 145, endPoint x: 1305, endPoint y: 720, distance: 1113.0
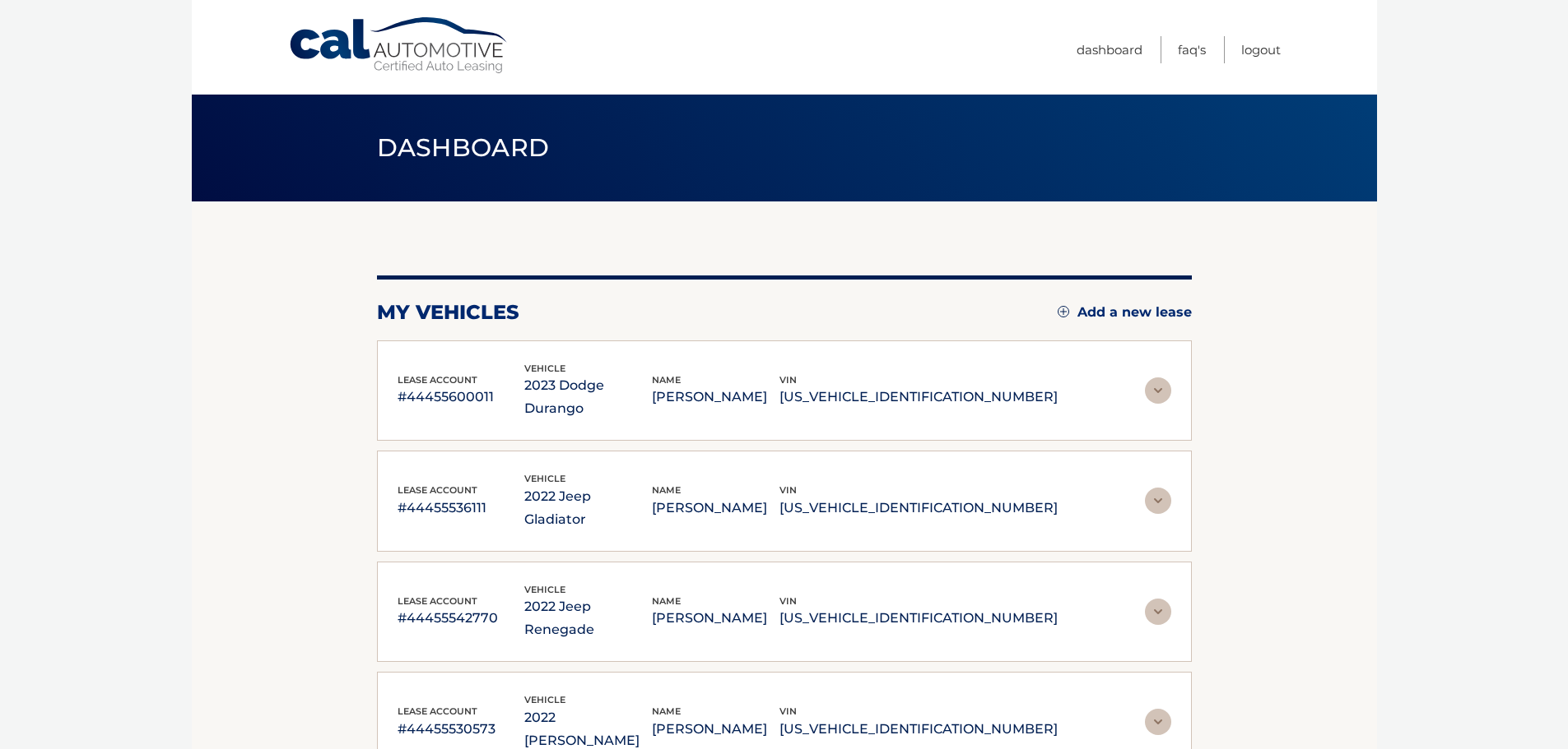
click at [1427, 187] on body "Cal Automotive Menu Dashboard FAQ's Logout" at bounding box center [784, 374] width 1568 height 749
click at [1261, 185] on div "Dashboard" at bounding box center [785, 147] width 1185 height 107
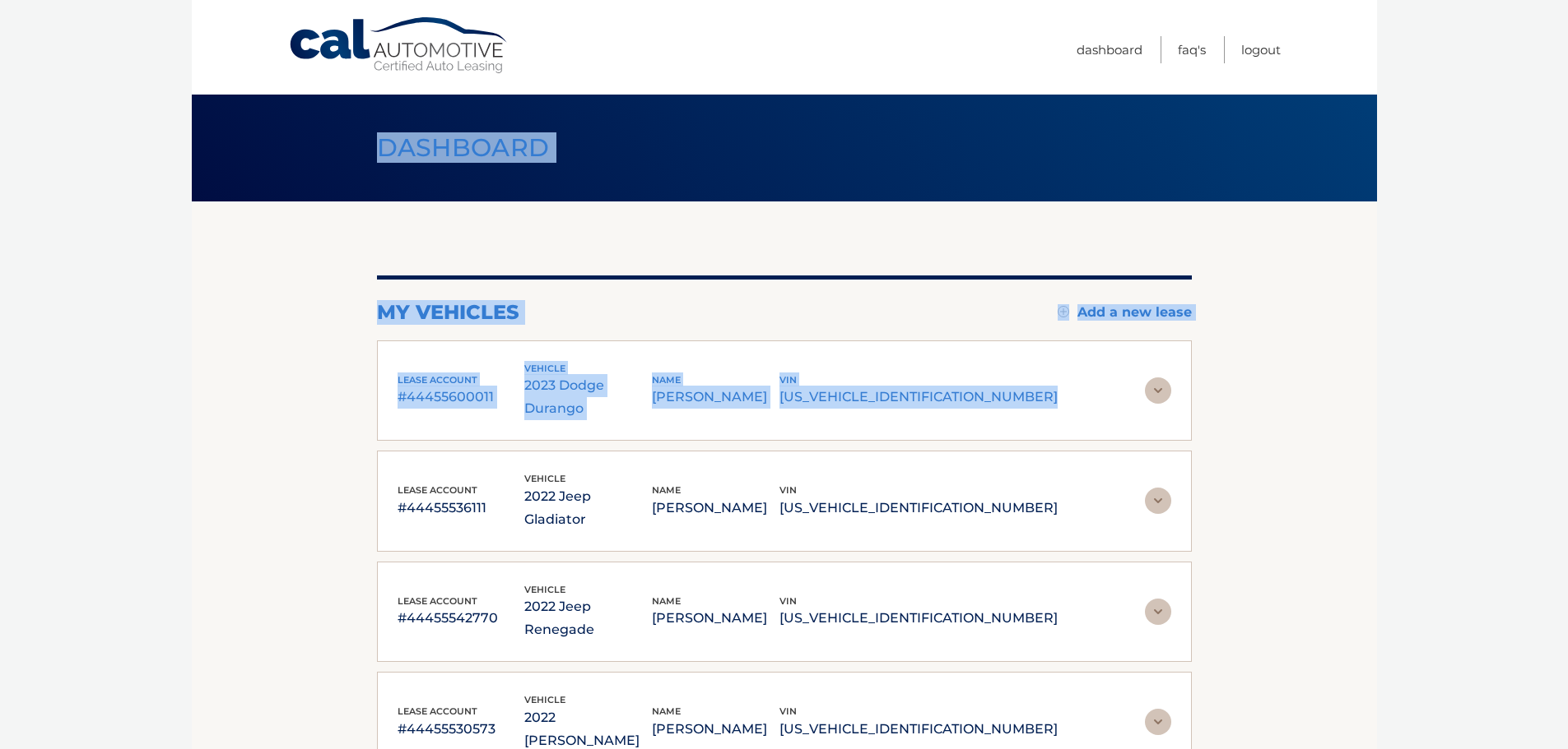
drag, startPoint x: 368, startPoint y: 131, endPoint x: 1199, endPoint y: 343, distance: 857.6
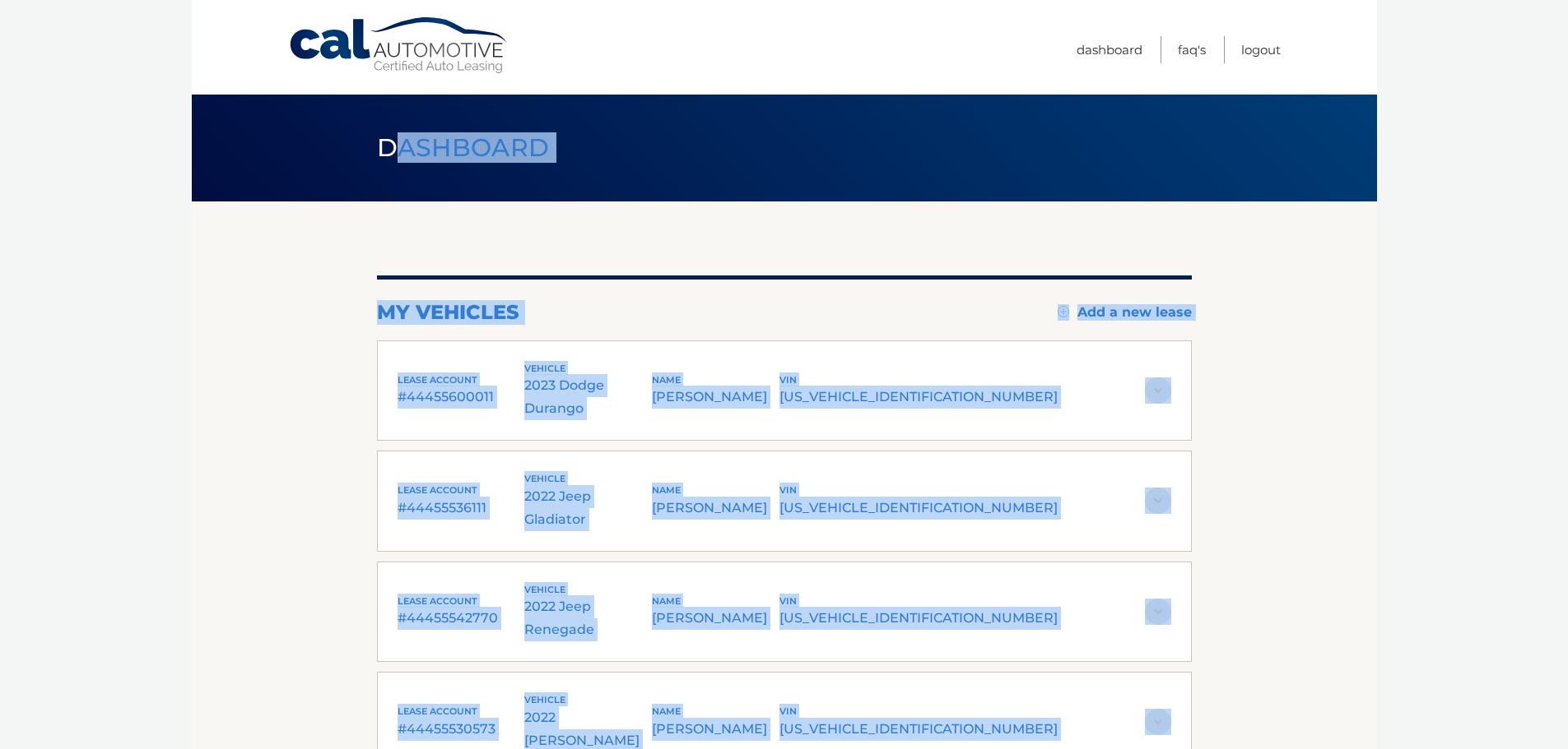
drag, startPoint x: 1243, startPoint y: 320, endPoint x: 380, endPoint y: 136, distance: 882.4
click at [373, 131] on h1 "Dashboard" at bounding box center [463, 148] width 210 height 44
drag, startPoint x: 431, startPoint y: 151, endPoint x: 1441, endPoint y: 423, distance: 1046.0
click at [1426, 434] on body "Cal Automotive Menu Dashboard FAQ's Logout" at bounding box center [784, 374] width 1568 height 749
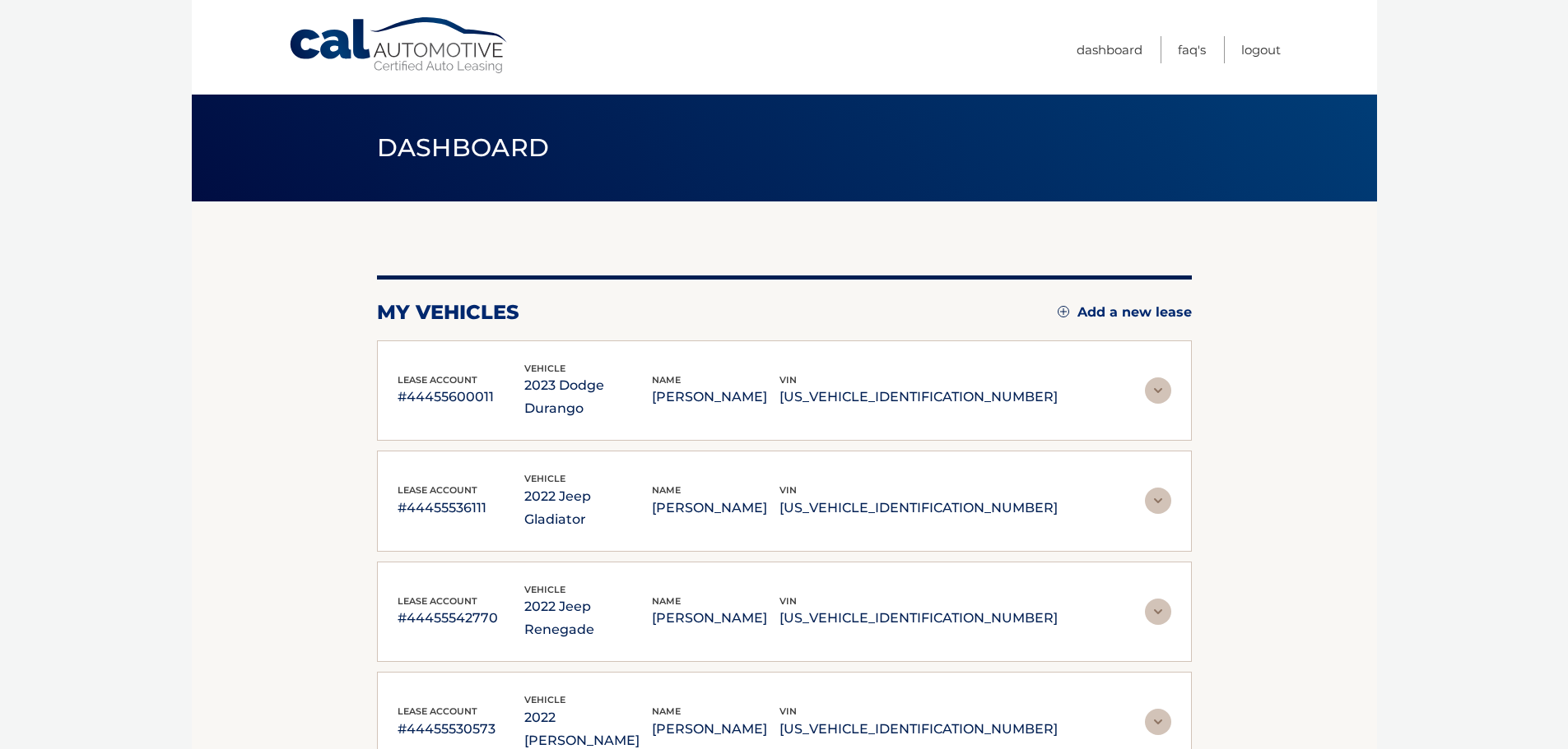
click at [1473, 436] on body "Cal Automotive Menu Dashboard FAQ's Logout" at bounding box center [784, 374] width 1568 height 749
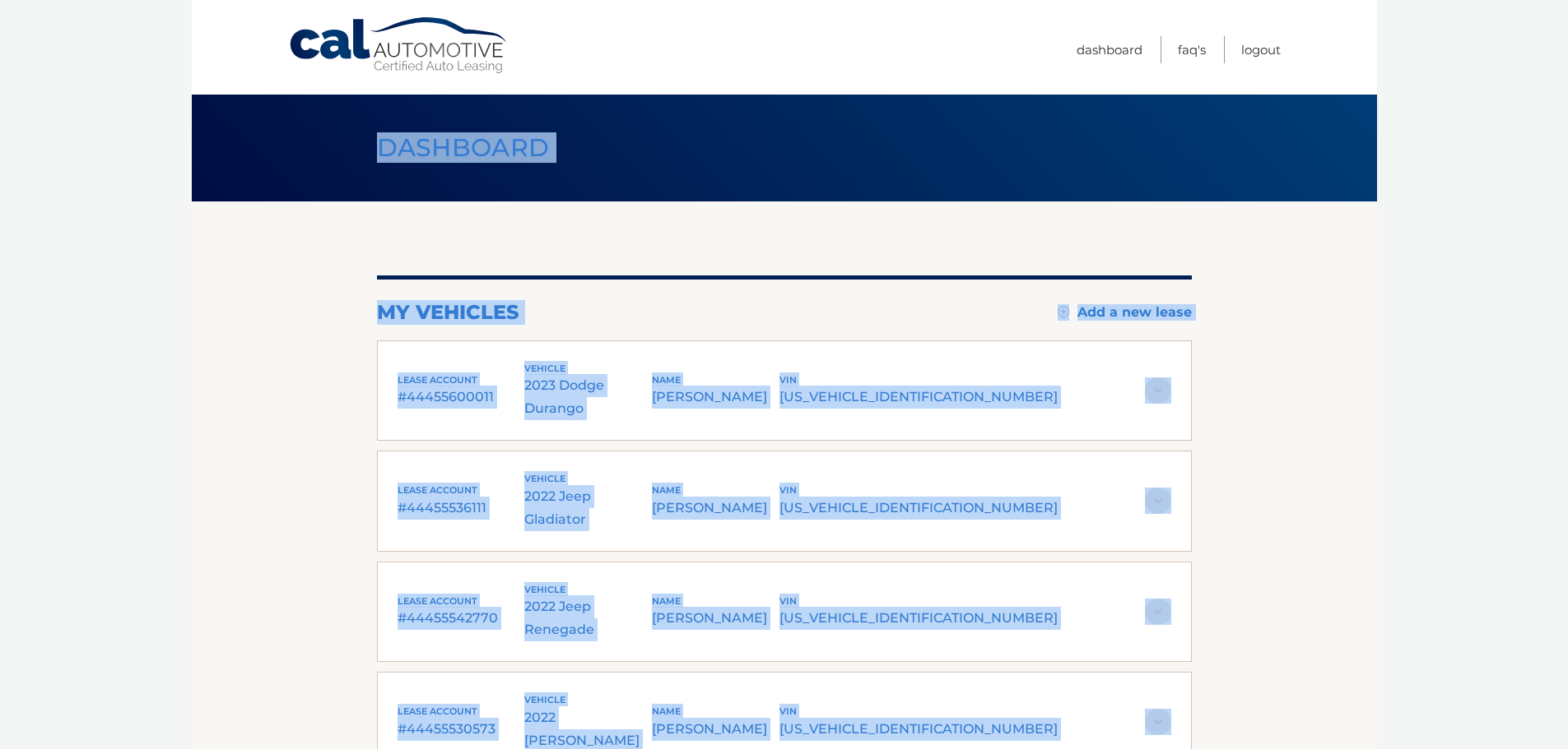
drag, startPoint x: 311, startPoint y: 141, endPoint x: 1336, endPoint y: 569, distance: 1110.8
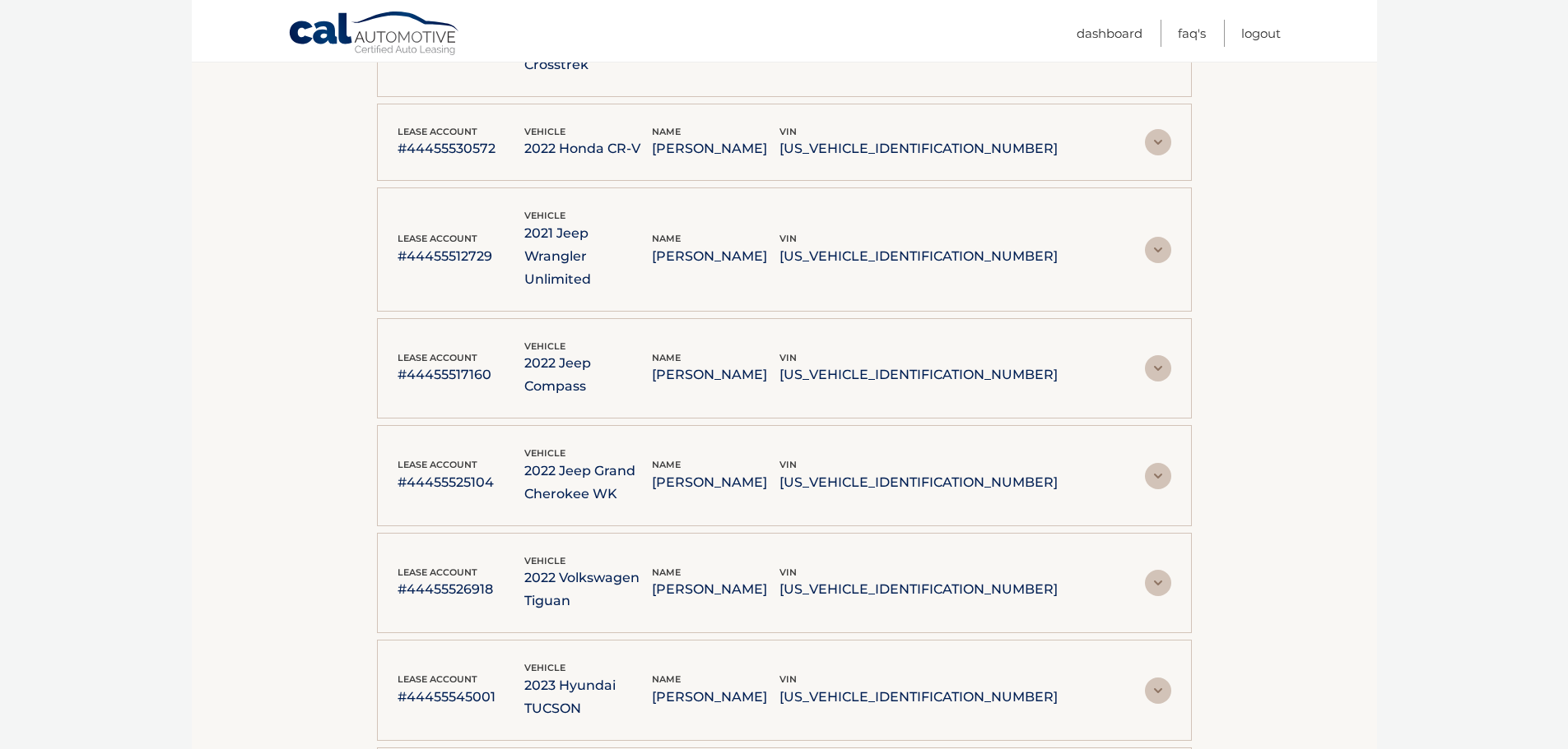
scroll to position [2854, 0]
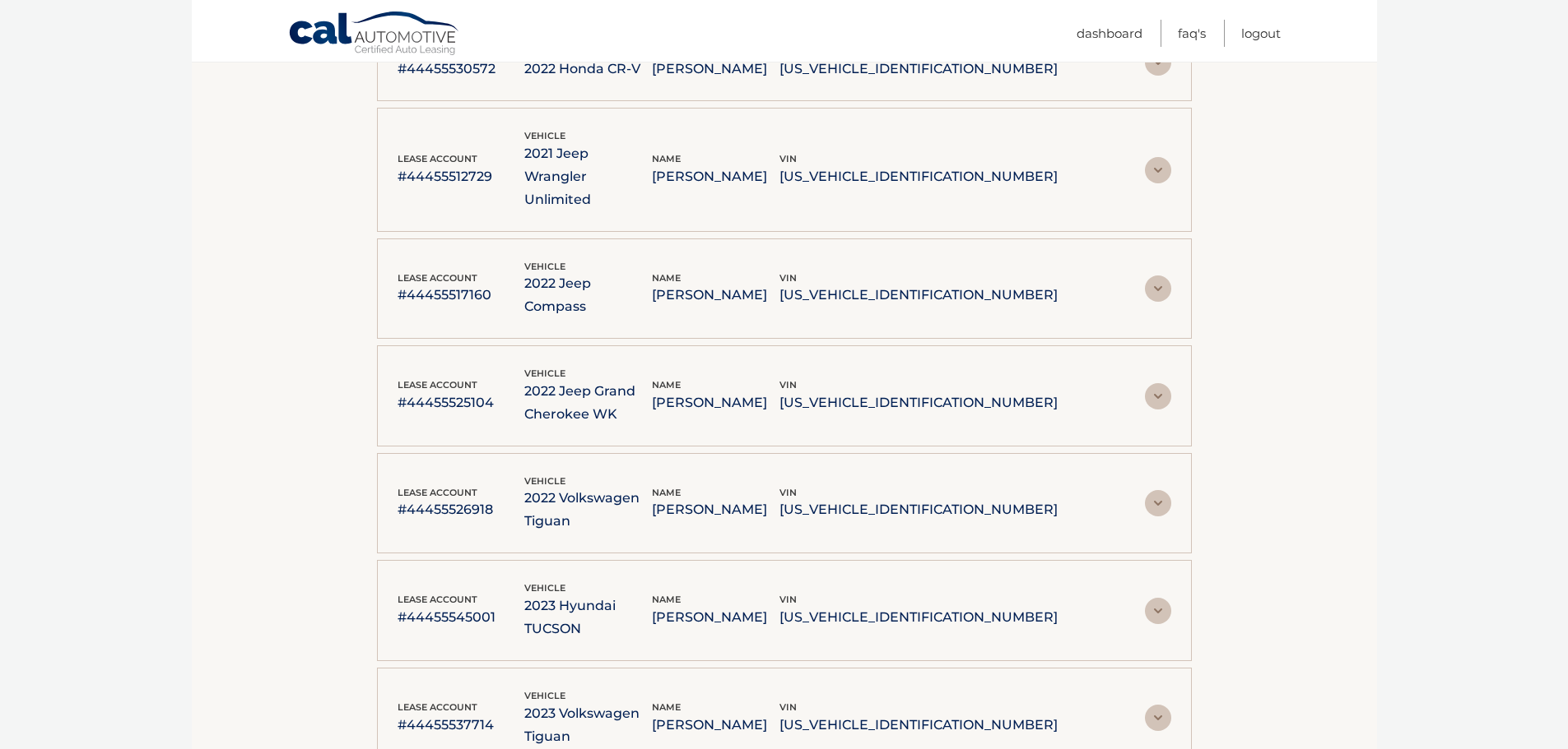
drag, startPoint x: 1014, startPoint y: 716, endPoint x: 457, endPoint y: 623, distance: 564.7
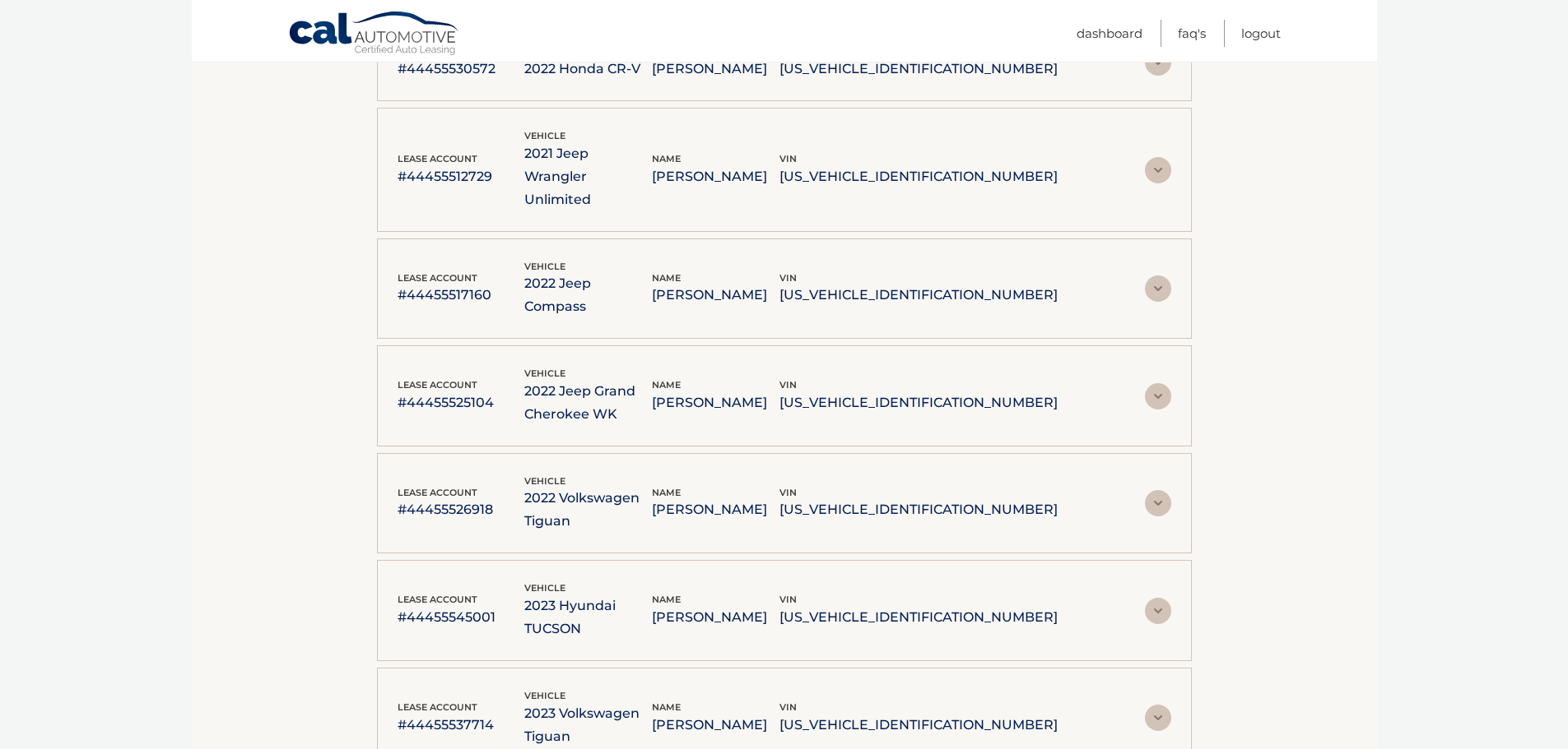
drag, startPoint x: 1039, startPoint y: 711, endPoint x: 379, endPoint y: 456, distance: 707.5
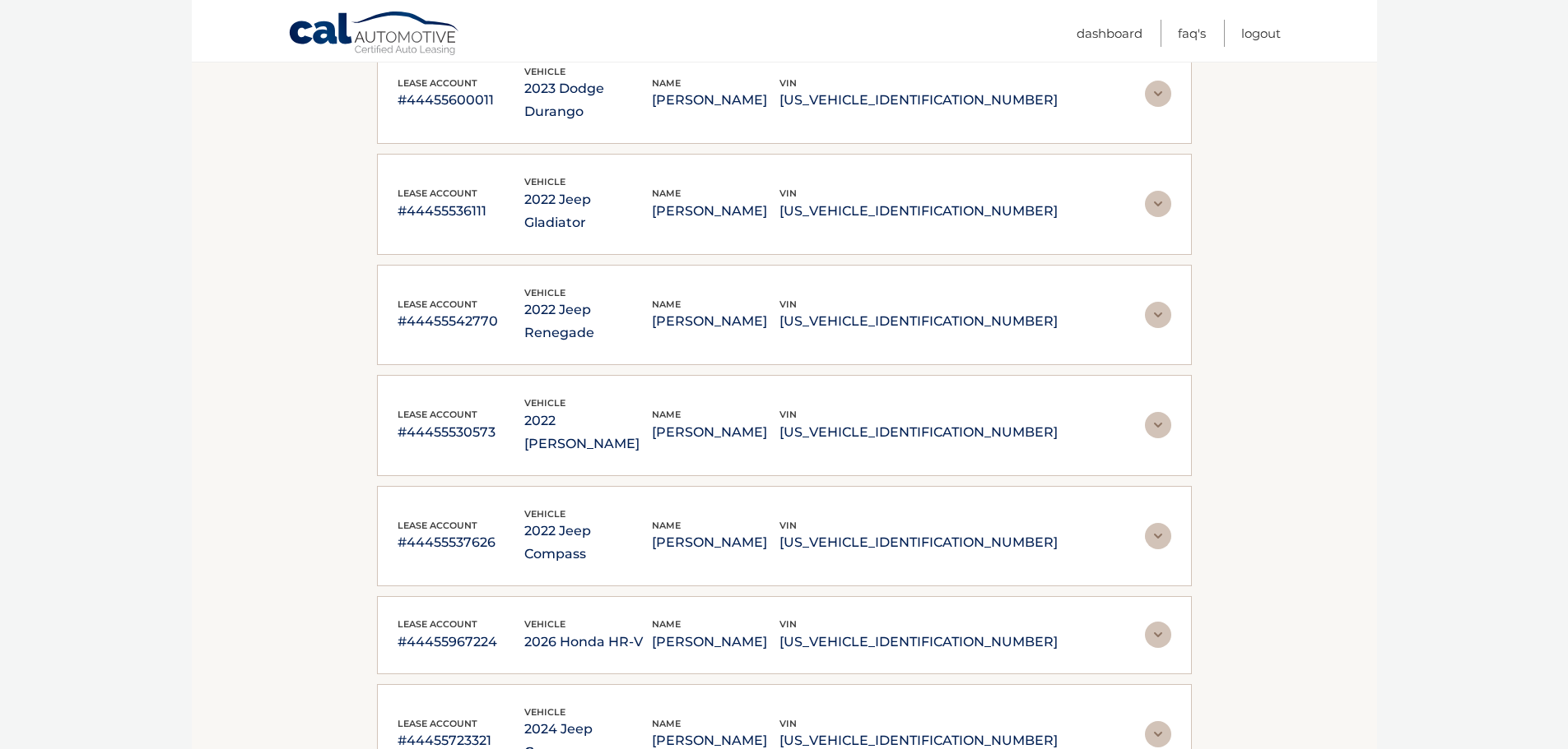
scroll to position [0, 0]
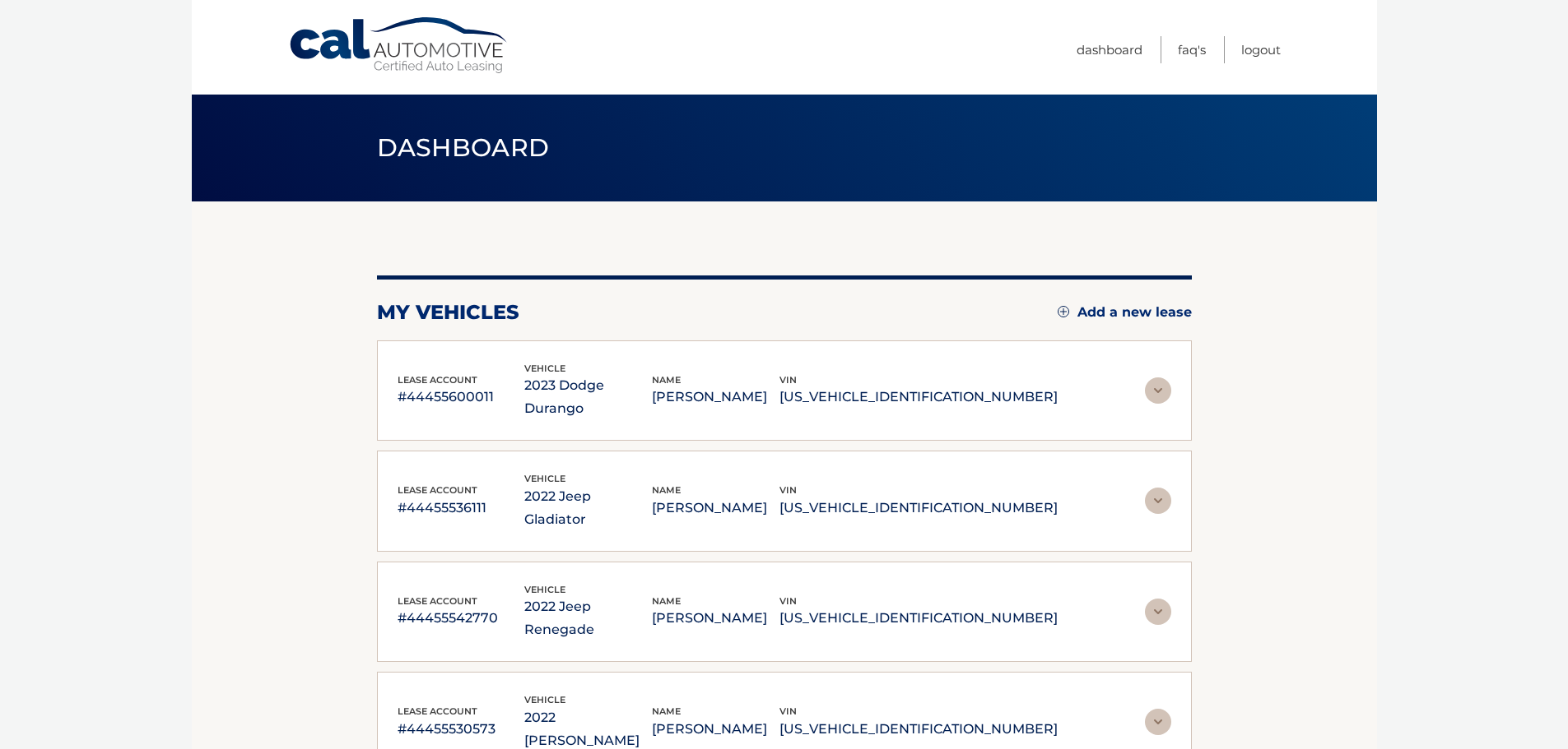
click at [1408, 199] on body "Cal Automotive Menu Dashboard FAQ's Logout" at bounding box center [784, 374] width 1568 height 749
click at [384, 136] on span "Dashboard" at bounding box center [463, 147] width 173 height 31
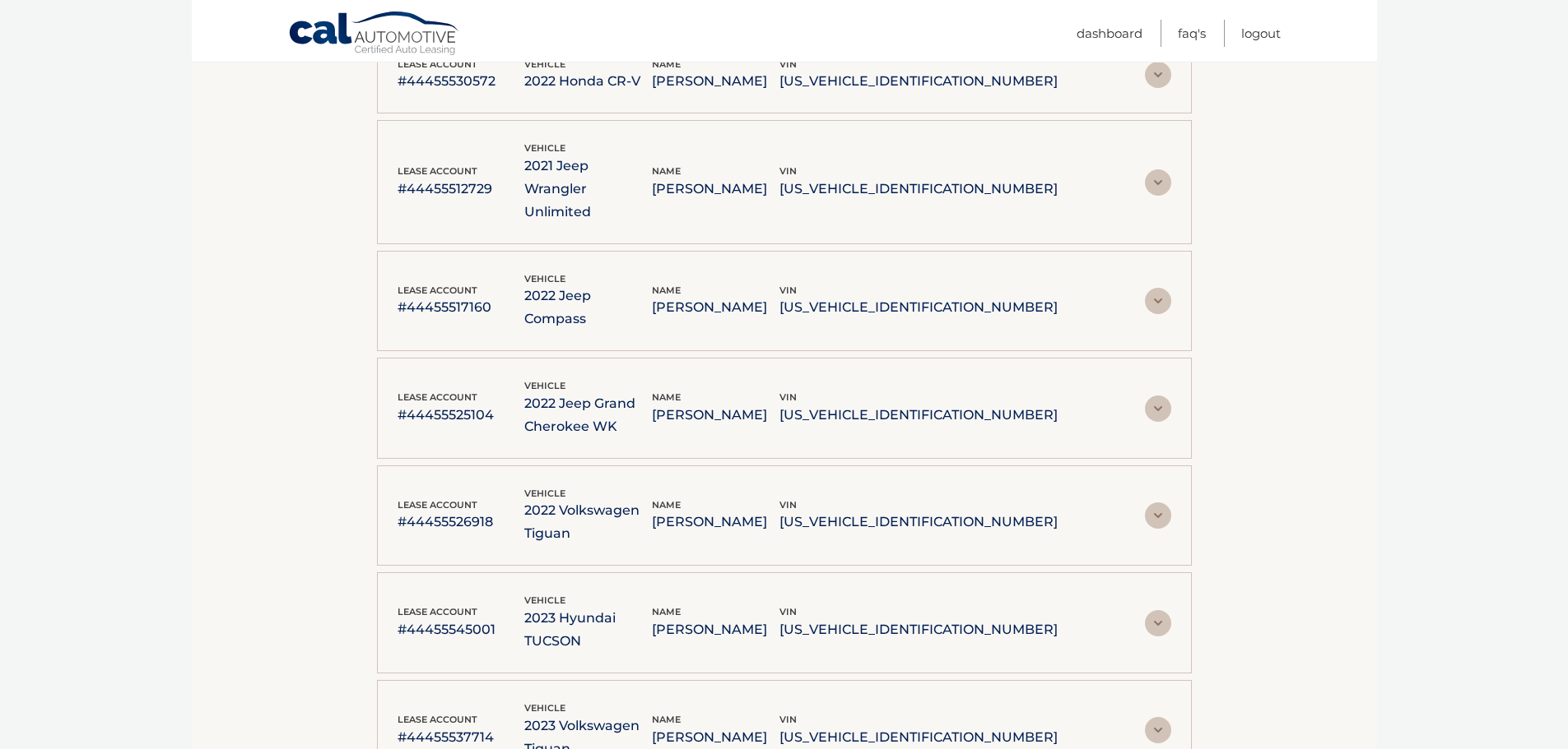
scroll to position [2854, 0]
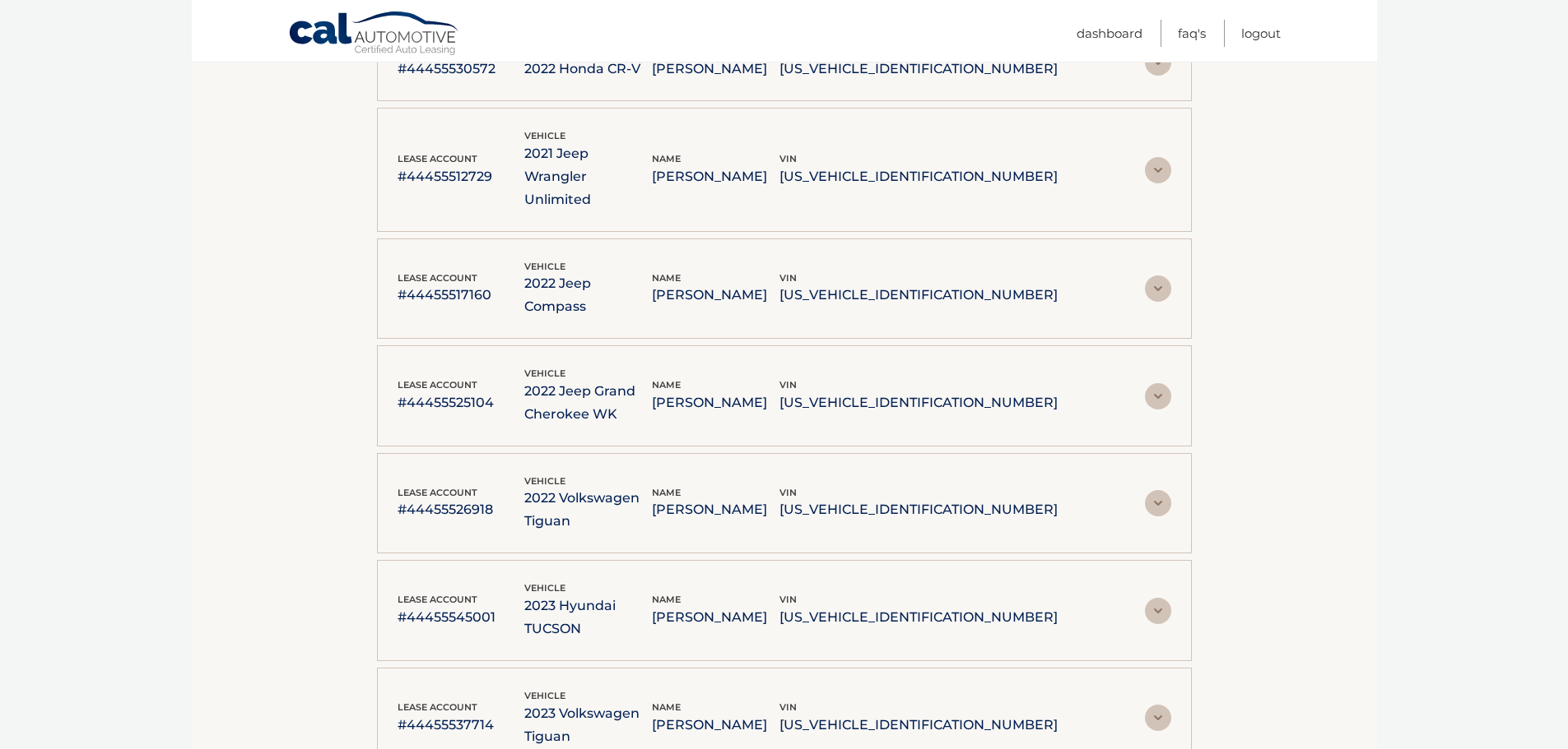
drag, startPoint x: 367, startPoint y: 140, endPoint x: 1209, endPoint y: 665, distance: 992.3
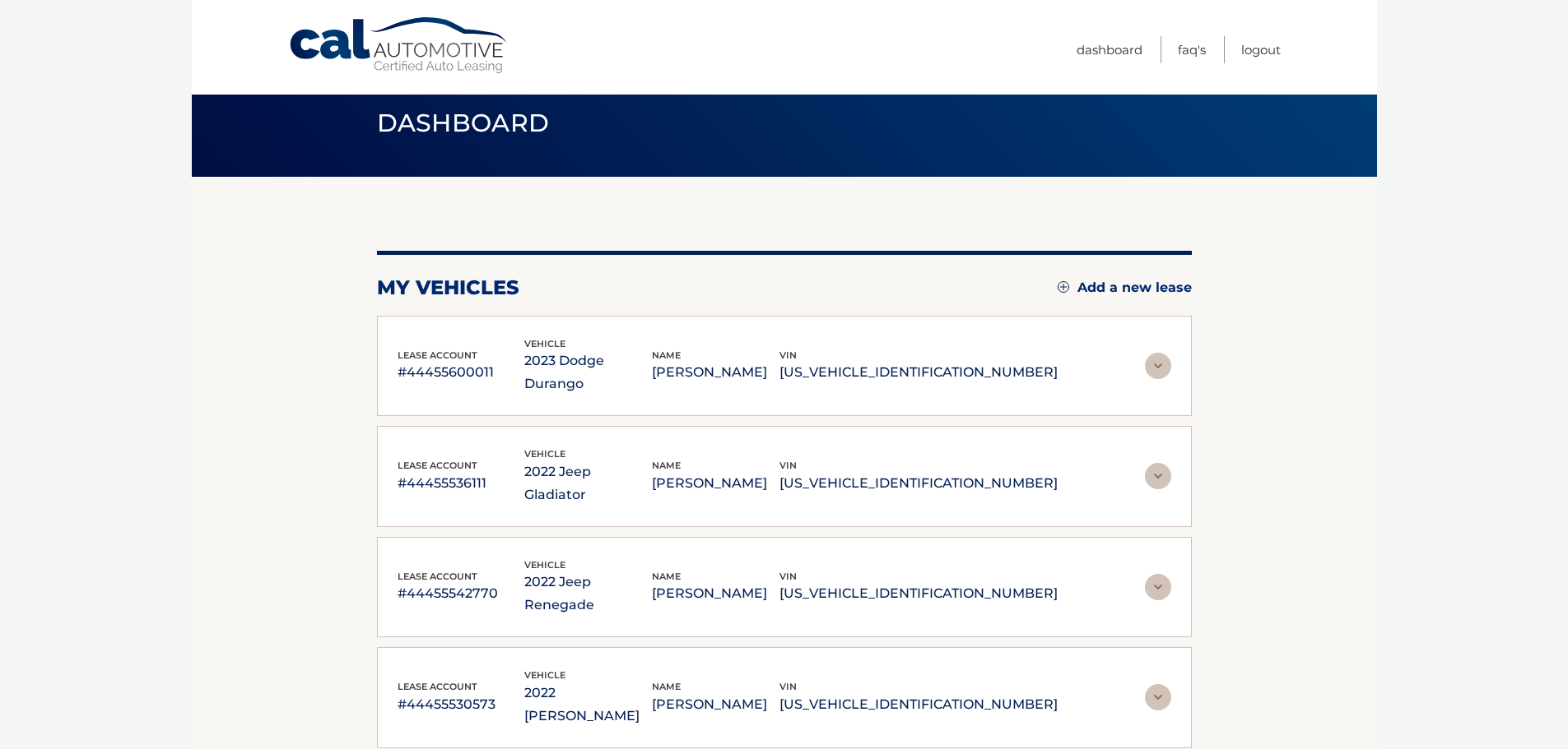
scroll to position [0, 0]
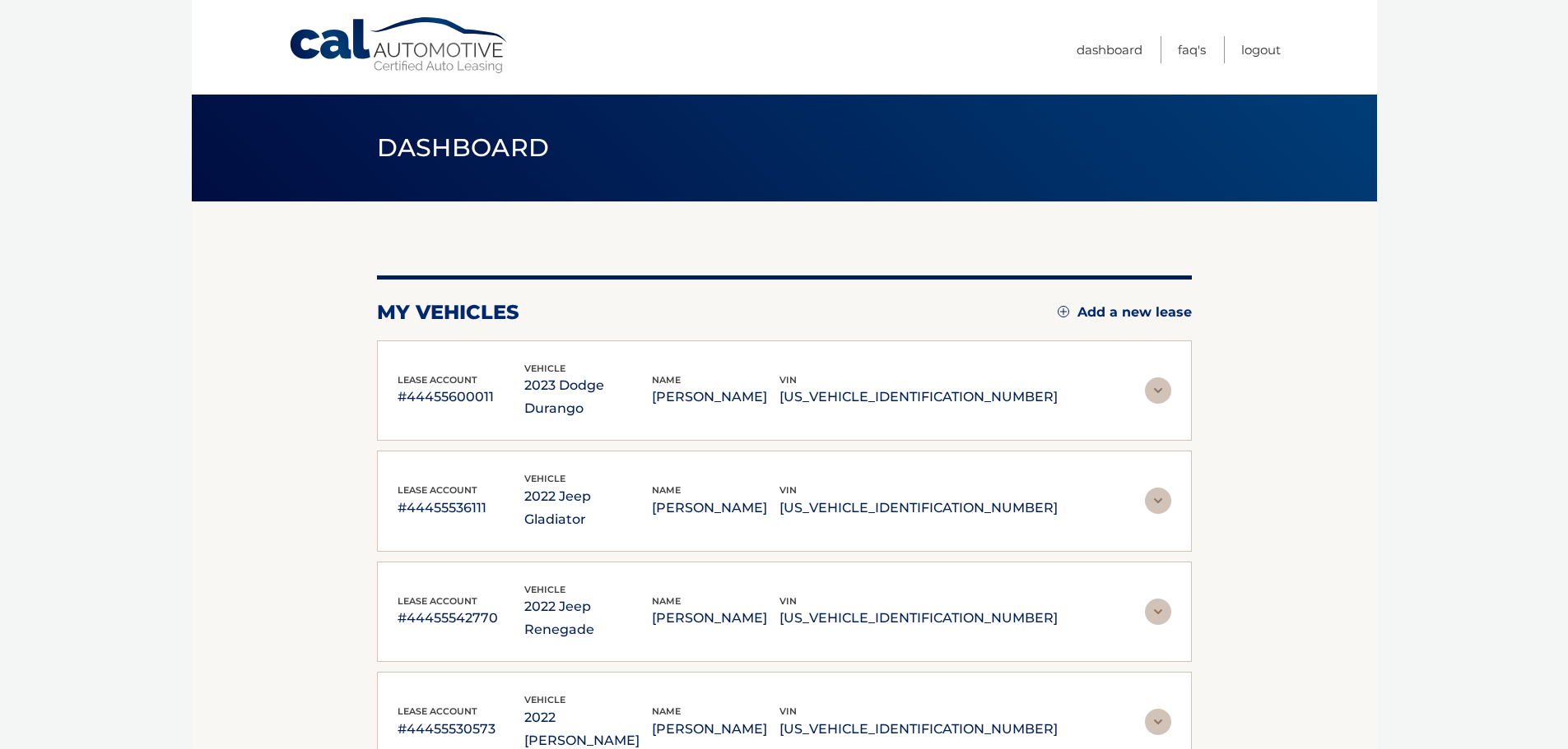
click at [1406, 170] on body "Cal Automotive Menu Dashboard FAQ's Logout" at bounding box center [784, 374] width 1568 height 749
click at [366, 136] on h1 "Dashboard" at bounding box center [463, 148] width 210 height 44
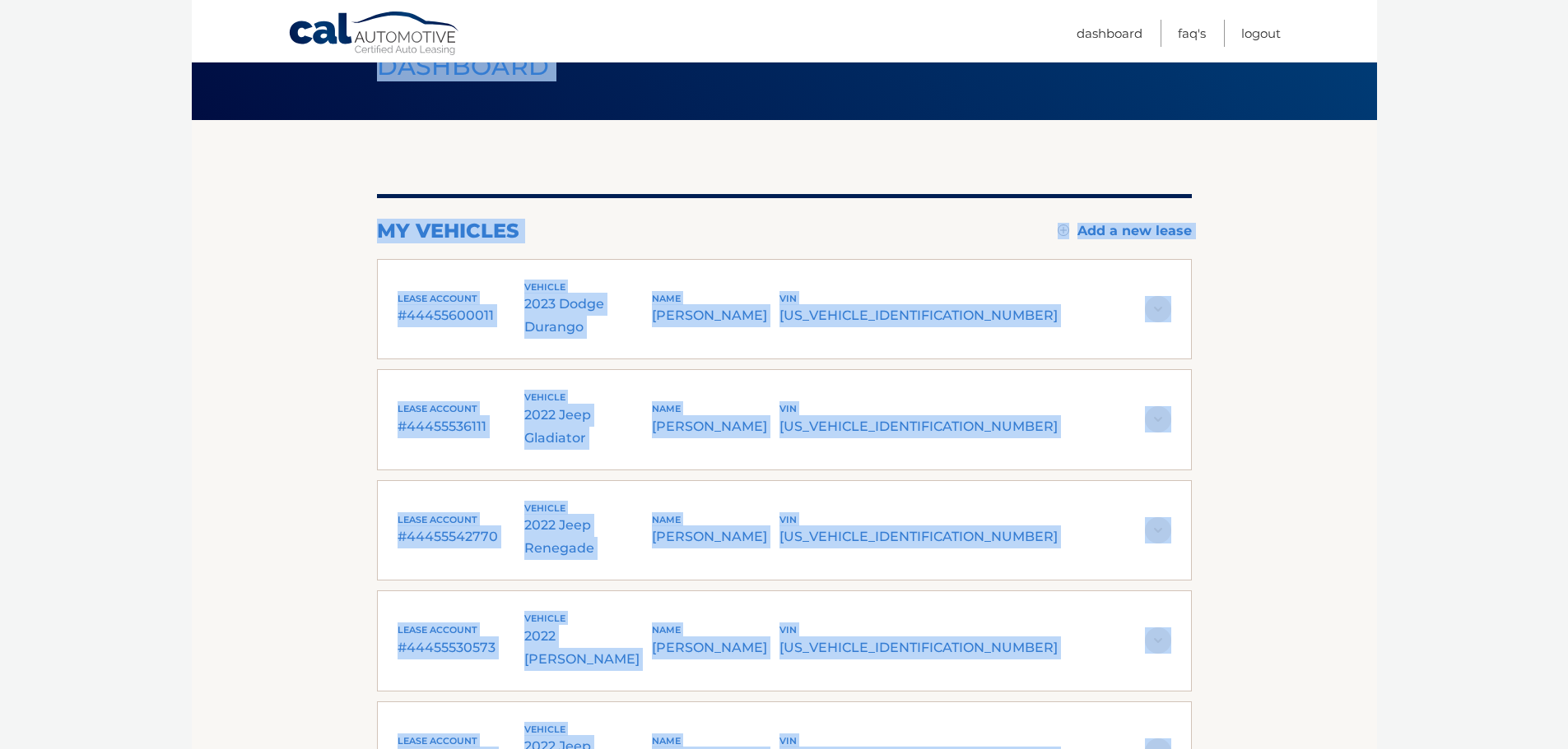
scroll to position [82, 0]
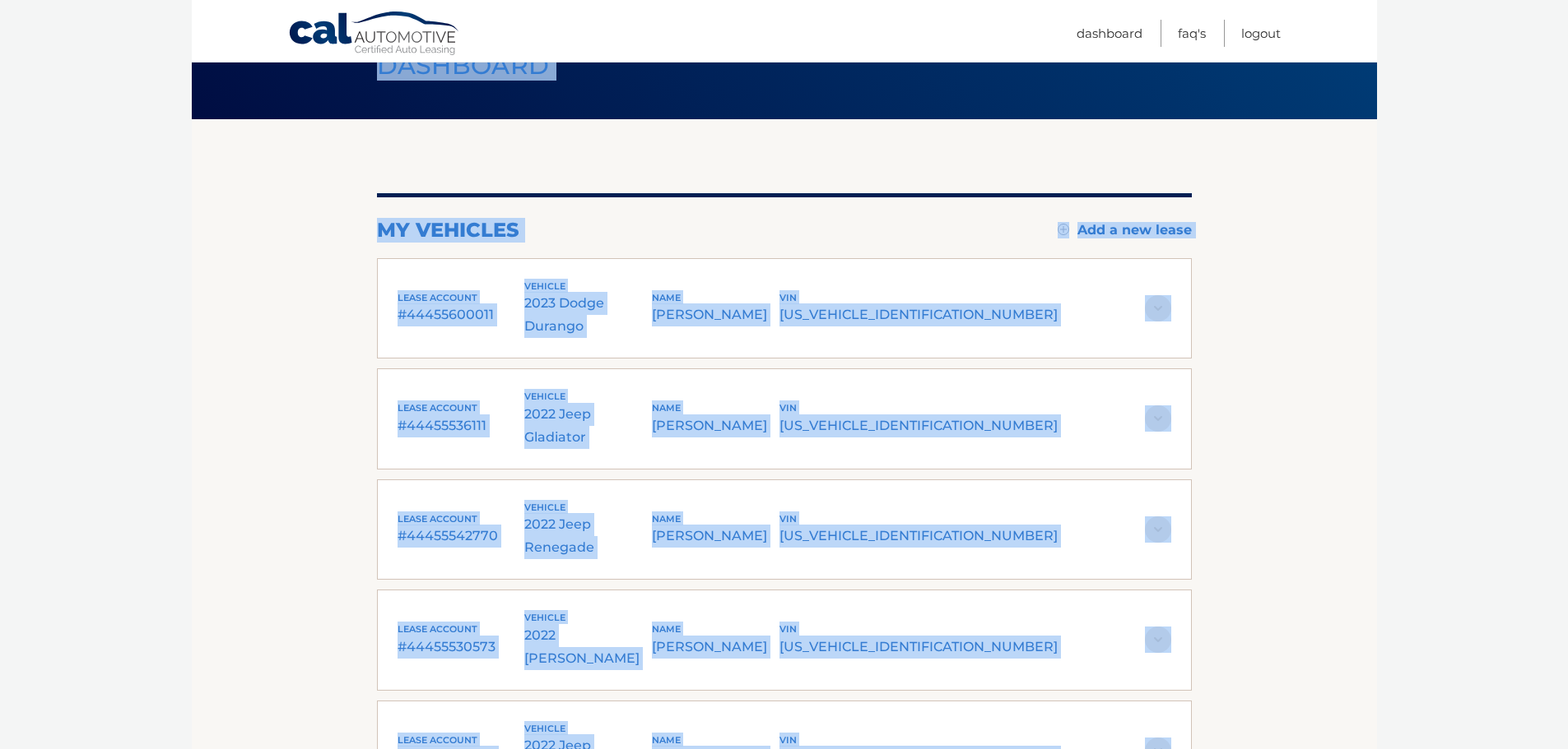
drag, startPoint x: 371, startPoint y: 136, endPoint x: 1427, endPoint y: 617, distance: 1160.4
click at [1396, 667] on html "Cal Automotive Menu Dashboard FAQ's Logout" at bounding box center [784, 292] width 1568 height 749
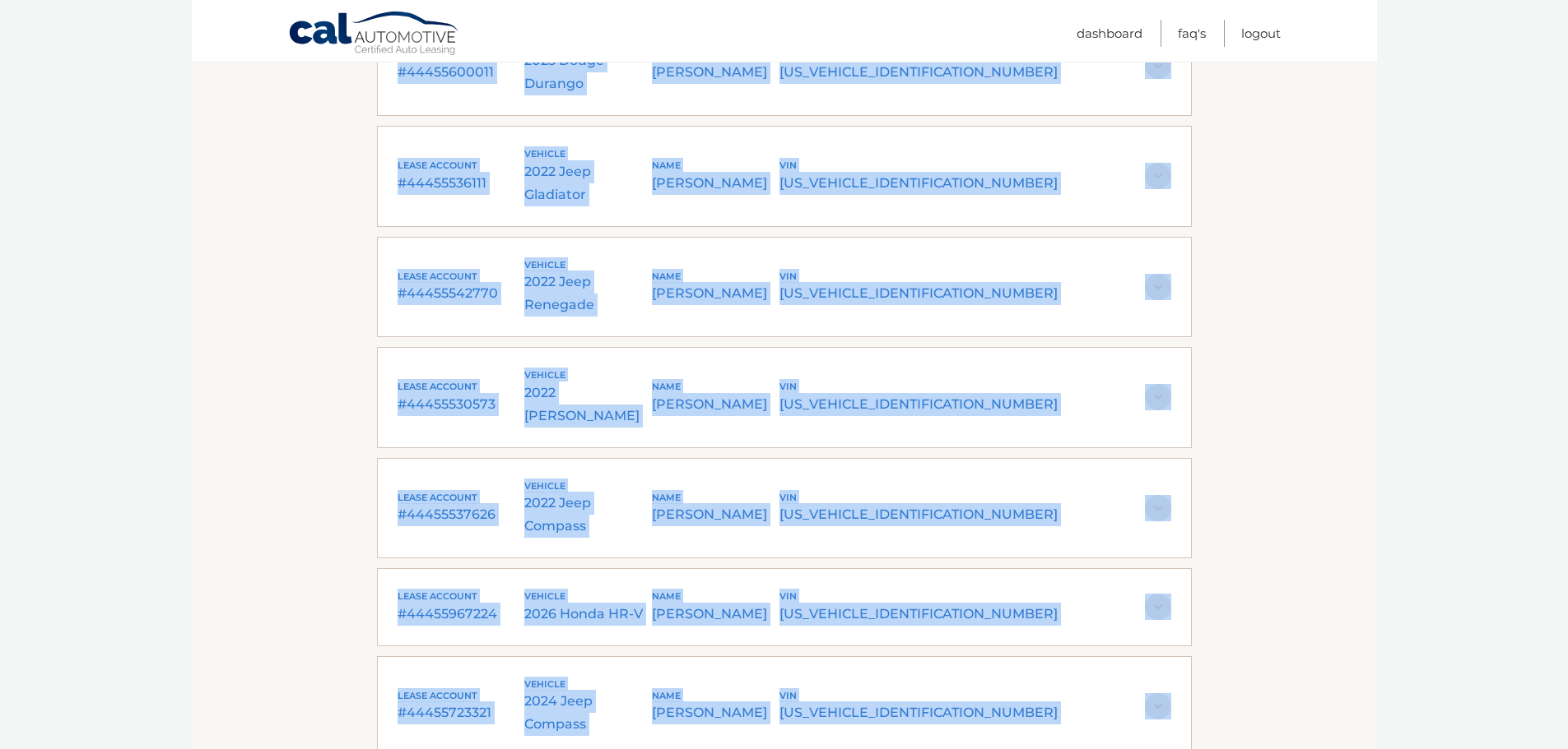
scroll to position [2854, 0]
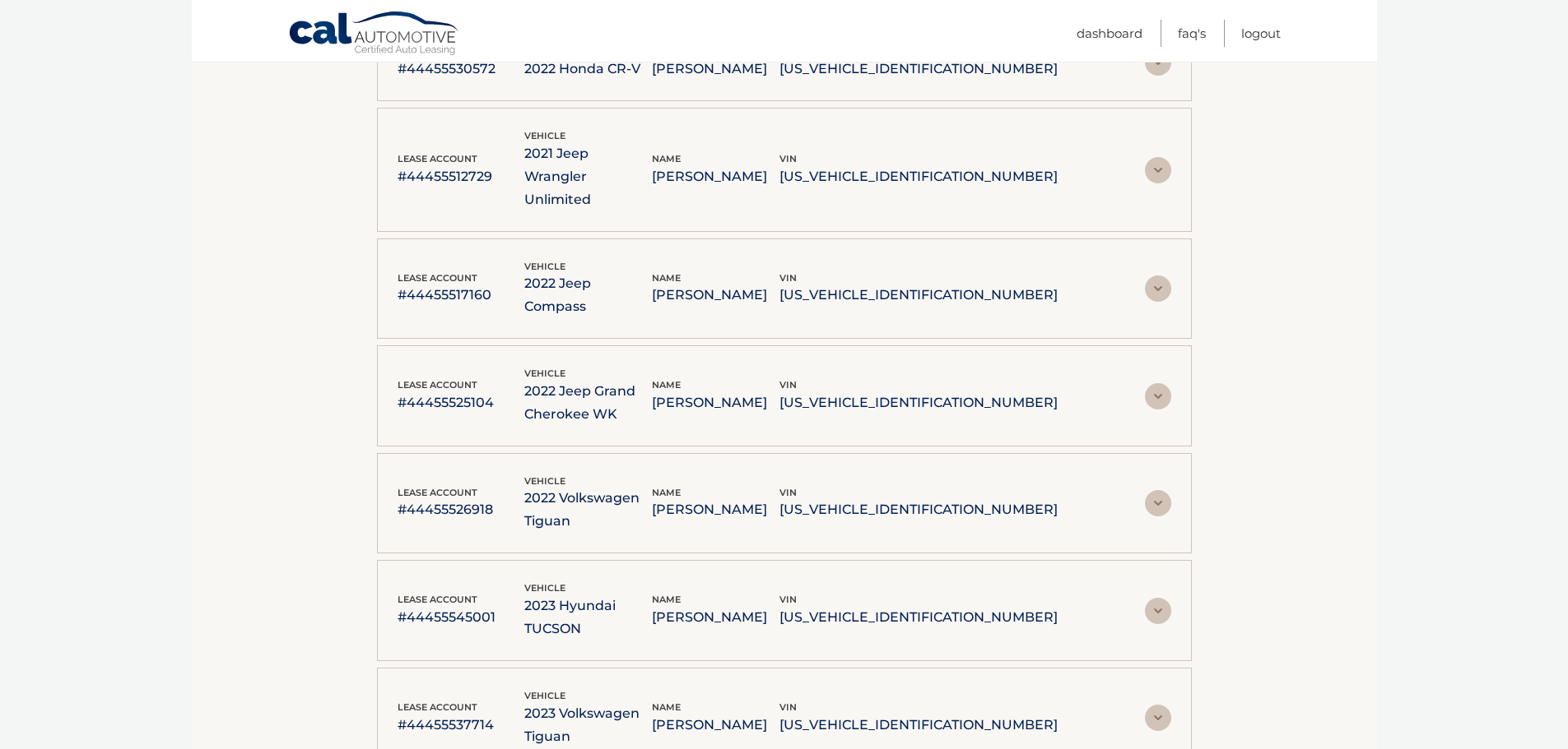
drag, startPoint x: 1474, startPoint y: 603, endPoint x: 1119, endPoint y: 690, distance: 365.5
drag, startPoint x: 940, startPoint y: 709, endPoint x: 485, endPoint y: 635, distance: 461.0
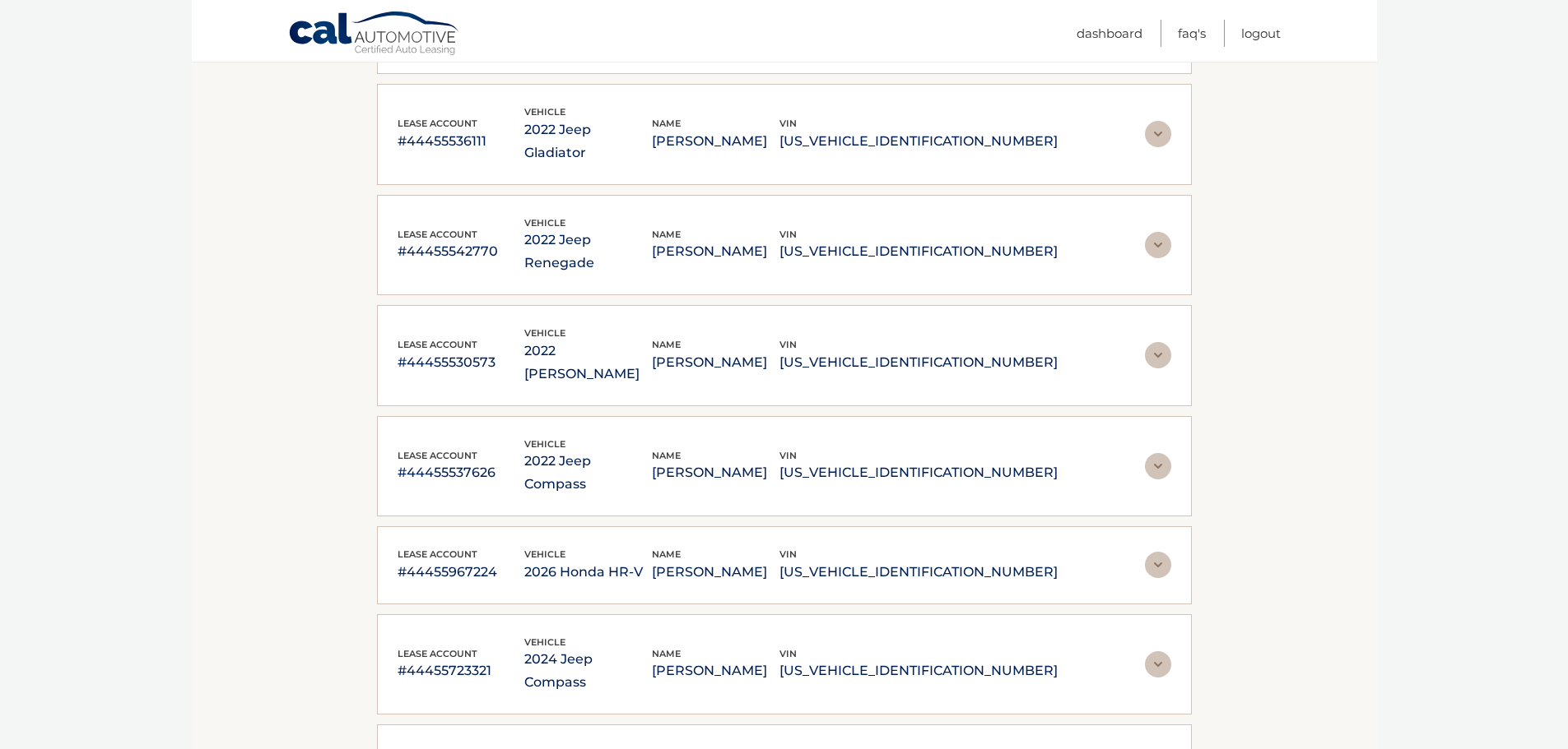
scroll to position [0, 0]
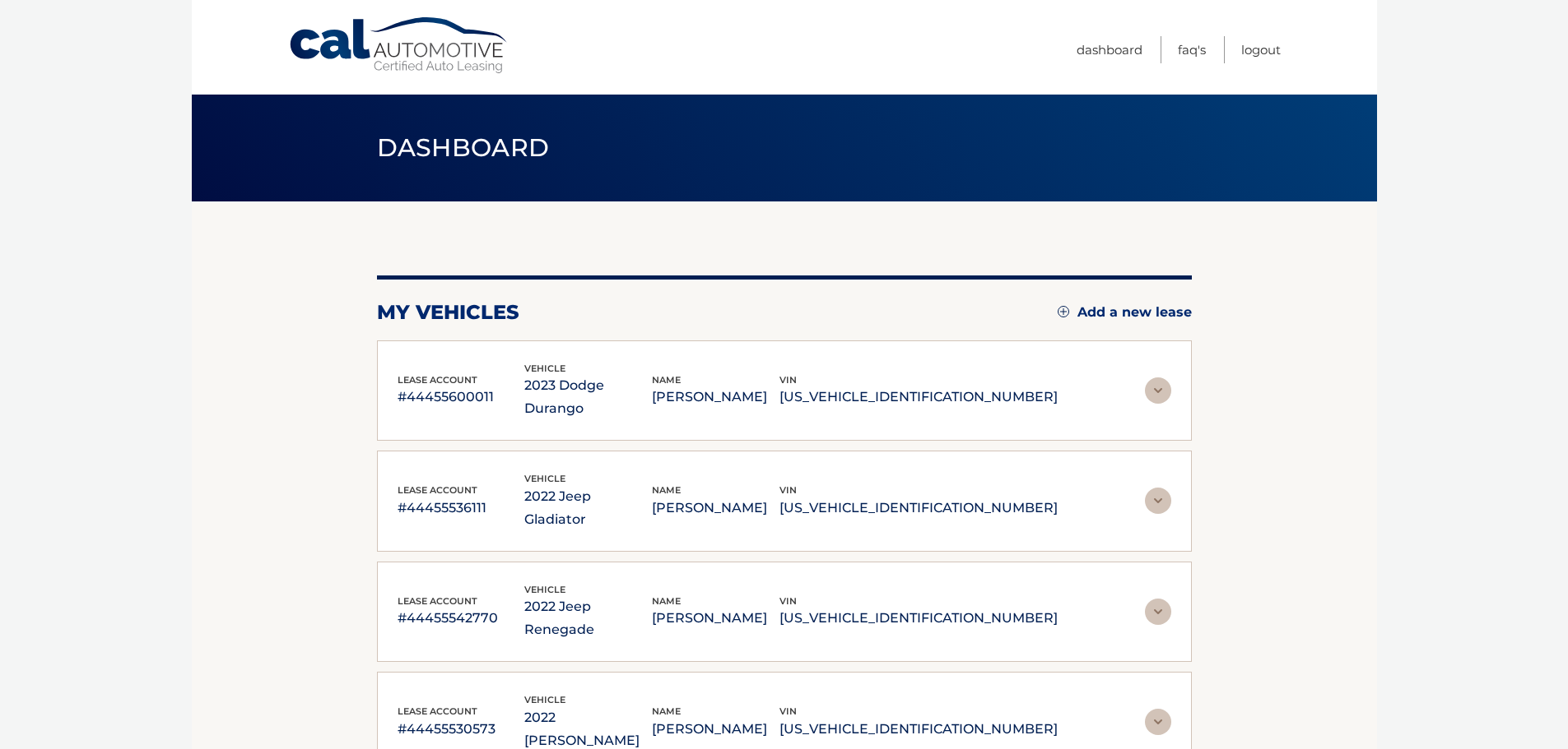
click at [1397, 189] on body "Cal Automotive Menu Dashboard FAQ's Logout" at bounding box center [784, 374] width 1568 height 749
drag, startPoint x: 766, startPoint y: 215, endPoint x: 517, endPoint y: 181, distance: 251.3
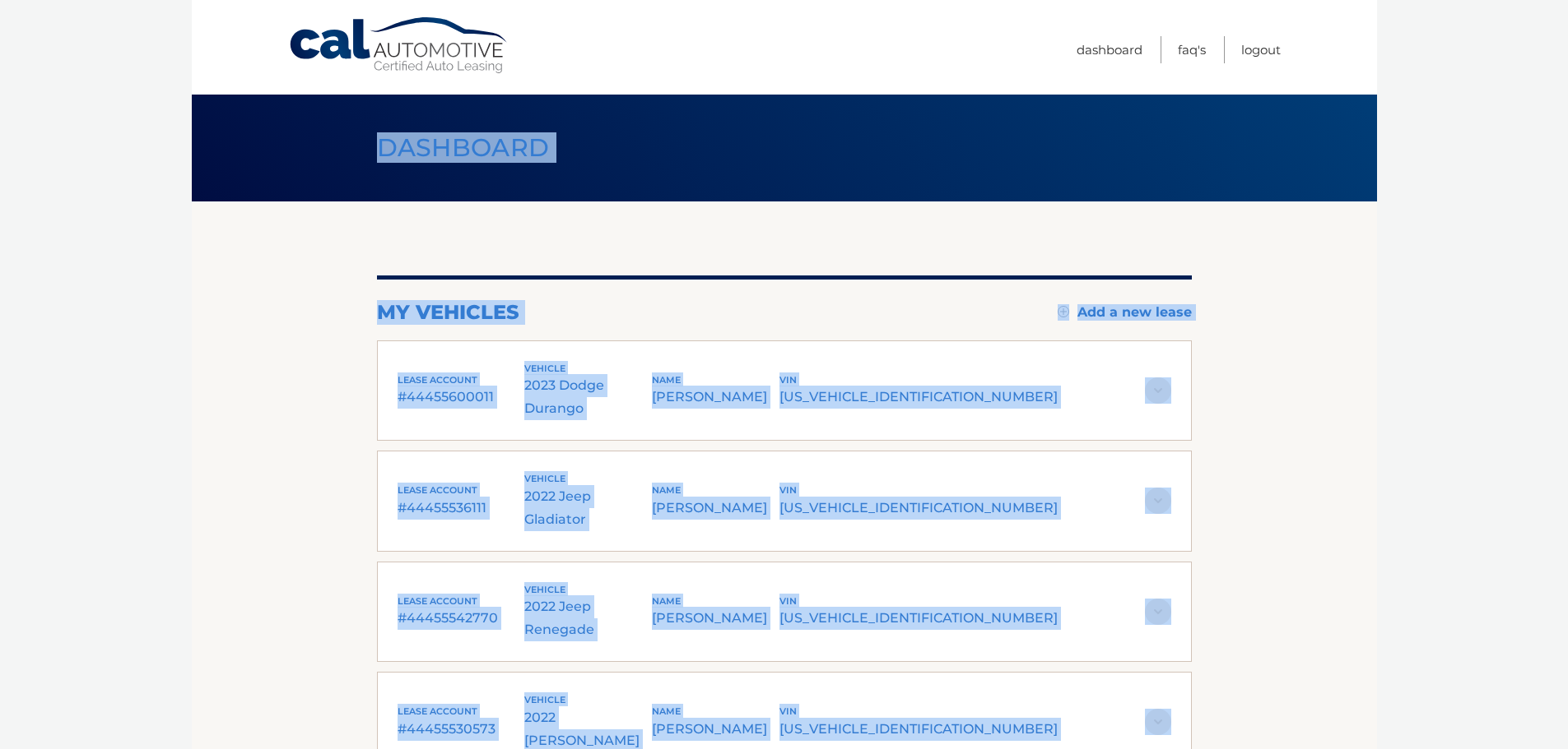
drag, startPoint x: 382, startPoint y: 145, endPoint x: 1263, endPoint y: 320, distance: 898.2
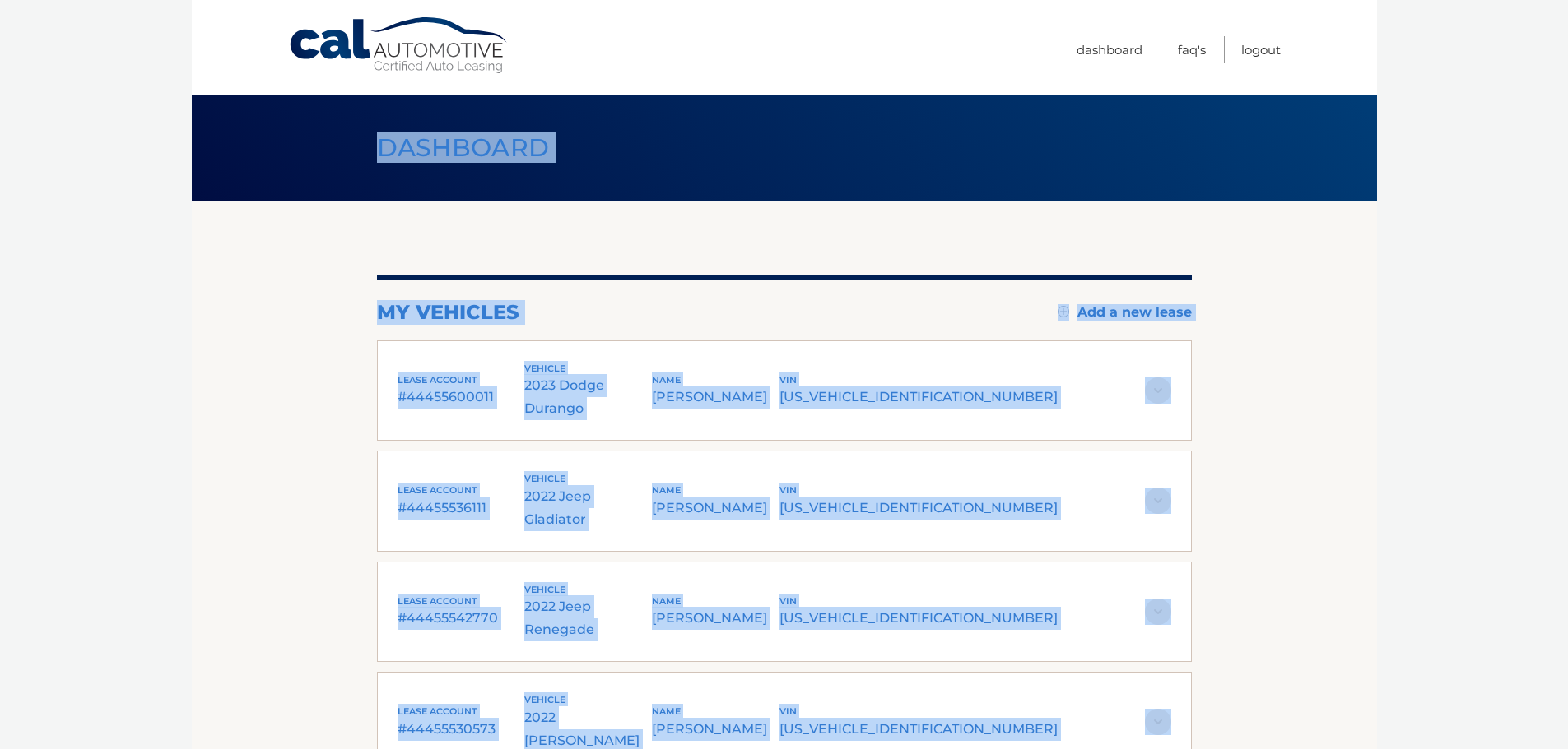
drag, startPoint x: 1263, startPoint y: 320, endPoint x: 367, endPoint y: 163, distance: 909.7
click at [367, 159] on h1 "Dashboard" at bounding box center [463, 148] width 210 height 44
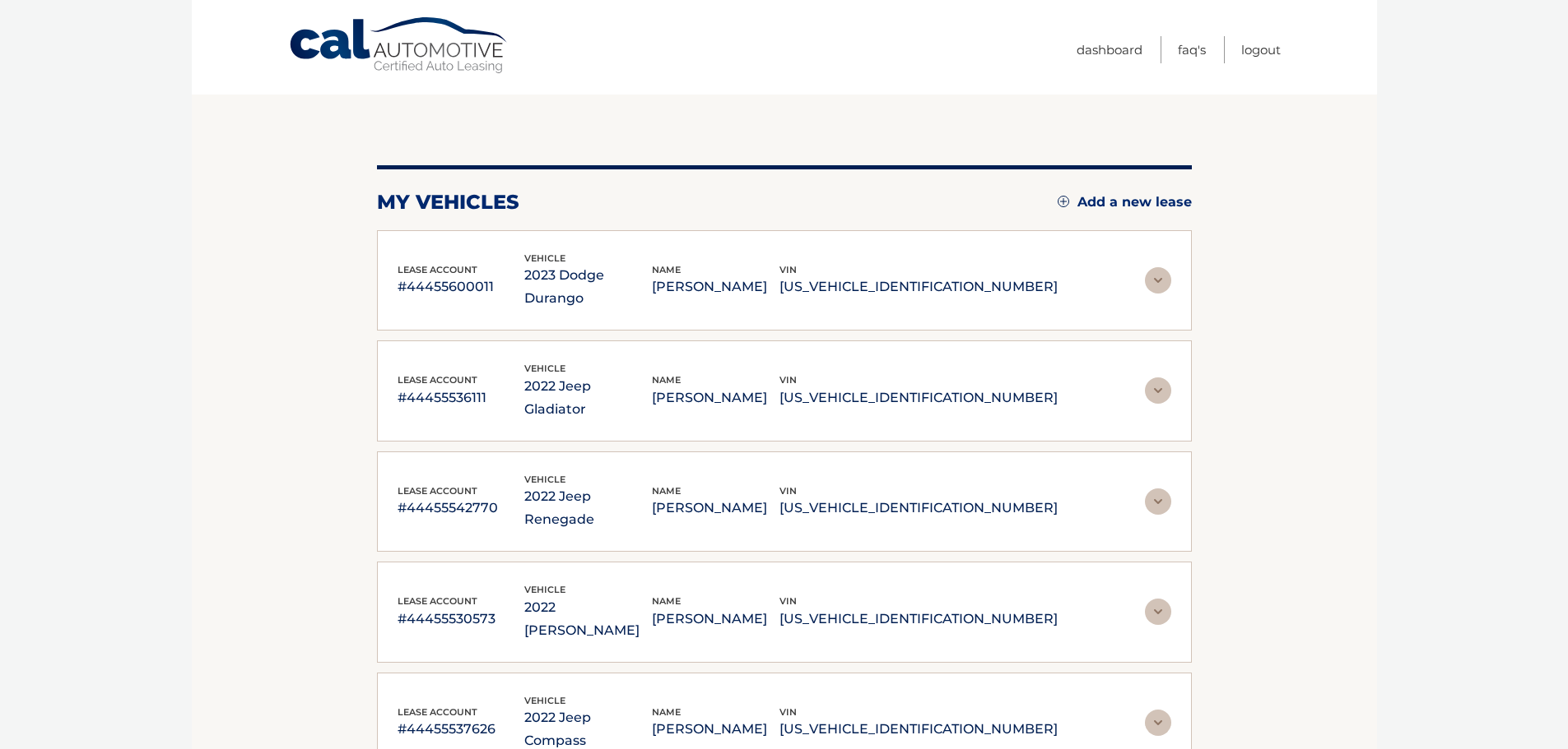
scroll to position [493, 0]
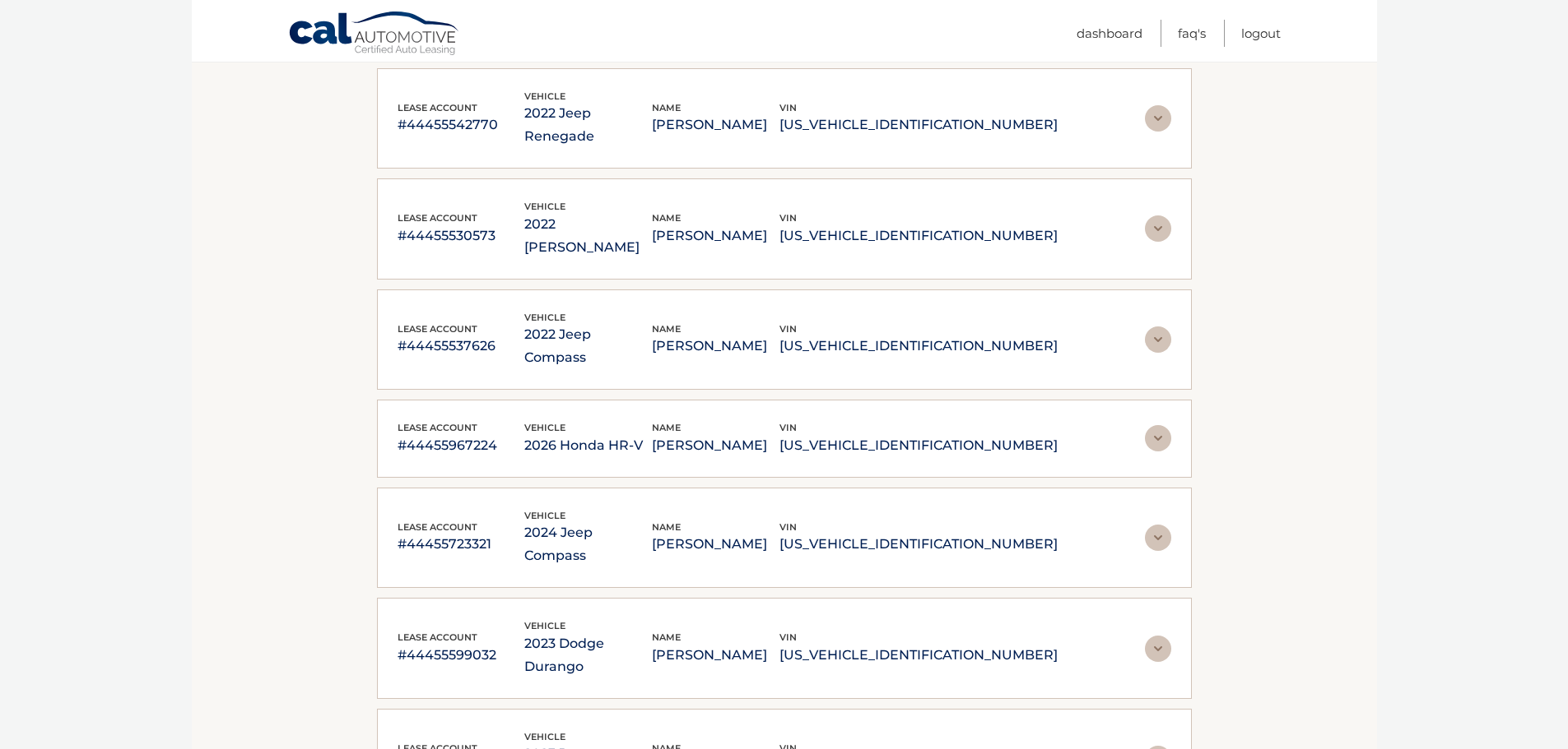
click at [876, 709] on div "lease account #44455635178 vehicle 2023 Jeep Renegade name BRUCE COSLET vin ZAC…" at bounding box center [784, 759] width 815 height 101
click at [848, 709] on div "lease account #44455635178 vehicle 2023 Jeep Renegade name BRUCE COSLET vin ZAC…" at bounding box center [784, 759] width 815 height 101
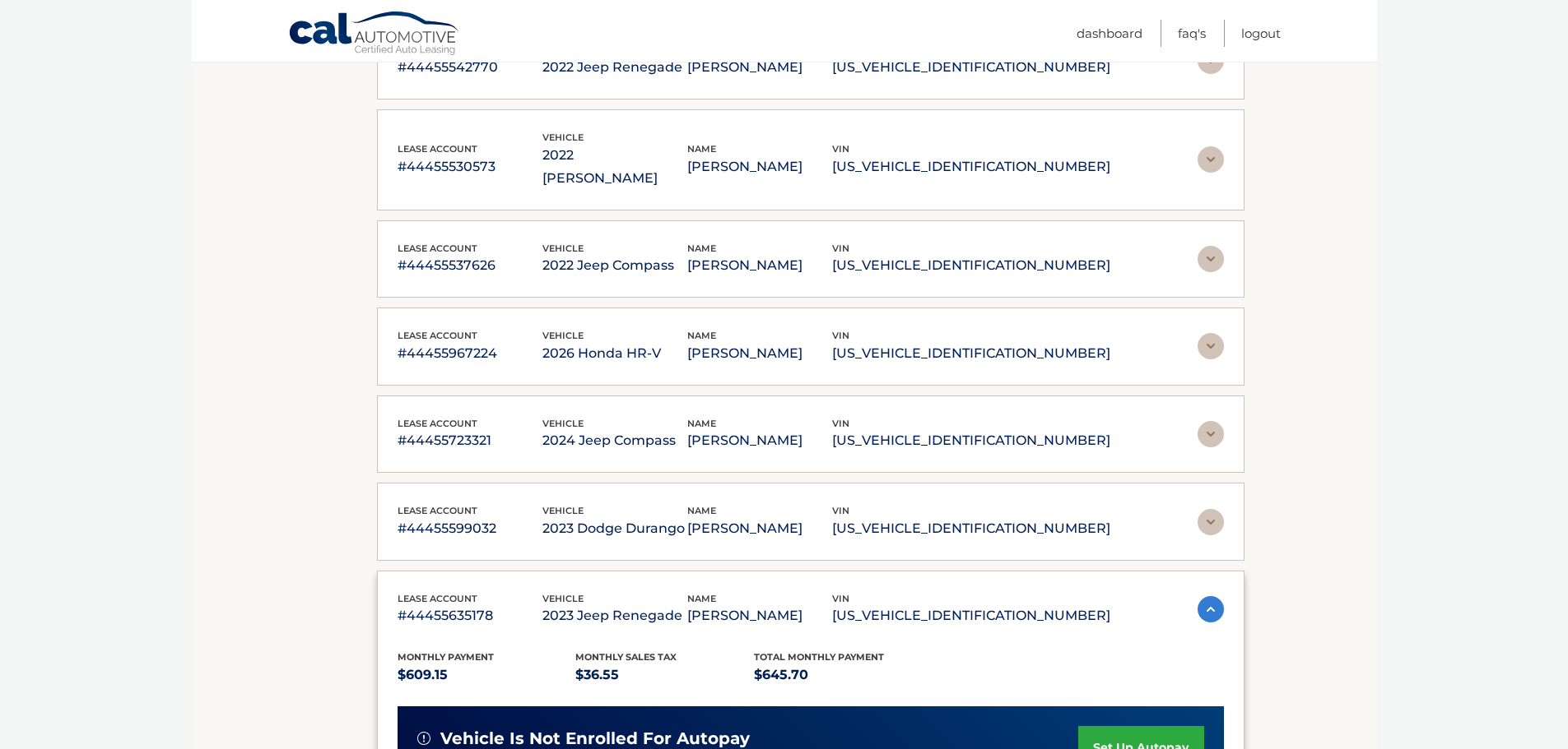
scroll to position [741, 0]
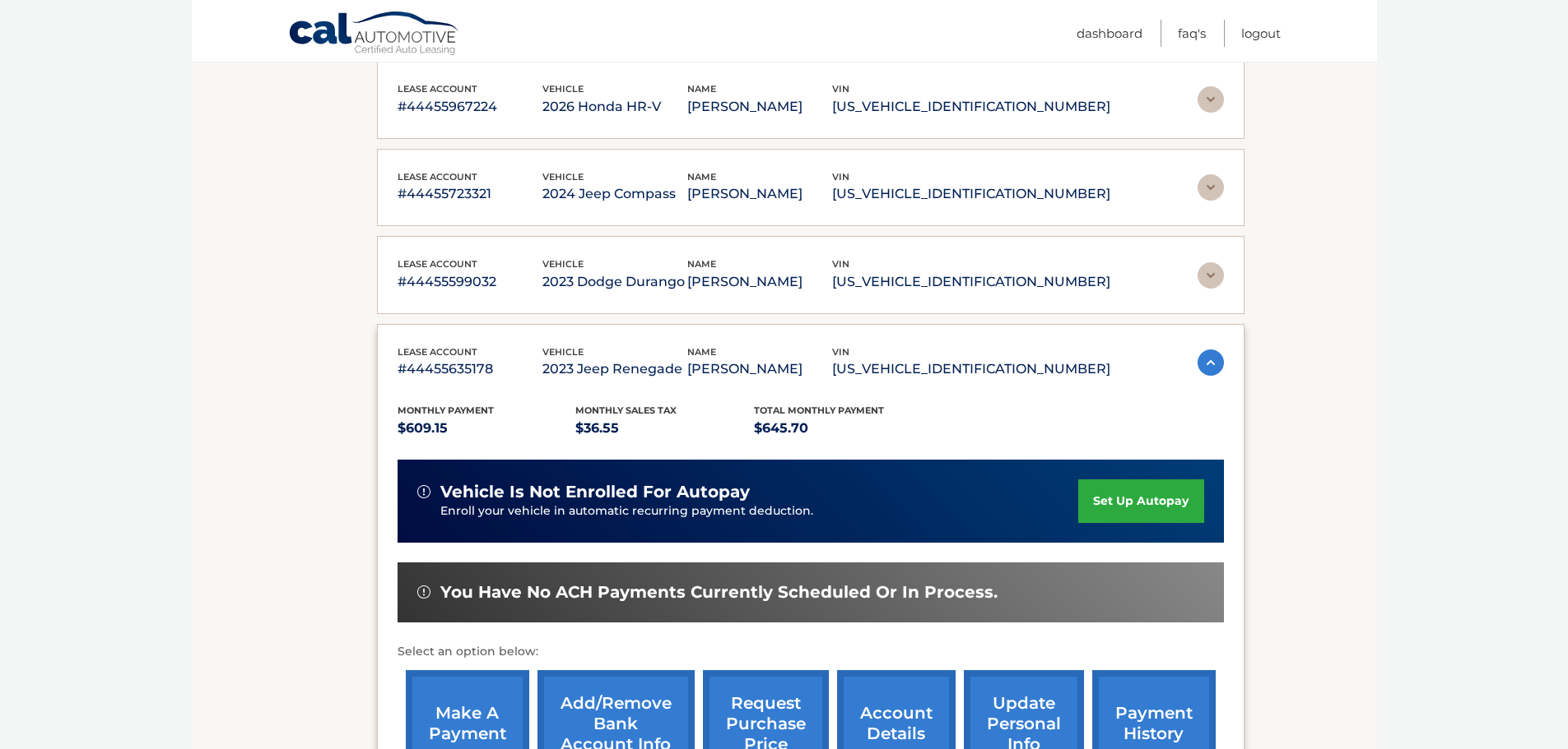
click at [476, 708] on link "make a payment" at bounding box center [468, 725] width 123 height 108
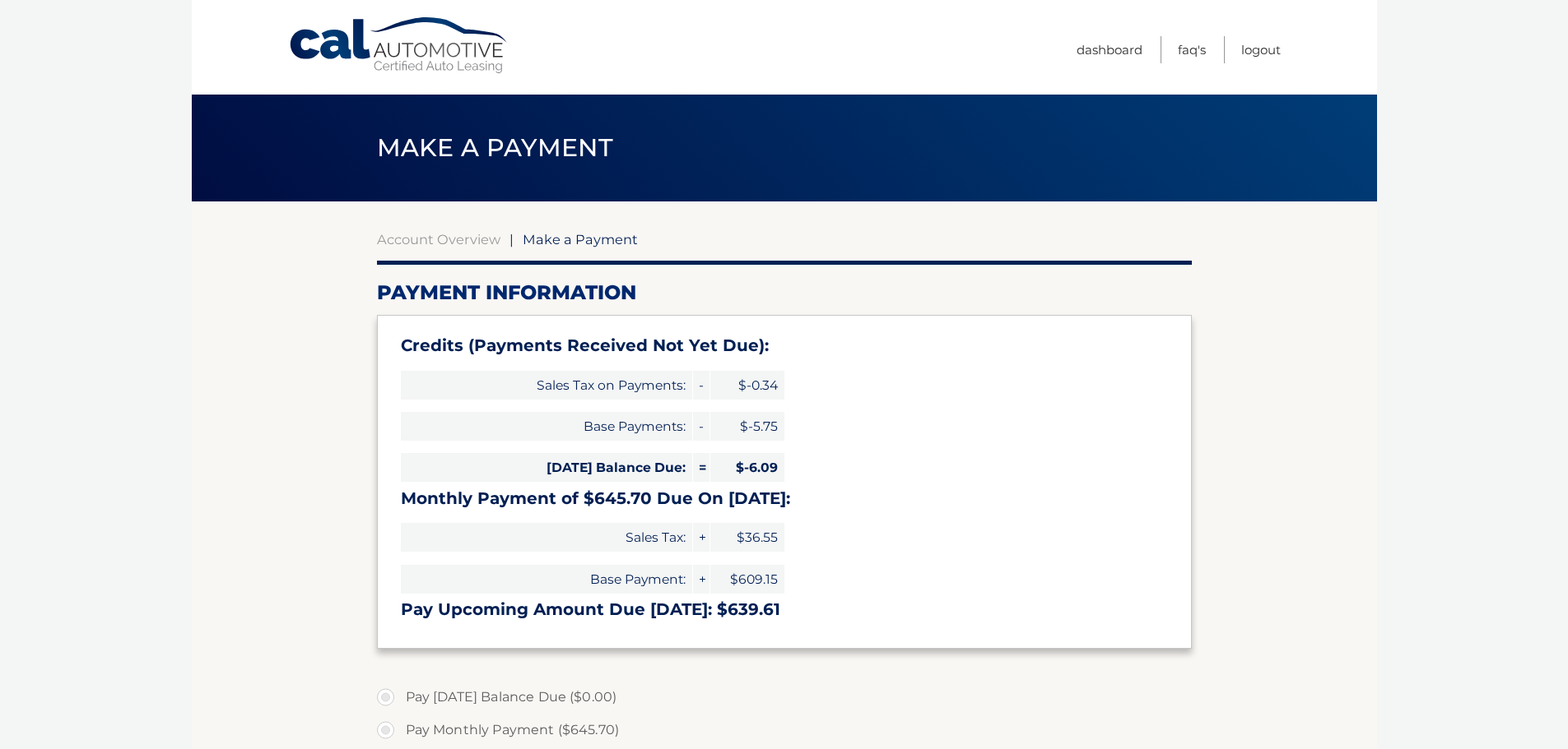
select select "NDc0MjFhYjMtZWUwNy00YjY2LWI0ZjEtMTdlZDdlNjU0Nzc3"
click at [1264, 48] on link "Logout" at bounding box center [1261, 49] width 39 height 27
